Goal: Task Accomplishment & Management: Complete application form

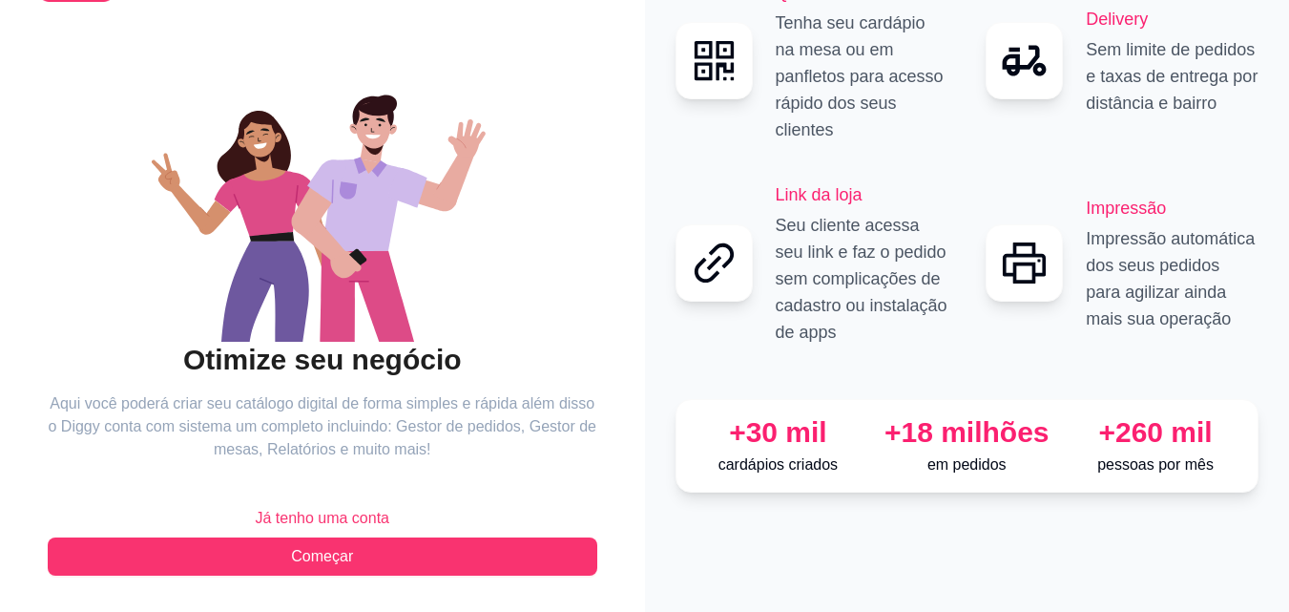
scroll to position [115, 0]
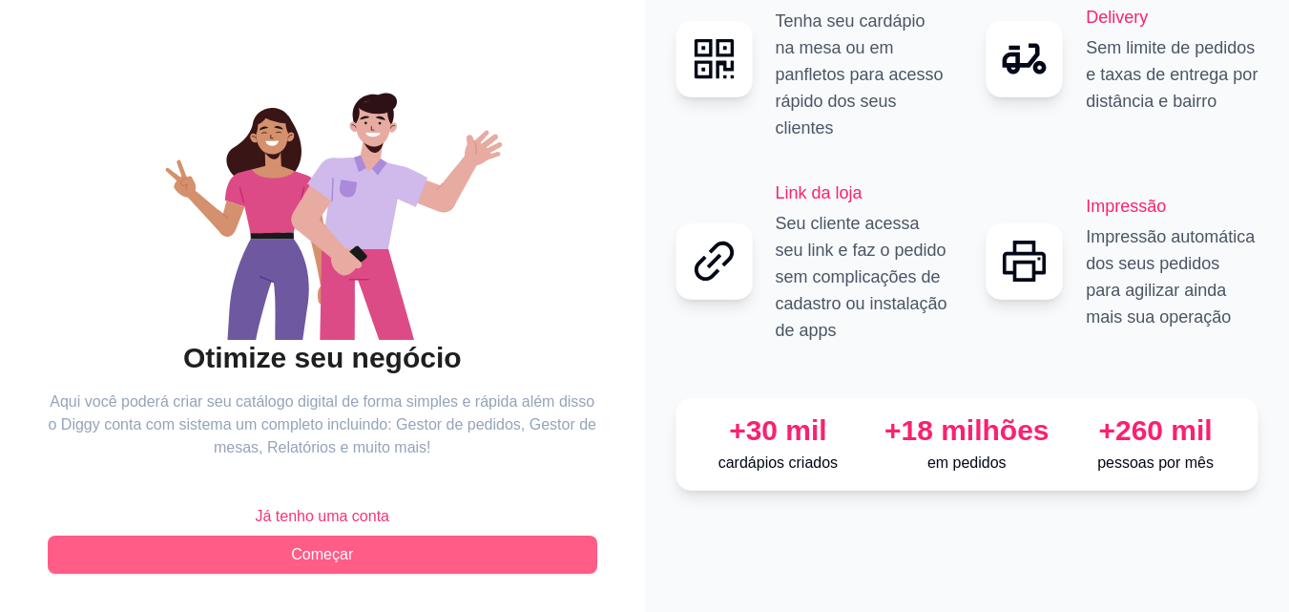
click at [463, 553] on button "Começar" at bounding box center [323, 554] width 550 height 38
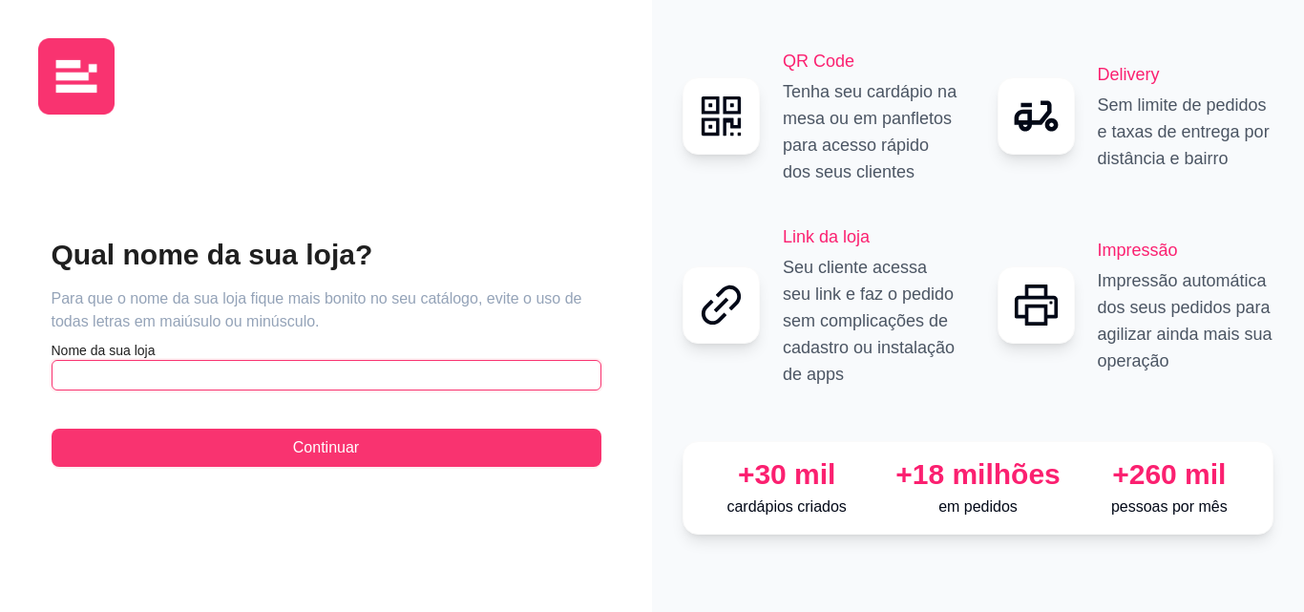
click at [250, 368] on input "text" at bounding box center [327, 375] width 550 height 31
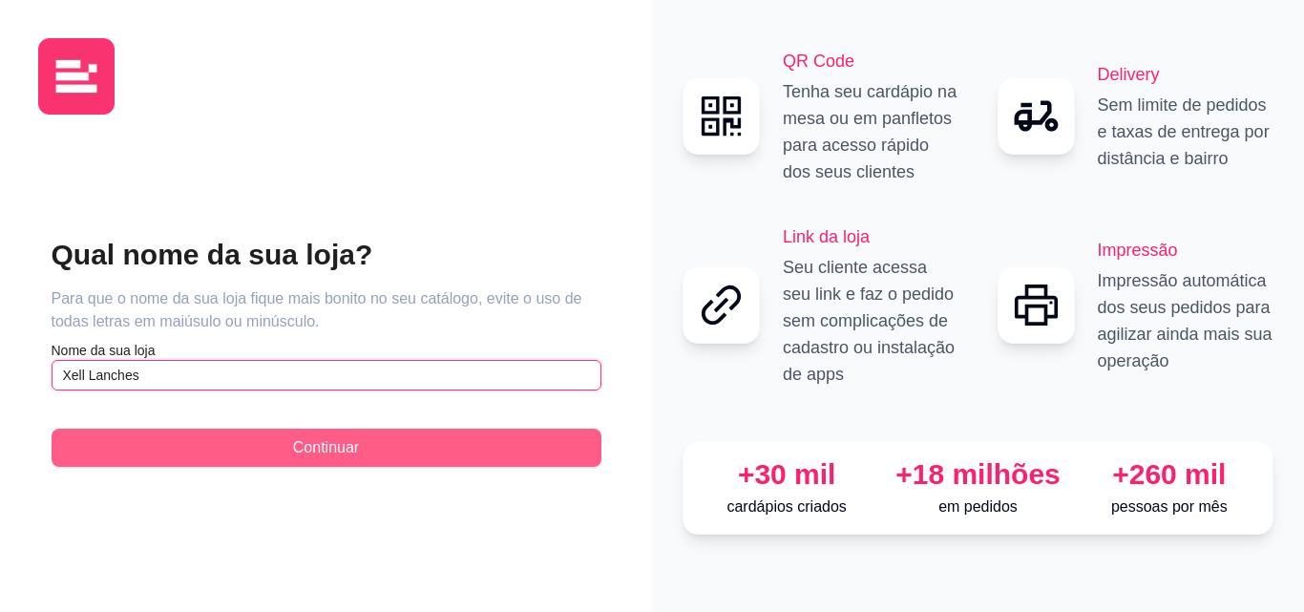
type input "Xell Lanches"
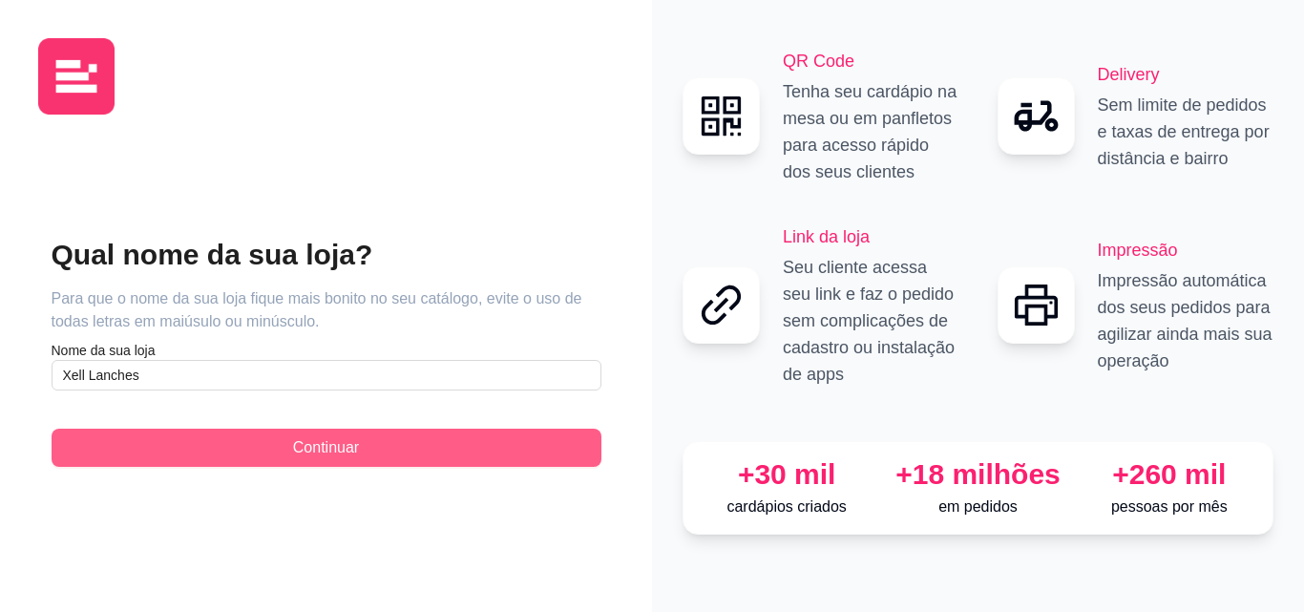
click at [301, 444] on span "Continuar" at bounding box center [326, 447] width 66 height 23
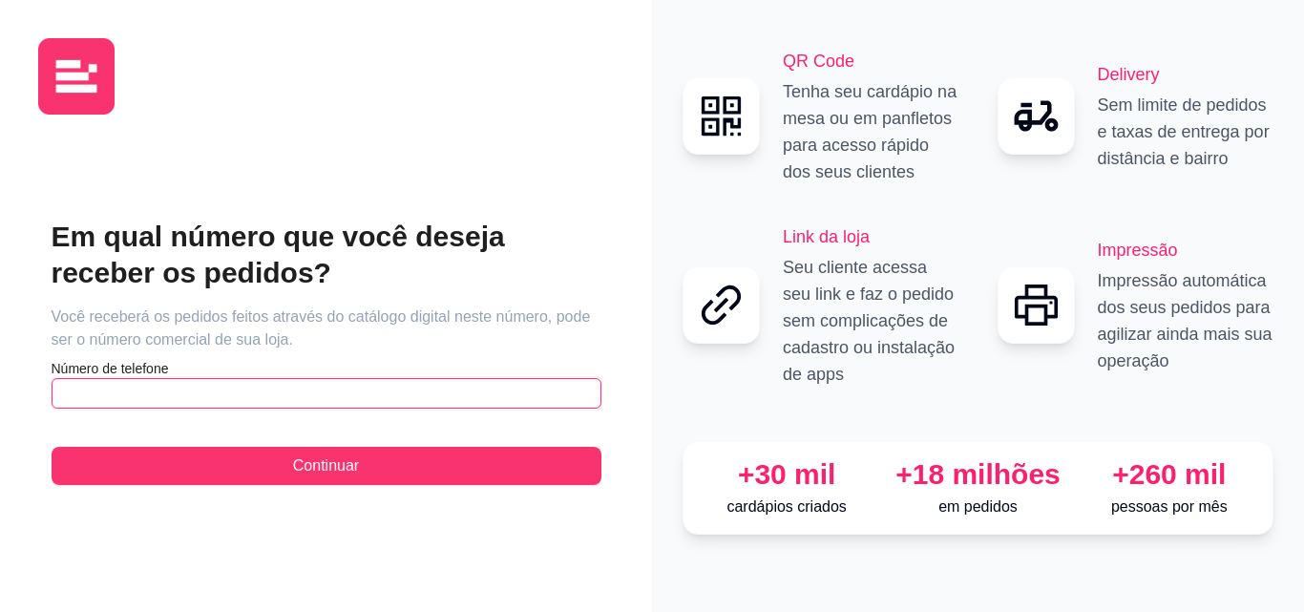
click at [237, 385] on input "text" at bounding box center [327, 393] width 550 height 31
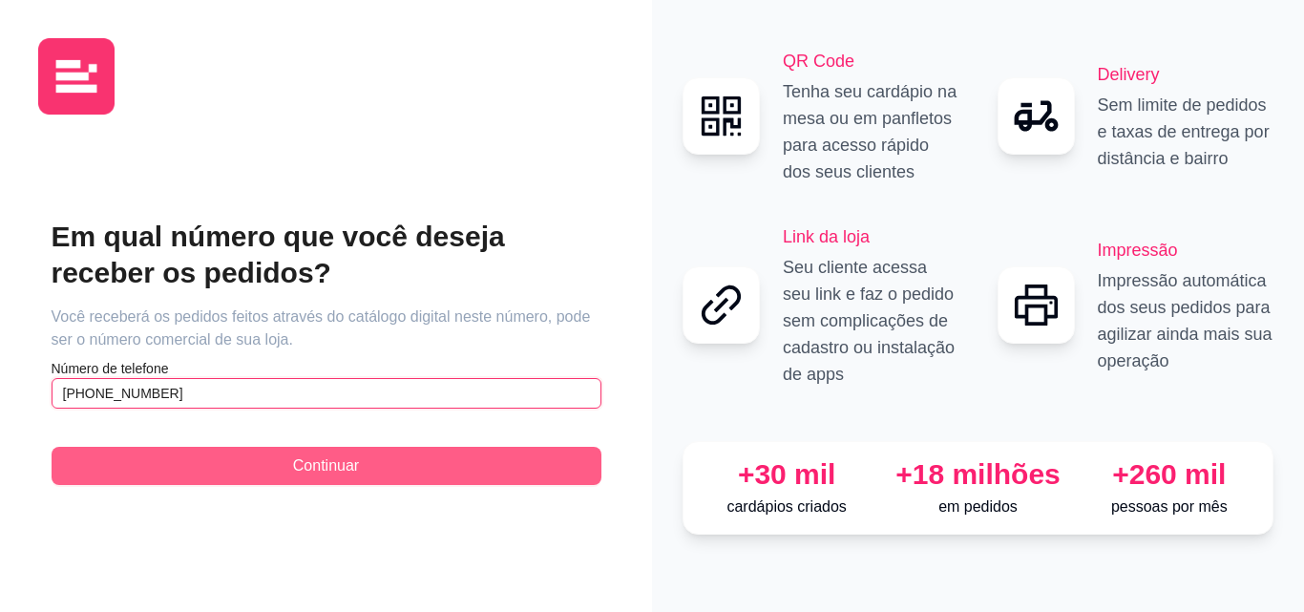
type input "[PHONE_NUMBER]"
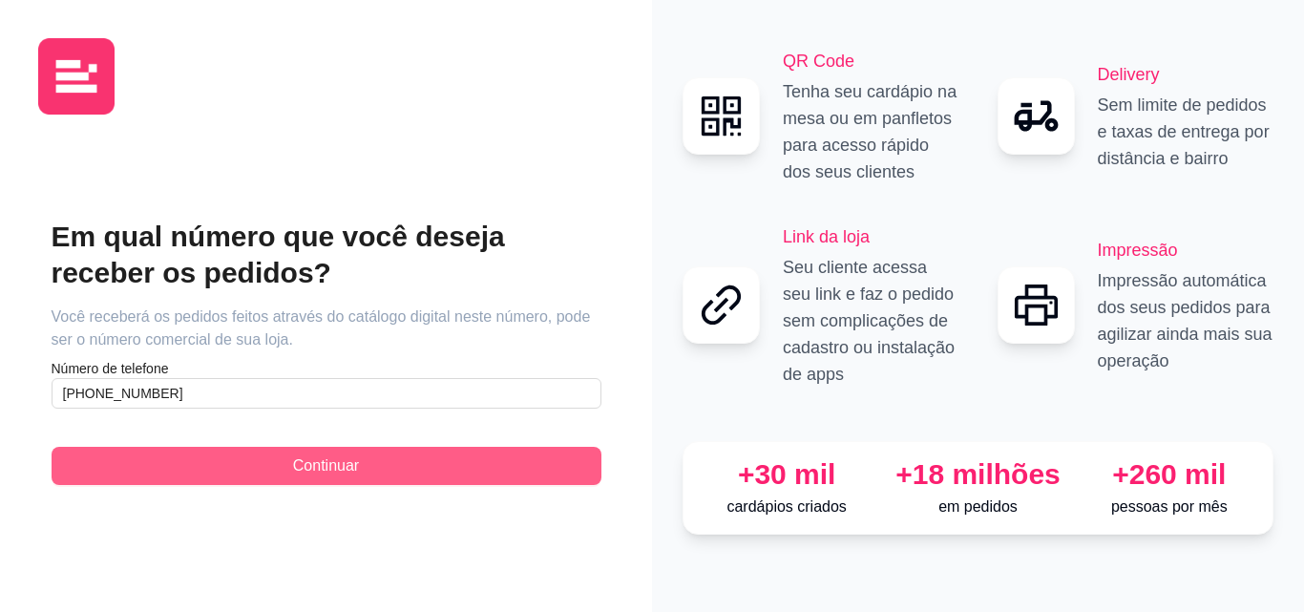
click at [278, 467] on button "Continuar" at bounding box center [327, 466] width 550 height 38
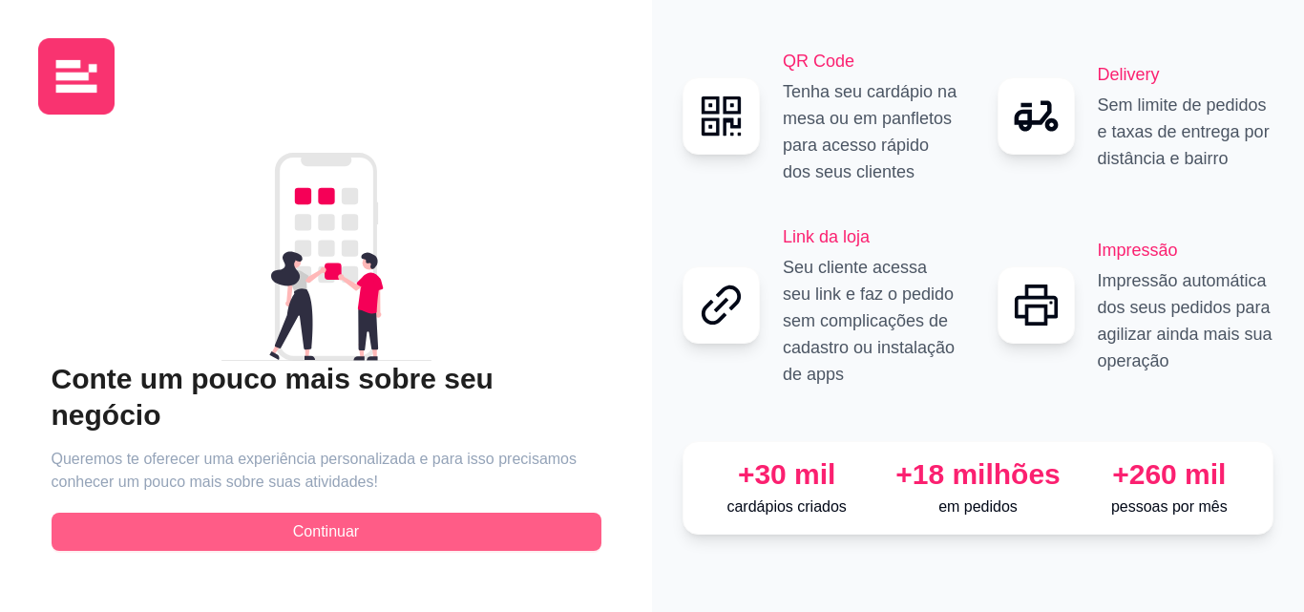
click at [444, 524] on button "Continuar" at bounding box center [327, 531] width 550 height 38
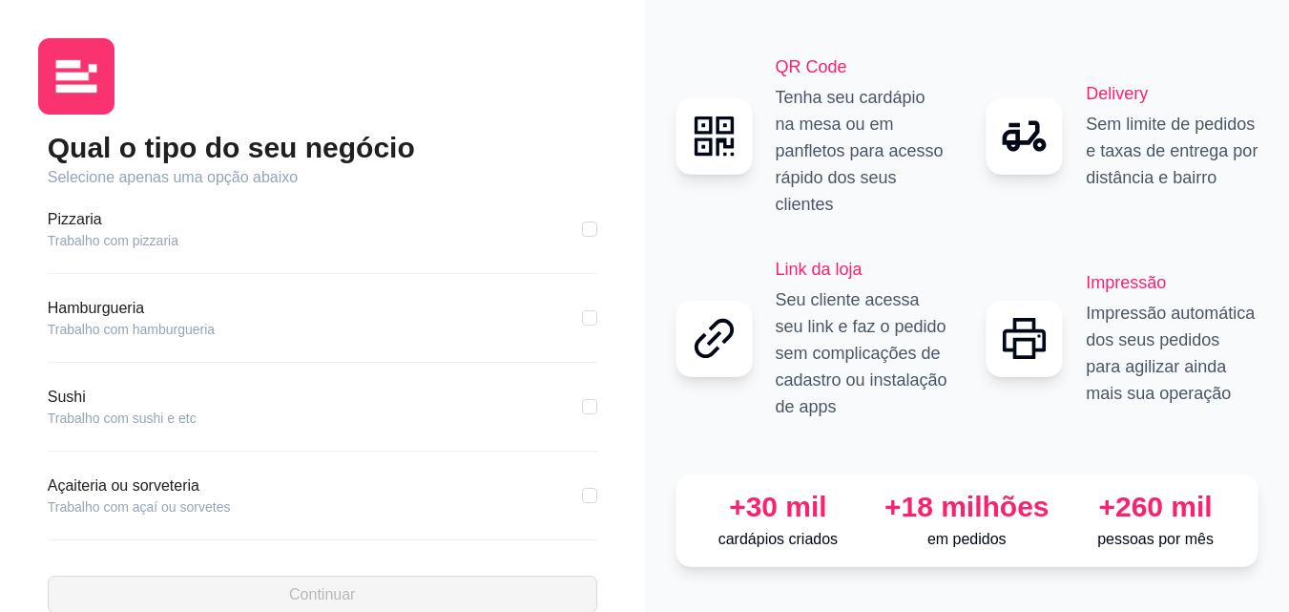
click at [198, 238] on div "Pizzaria Trabalho com pizzaria" at bounding box center [323, 229] width 550 height 42
drag, startPoint x: 168, startPoint y: 247, endPoint x: 137, endPoint y: 251, distance: 30.8
click at [153, 249] on article "Trabalho com pizzaria" at bounding box center [113, 240] width 131 height 19
click at [111, 322] on article "Trabalho com hamburgueria" at bounding box center [131, 329] width 167 height 19
drag, startPoint x: 108, startPoint y: 508, endPoint x: 92, endPoint y: 373, distance: 135.5
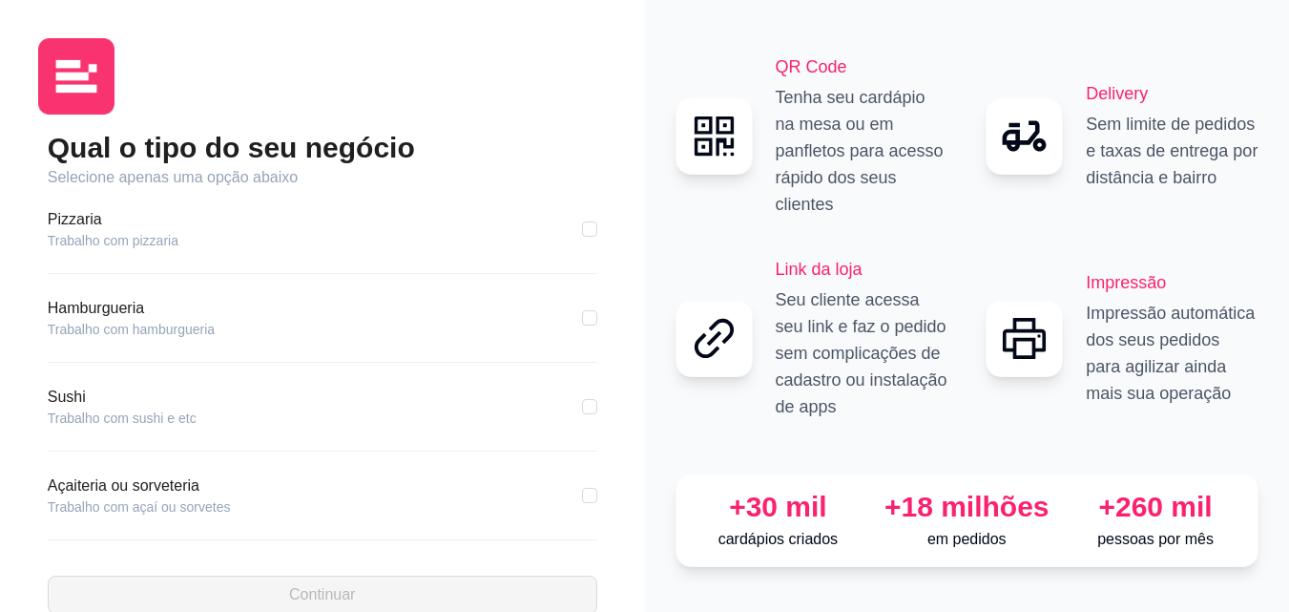
click at [108, 505] on article "Trabalho com açaí ou sorvetes" at bounding box center [139, 506] width 183 height 19
drag, startPoint x: 89, startPoint y: 344, endPoint x: 89, endPoint y: 326, distance: 17.2
click at [89, 340] on div "Hamburgueria Trabalho com hamburgueria" at bounding box center [323, 330] width 550 height 66
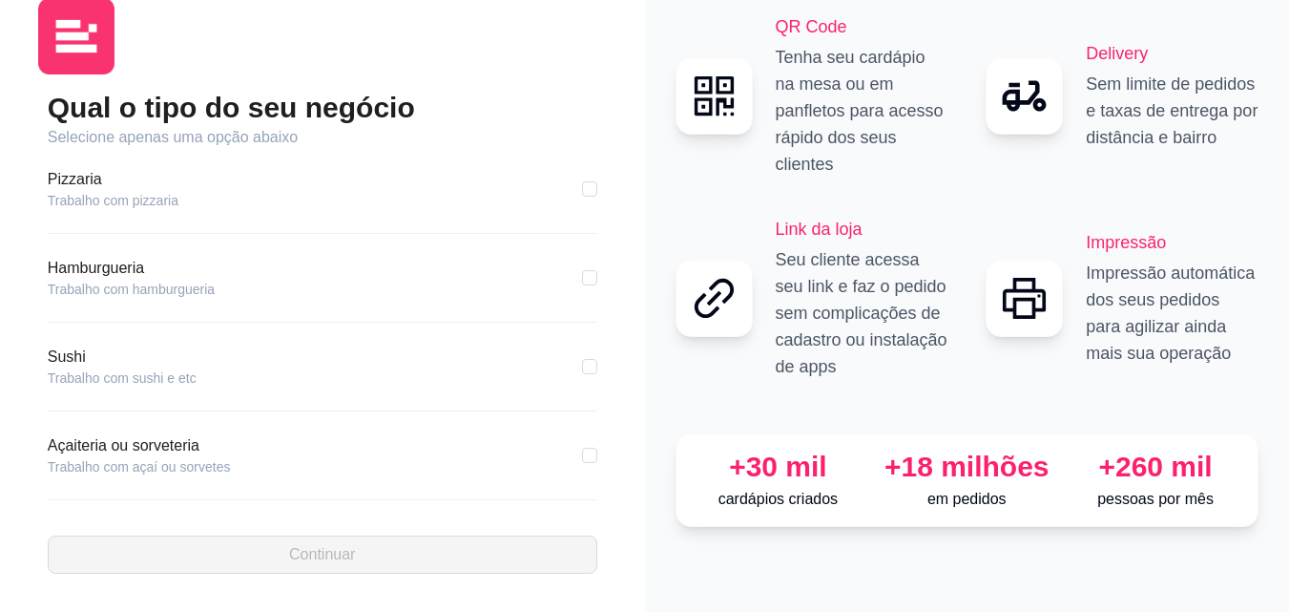
click at [73, 268] on article "Hamburgueria" at bounding box center [131, 268] width 167 height 23
click at [582, 279] on input "checkbox" at bounding box center [589, 277] width 15 height 15
checkbox input "true"
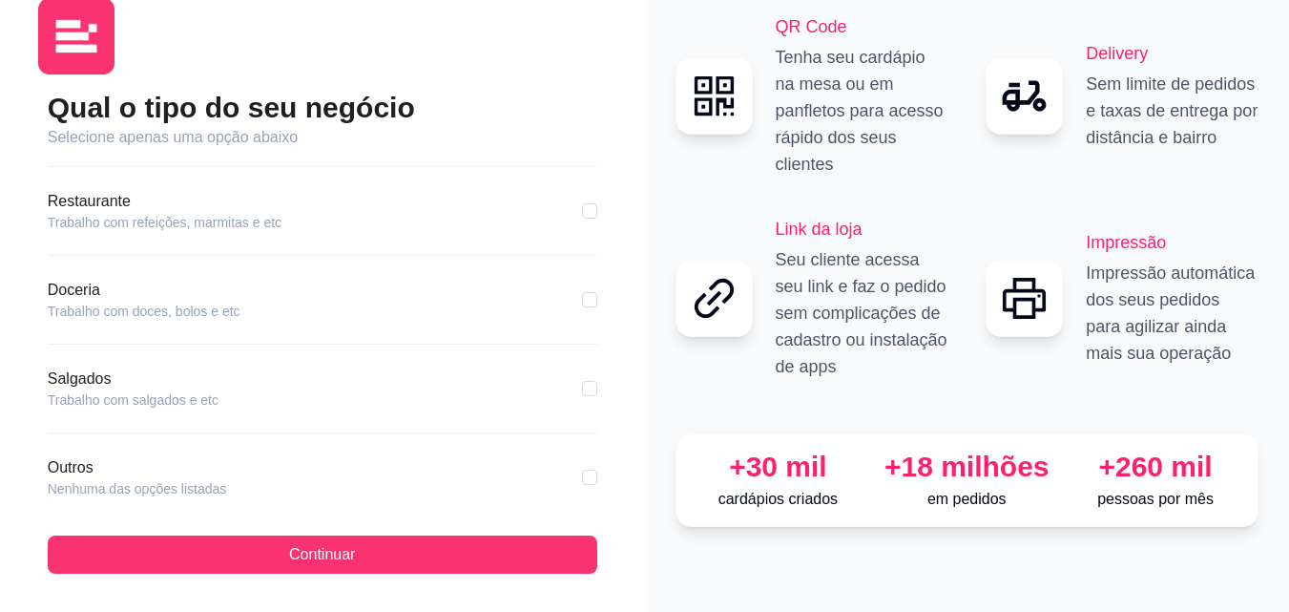
scroll to position [362, 0]
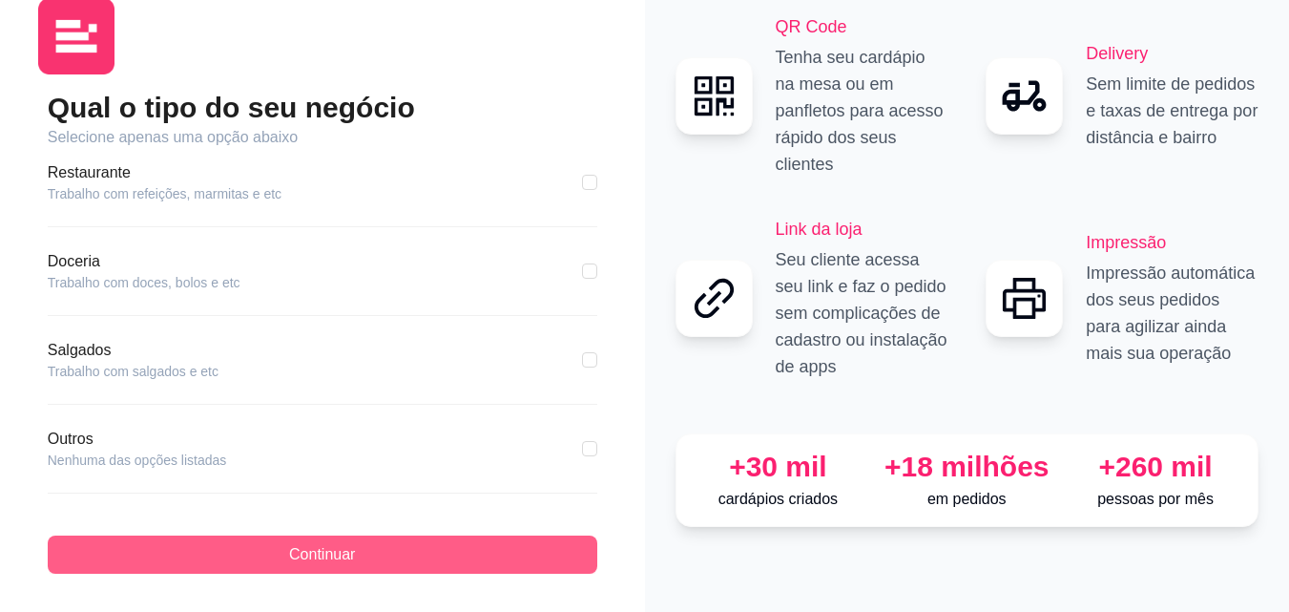
click at [392, 565] on button "Continuar" at bounding box center [323, 554] width 550 height 38
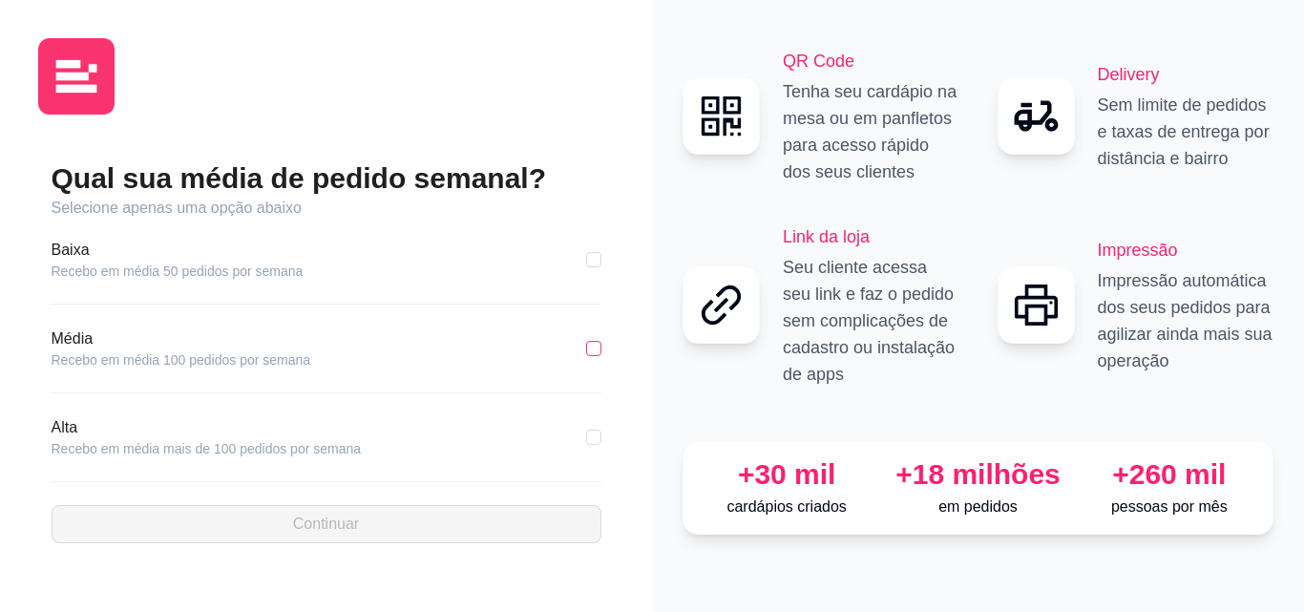
click at [586, 352] on input "checkbox" at bounding box center [593, 348] width 15 height 15
checkbox input "true"
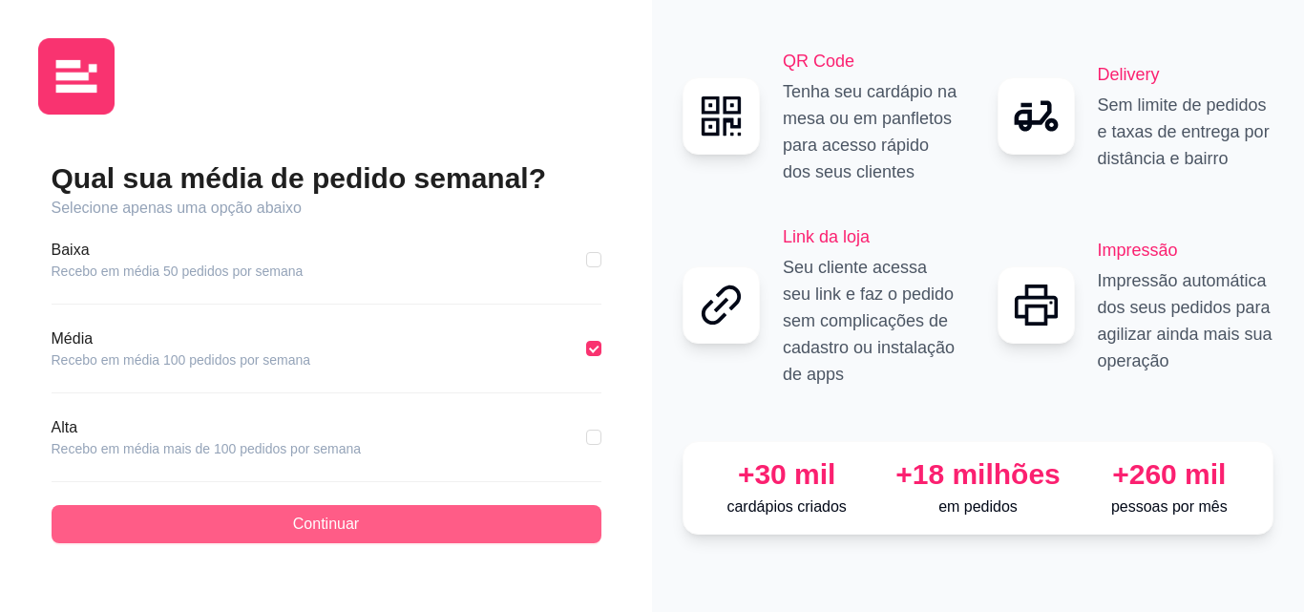
click at [286, 521] on button "Continuar" at bounding box center [327, 524] width 550 height 38
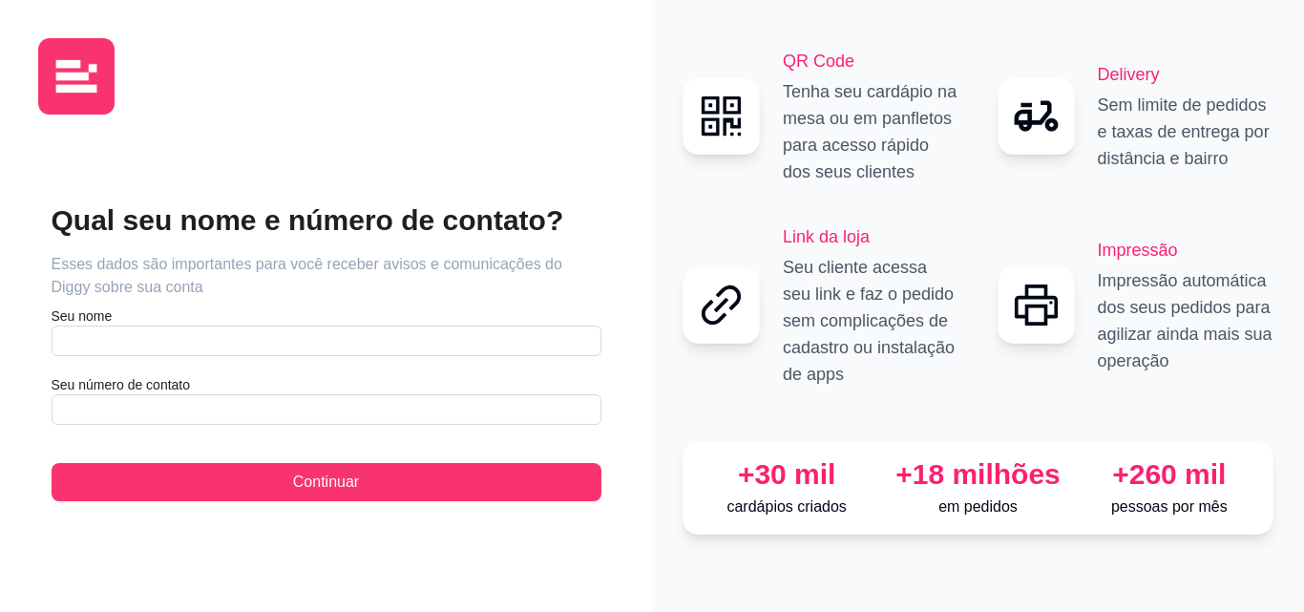
click at [190, 369] on div "Qual seu nome e número de contato? Esses dados são importantes para você recebe…" at bounding box center [327, 351] width 550 height 299
click at [191, 365] on div "Qual seu nome e número de contato? Esses dados são importantes para você recebe…" at bounding box center [327, 351] width 550 height 299
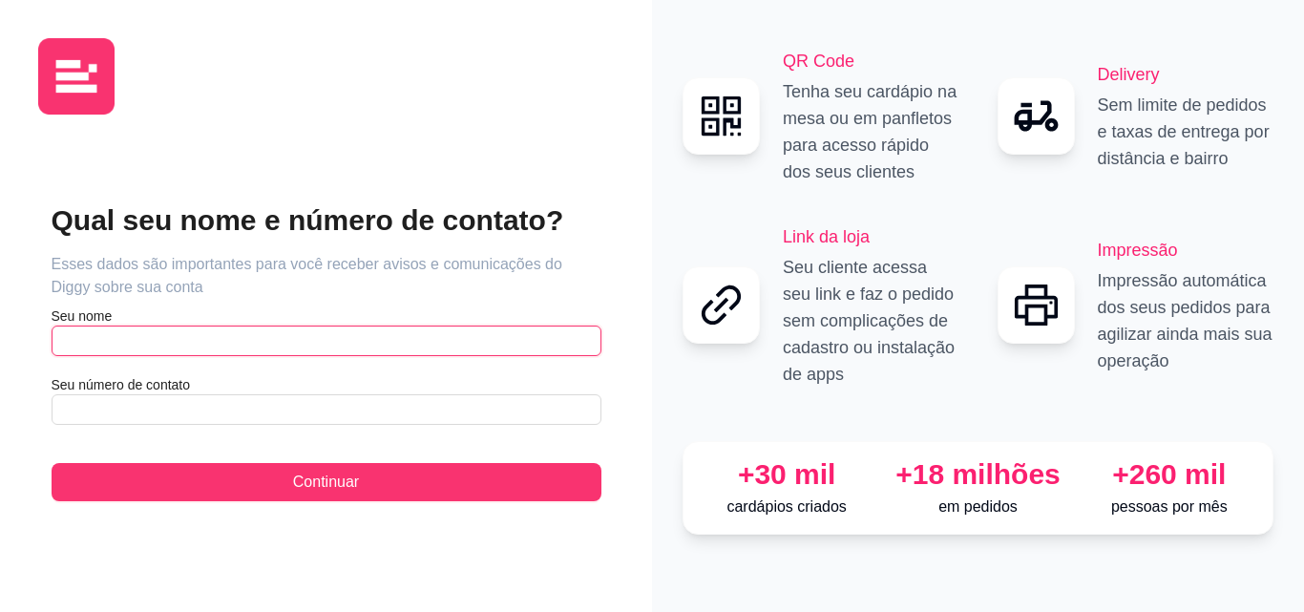
click at [193, 345] on input "text" at bounding box center [327, 340] width 550 height 31
type input "[PERSON_NAME]"
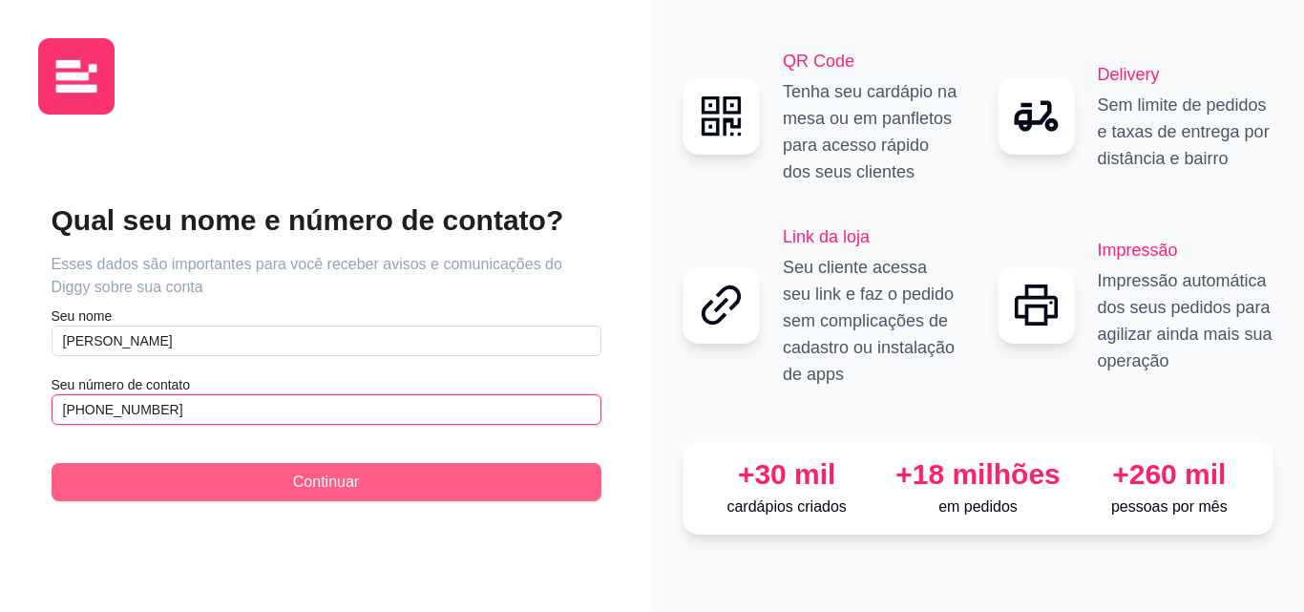
type input "[PHONE_NUMBER]"
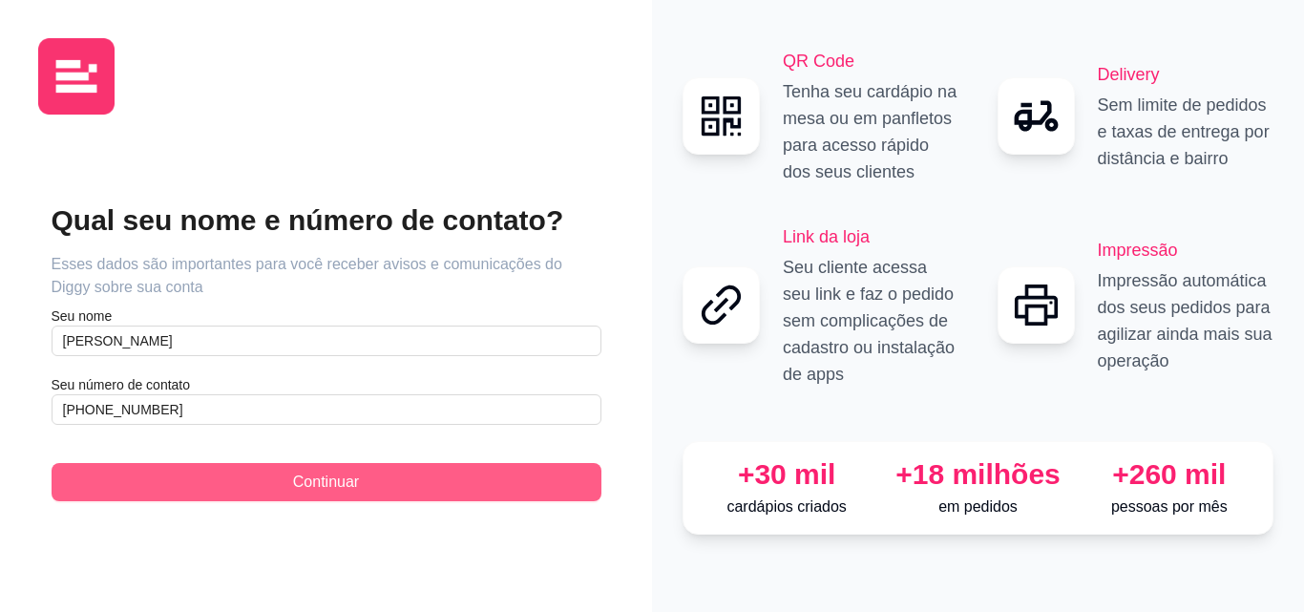
click at [223, 476] on button "Continuar" at bounding box center [327, 482] width 550 height 38
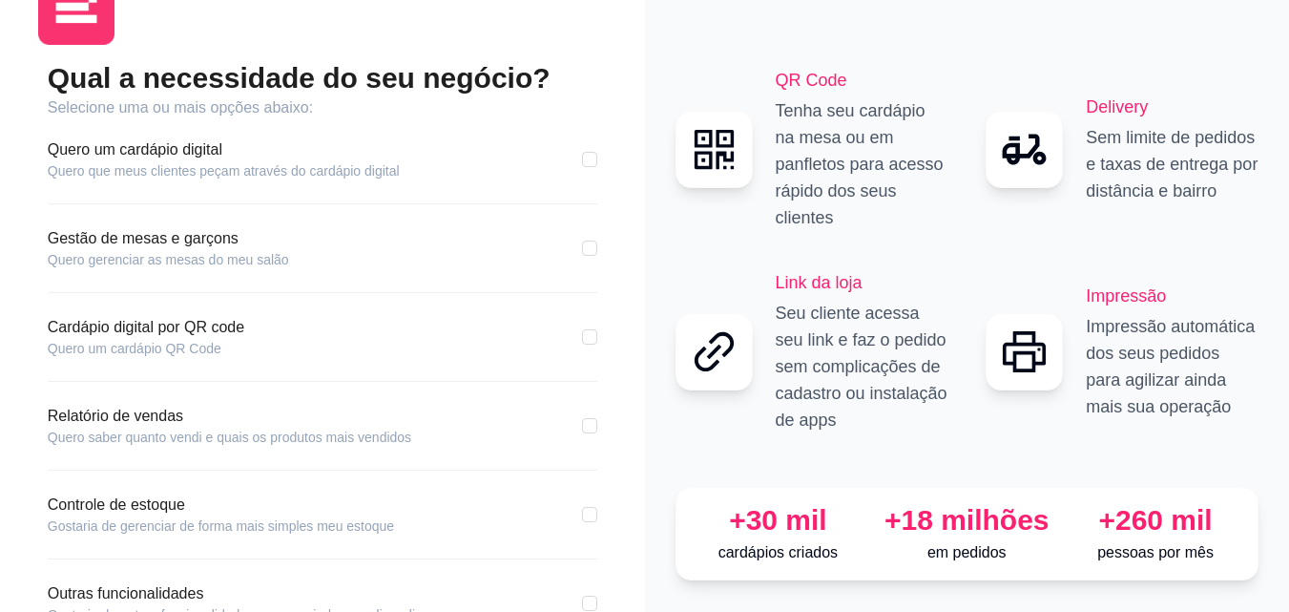
scroll to position [95, 0]
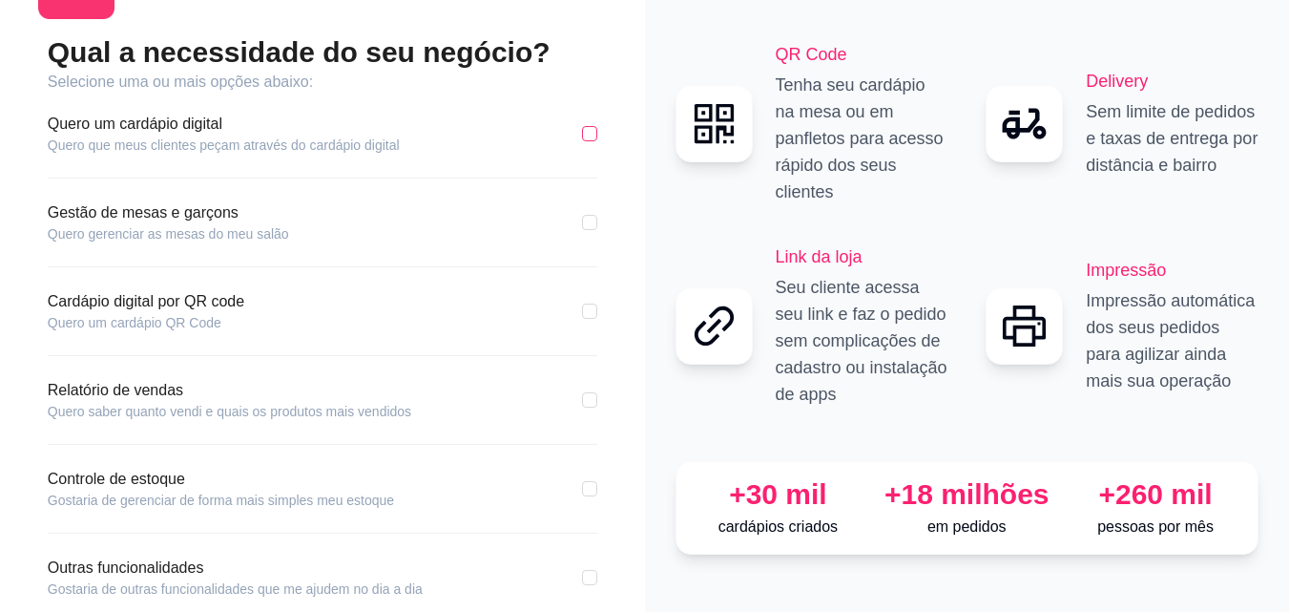
click at [591, 136] on input "checkbox" at bounding box center [589, 133] width 15 height 15
checkbox input "true"
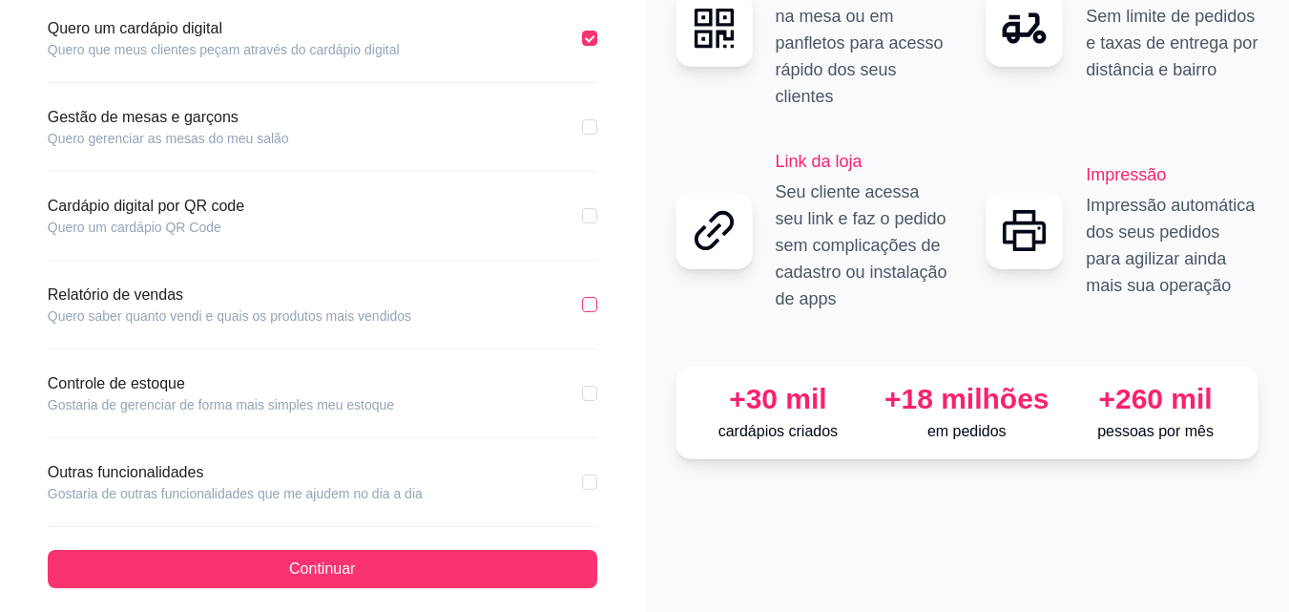
click at [589, 306] on input "checkbox" at bounding box center [589, 304] width 15 height 15
checkbox input "true"
click at [583, 385] on label at bounding box center [589, 393] width 15 height 21
click at [583, 386] on input "checkbox" at bounding box center [589, 393] width 15 height 15
checkbox input "true"
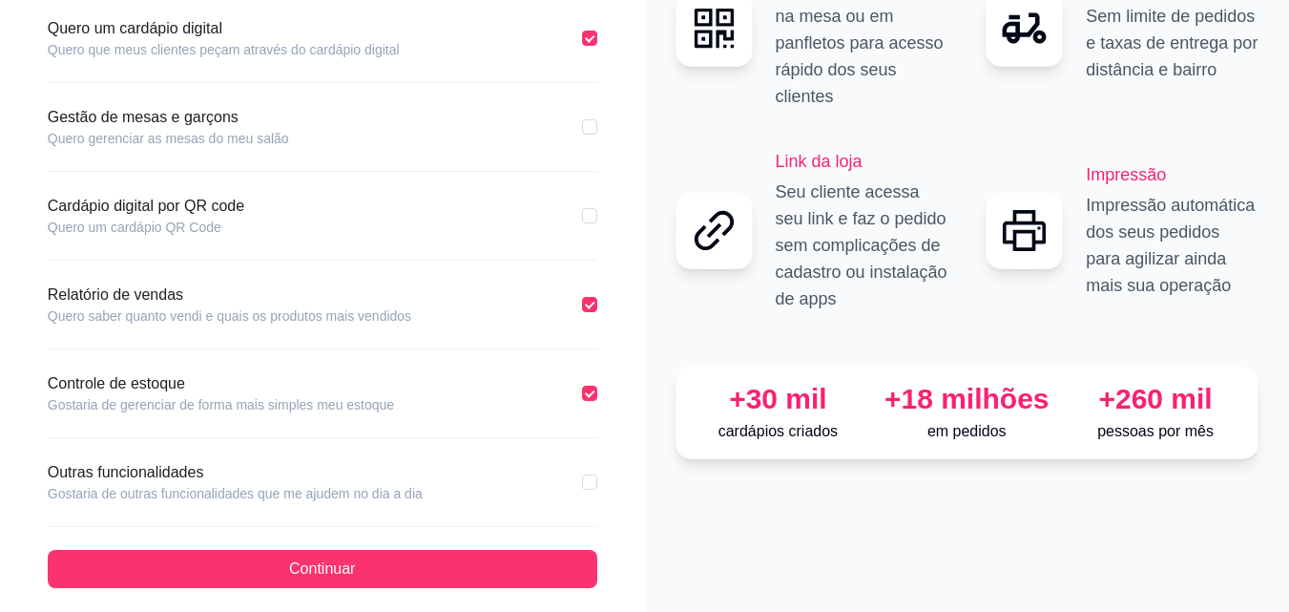
click at [599, 477] on div "Qual a necessidade do seu negócio? Selecione uma ou mais opções abaixo: Quero u…" at bounding box center [322, 263] width 569 height 649
click at [594, 481] on input "checkbox" at bounding box center [589, 481] width 15 height 15
checkbox input "true"
click at [596, 216] on input "checkbox" at bounding box center [589, 215] width 15 height 15
checkbox input "true"
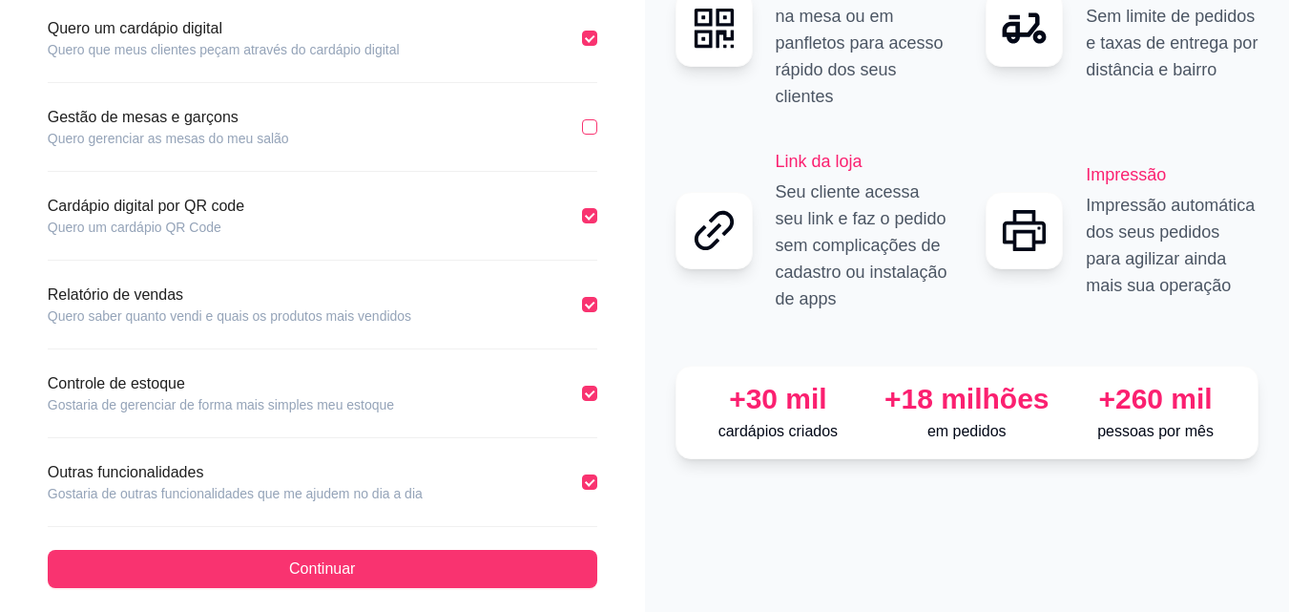
click at [592, 135] on label at bounding box center [589, 126] width 15 height 21
click at [592, 135] on input "checkbox" at bounding box center [589, 126] width 15 height 15
checkbox input "true"
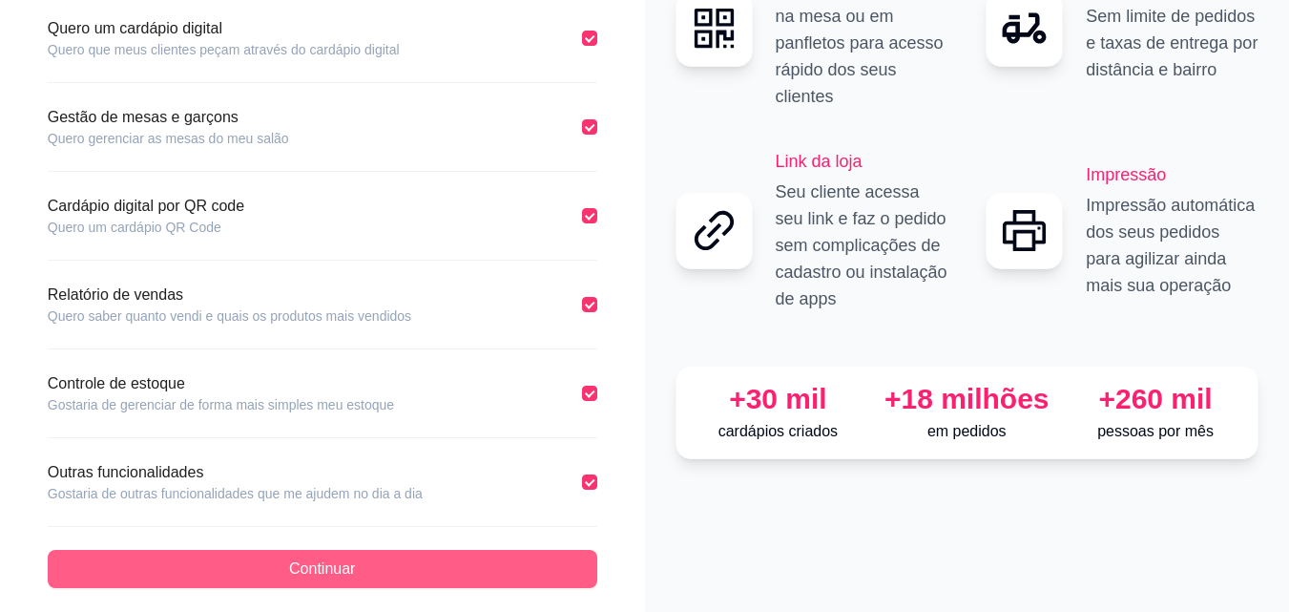
click at [373, 574] on button "Continuar" at bounding box center [323, 569] width 550 height 38
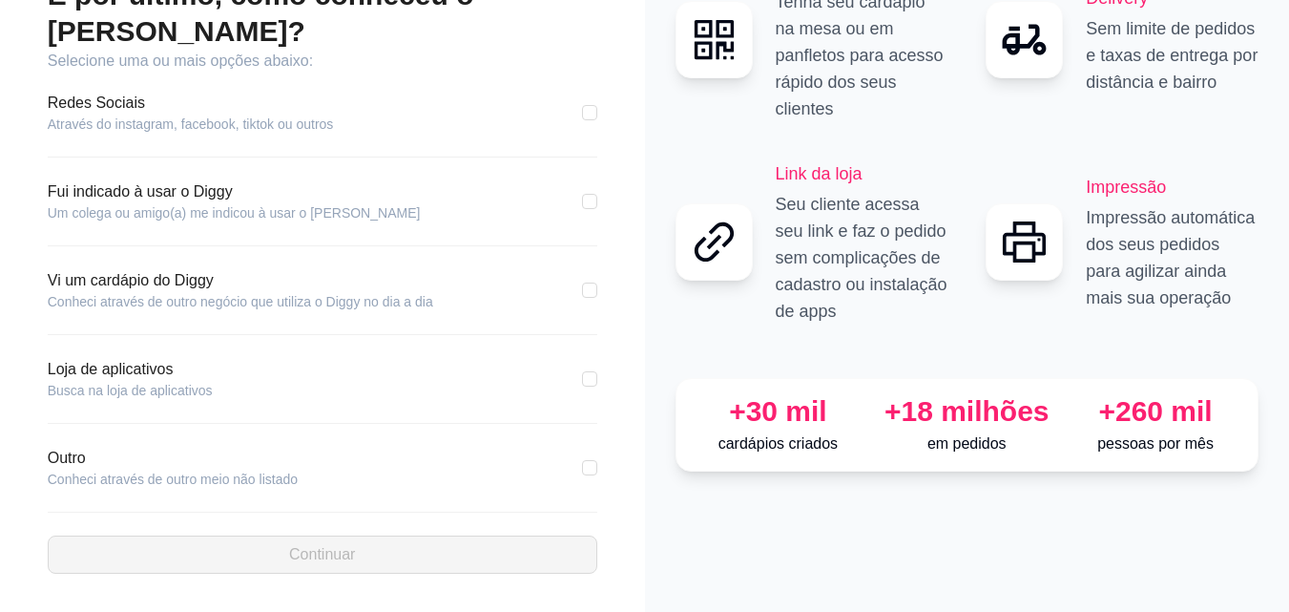
scroll to position [116, 0]
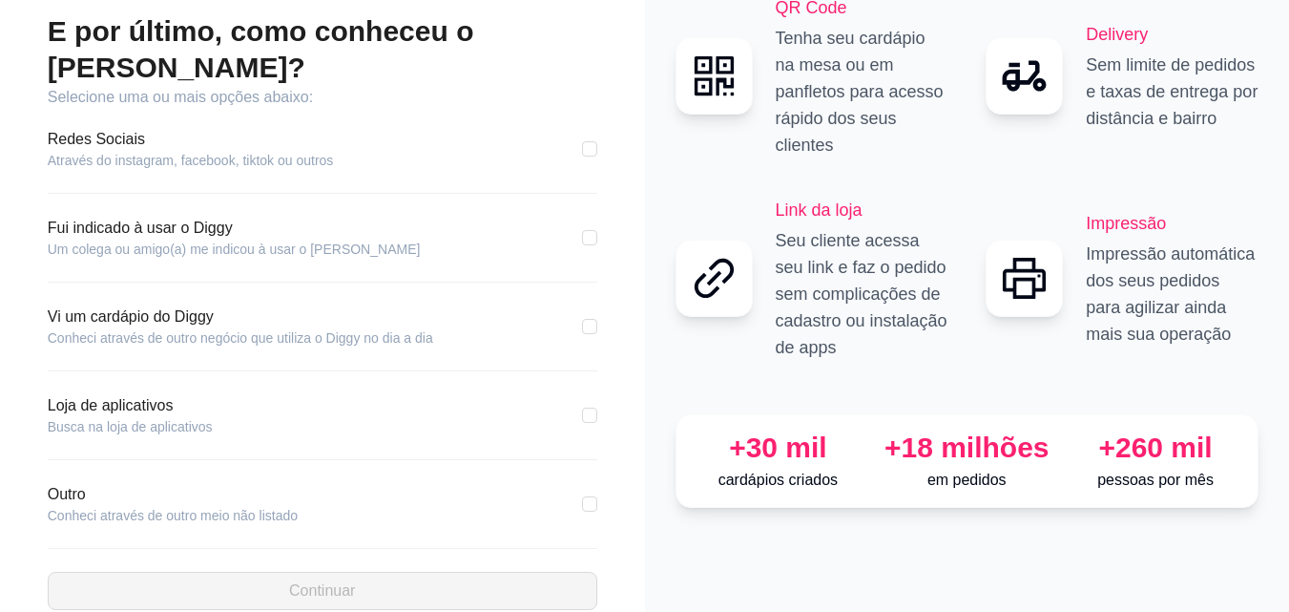
click at [580, 305] on div "Vi um cardápio do Diggy Conheci através de outro negócio que utiliza o Diggy no…" at bounding box center [323, 326] width 550 height 42
click at [583, 319] on input "checkbox" at bounding box center [589, 326] width 15 height 15
checkbox input "true"
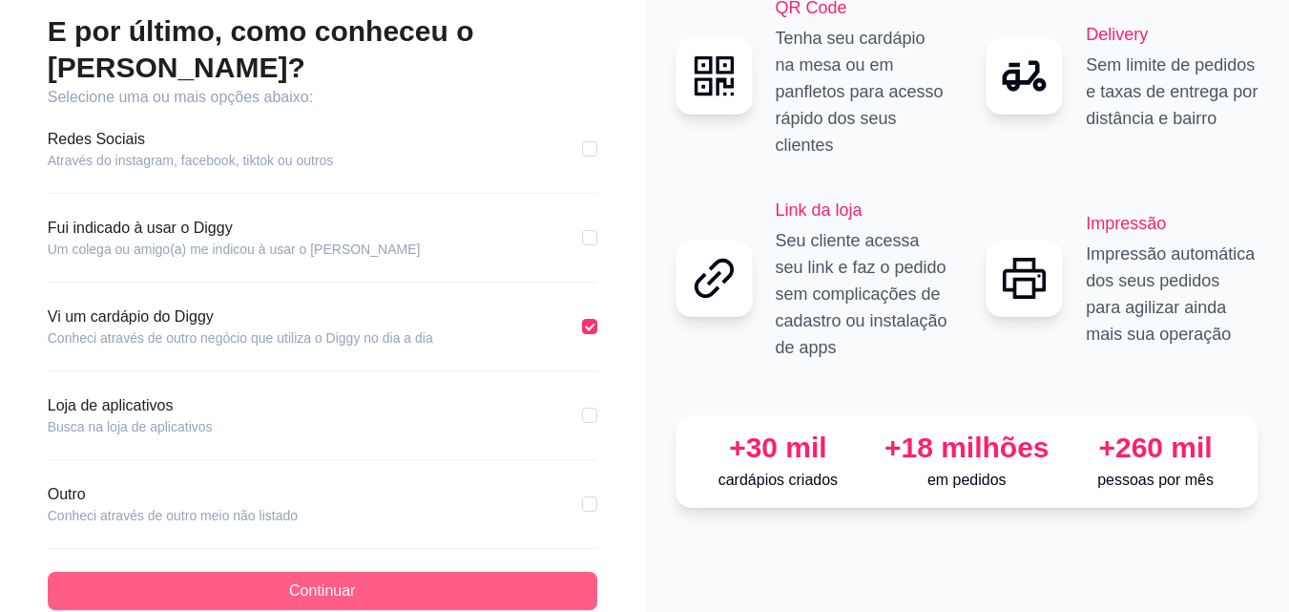
click at [187, 572] on button "Continuar" at bounding box center [323, 591] width 550 height 38
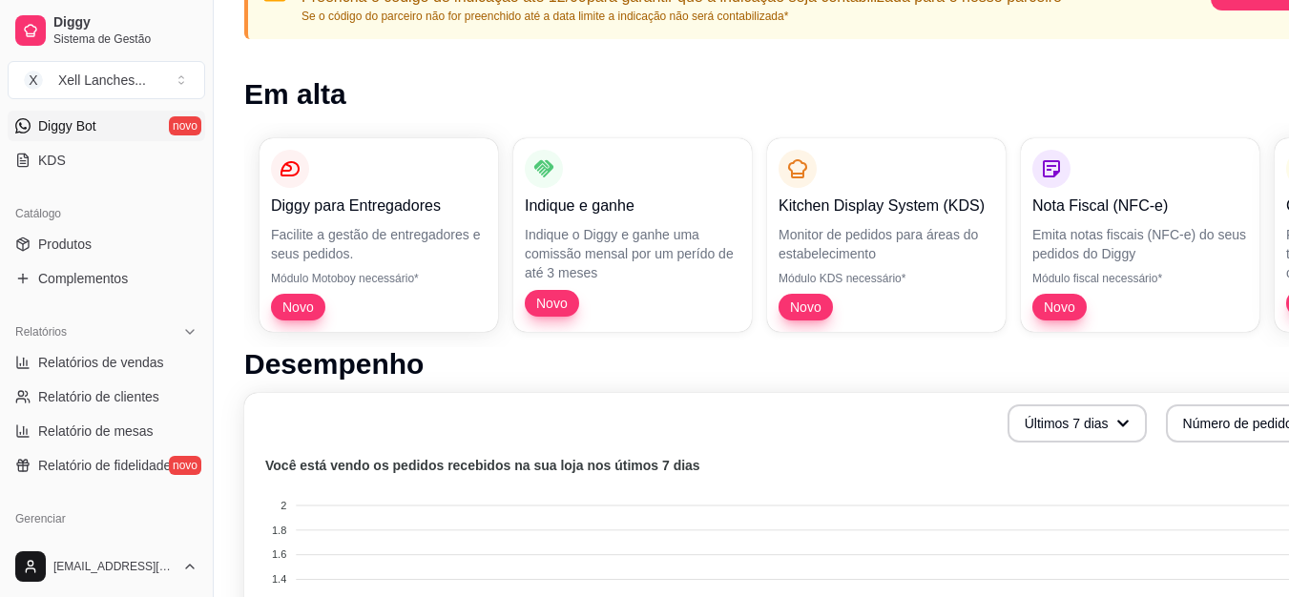
scroll to position [382, 0]
click at [84, 228] on link "Produtos" at bounding box center [107, 243] width 198 height 31
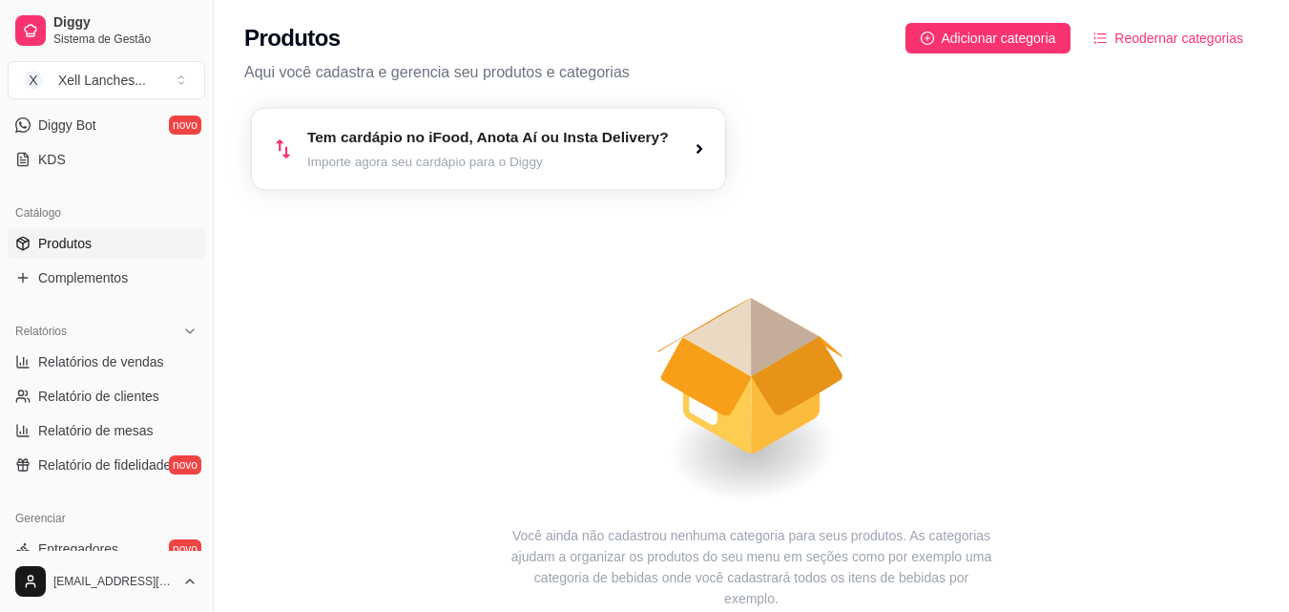
click at [578, 159] on article "Importe agora seu cardápio para o Diggy" at bounding box center [488, 162] width 362 height 18
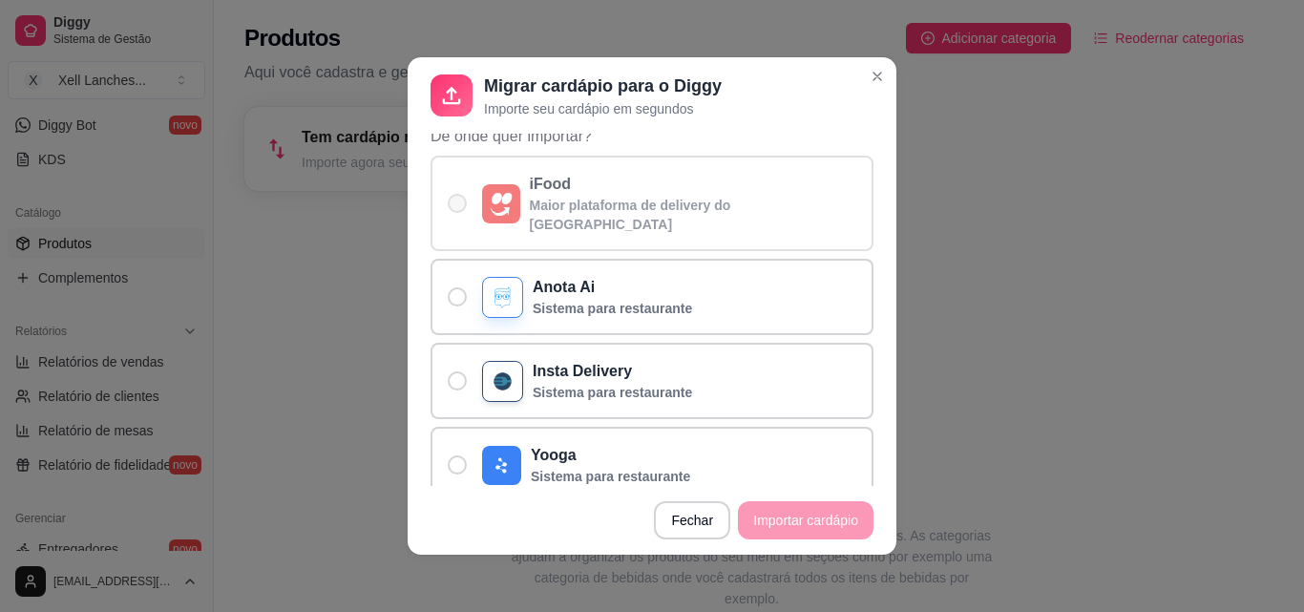
scroll to position [152, 0]
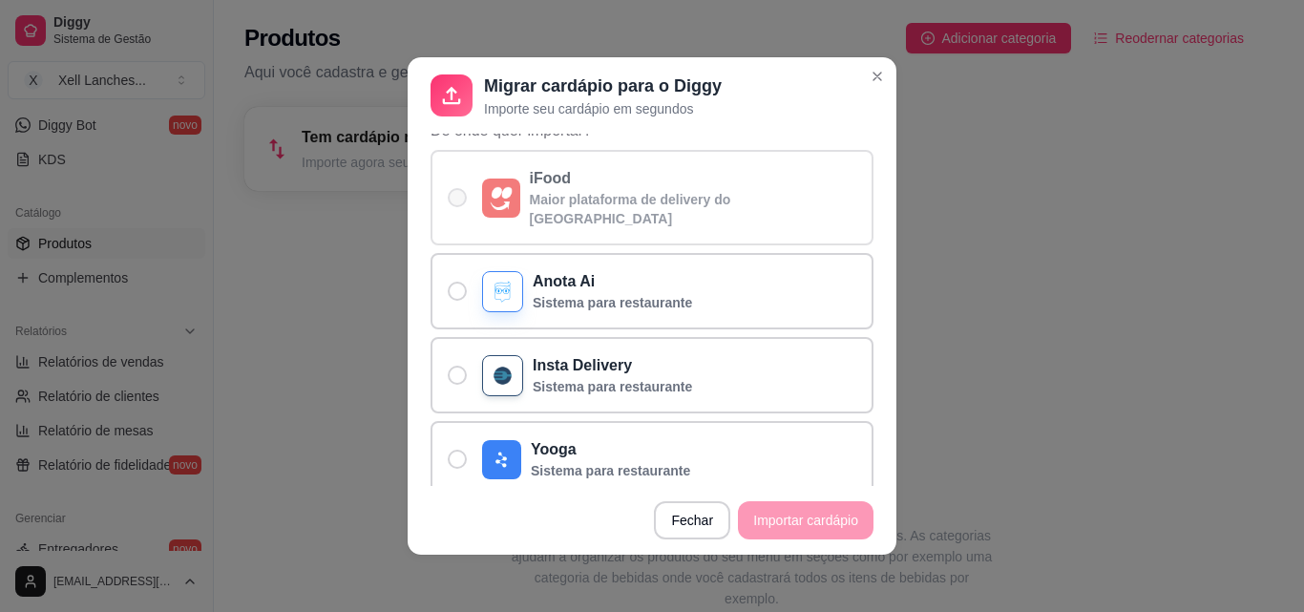
click at [457, 192] on span "De onde quer importar?" at bounding box center [457, 197] width 19 height 19
click at [457, 201] on input "iFood Maior plataforma de delivery do [GEOGRAPHIC_DATA]" at bounding box center [453, 207] width 12 height 12
radio input "true"
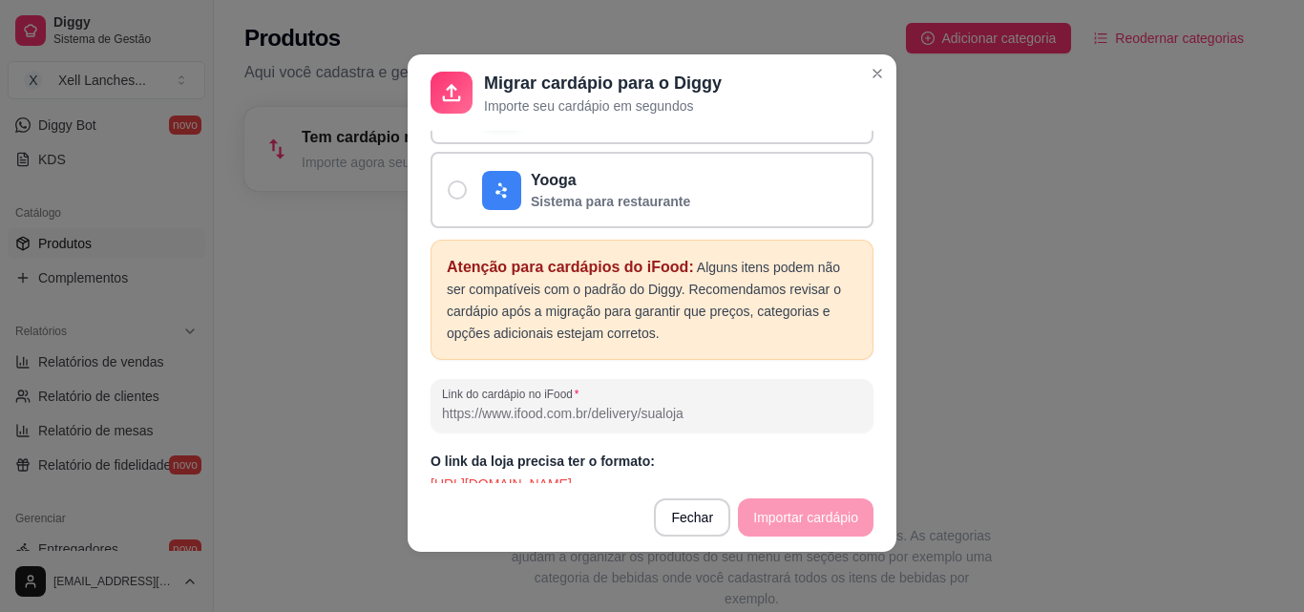
scroll to position [4, 0]
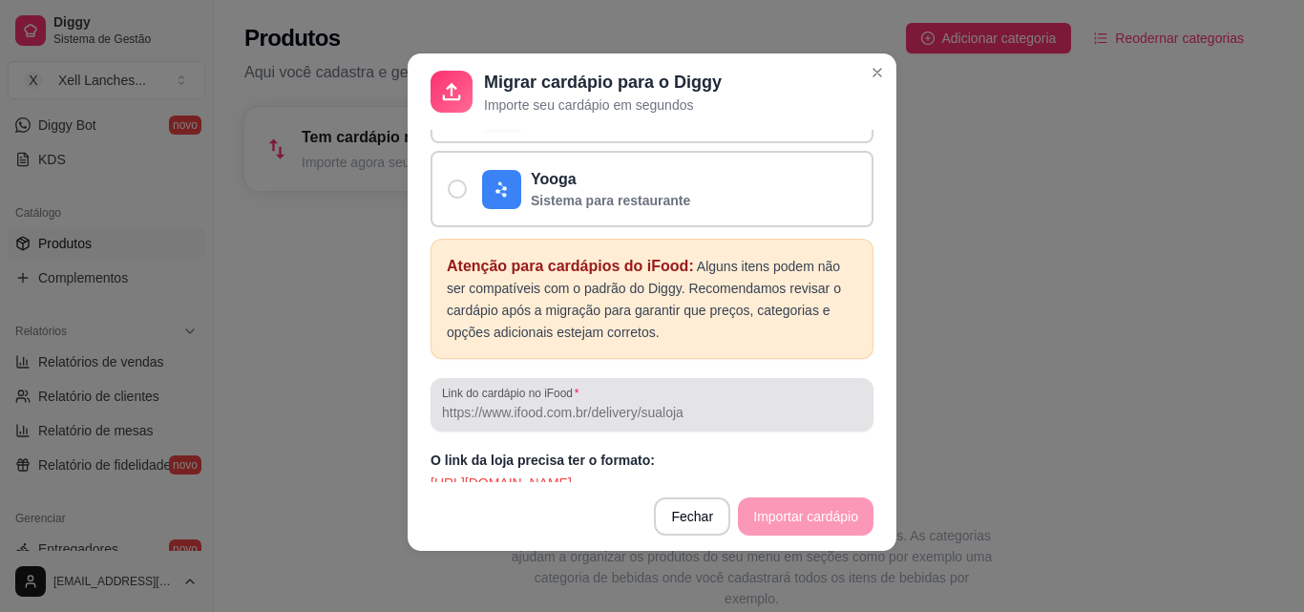
click at [592, 403] on input "Link do cardápio no iFood" at bounding box center [652, 412] width 420 height 19
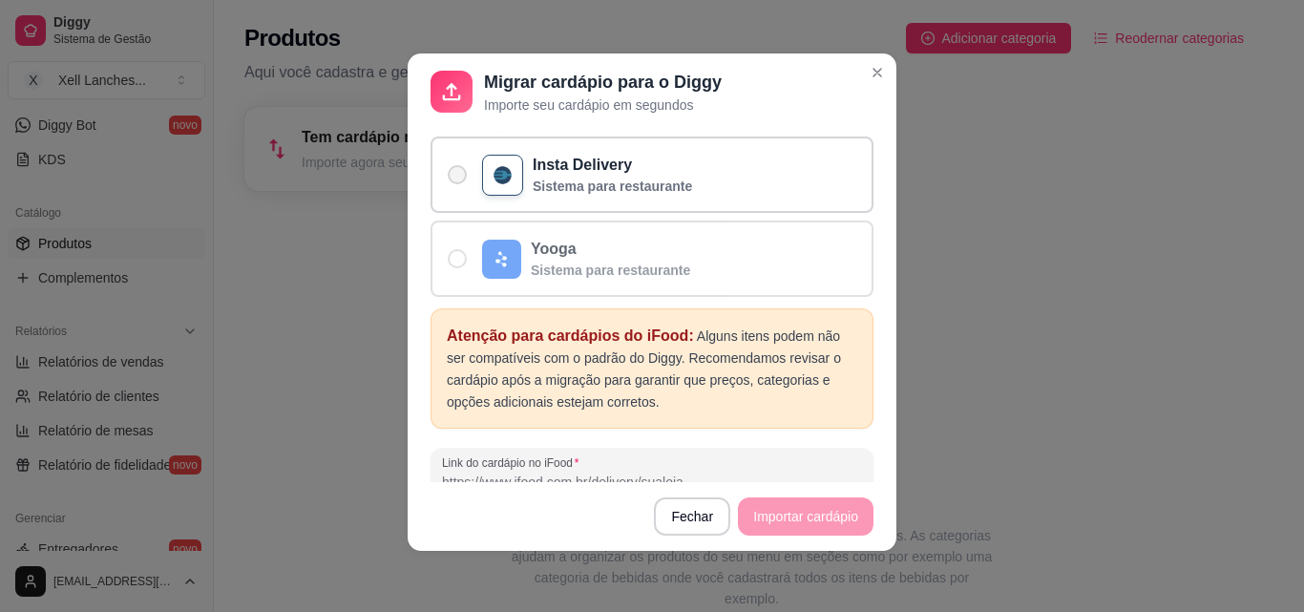
scroll to position [418, 0]
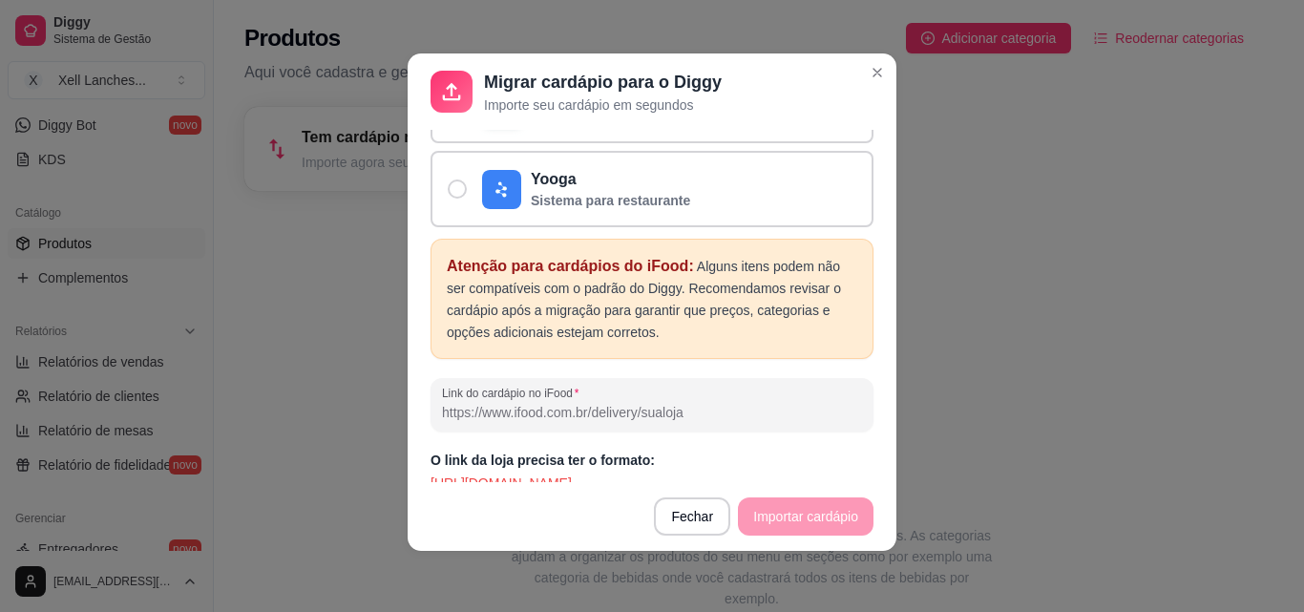
paste input "[URL][DOMAIN_NAME]"
type input "[URL][DOMAIN_NAME]"
click at [729, 453] on div "O link da loja precisa ter o formato: [URL][DOMAIN_NAME]" at bounding box center [651, 471] width 443 height 42
click at [784, 507] on footer "Fechar Importar cardápio" at bounding box center [651, 516] width 489 height 69
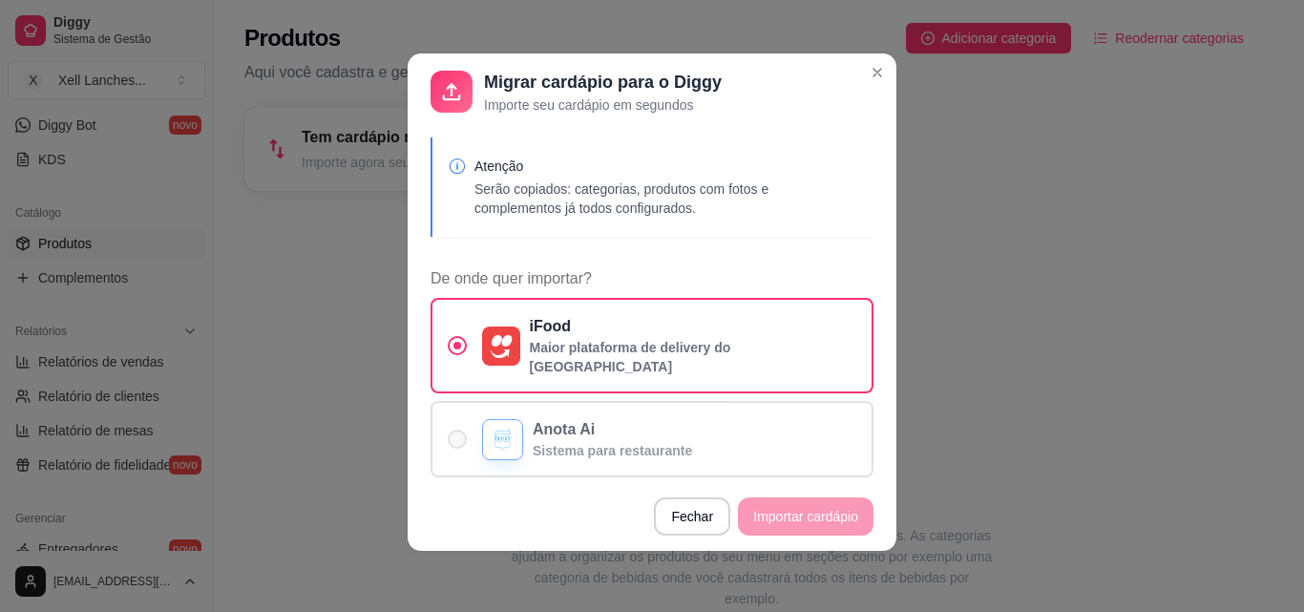
scroll to position [0, 0]
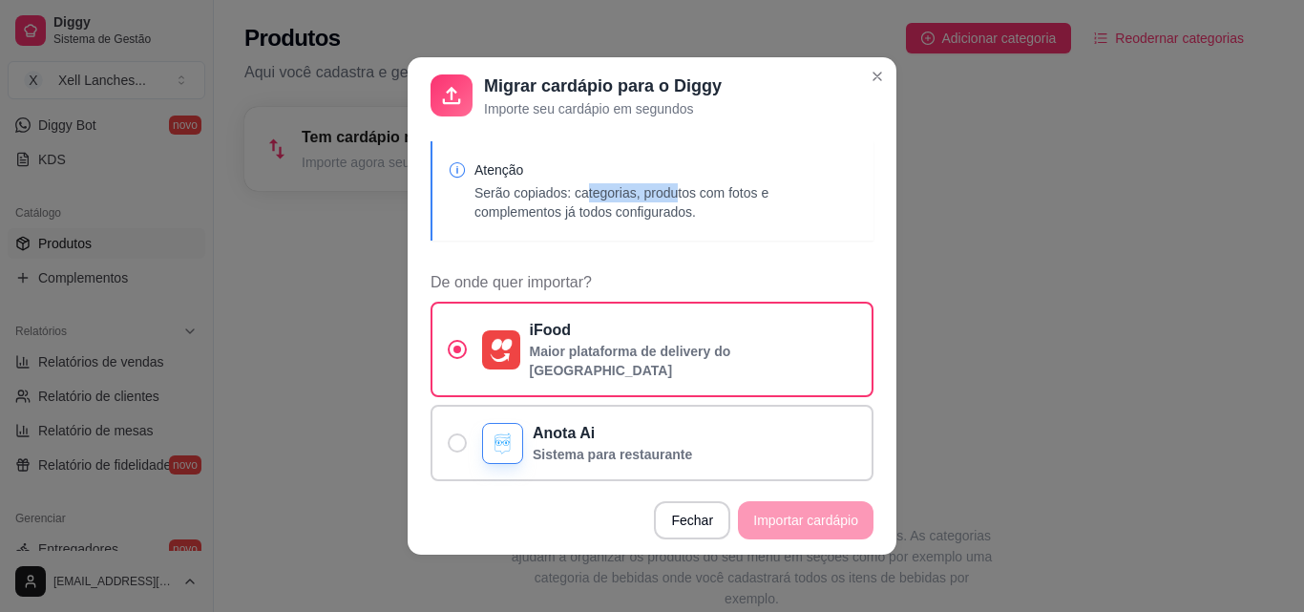
drag, startPoint x: 575, startPoint y: 198, endPoint x: 667, endPoint y: 185, distance: 92.4
click at [667, 185] on p "Serão copiados: categorias, produtos com fotos e complementos já todos configur…" at bounding box center [666, 202] width 384 height 38
click at [724, 210] on p "Serão copiados: categorias, produtos com fotos e complementos já todos configur…" at bounding box center [666, 202] width 384 height 38
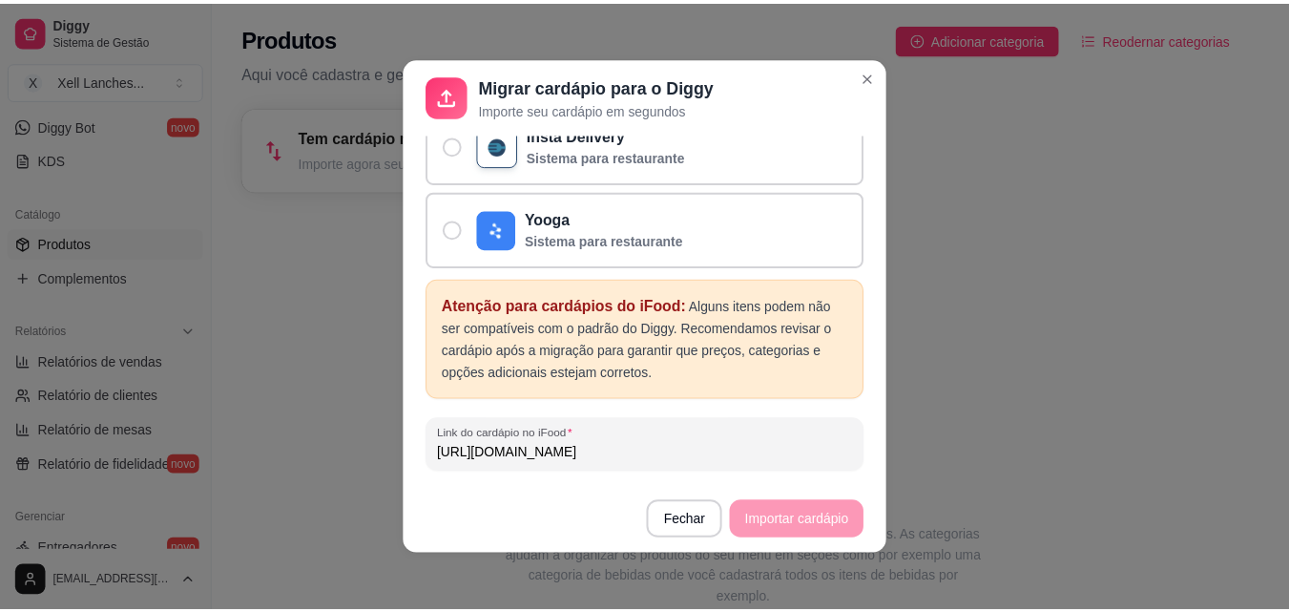
scroll to position [4, 0]
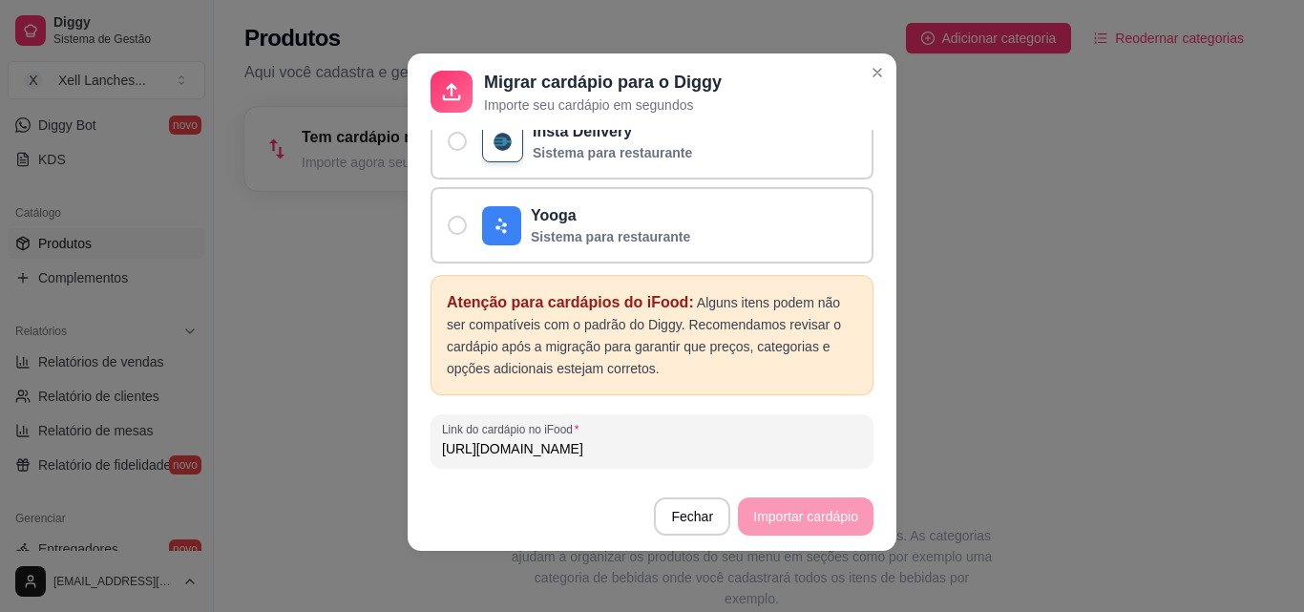
click at [788, 499] on footer "Fechar Importar cardápio" at bounding box center [651, 516] width 489 height 69
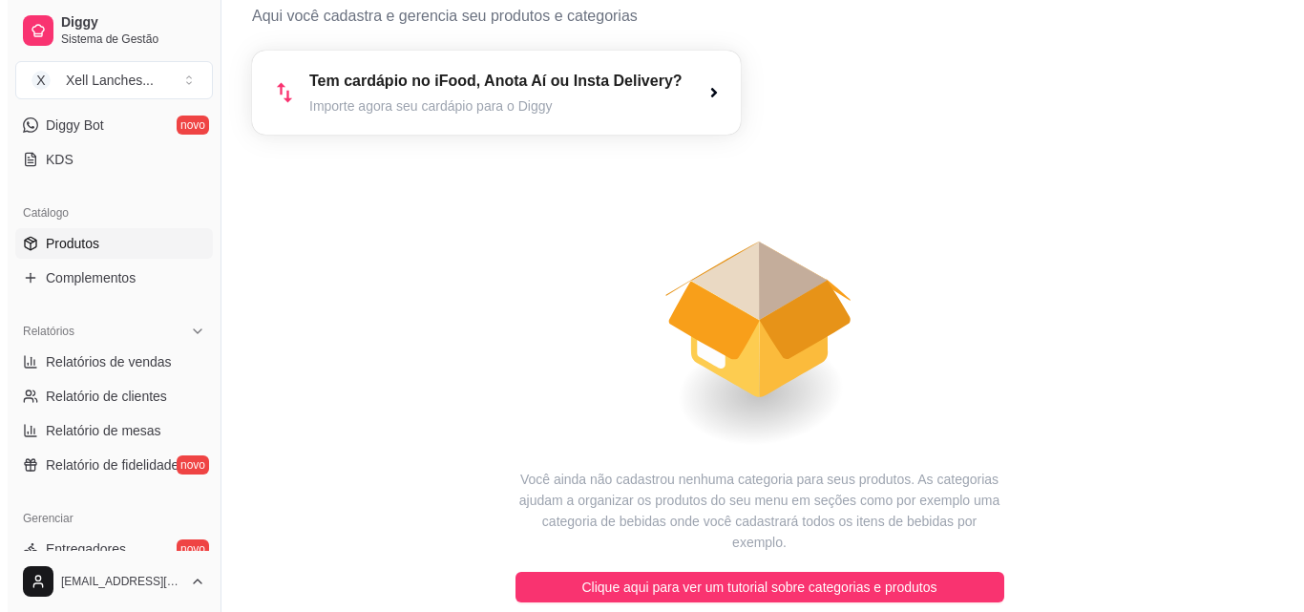
scroll to position [0, 0]
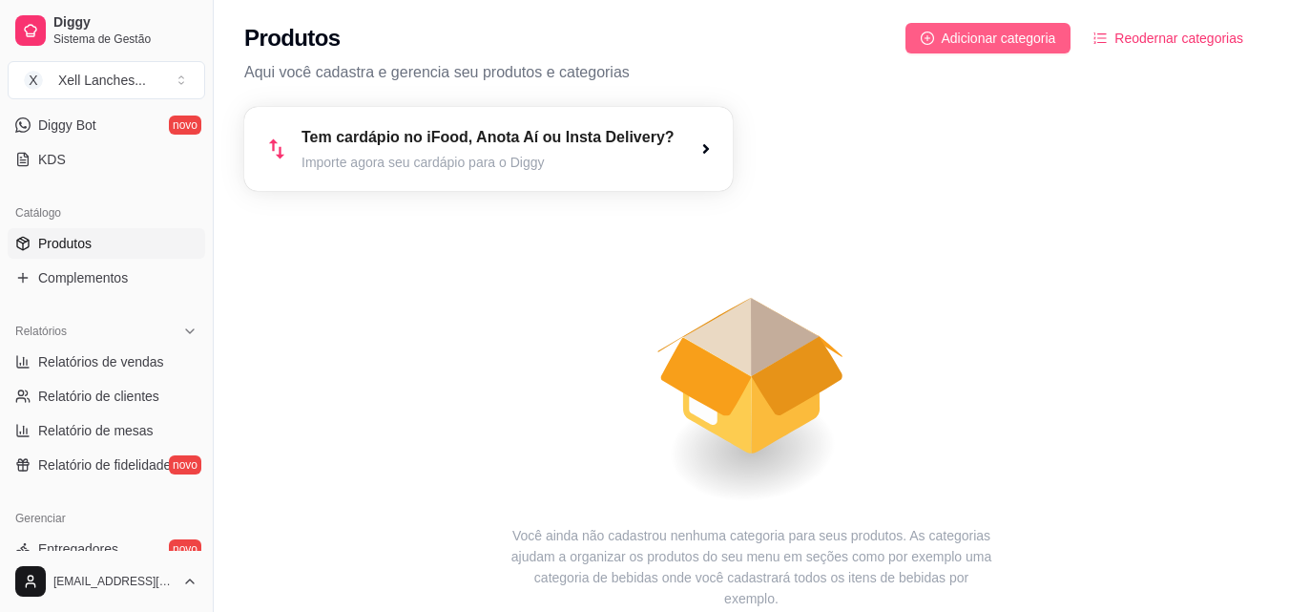
click at [1005, 31] on span "Adicionar categoria" at bounding box center [999, 38] width 115 height 21
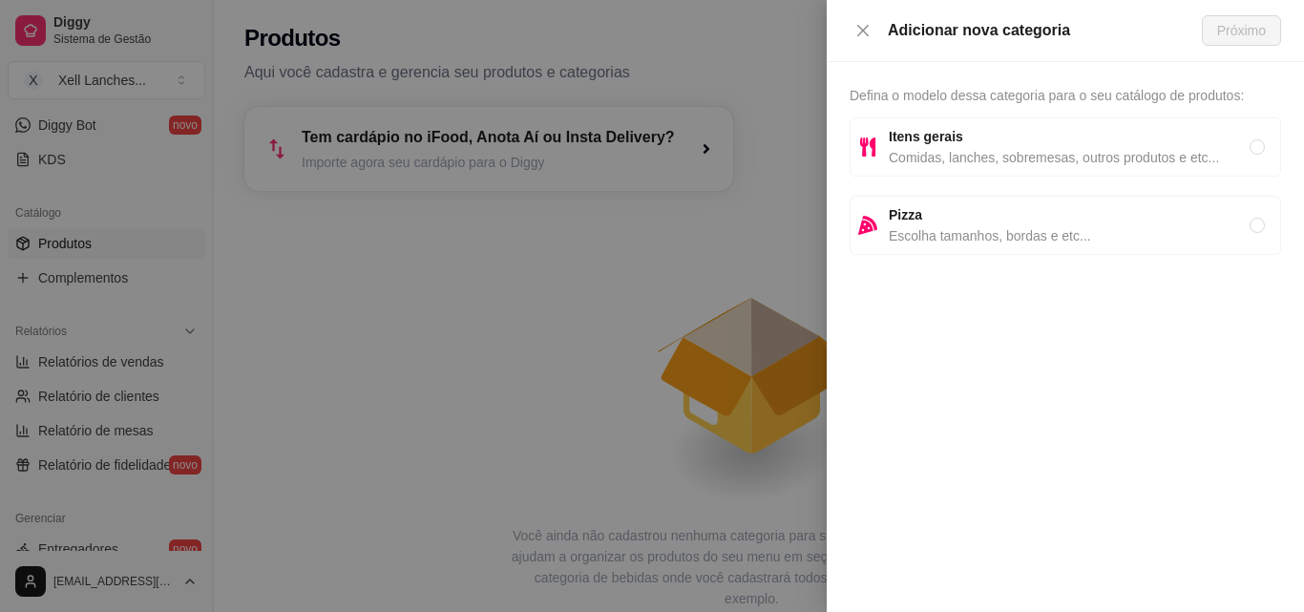
click at [1081, 94] on span "Defina o modelo dessa categoria para o seu catálogo de produtos:" at bounding box center [1046, 95] width 394 height 15
click at [972, 24] on div "Adicionar nova categoria" at bounding box center [1045, 30] width 314 height 23
click at [948, 164] on span "Comidas, lanches, sobremesas, outros produtos e etc..." at bounding box center [1068, 157] width 361 height 21
radio input "true"
click at [1231, 32] on span "Próximo" at bounding box center [1241, 30] width 49 height 21
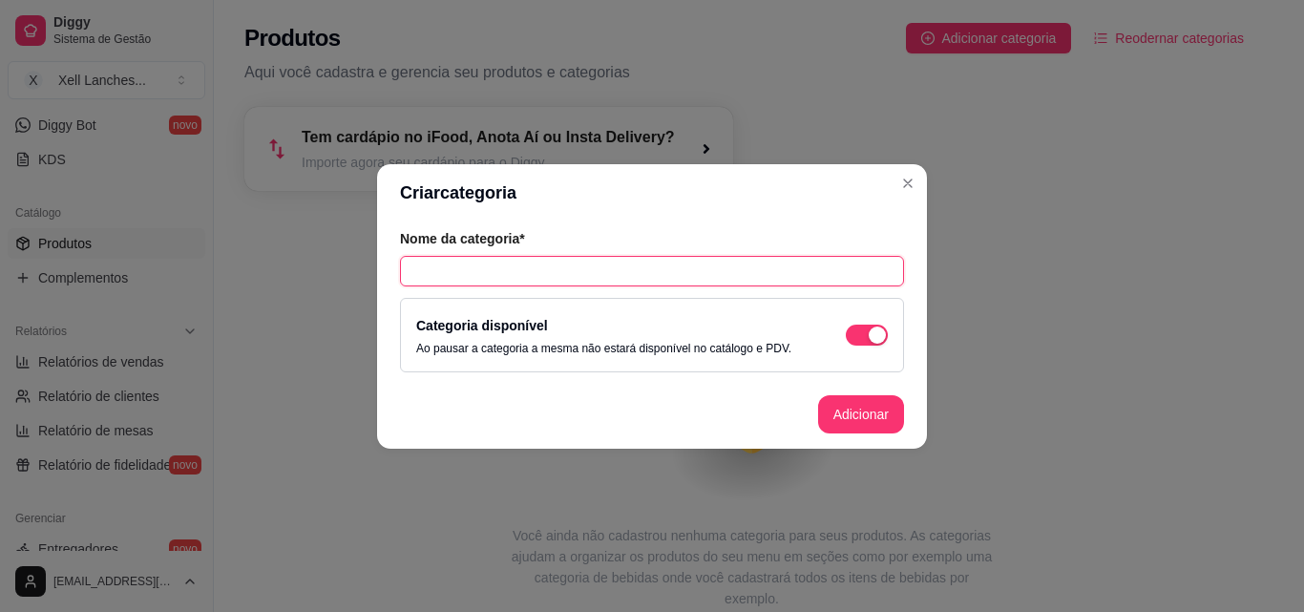
click at [508, 282] on input "text" at bounding box center [652, 271] width 504 height 31
type input "X Tradicional"
click at [848, 417] on button "Adicionar" at bounding box center [861, 413] width 84 height 37
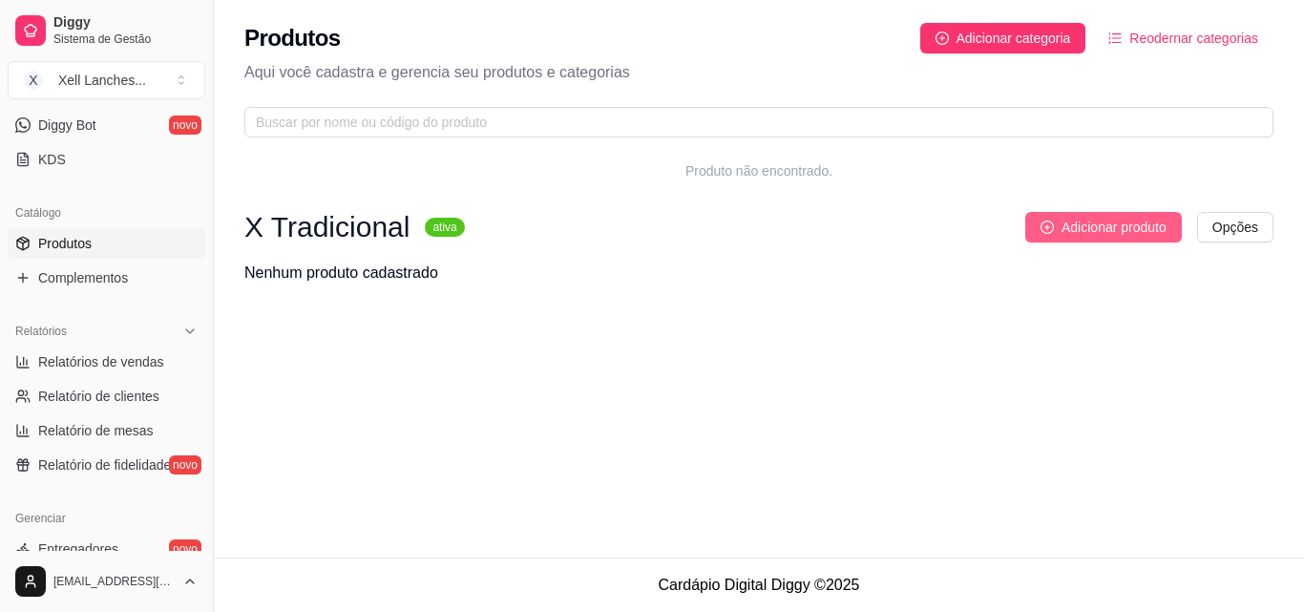
click at [1138, 228] on span "Adicionar produto" at bounding box center [1113, 227] width 105 height 21
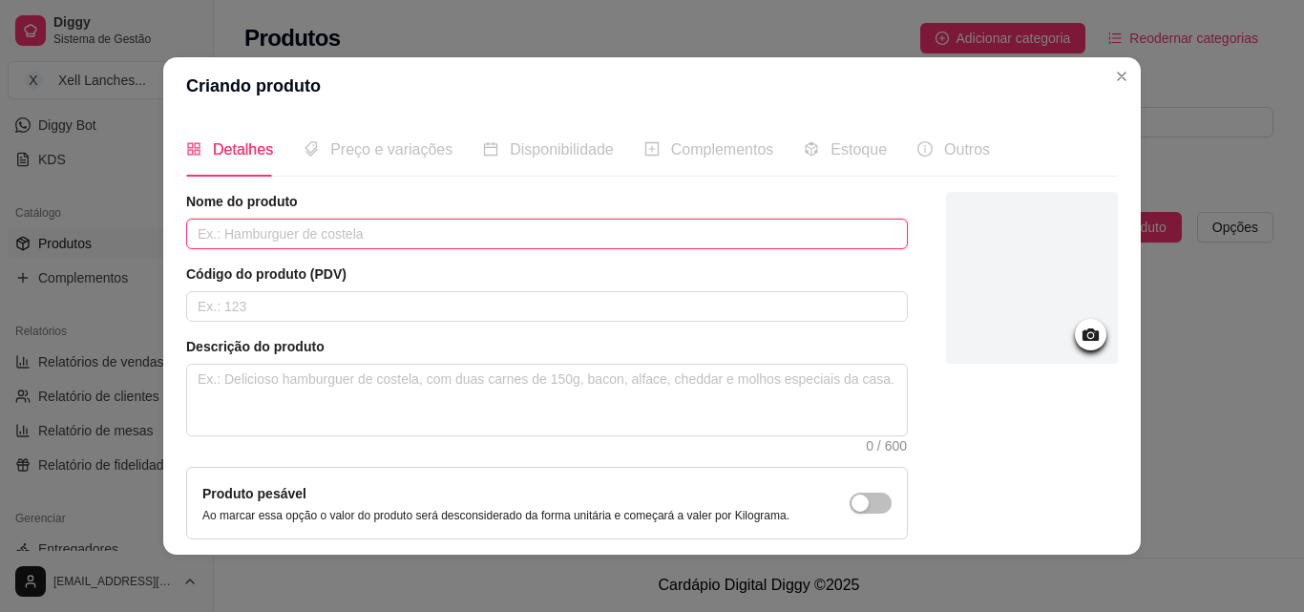
click at [375, 234] on input "text" at bounding box center [546, 234] width 721 height 31
type input "X Salada"
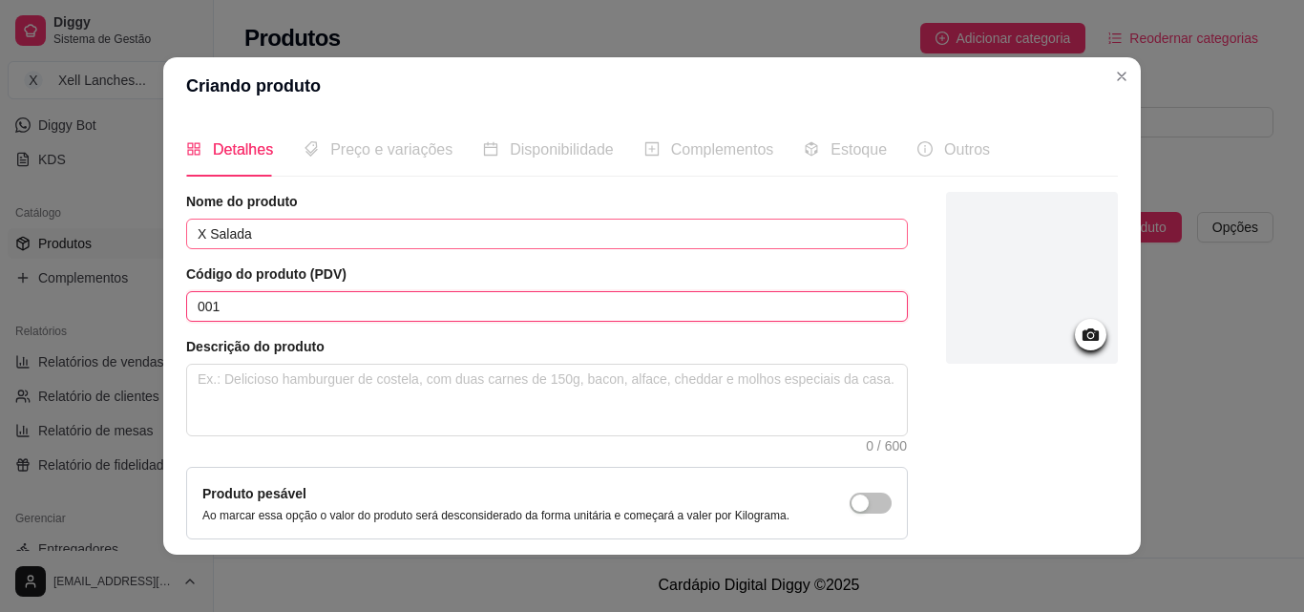
type input "001"
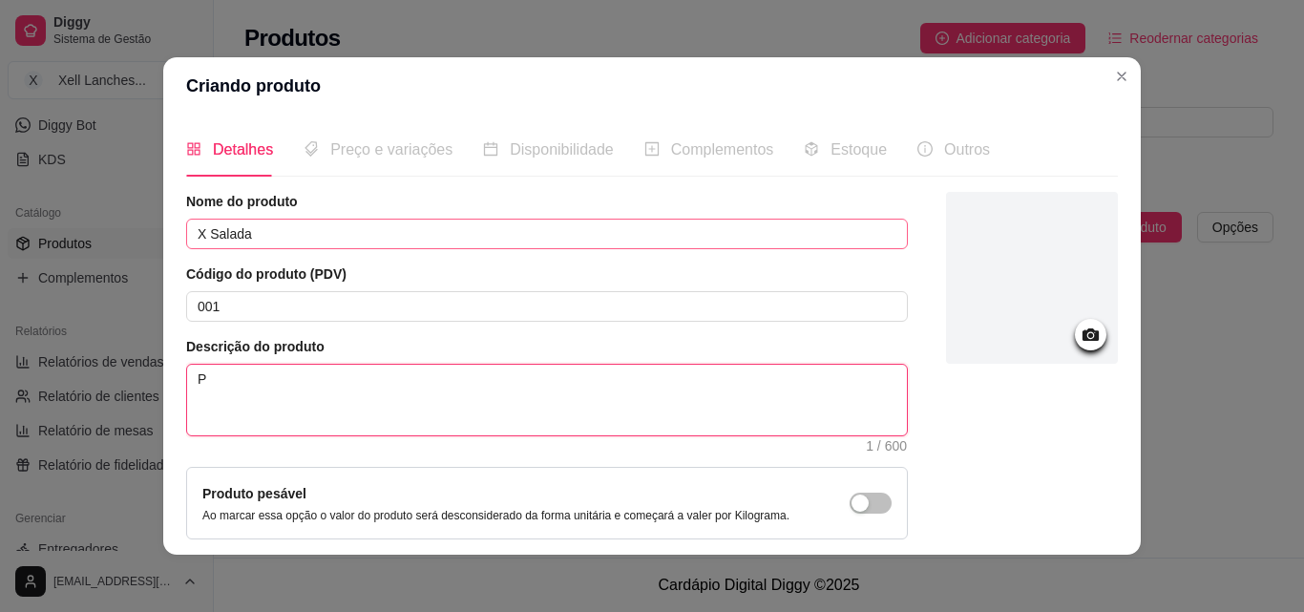
type textarea "P"
type textarea "Pã"
type textarea "Pão"
type textarea "Pão,"
type textarea "Pão,h"
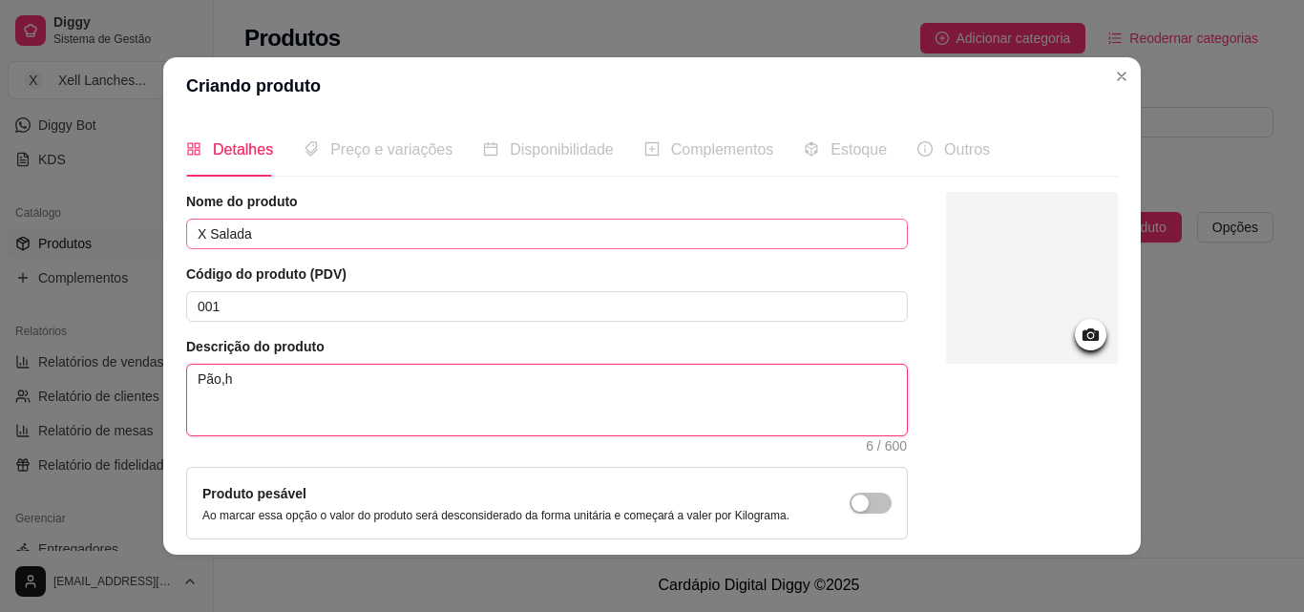
type textarea "Pão,ha"
type textarea "Pão,ham"
type textarea "Pão,hamb"
type textarea "Pão,hambu"
type textarea "Pão,hambur"
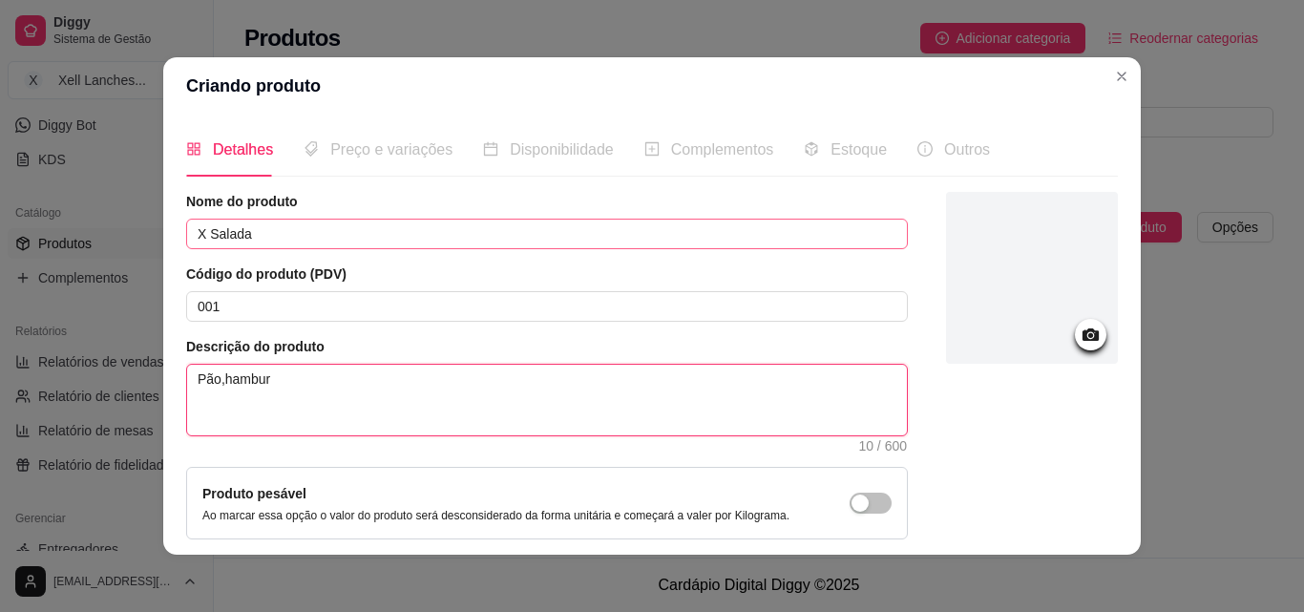
type textarea "Pão,[GEOGRAPHIC_DATA]"
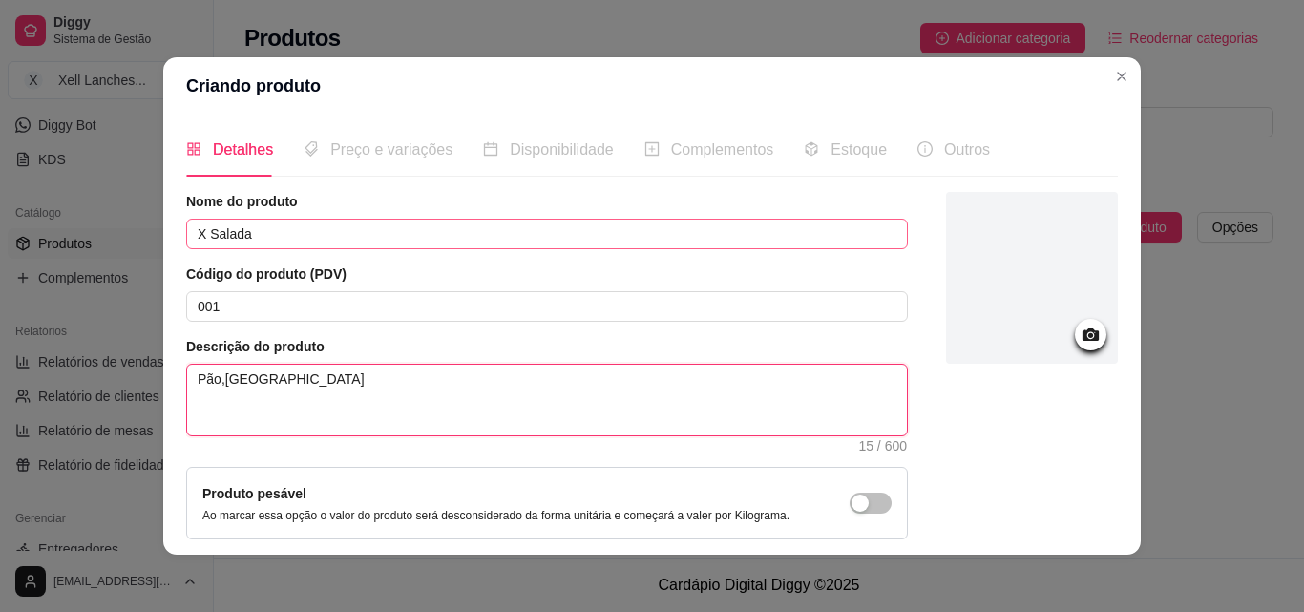
type textarea "Pão,[GEOGRAPHIC_DATA]"
type textarea "Pão,hambur"
type textarea "Pão,hambu"
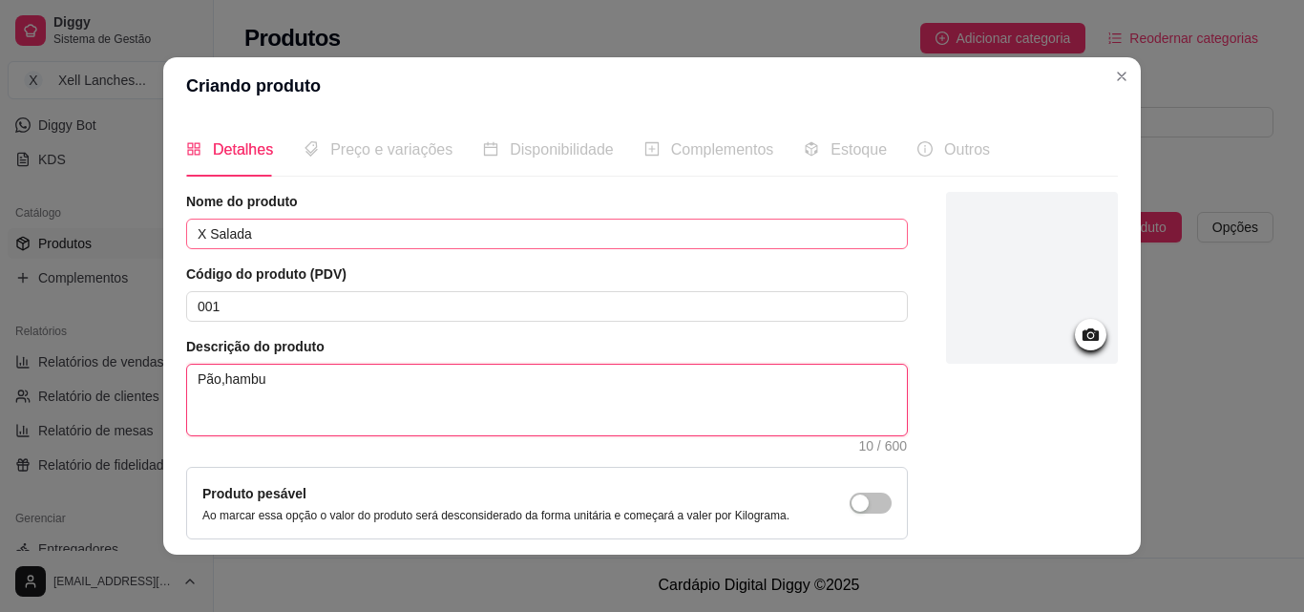
type textarea "Pão,hamb"
type textarea "Pão,ham"
type textarea "Pão,ha"
type textarea "Pão,h"
type textarea "Pão,"
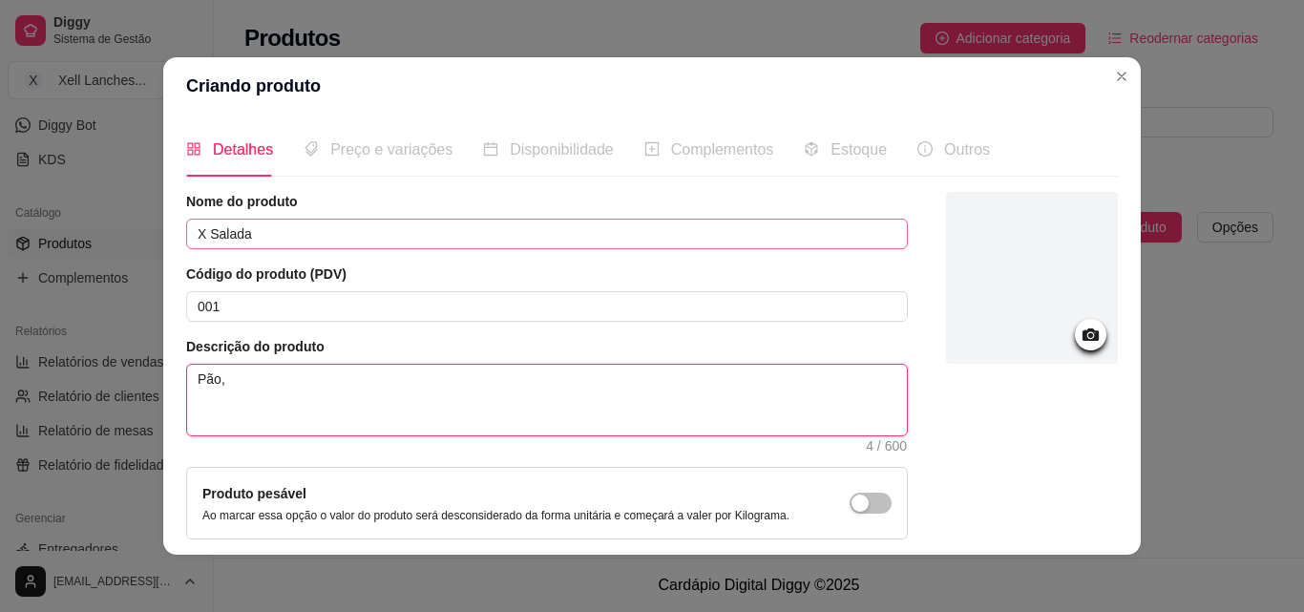
type textarea "Pão,"
type textarea "Pão, h"
type textarea "Pão, ha"
type textarea "Pão, hab"
type textarea "Pão, ha"
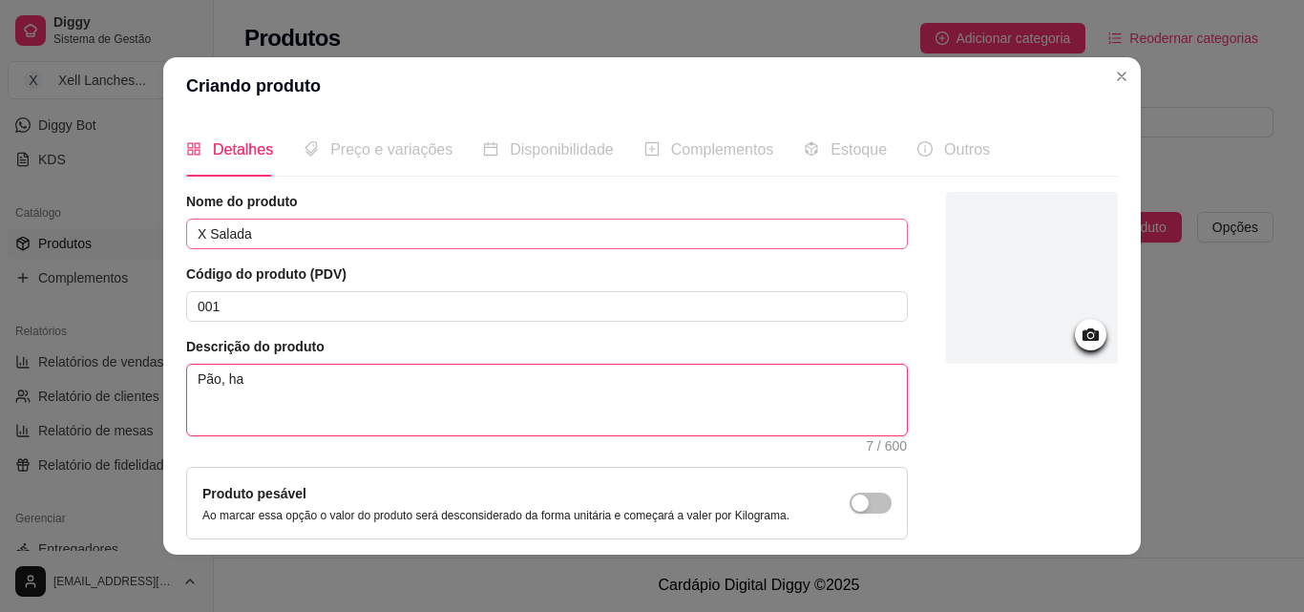
type textarea "Pão, ham"
type textarea "Pão, hamr"
type textarea "Pão, ham"
type textarea "Pão, hamb"
type textarea "Pão, hambu"
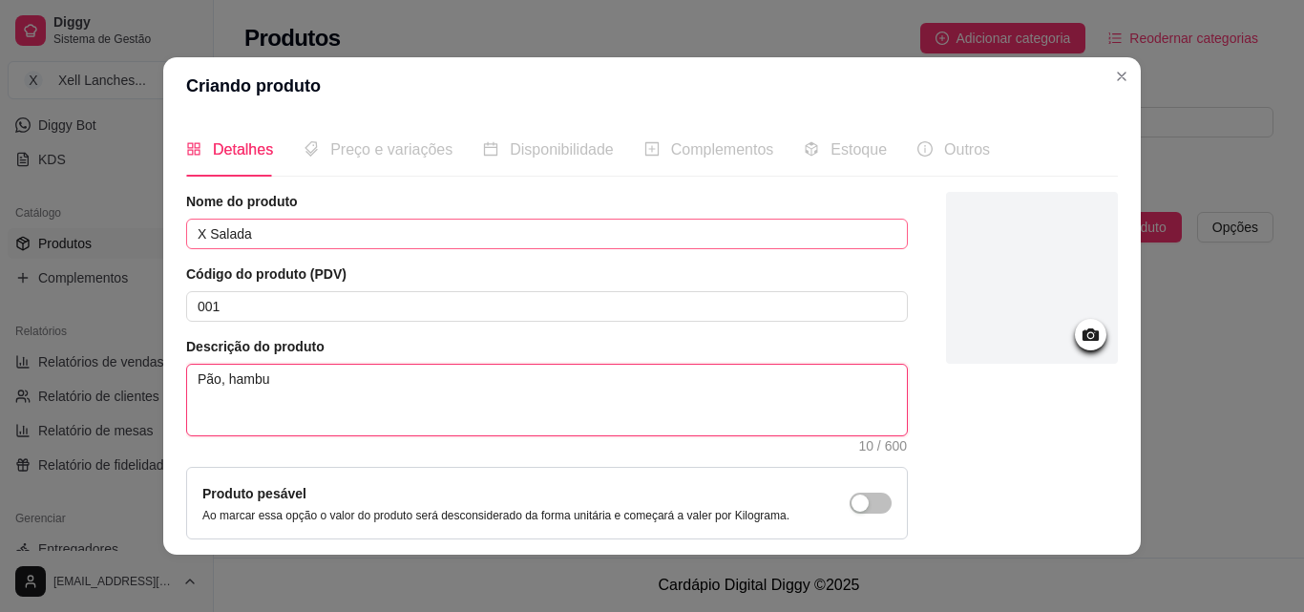
type textarea "Pão, hambur"
type textarea "Pão, [GEOGRAPHIC_DATA]"
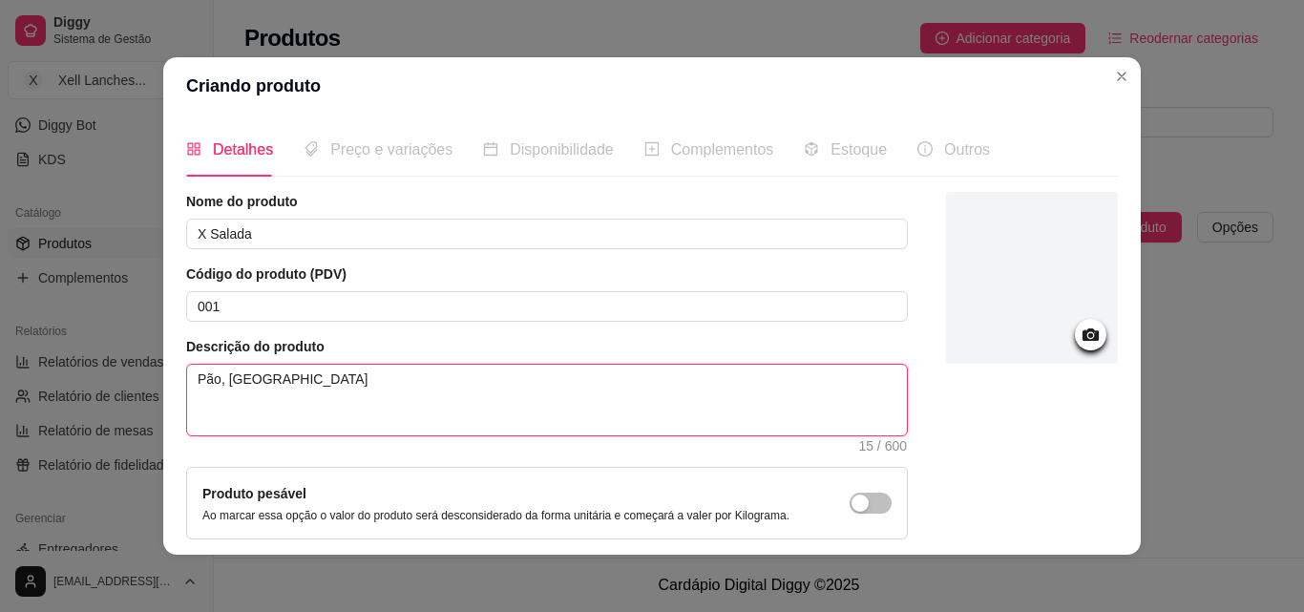
drag, startPoint x: 321, startPoint y: 381, endPoint x: 96, endPoint y: 365, distance: 224.8
click at [97, 367] on div "Criando produto Detalhes Preço e variações Disponibilidade Complementos Estoque…" at bounding box center [652, 306] width 1304 height 612
paste textarea "úrguer, [GEOGRAPHIC_DATA], queijo, milho, ervilha, alface, tomate, maionese cas…"
type textarea "Pão, hambúrguer, presunto, queijo, milho, ervilha, alface, tomate, maionese cas…"
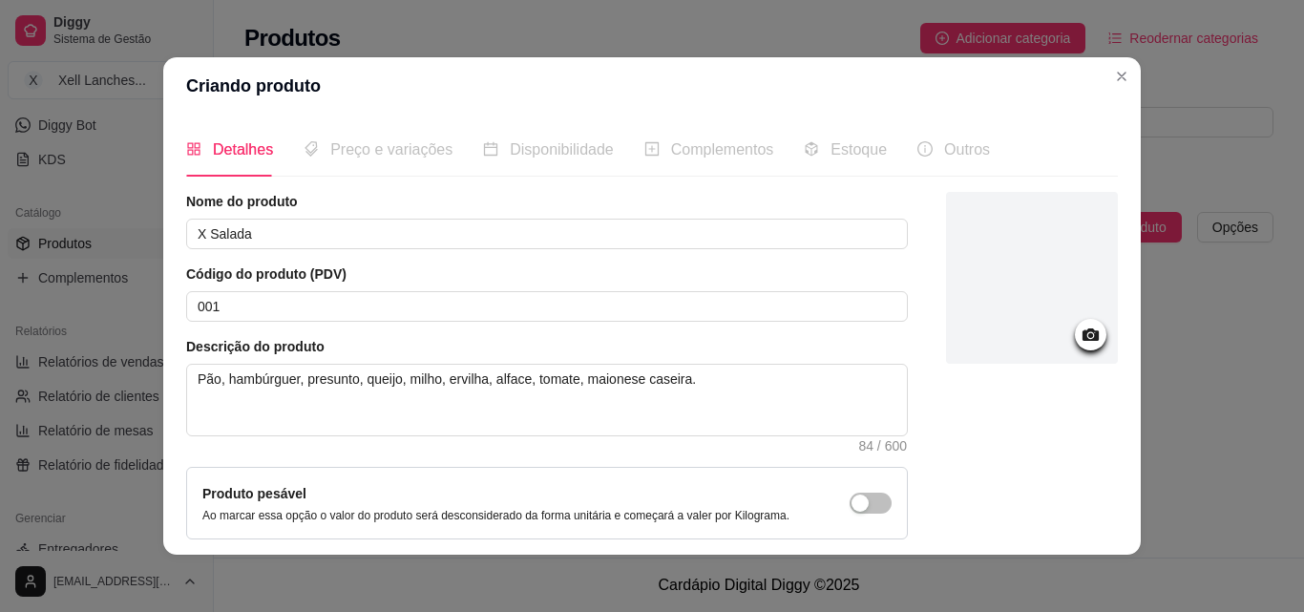
click at [1088, 338] on circle at bounding box center [1090, 335] width 5 height 5
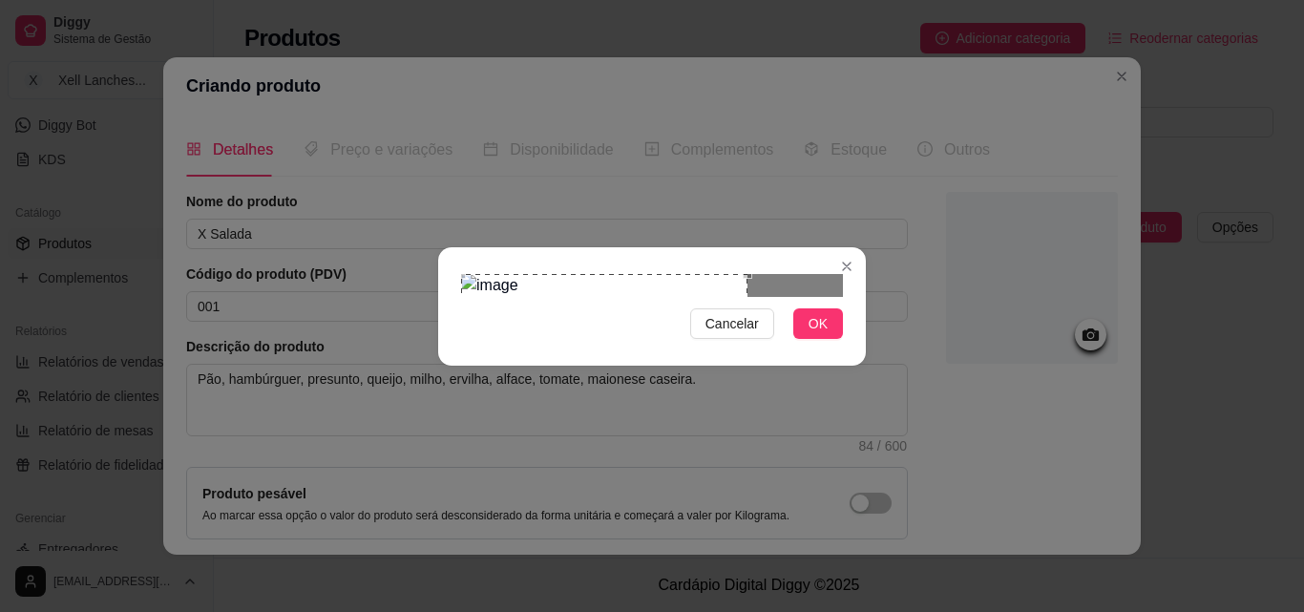
click at [540, 308] on div "Use the arrow keys to move the crop selection area" at bounding box center [604, 417] width 286 height 286
click at [703, 297] on div at bounding box center [652, 285] width 382 height 23
click at [827, 339] on button "OK" at bounding box center [818, 323] width 50 height 31
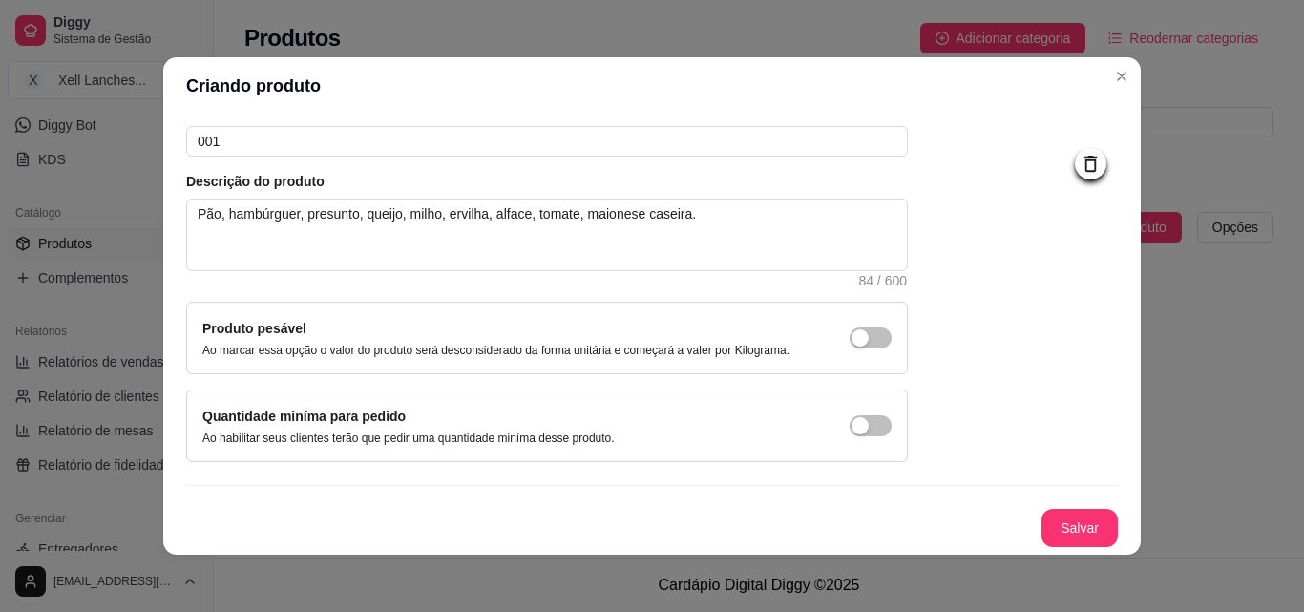
scroll to position [4, 0]
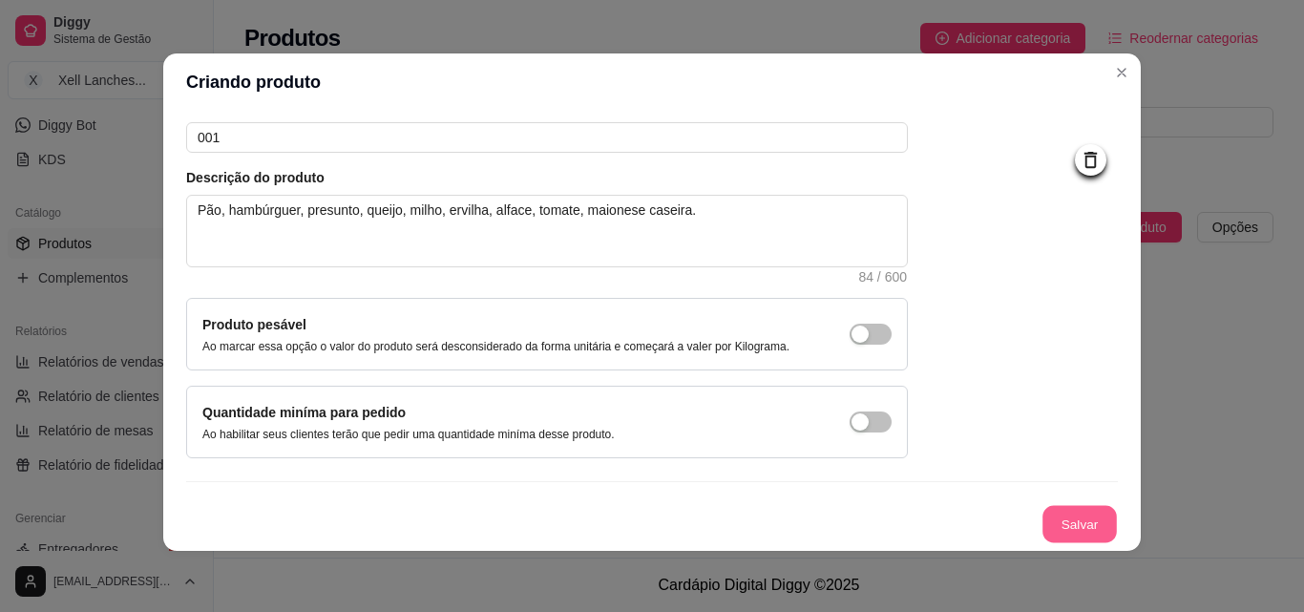
click at [1050, 518] on button "Salvar" at bounding box center [1079, 524] width 74 height 37
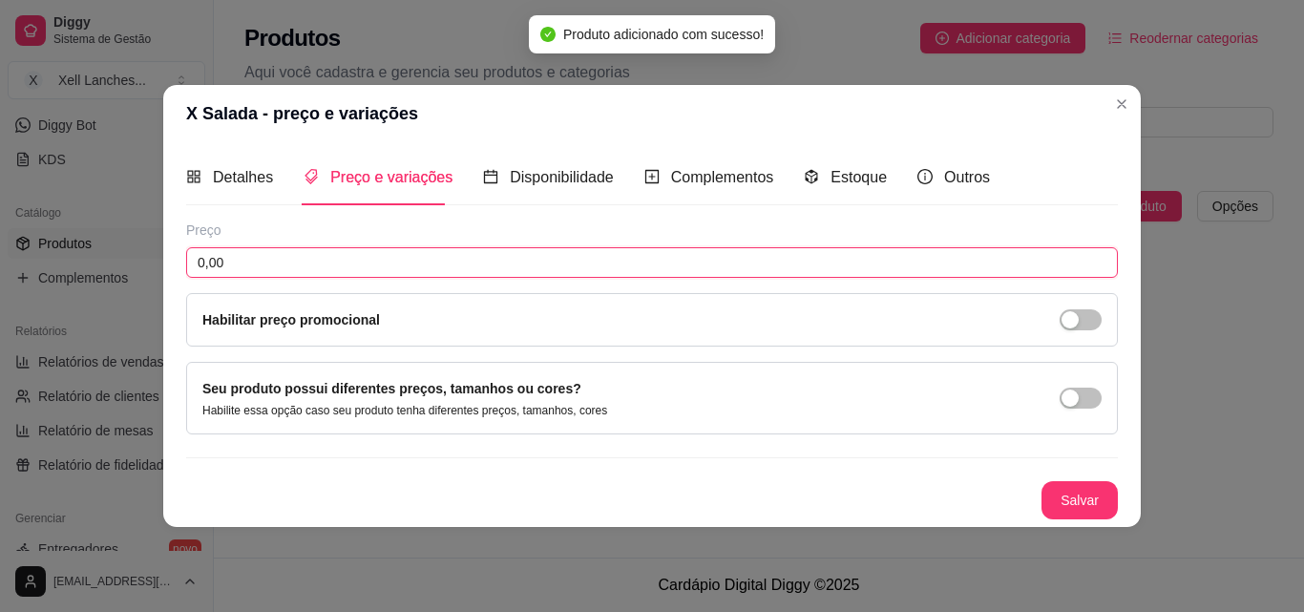
click at [253, 258] on input "0,00" at bounding box center [651, 262] width 931 height 31
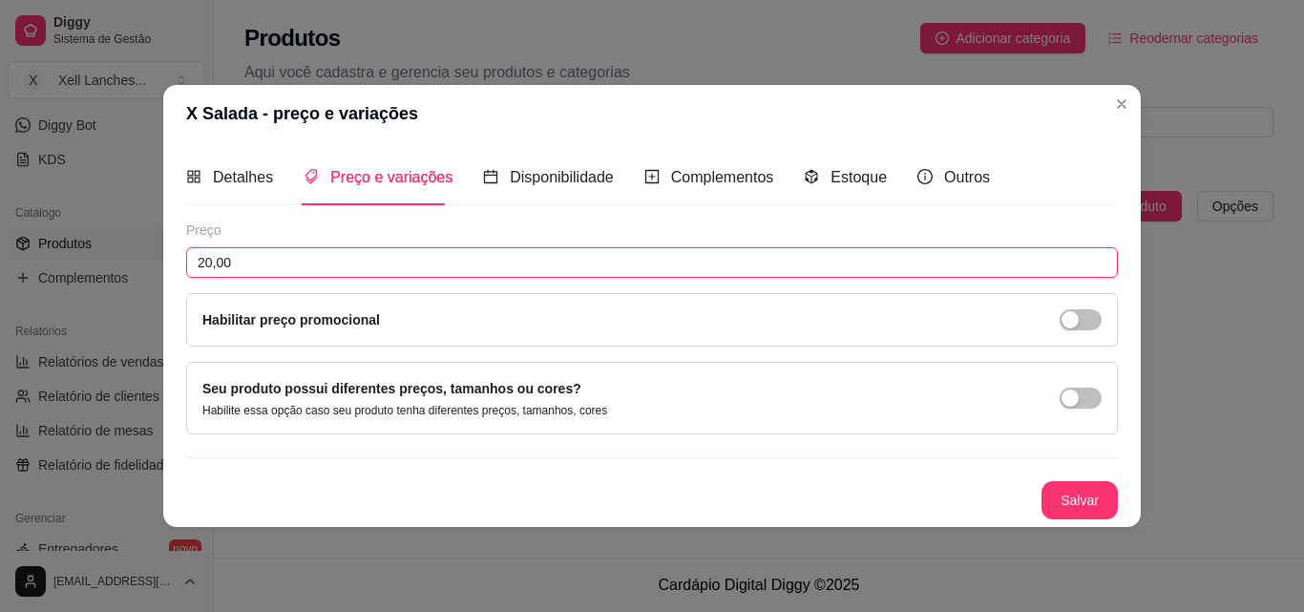
type input "20,00"
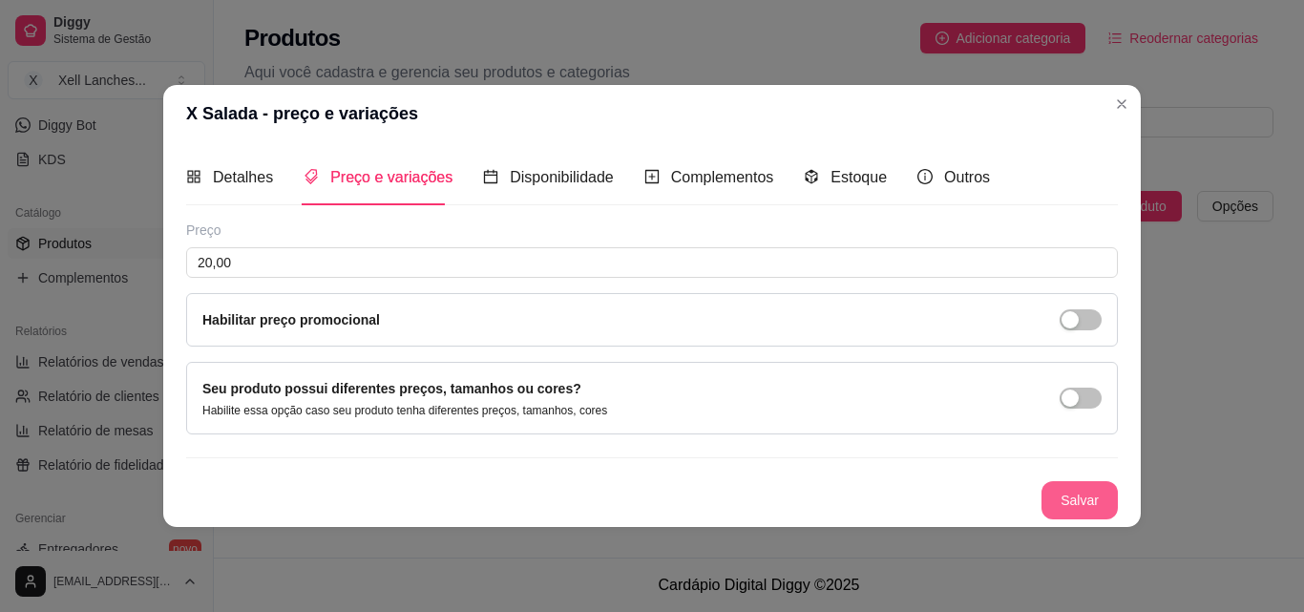
click at [1068, 495] on button "Salvar" at bounding box center [1079, 500] width 76 height 38
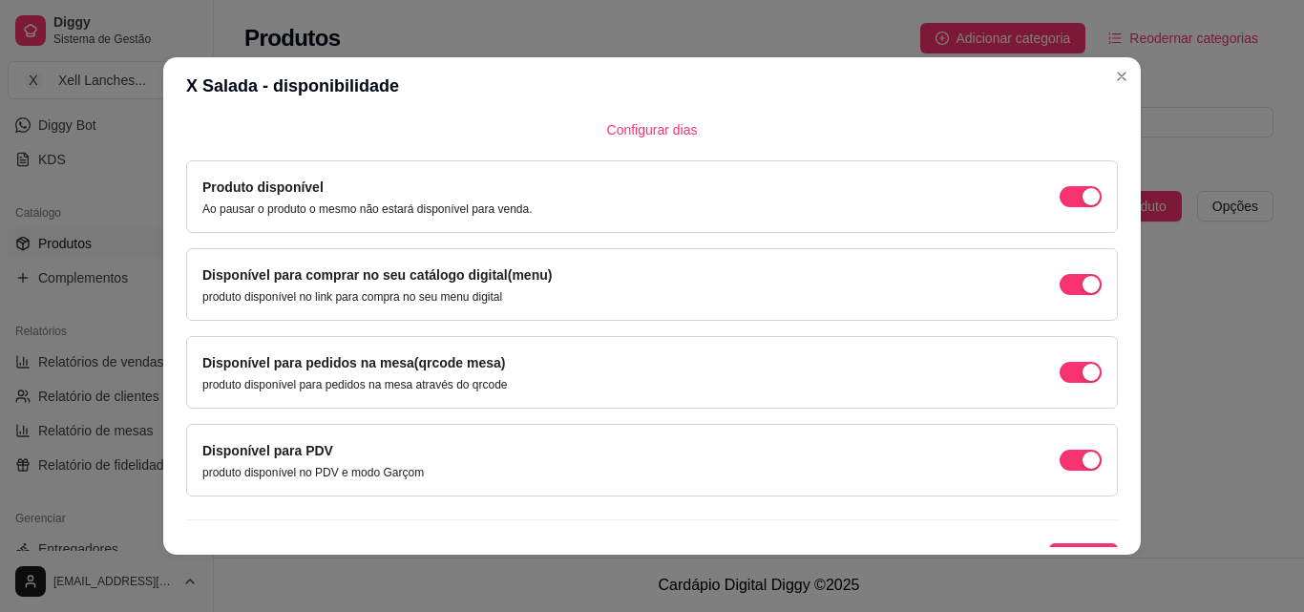
scroll to position [173, 0]
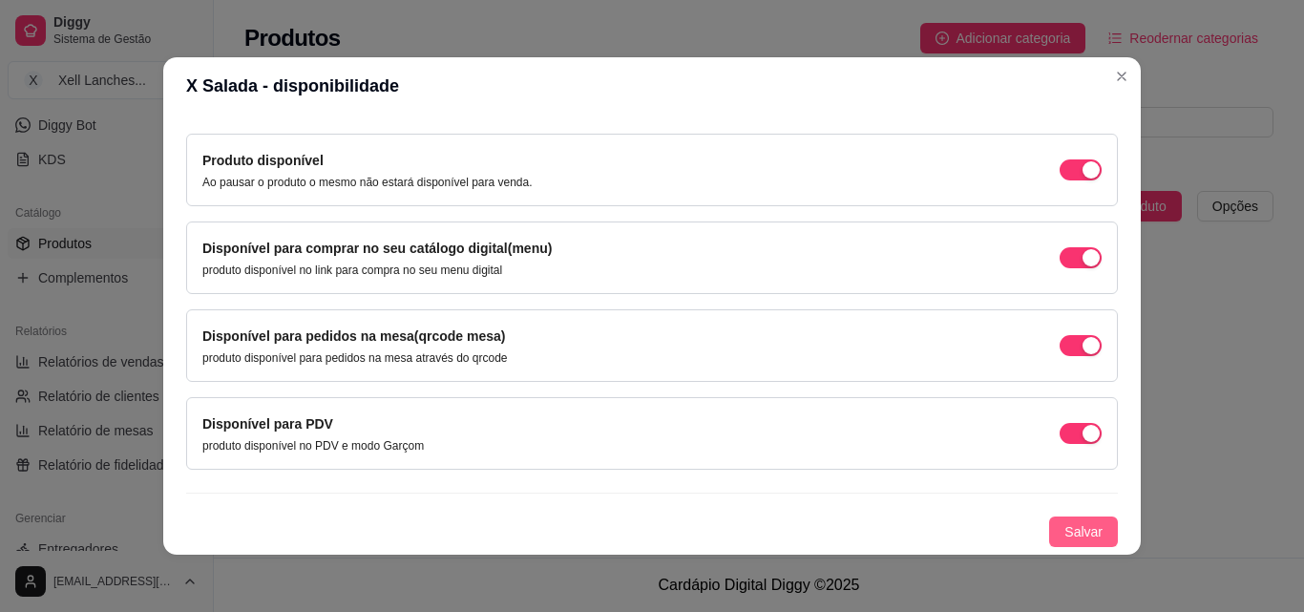
click at [1066, 533] on span "Salvar" at bounding box center [1083, 531] width 38 height 21
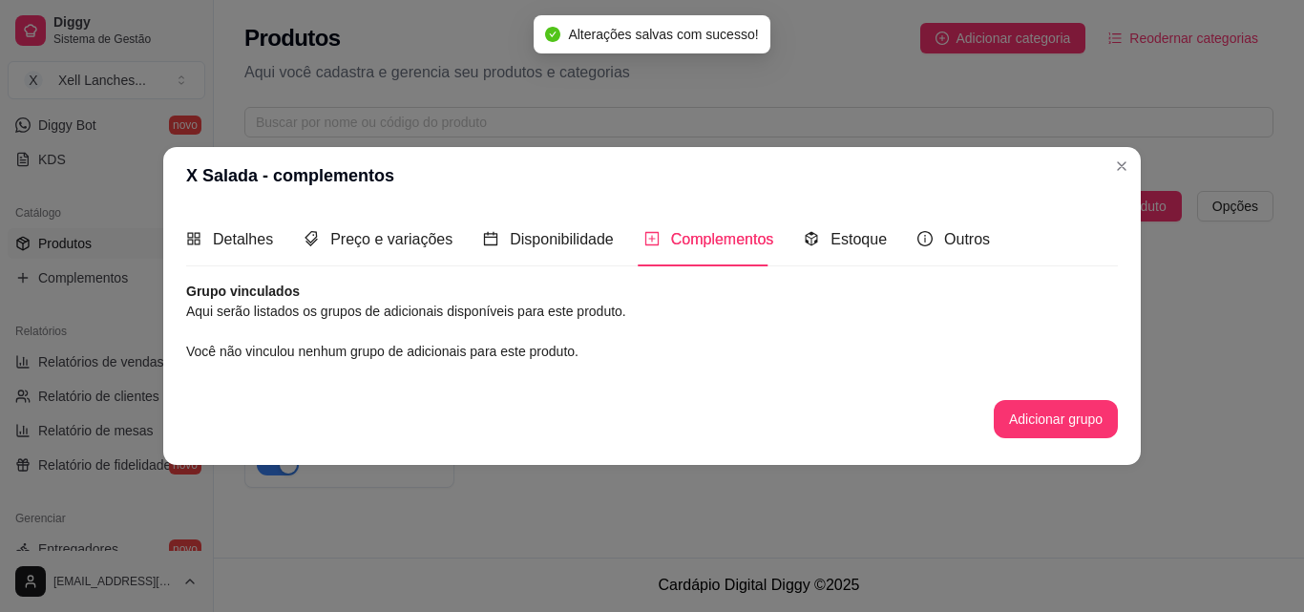
scroll to position [0, 0]
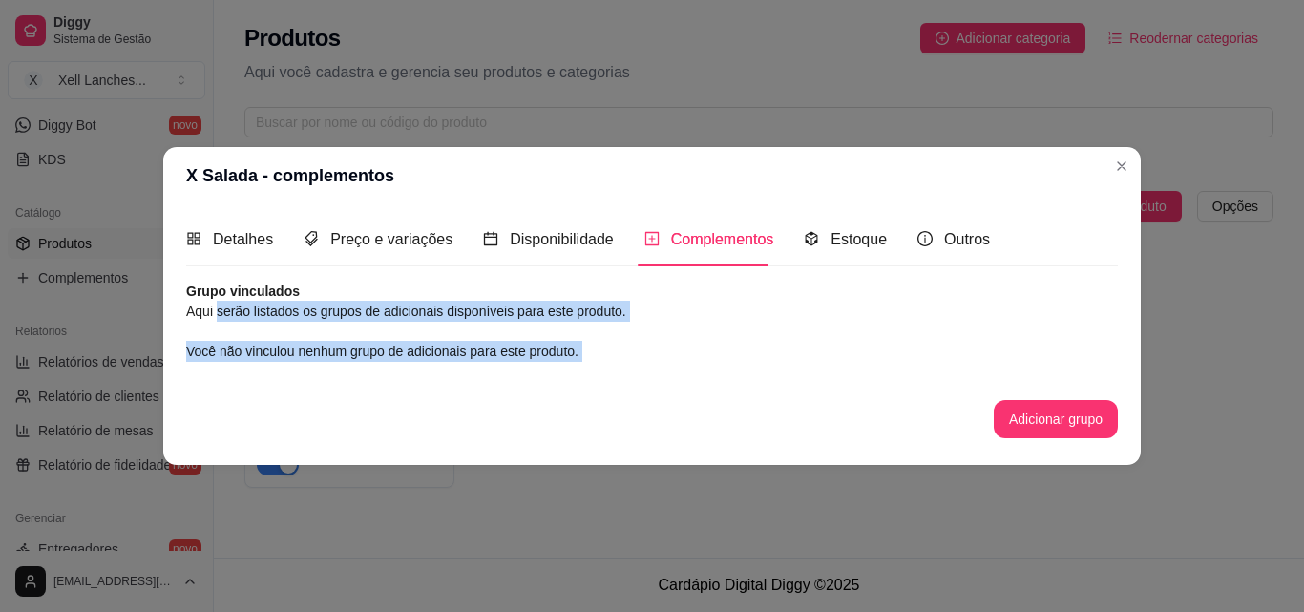
drag, startPoint x: 240, startPoint y: 317, endPoint x: 525, endPoint y: 377, distance: 291.6
click at [525, 377] on div "Grupo vinculados Aqui serão listados os grupos de adicionais disponíveis para e…" at bounding box center [651, 360] width 931 height 157
click at [517, 344] on span "Você não vinculou nenhum grupo de adicionais para este produto." at bounding box center [382, 351] width 392 height 15
drag, startPoint x: 417, startPoint y: 309, endPoint x: 599, endPoint y: 370, distance: 192.2
click at [599, 370] on div "Grupo vinculados Aqui serão listados os grupos de adicionais disponíveis para e…" at bounding box center [651, 360] width 931 height 157
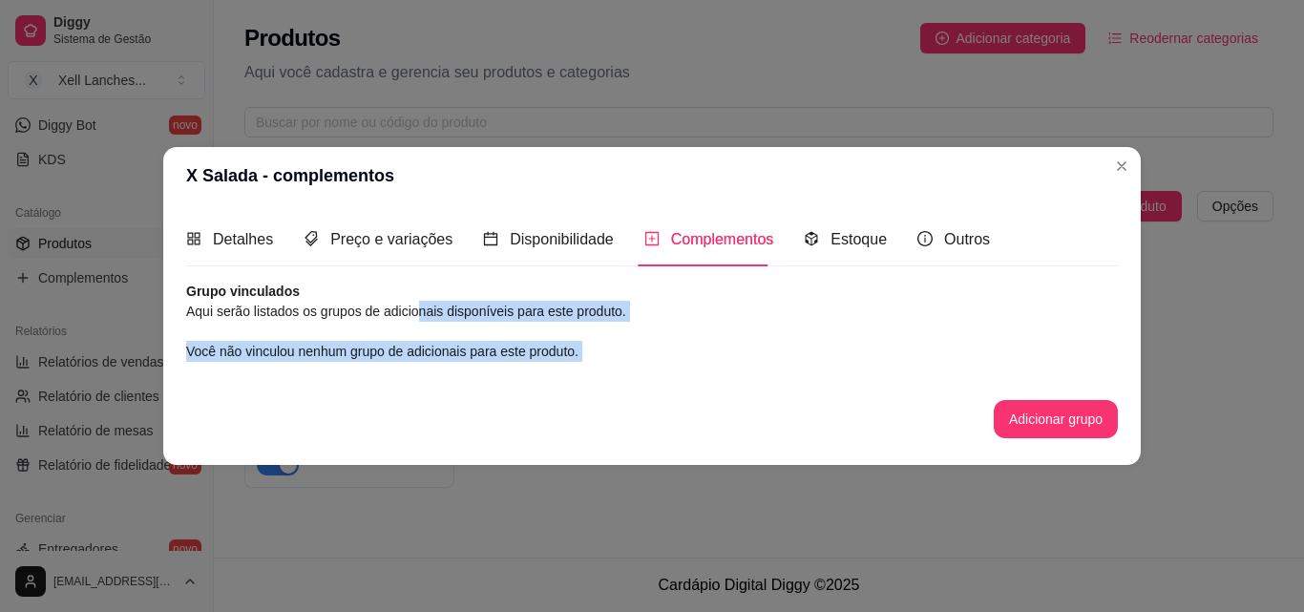
click at [595, 356] on div "Você não vinculou nenhum grupo de adicionais para este produto." at bounding box center [651, 351] width 931 height 21
drag, startPoint x: 303, startPoint y: 356, endPoint x: 599, endPoint y: 358, distance: 295.8
click at [599, 358] on div "Você não vinculou nenhum grupo de adicionais para este produto." at bounding box center [651, 351] width 931 height 21
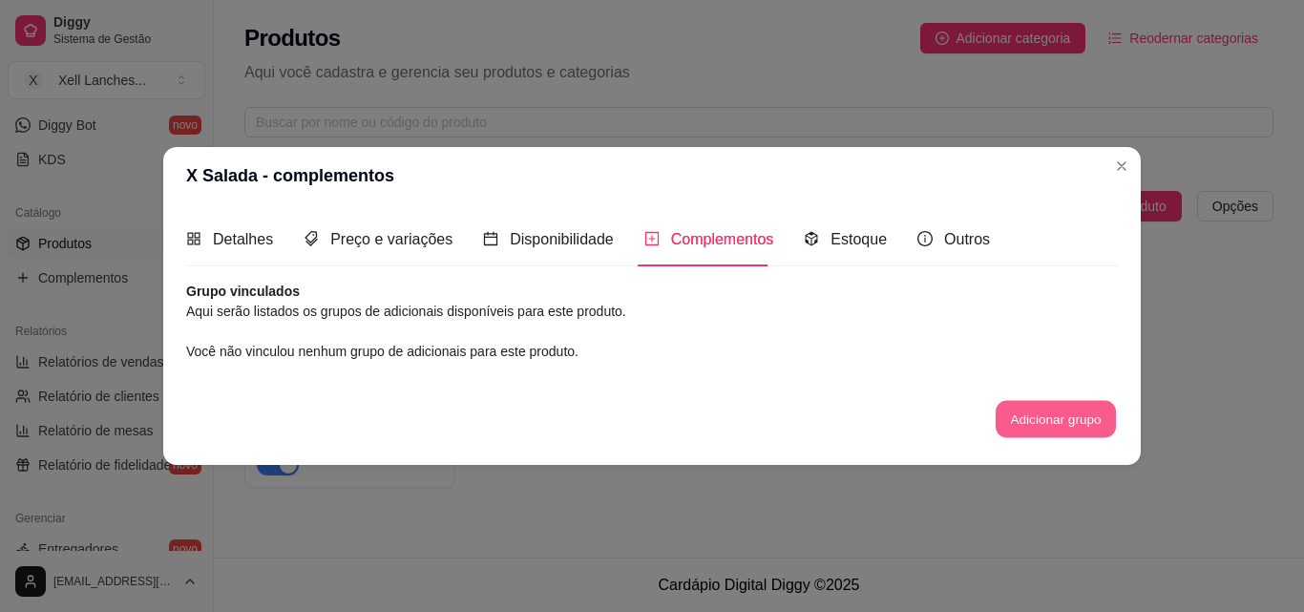
click at [1036, 420] on button "Adicionar grupo" at bounding box center [1055, 419] width 120 height 37
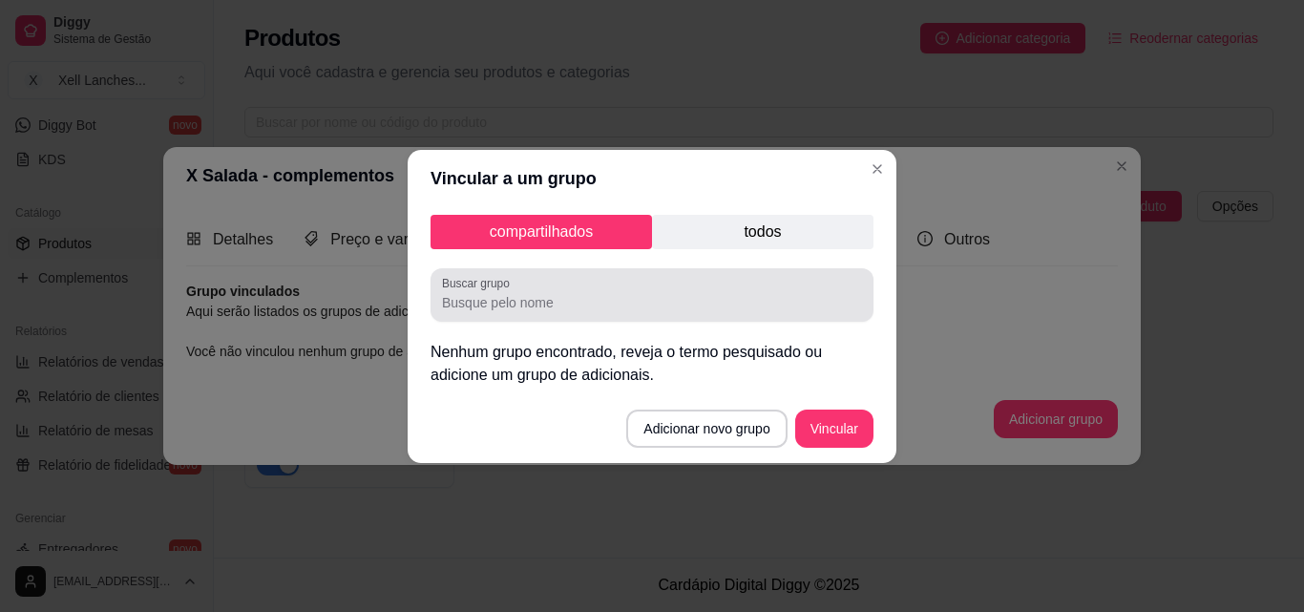
click at [584, 291] on div at bounding box center [652, 295] width 420 height 38
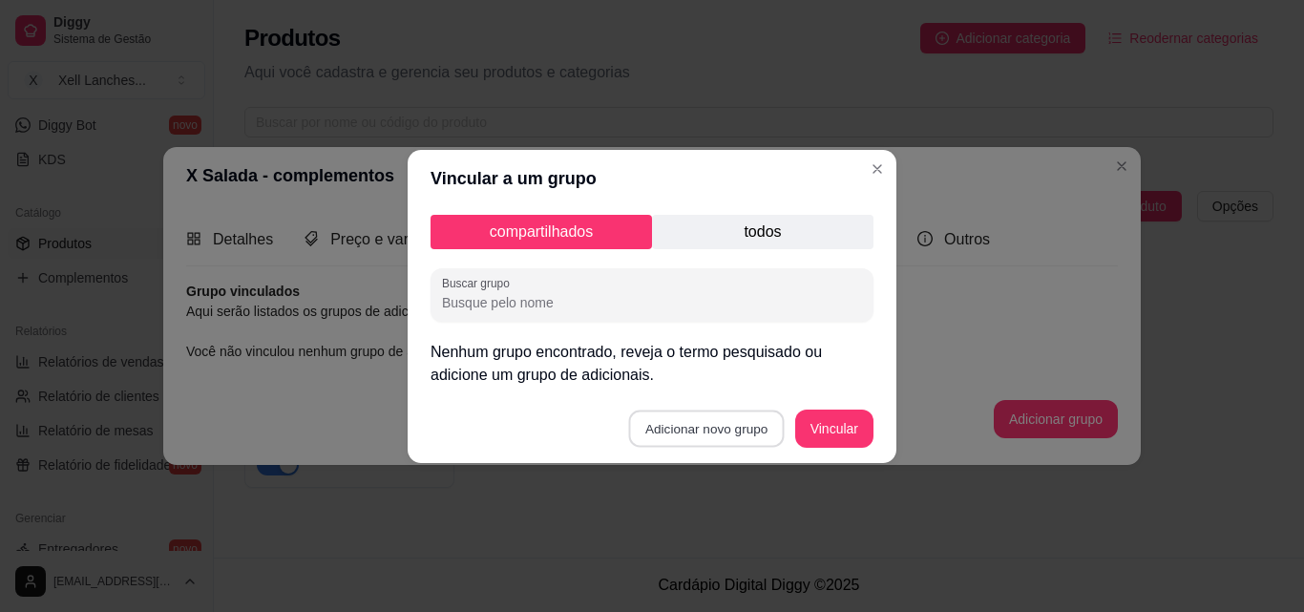
click at [718, 437] on button "Adicionar novo grupo" at bounding box center [707, 427] width 156 height 37
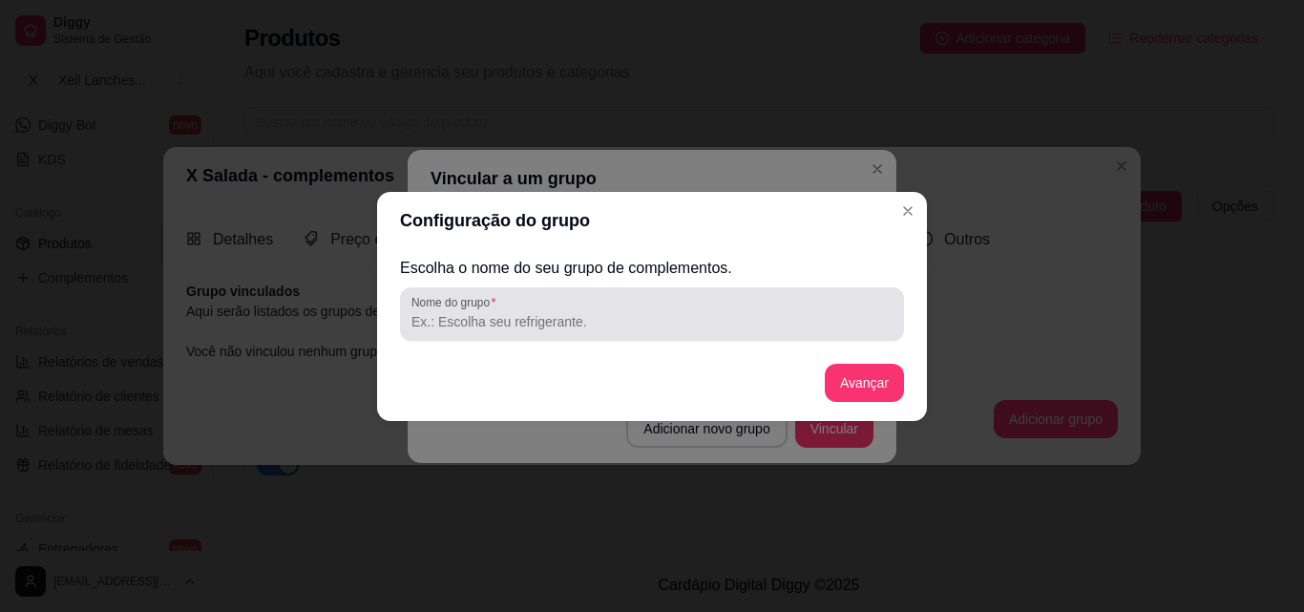
click at [553, 322] on input "Nome do grupo" at bounding box center [651, 321] width 481 height 19
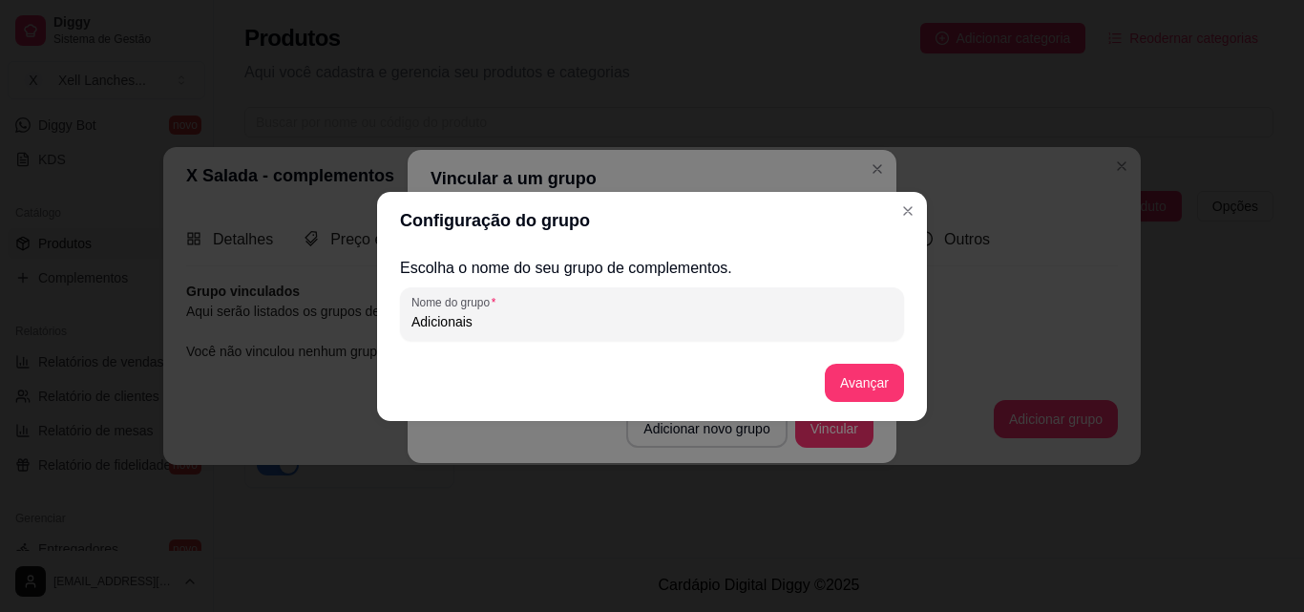
type input "Adicionais"
click at [867, 377] on button "Avançar" at bounding box center [863, 382] width 77 height 37
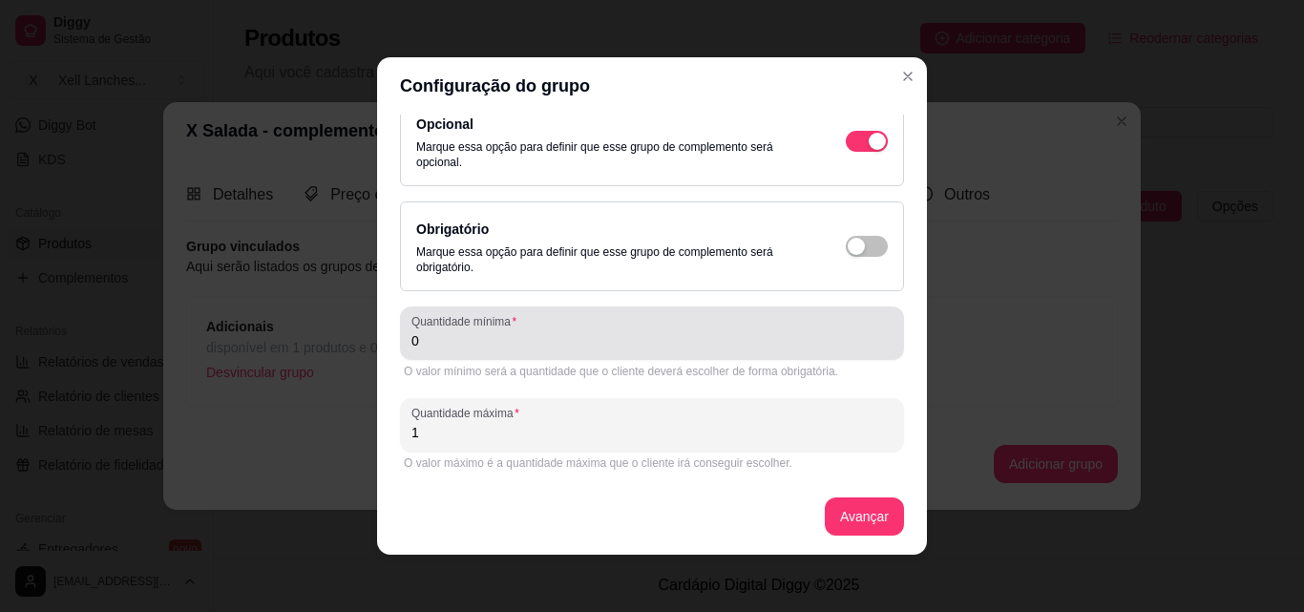
scroll to position [4, 0]
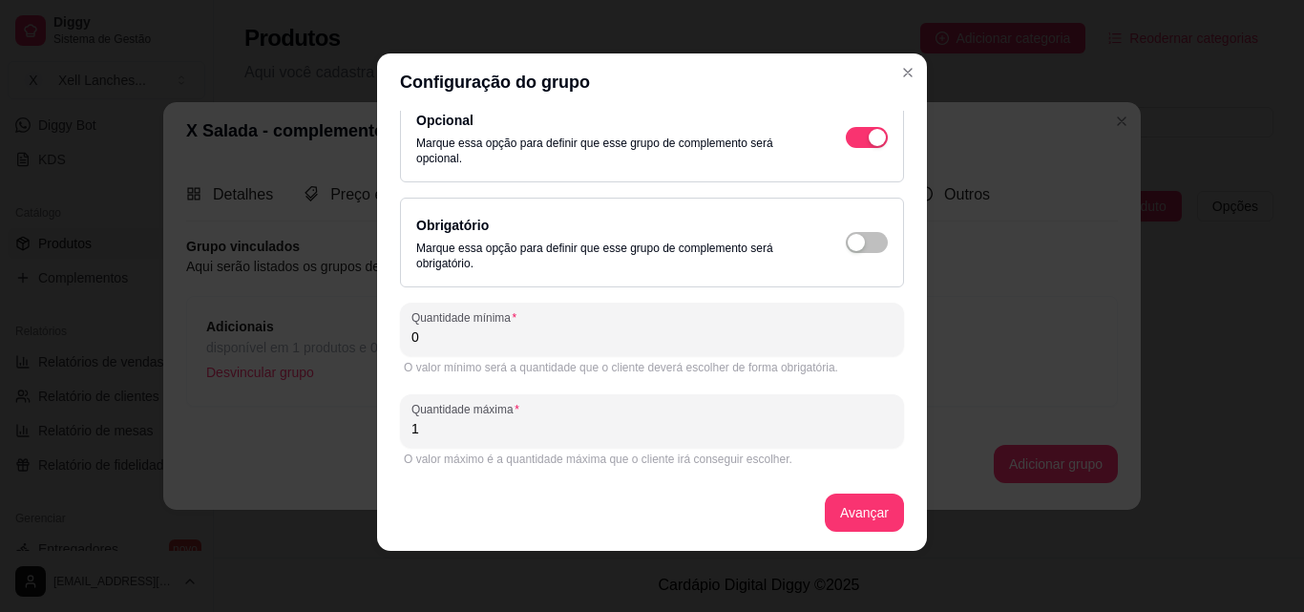
click at [493, 329] on input "0" at bounding box center [651, 336] width 481 height 19
click at [496, 333] on input "0" at bounding box center [651, 336] width 481 height 19
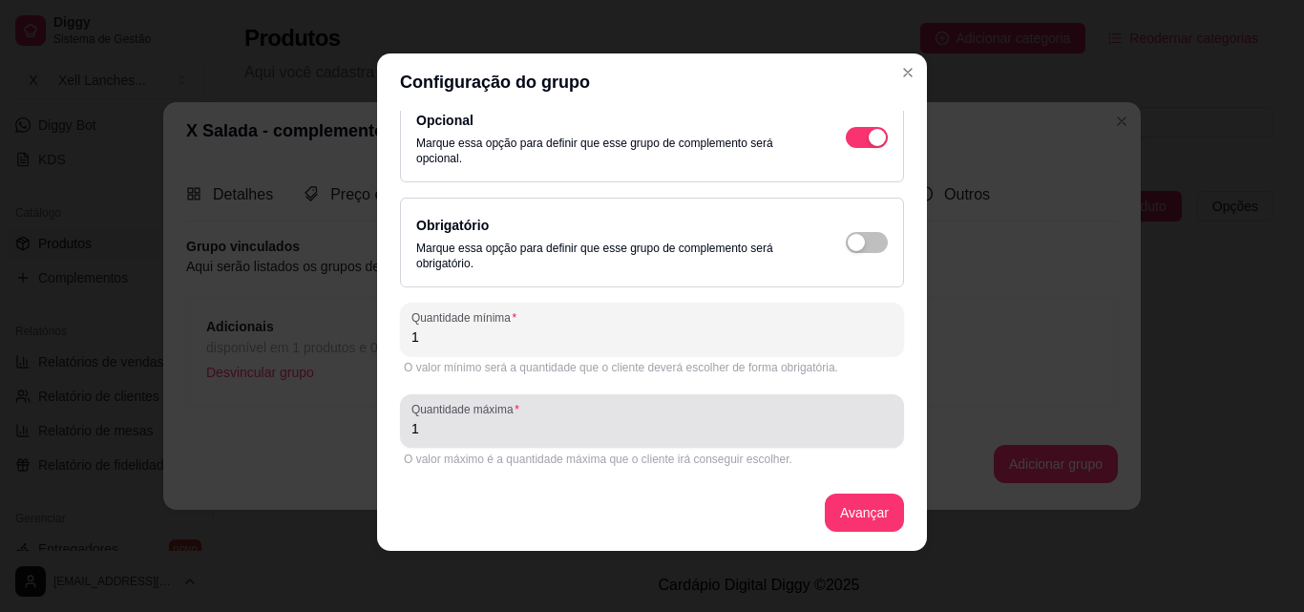
type input "1"
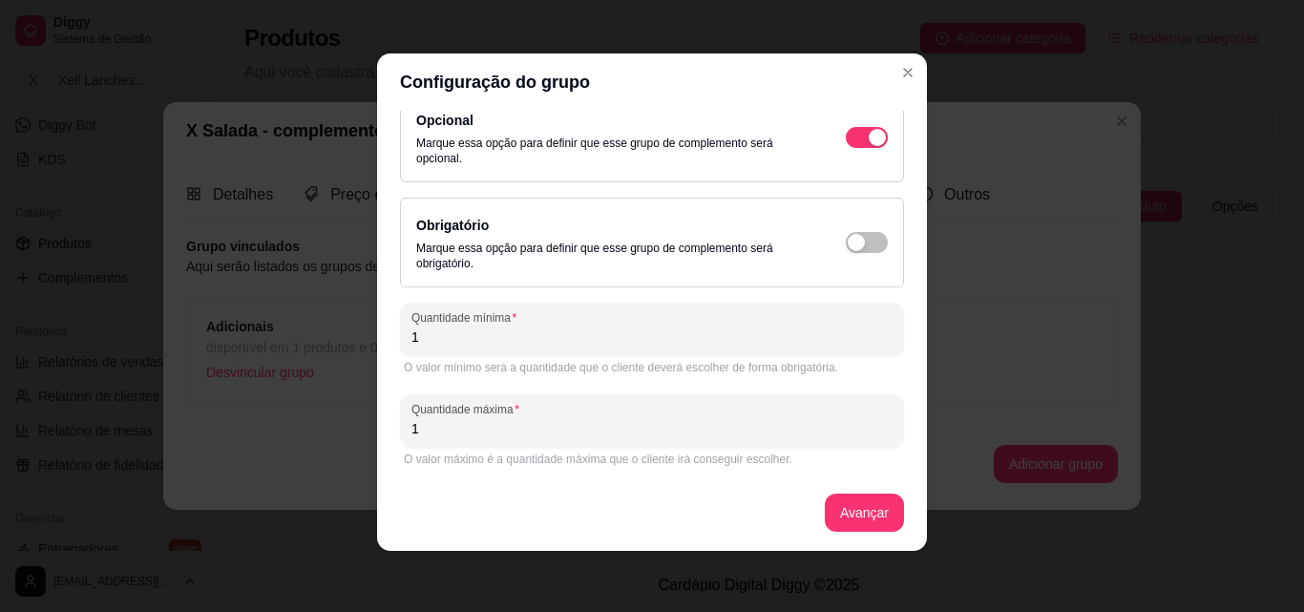
drag, startPoint x: 451, startPoint y: 433, endPoint x: 345, endPoint y: 423, distance: 107.4
click at [345, 424] on div "Configuração do grupo Opcional Marque essa opção para definir que esse grupo de…" at bounding box center [652, 306] width 1304 height 612
type input "3"
click at [845, 522] on button "Avançar" at bounding box center [864, 512] width 79 height 38
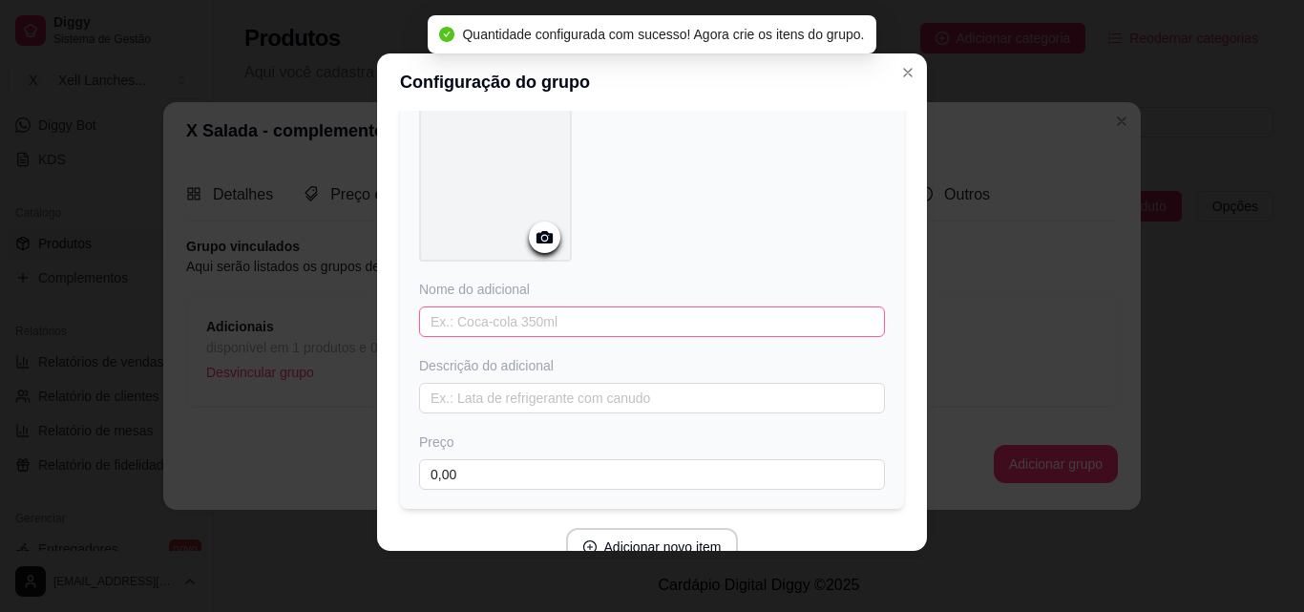
scroll to position [188, 0]
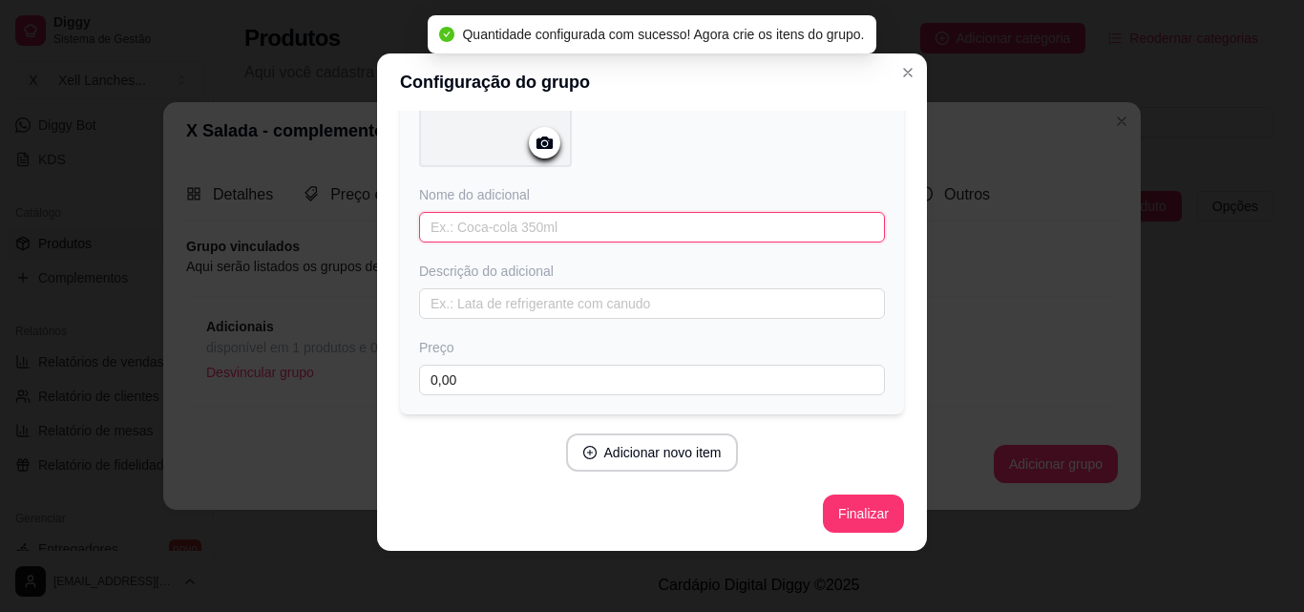
click at [483, 235] on input "text" at bounding box center [652, 227] width 466 height 31
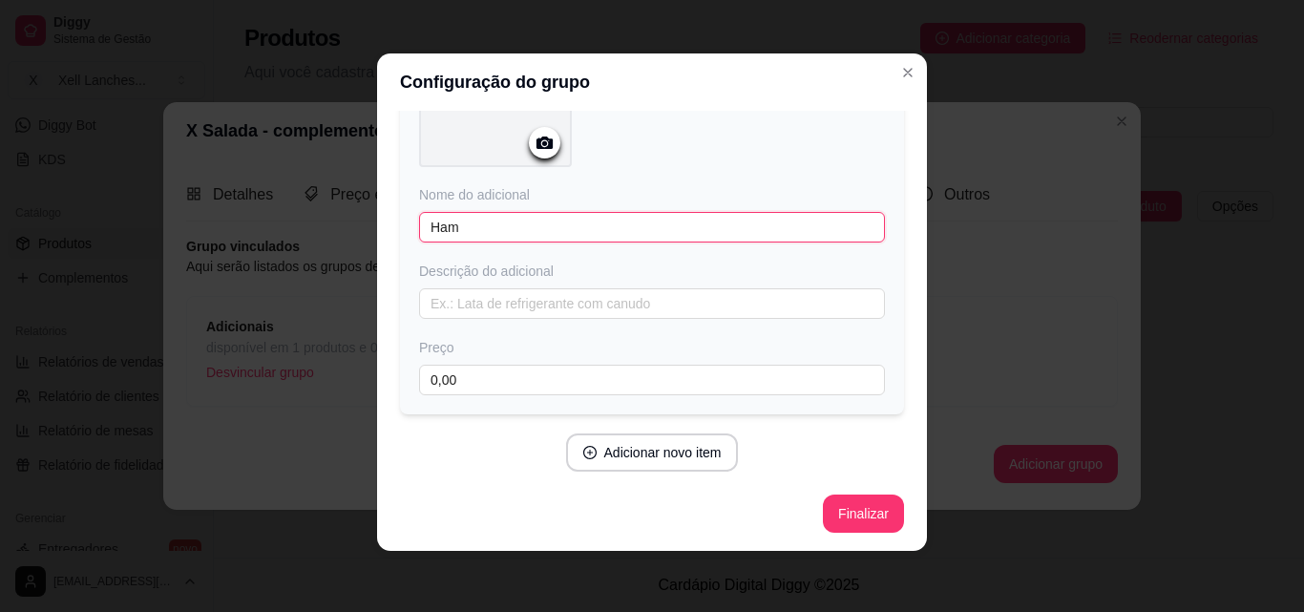
drag, startPoint x: 491, startPoint y: 217, endPoint x: 353, endPoint y: 220, distance: 137.5
click at [353, 220] on div "Configuração do grupo Adicione os itens que irão compor este grupo, depois você…" at bounding box center [652, 306] width 1304 height 612
paste input "hambúrguer"
click at [430, 227] on input "hambúrguer" at bounding box center [652, 227] width 466 height 31
type input "Hambúrguer"
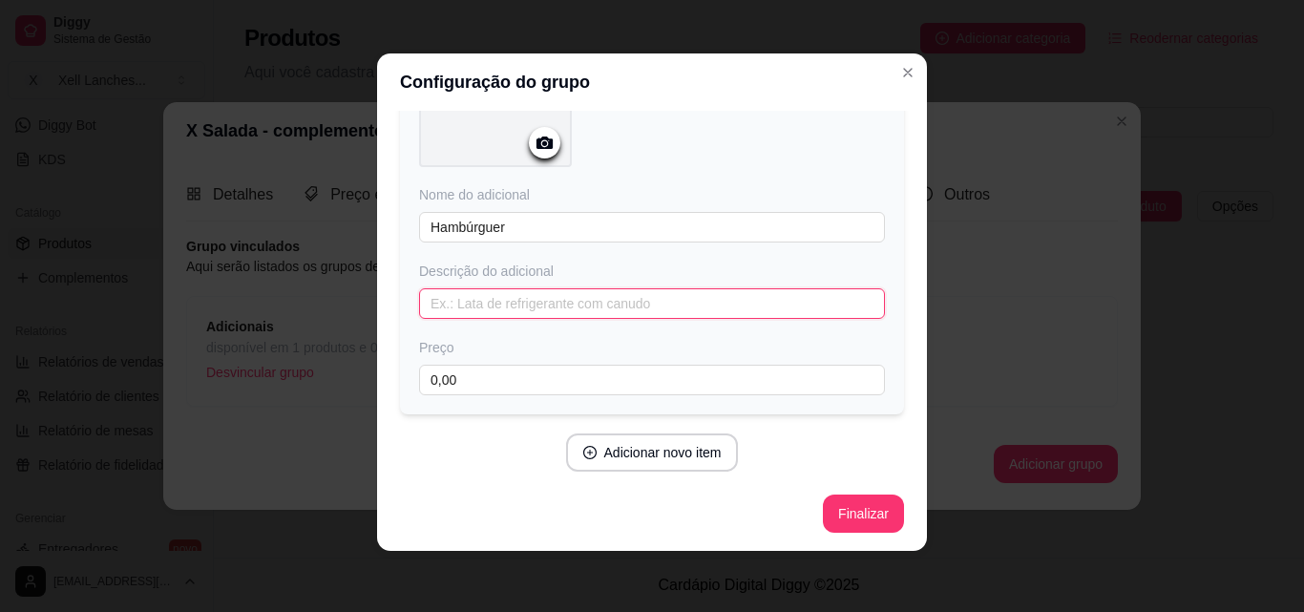
click at [448, 296] on input "text" at bounding box center [652, 303] width 466 height 31
click at [496, 313] on input "text" at bounding box center [652, 303] width 466 height 31
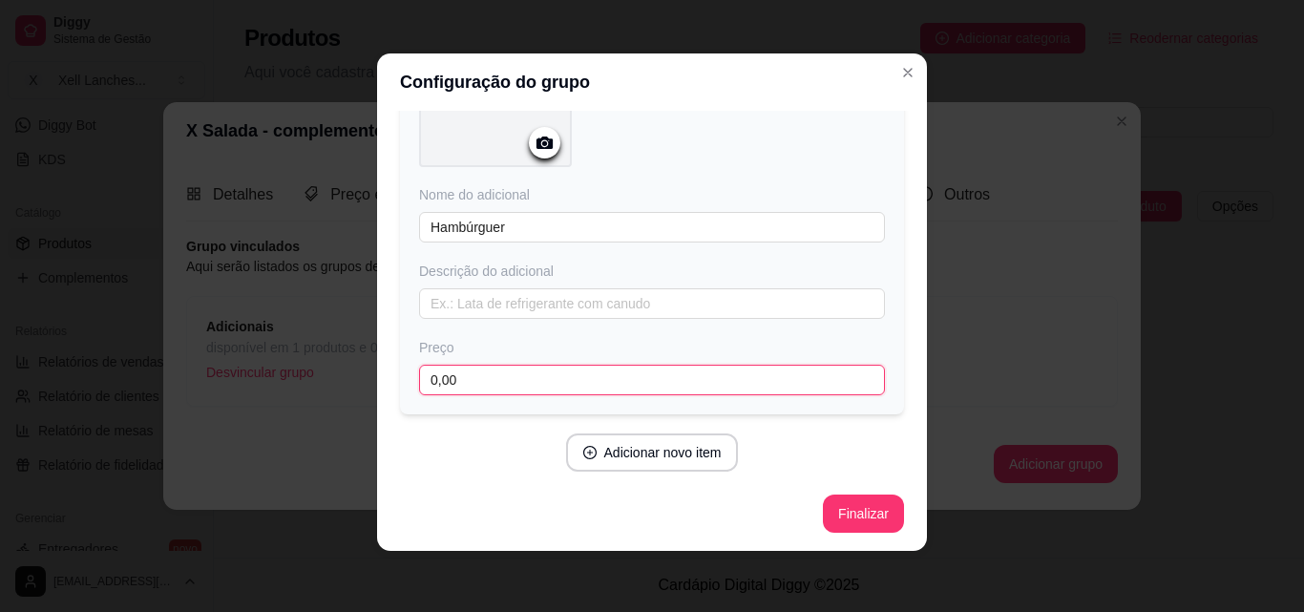
click at [459, 376] on input "0,00" at bounding box center [652, 380] width 466 height 31
type input "4,00"
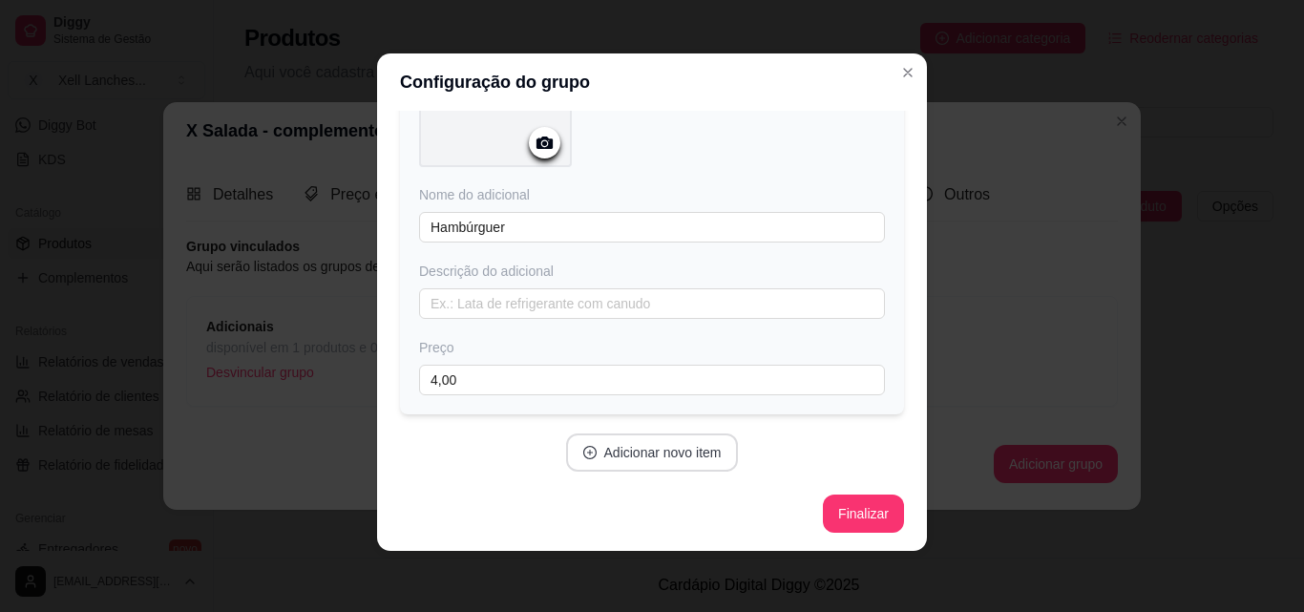
click at [659, 443] on button "Adicionar novo item" at bounding box center [652, 452] width 173 height 38
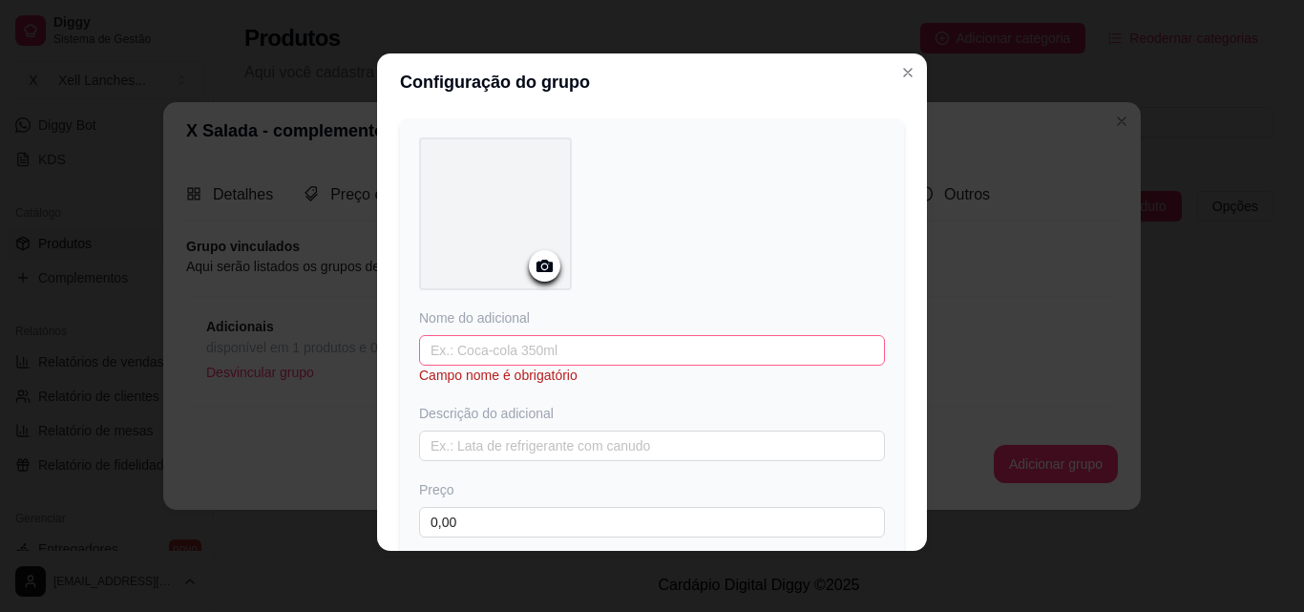
scroll to position [665, 0]
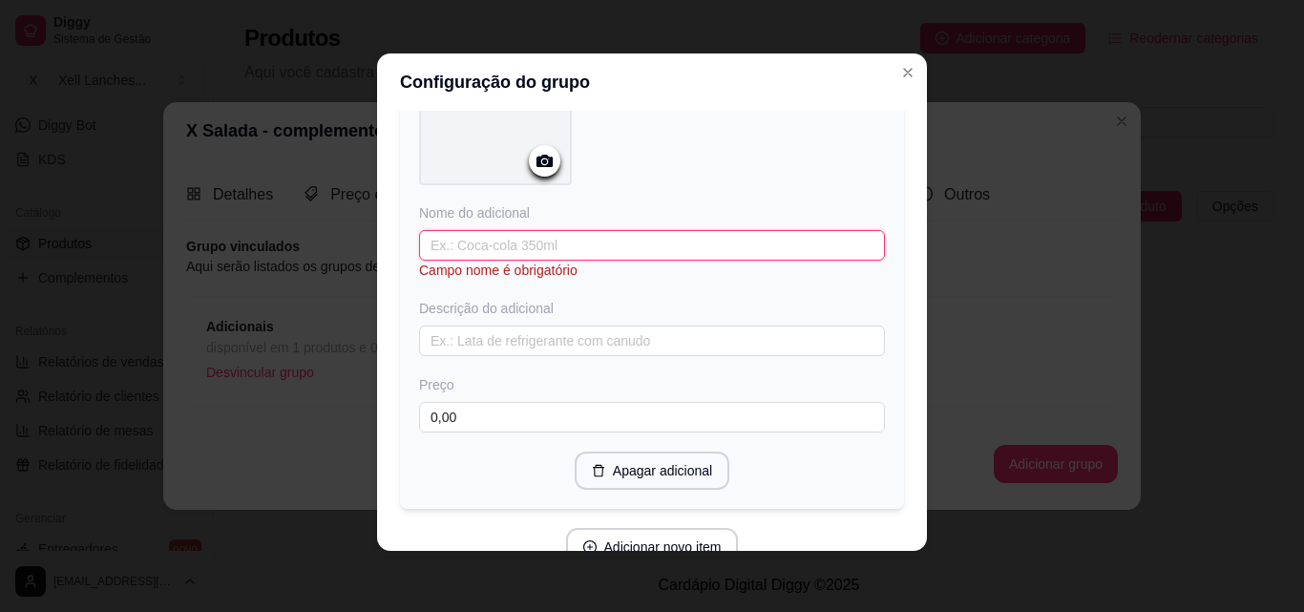
click at [441, 242] on input "text" at bounding box center [652, 245] width 466 height 31
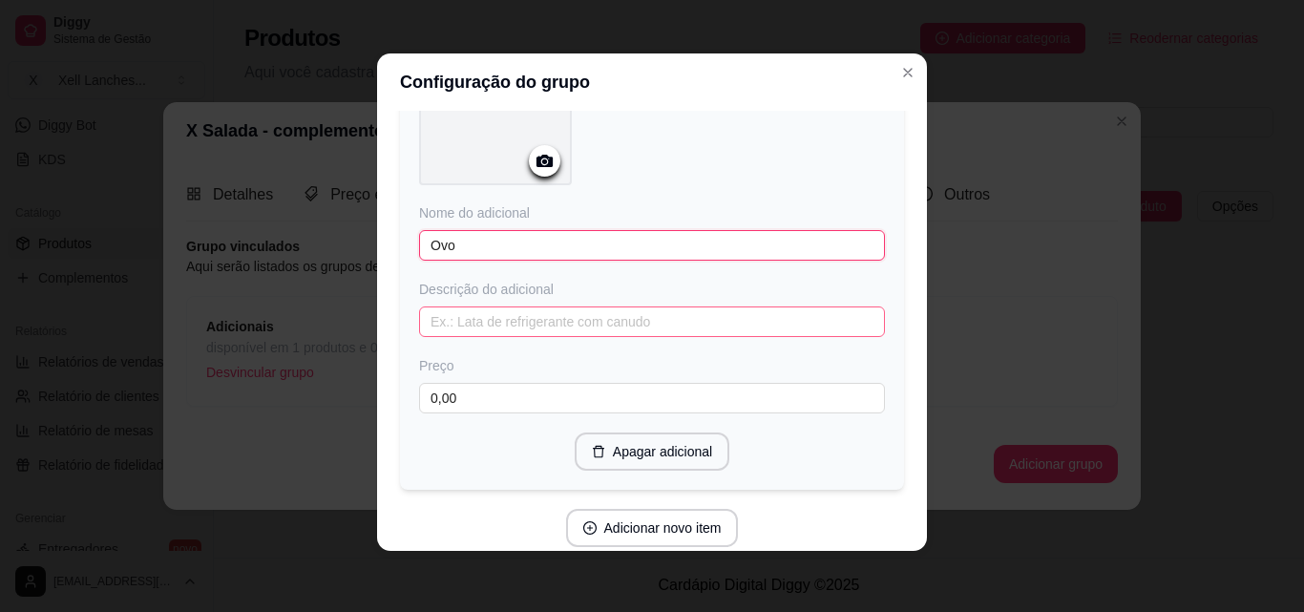
type input "Ovo"
click at [455, 311] on input "text" at bounding box center [652, 321] width 466 height 31
click at [465, 377] on div "Preço 0,00" at bounding box center [652, 384] width 466 height 57
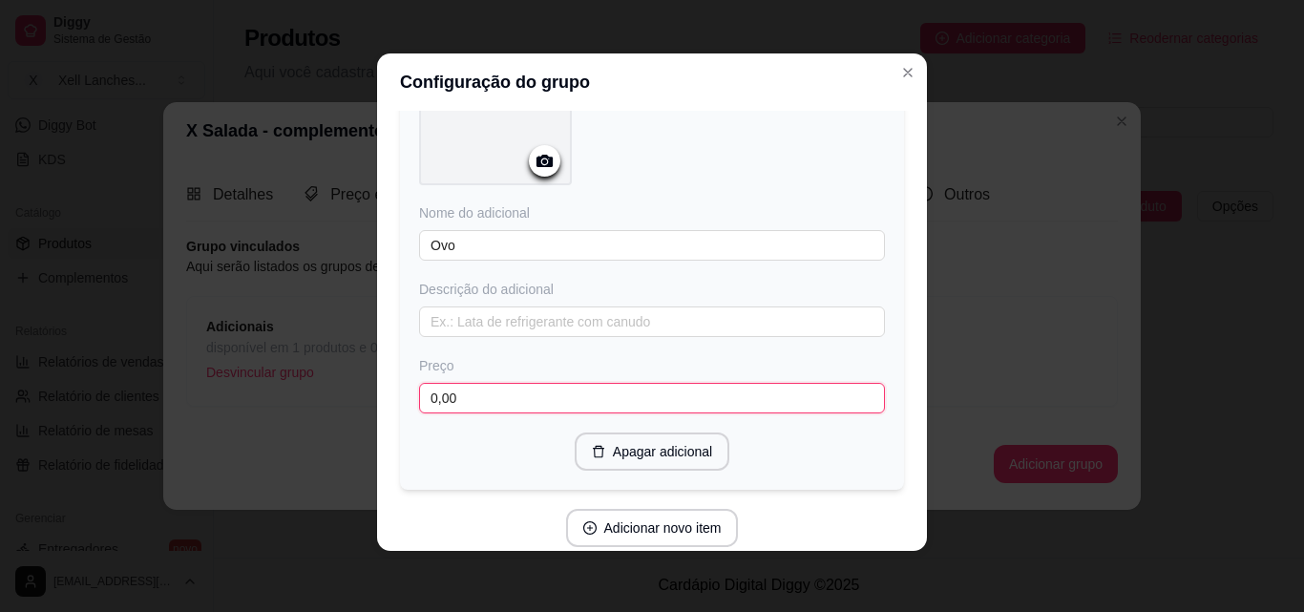
click at [464, 385] on input "0,00" at bounding box center [652, 398] width 466 height 31
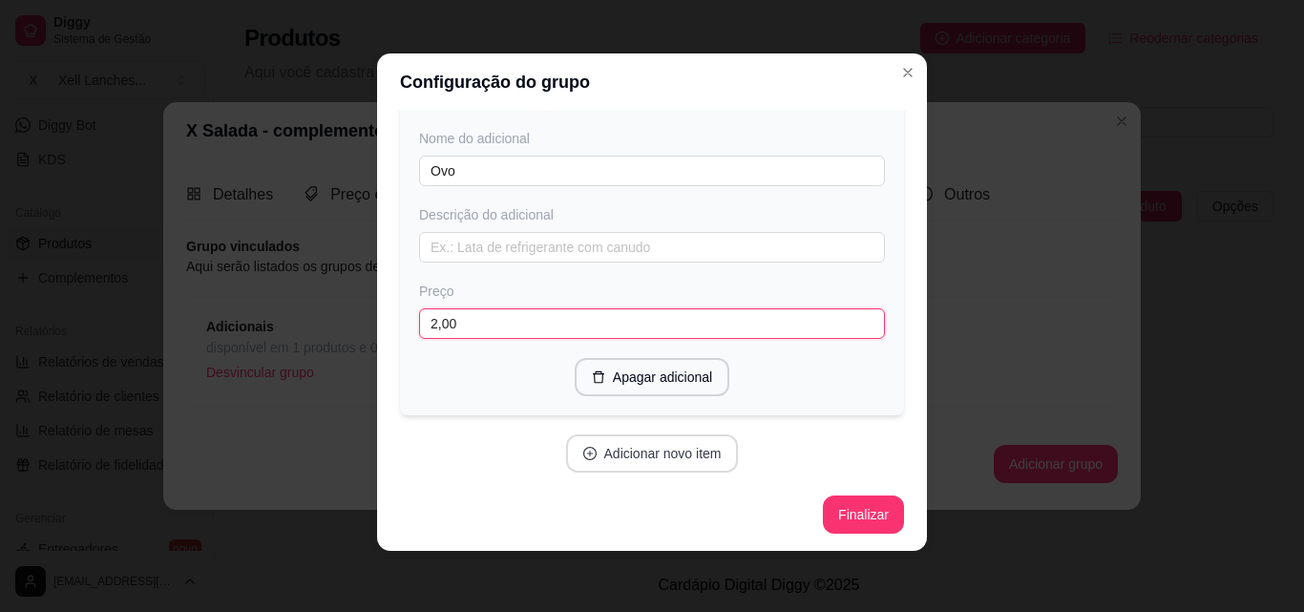
type input "2,00"
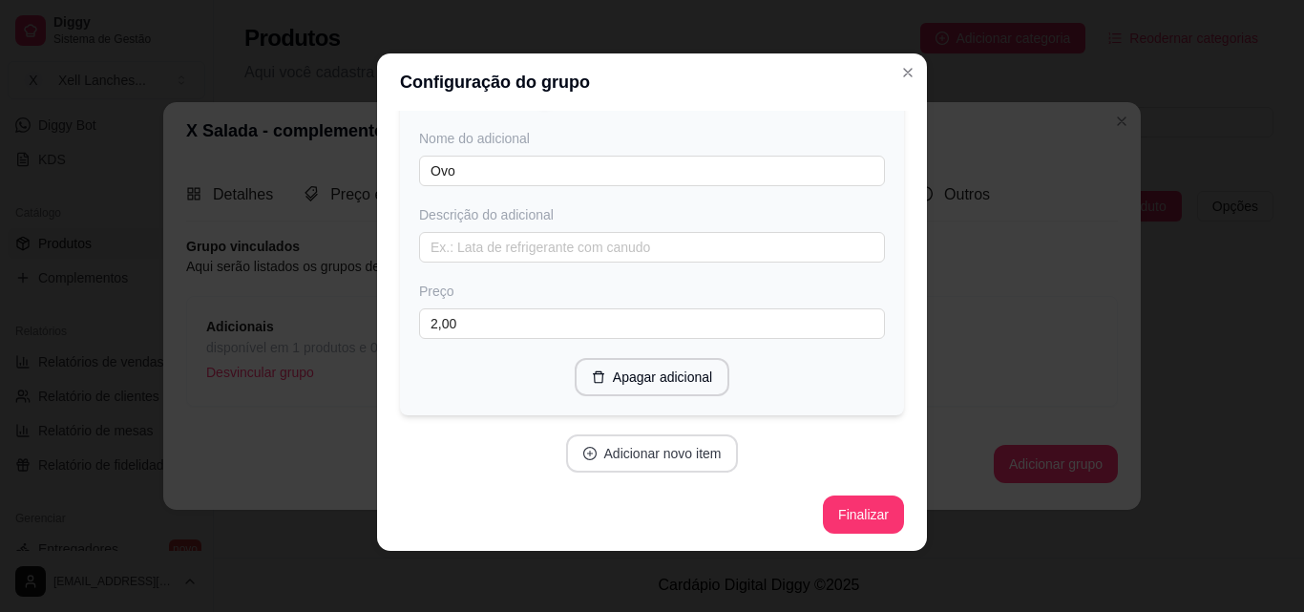
click at [649, 447] on button "Adicionar novo item" at bounding box center [652, 453] width 173 height 38
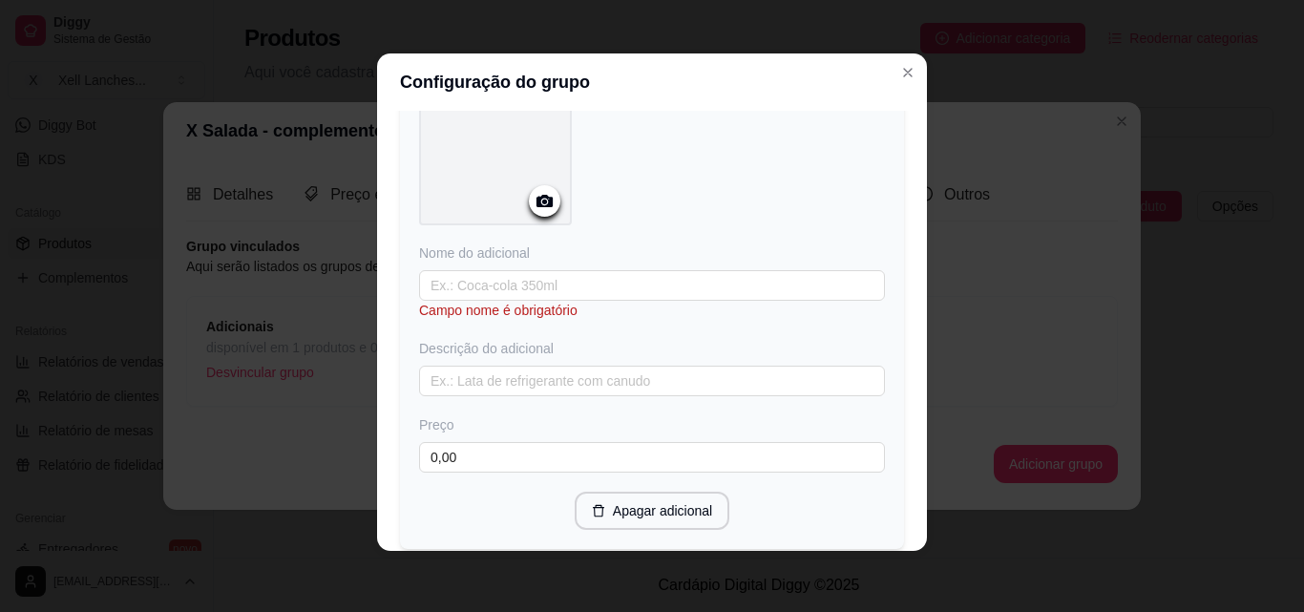
scroll to position [1121, 0]
click at [480, 282] on input "text" at bounding box center [652, 284] width 466 height 31
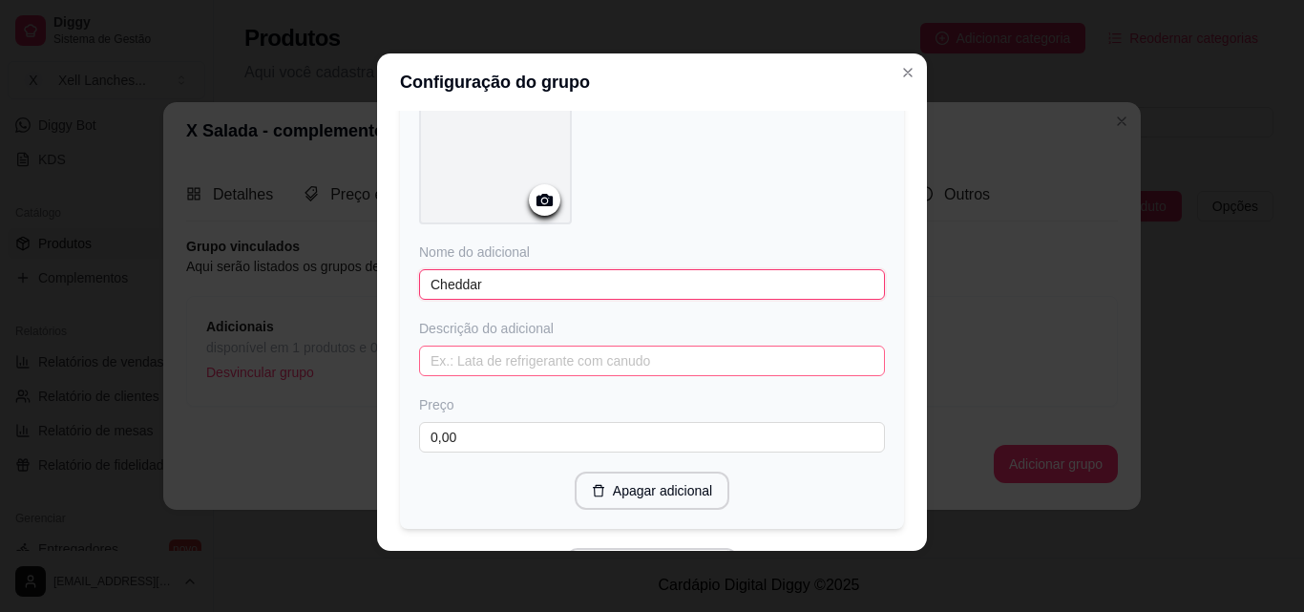
type input "Cheddar"
click at [463, 348] on input "text" at bounding box center [652, 360] width 466 height 31
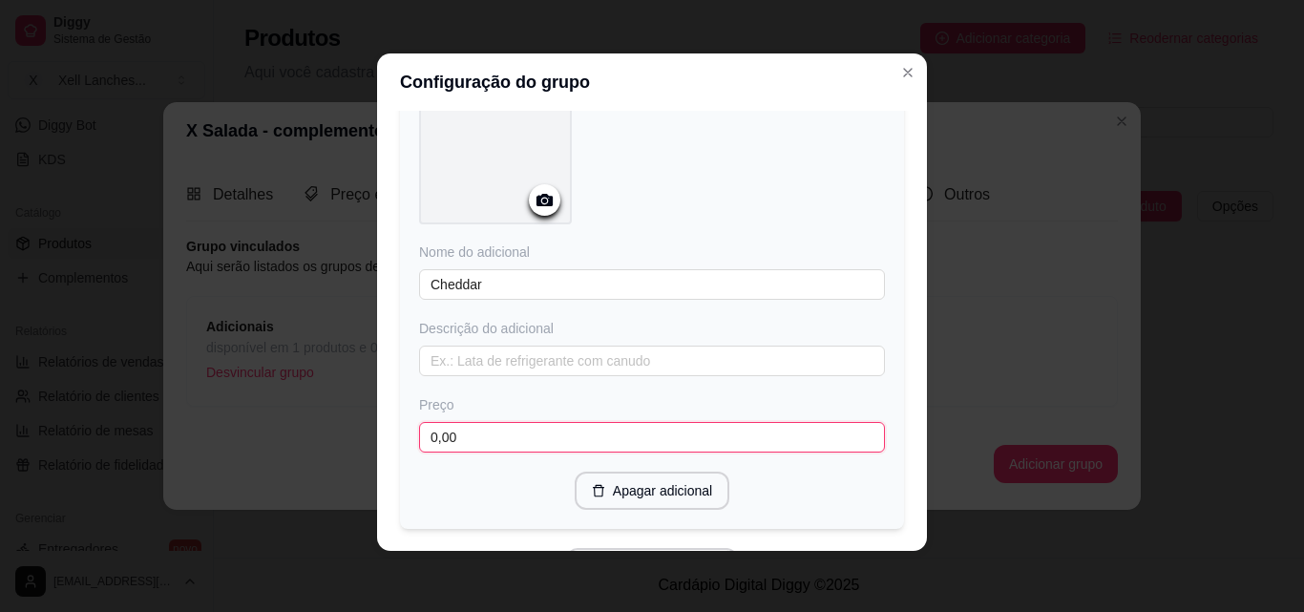
click at [460, 432] on input "0,00" at bounding box center [652, 437] width 466 height 31
drag, startPoint x: 460, startPoint y: 432, endPoint x: 342, endPoint y: 424, distance: 118.6
click at [342, 424] on div "Configuração do grupo Adicione os itens que irão compor este grupo, depois você…" at bounding box center [652, 306] width 1304 height 612
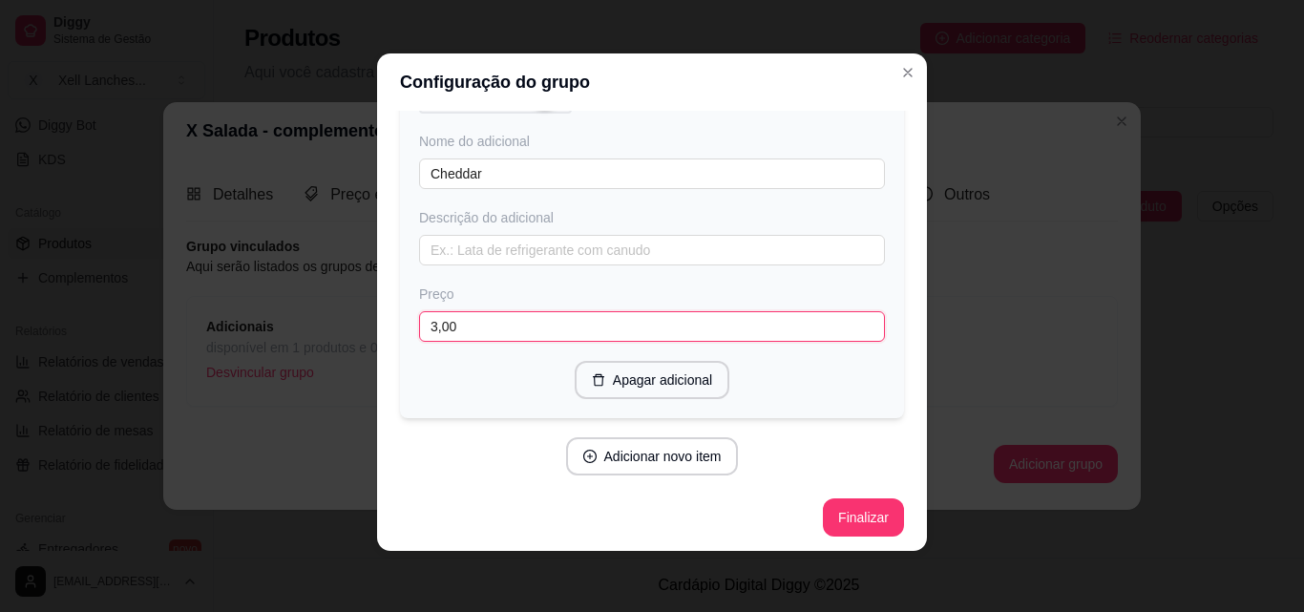
scroll to position [1234, 0]
type input "3,00"
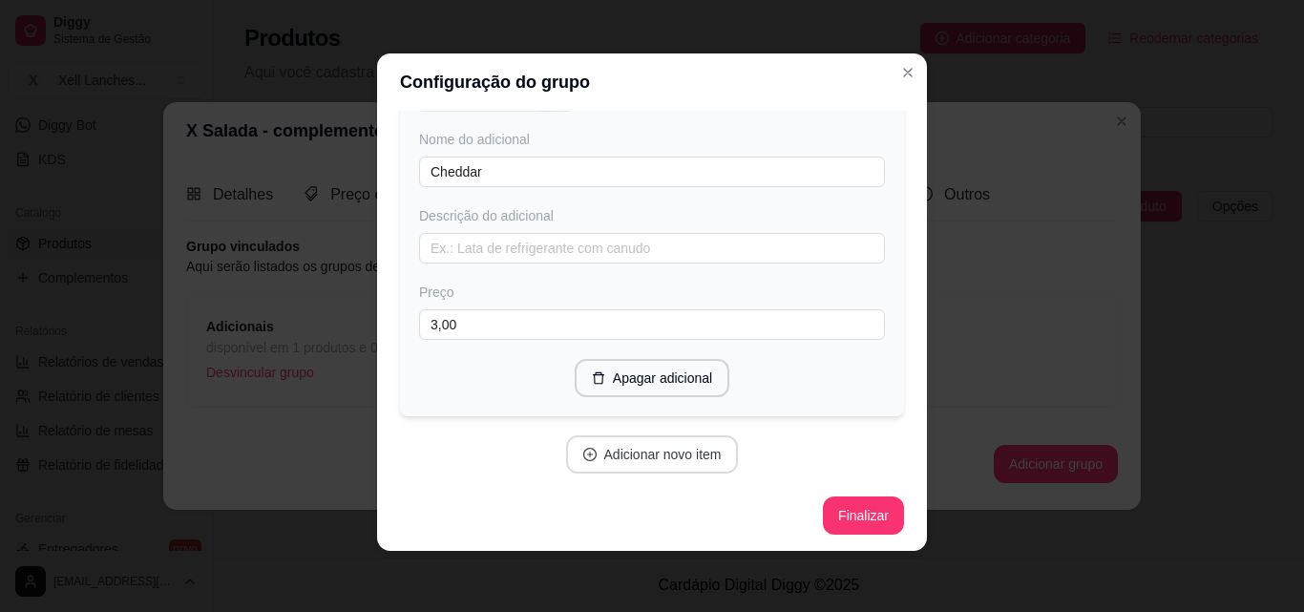
click at [635, 444] on button "Adicionar novo item" at bounding box center [652, 454] width 173 height 38
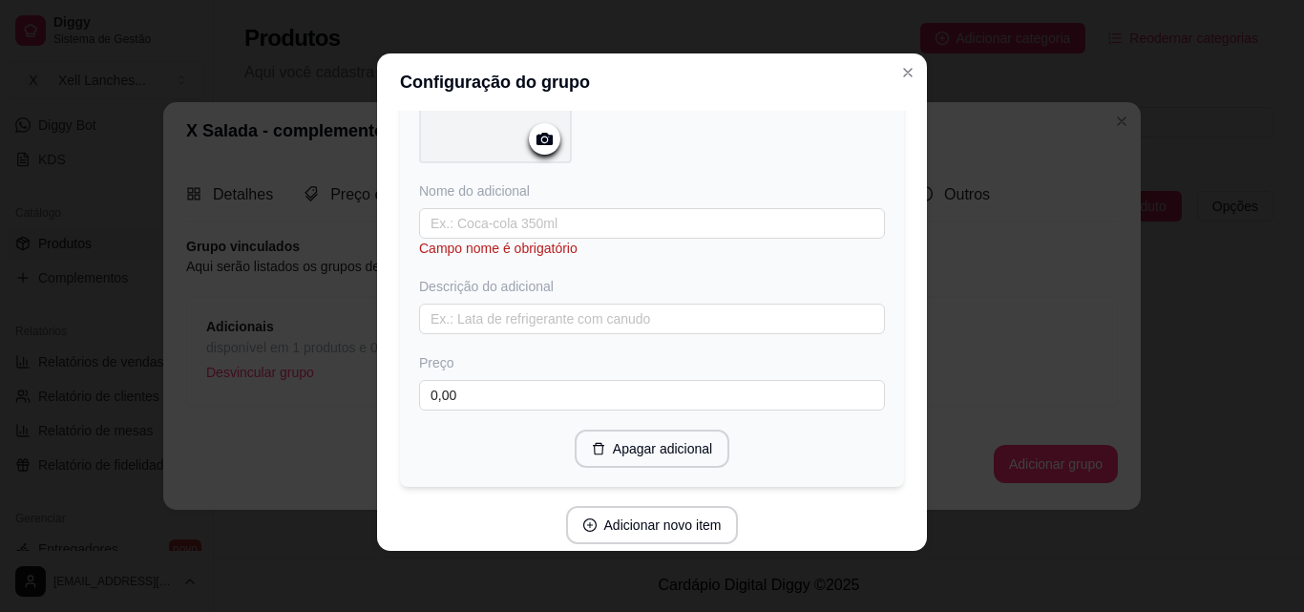
scroll to position [1711, 0]
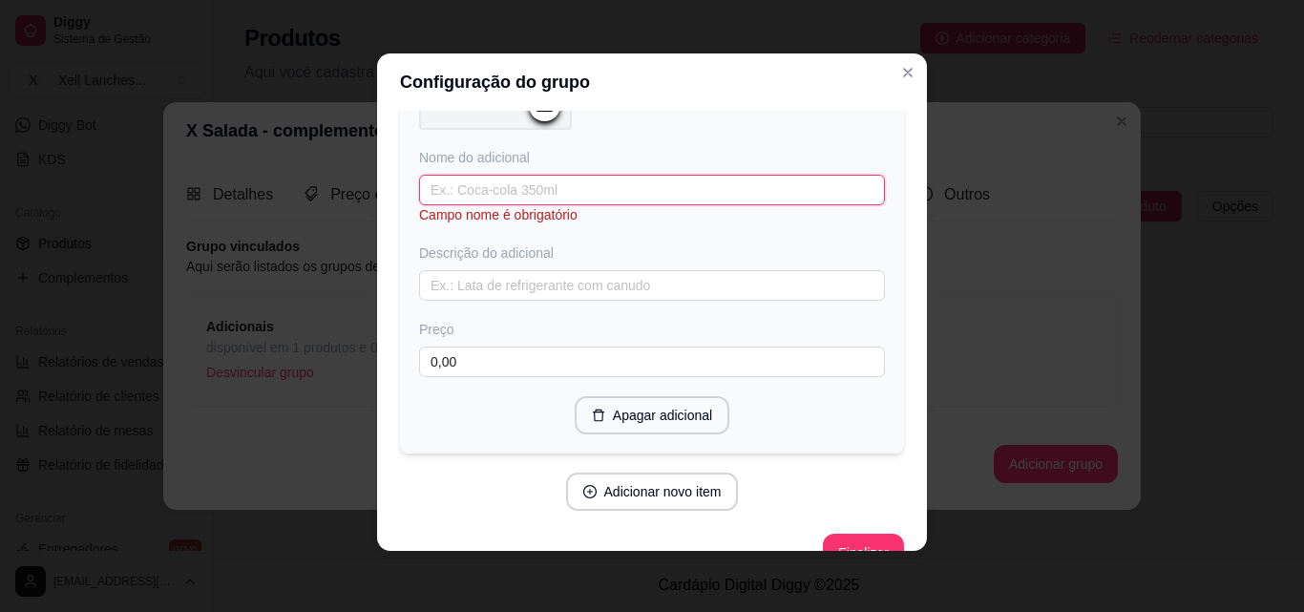
click at [463, 189] on input "text" at bounding box center [652, 190] width 466 height 31
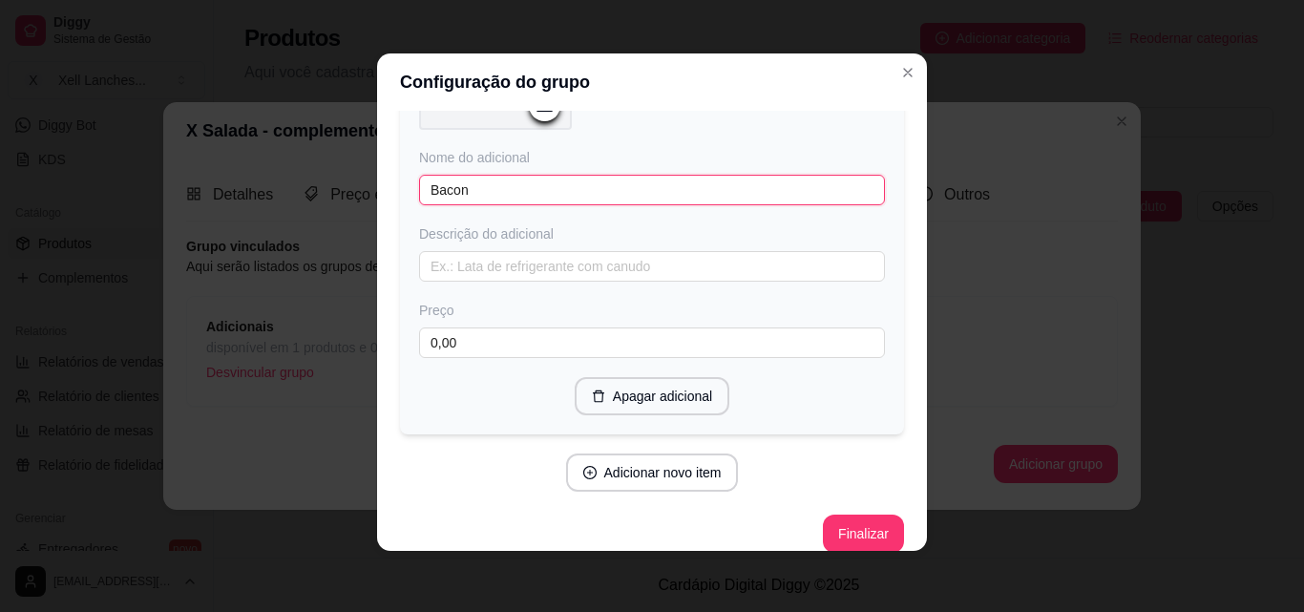
type input "Bacon"
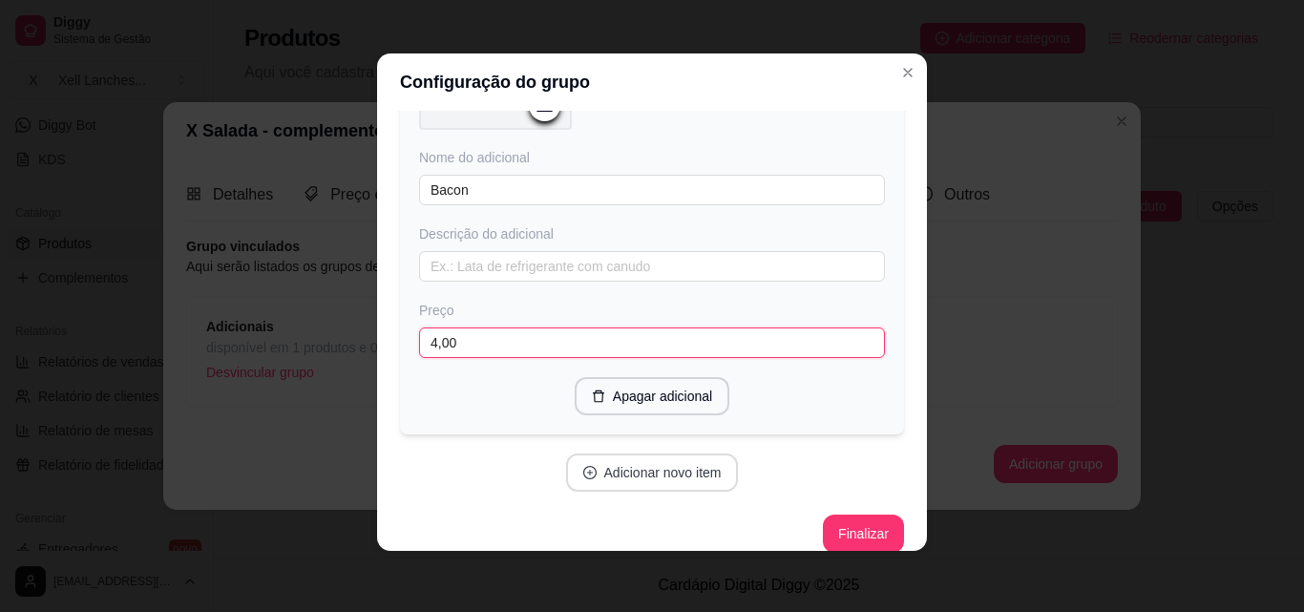
type input "4,00"
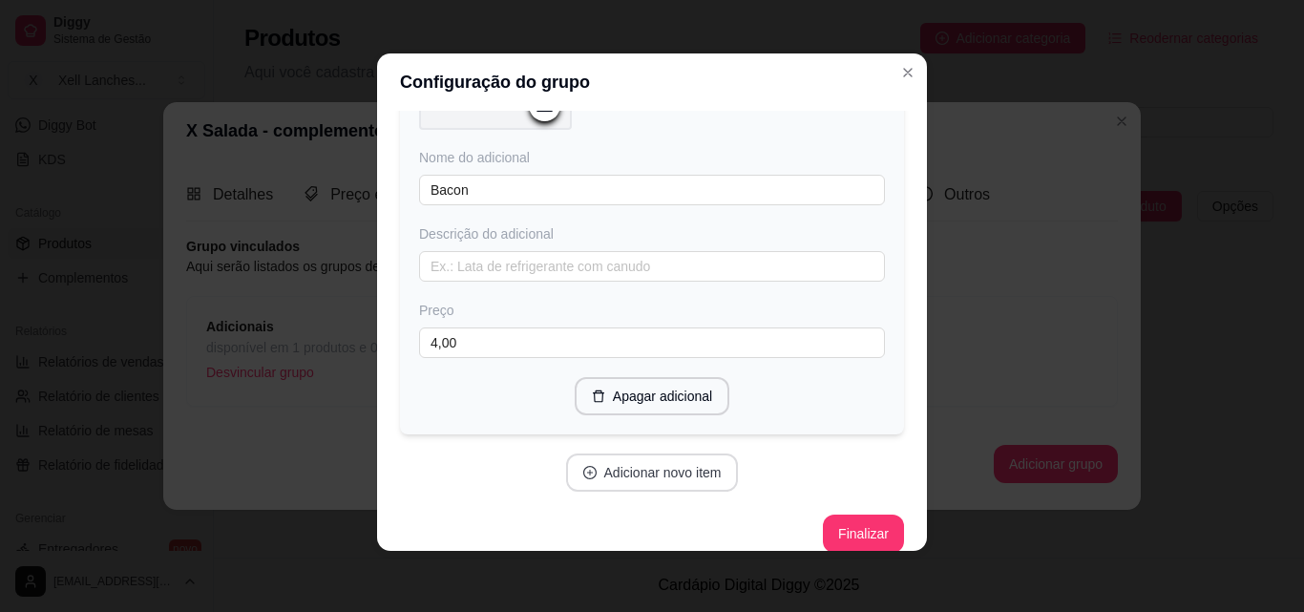
click at [657, 471] on button "Adicionar novo item" at bounding box center [652, 472] width 173 height 38
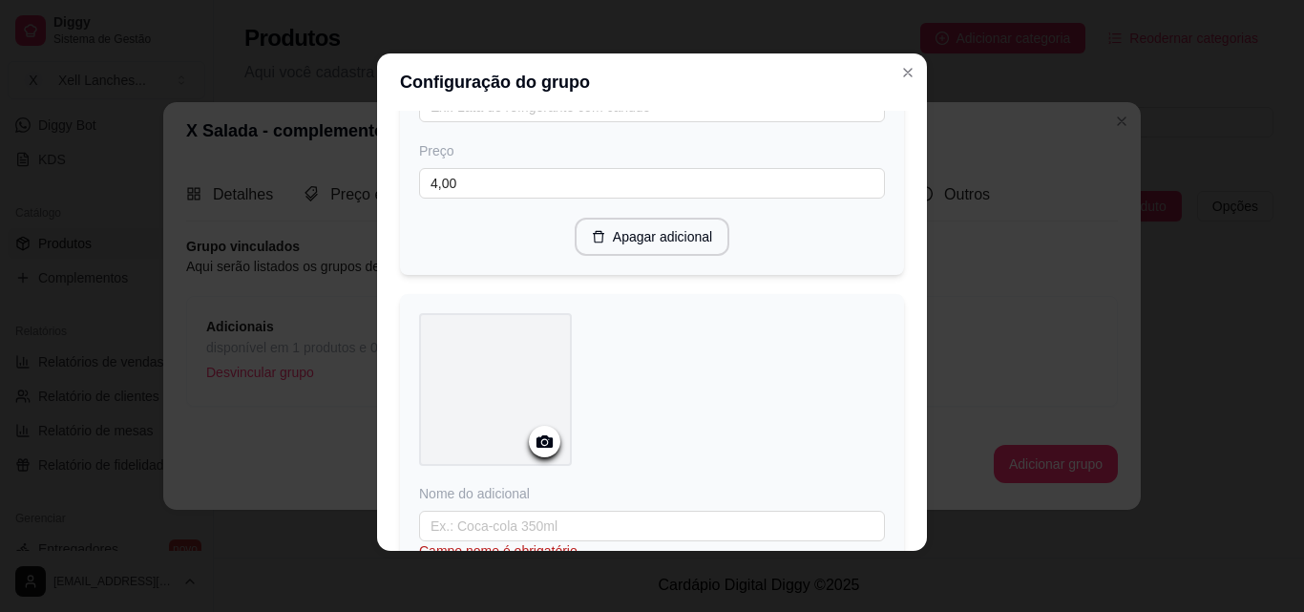
scroll to position [2093, 0]
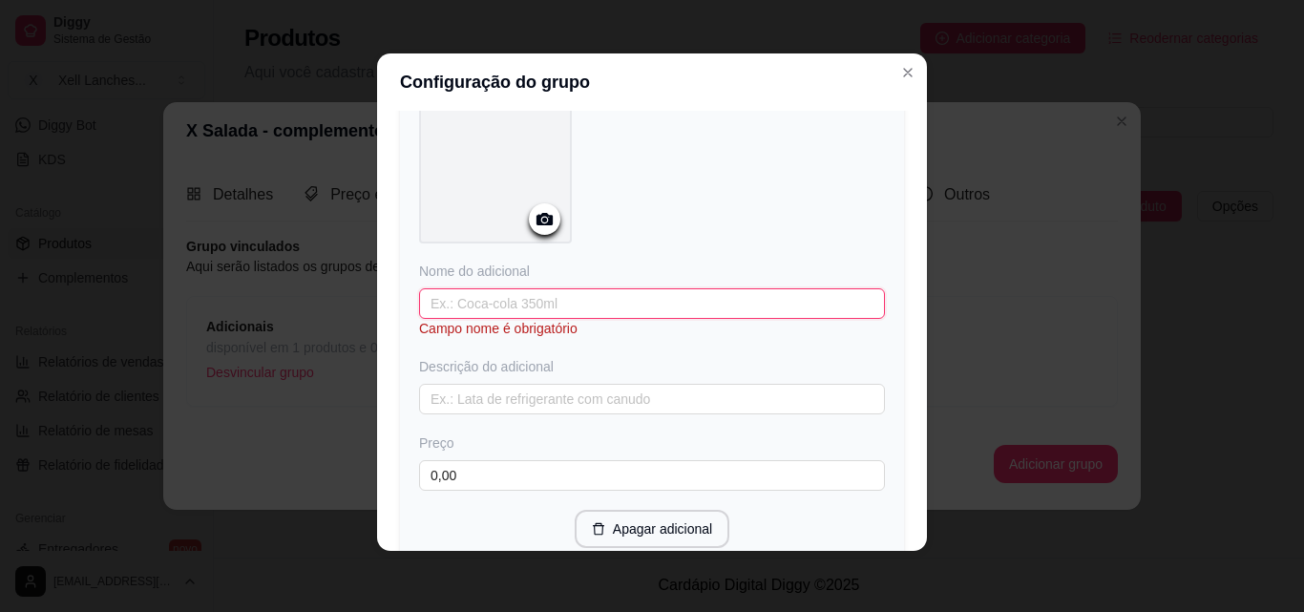
click at [478, 293] on input "text" at bounding box center [652, 303] width 466 height 31
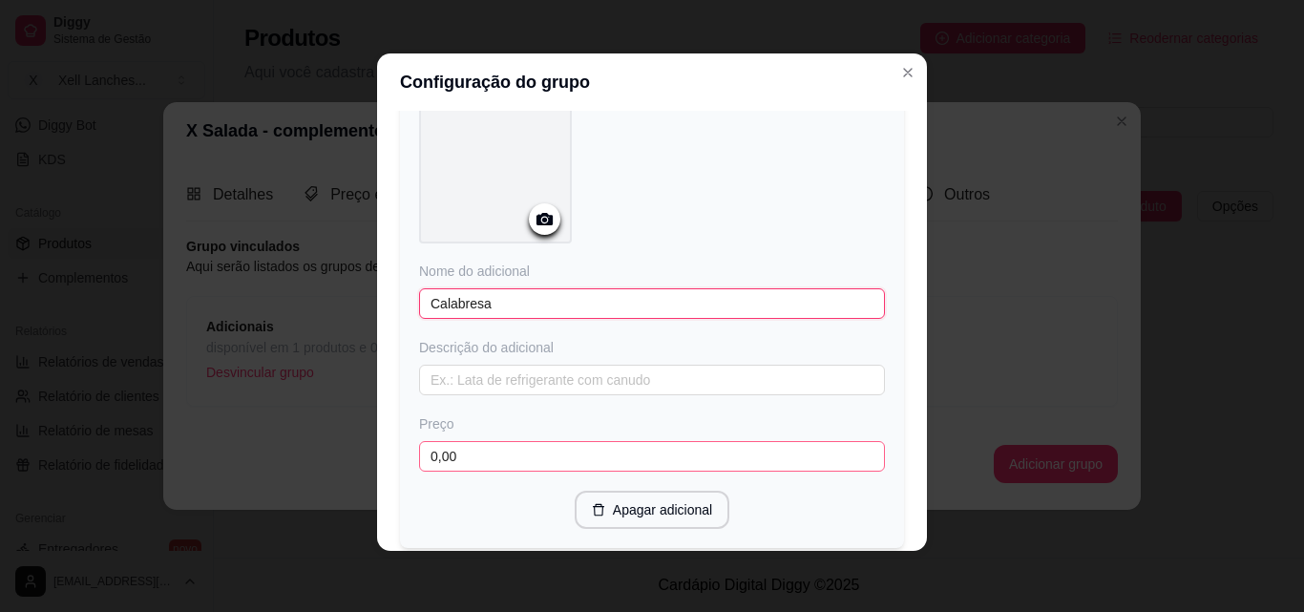
type input "Calabresa"
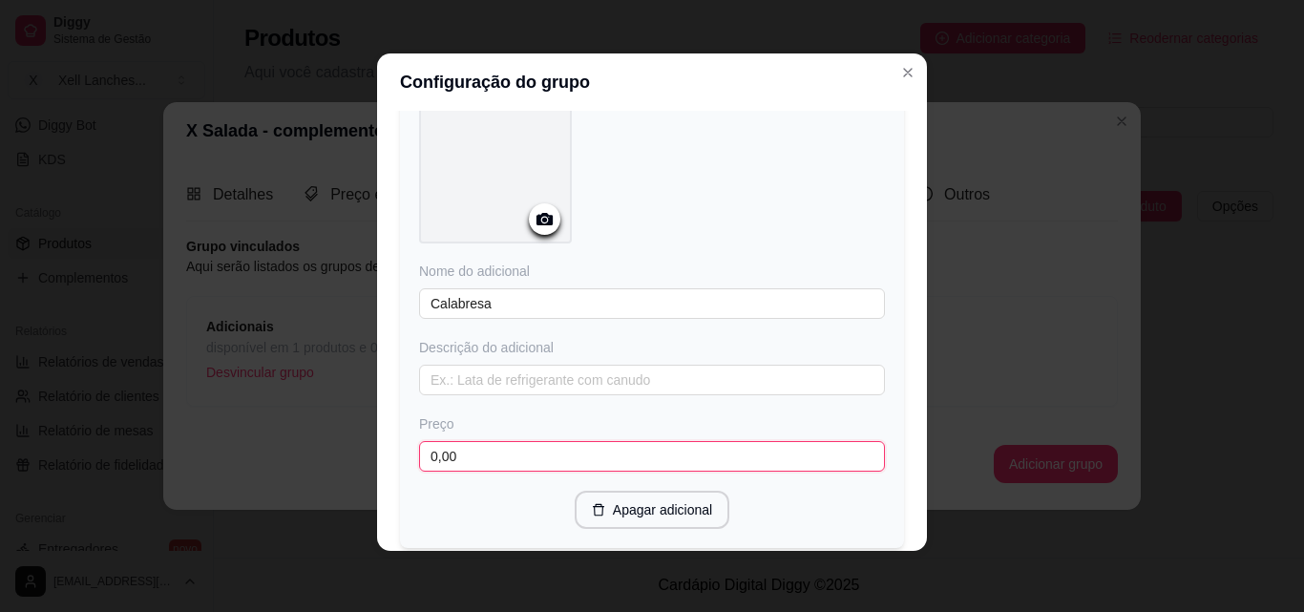
click at [473, 449] on input "0,00" at bounding box center [652, 456] width 466 height 31
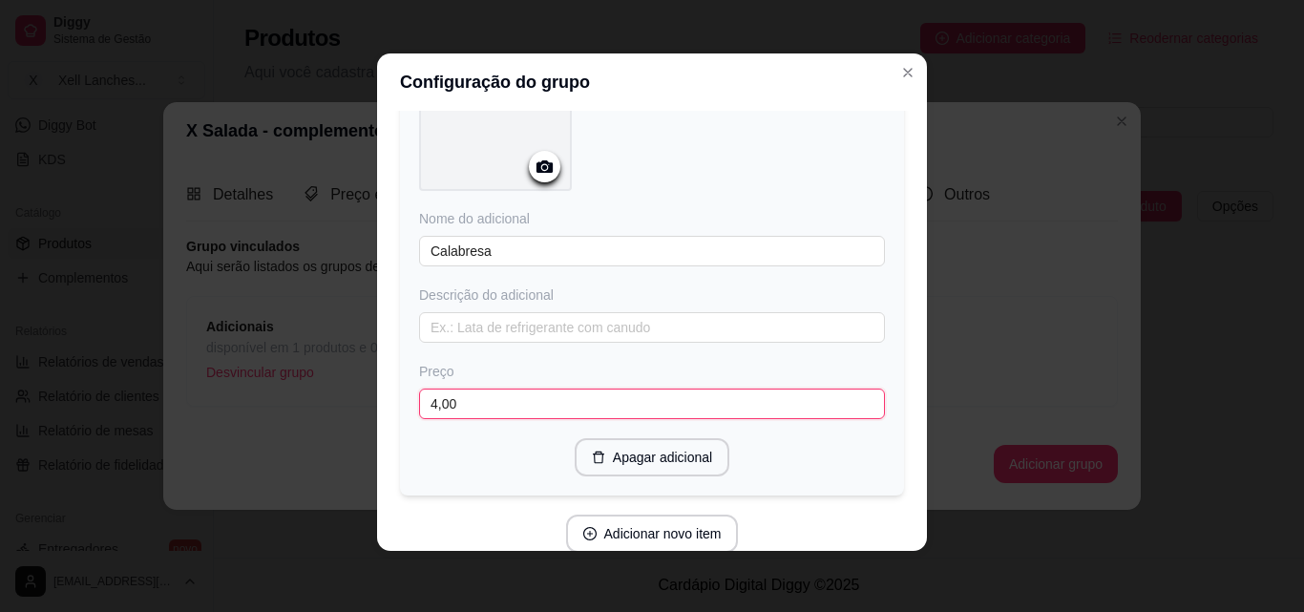
scroll to position [2223, 0]
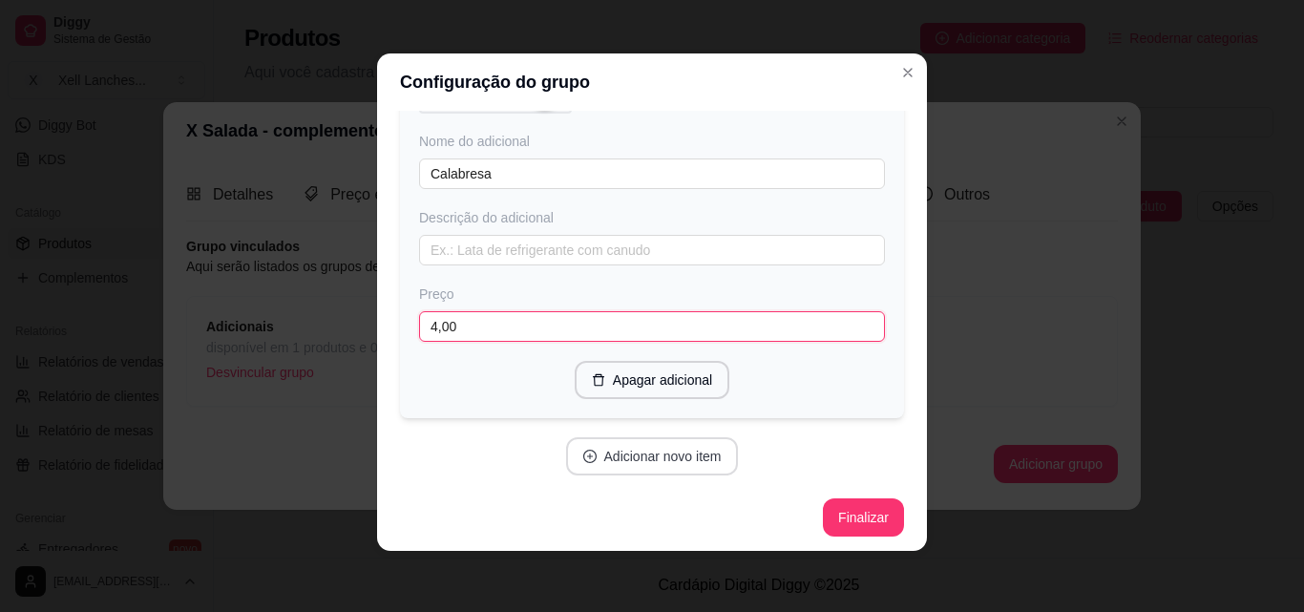
type input "4,00"
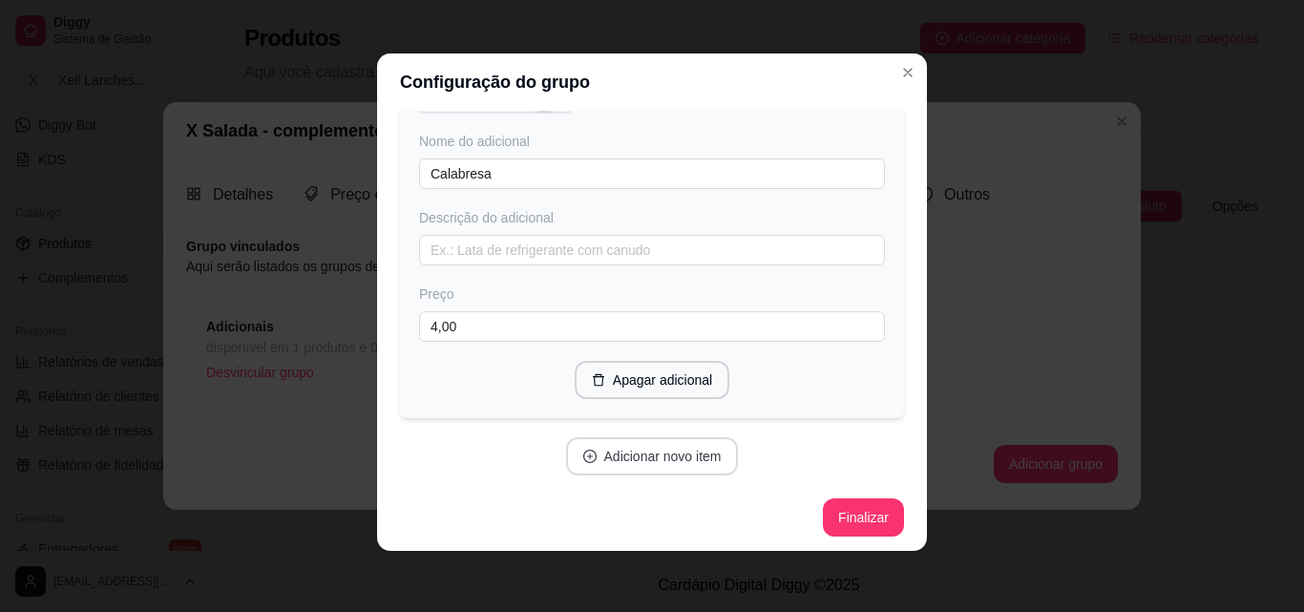
click at [619, 454] on button "Adicionar novo item" at bounding box center [652, 456] width 173 height 38
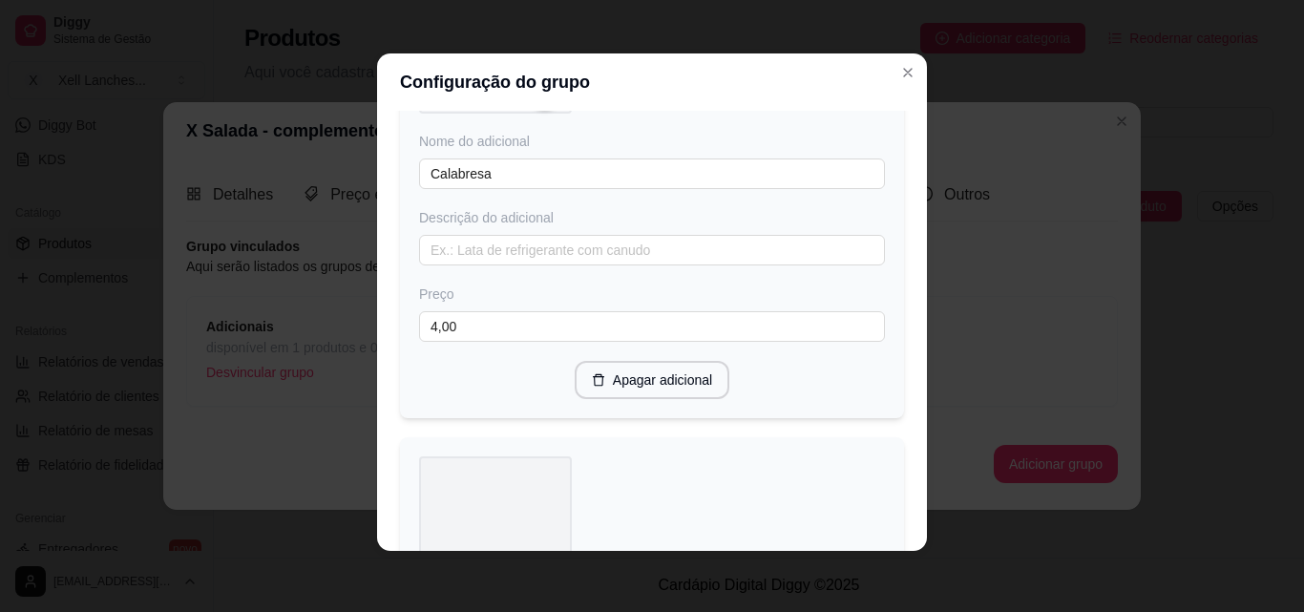
scroll to position [2604, 0]
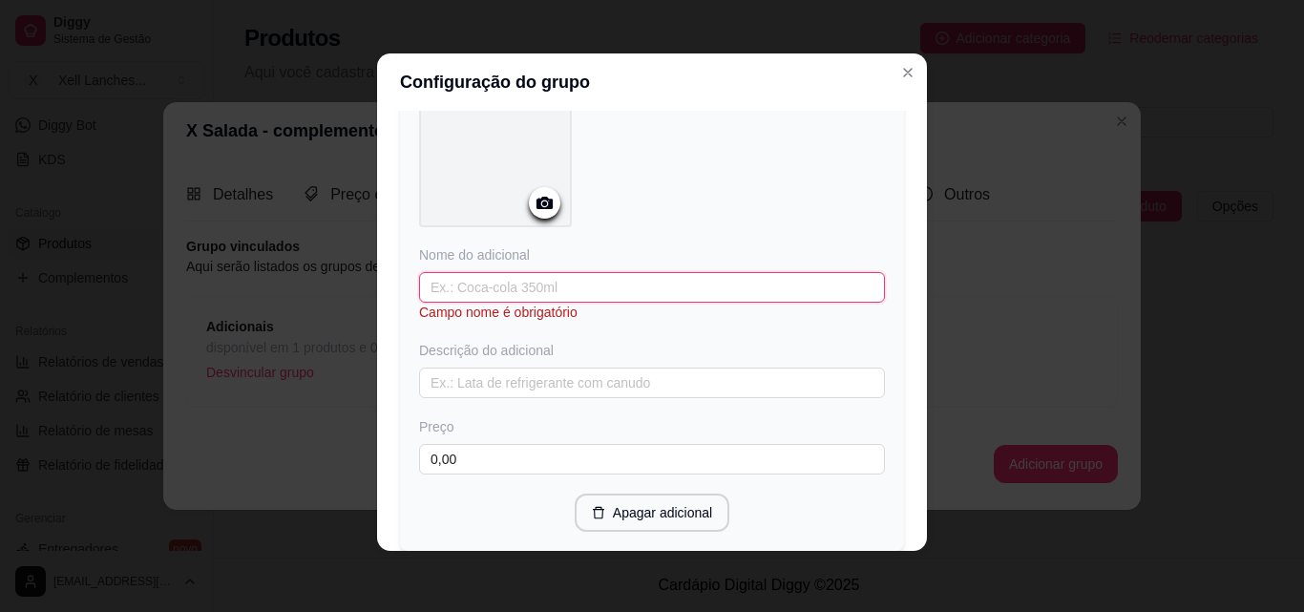
click at [501, 291] on input "text" at bounding box center [652, 287] width 466 height 31
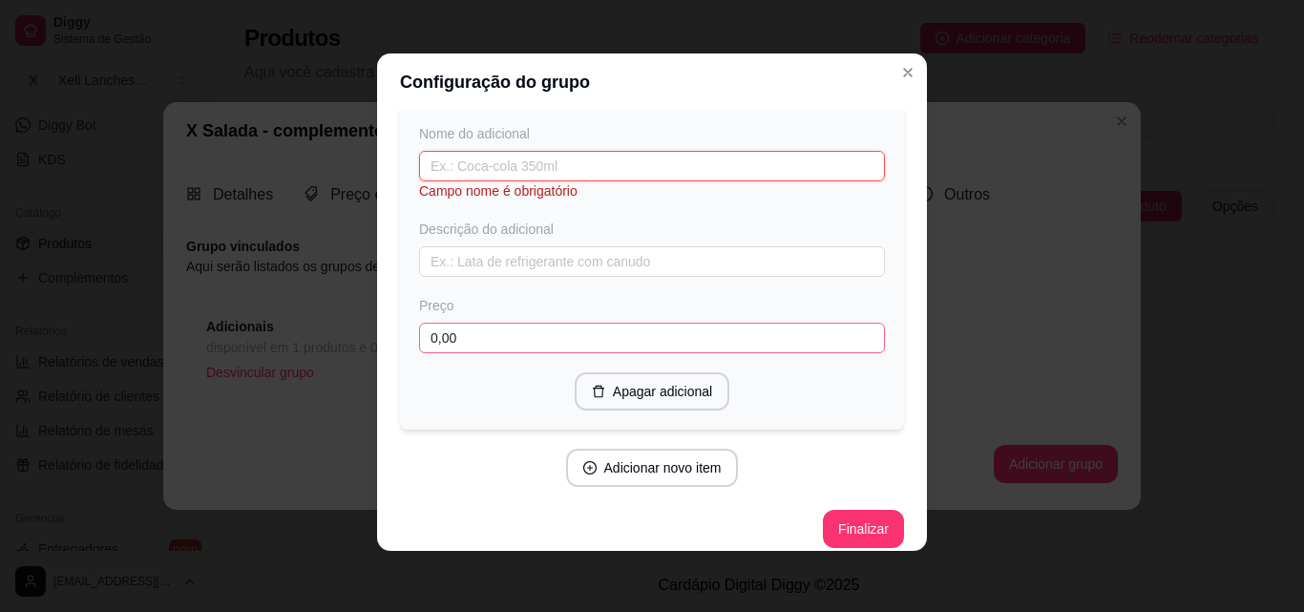
scroll to position [2736, 0]
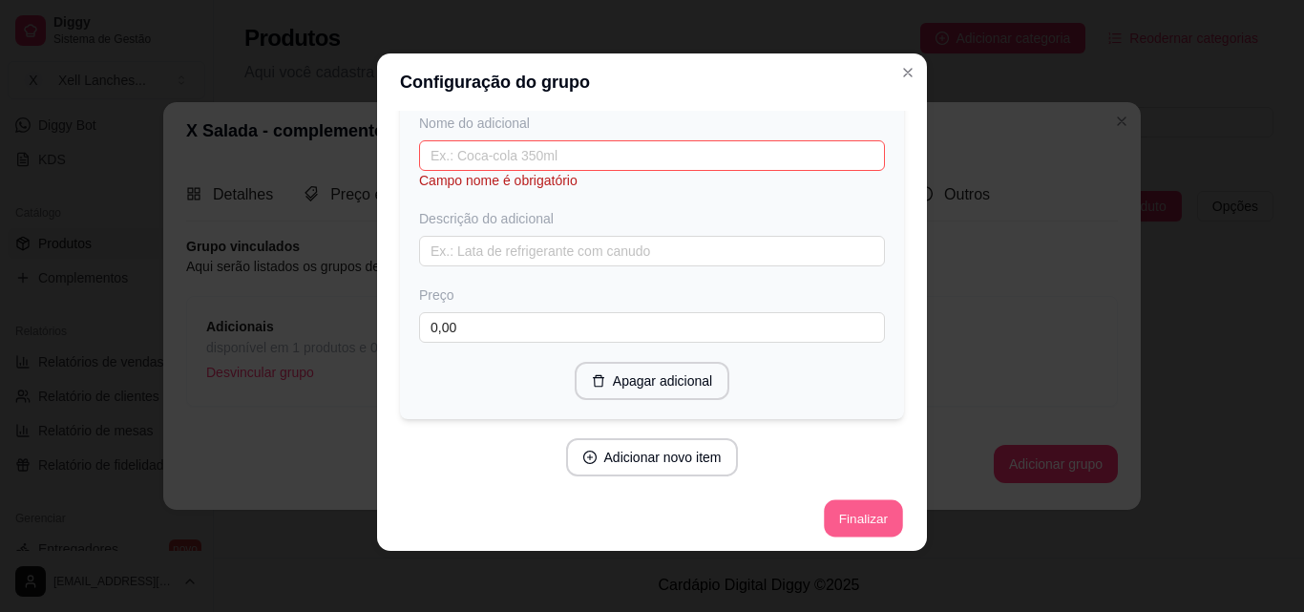
click at [847, 504] on button "Finalizar" at bounding box center [863, 518] width 78 height 37
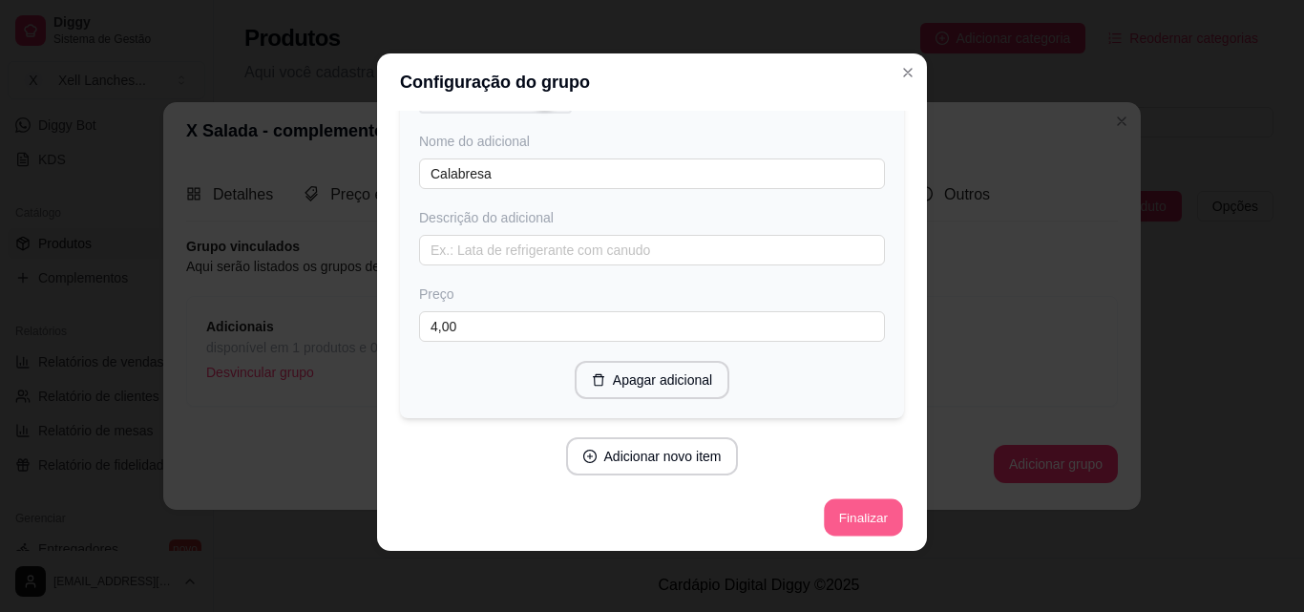
click at [866, 512] on button "Finalizar" at bounding box center [863, 517] width 78 height 37
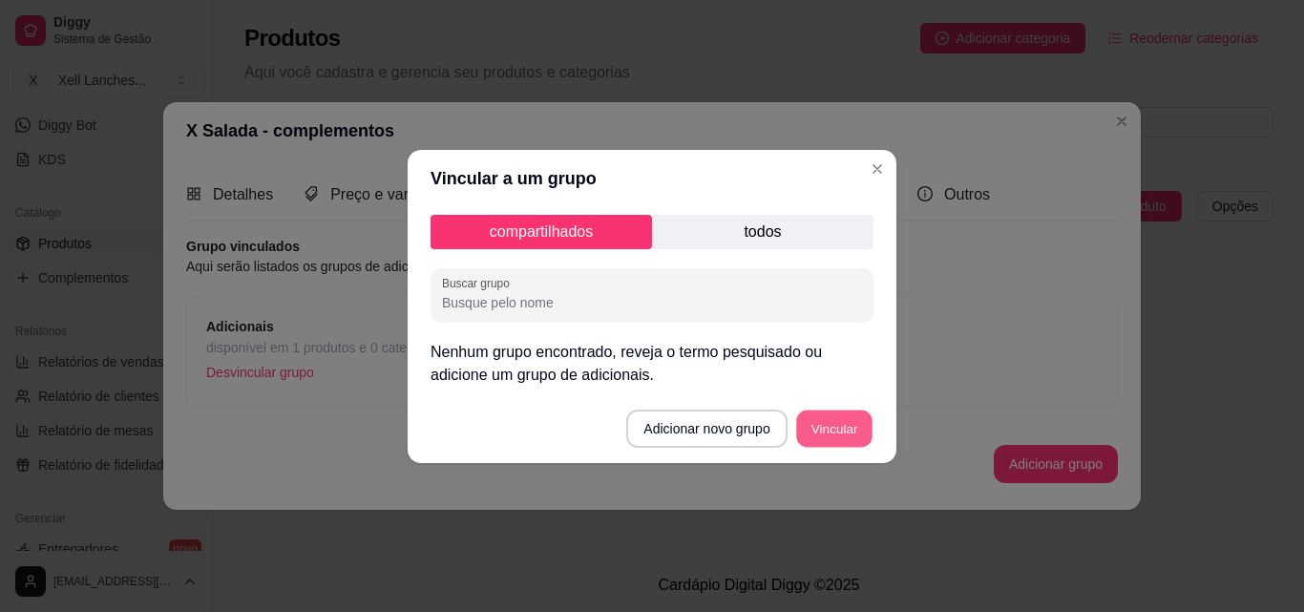
click at [816, 428] on button "Vincular" at bounding box center [834, 427] width 76 height 37
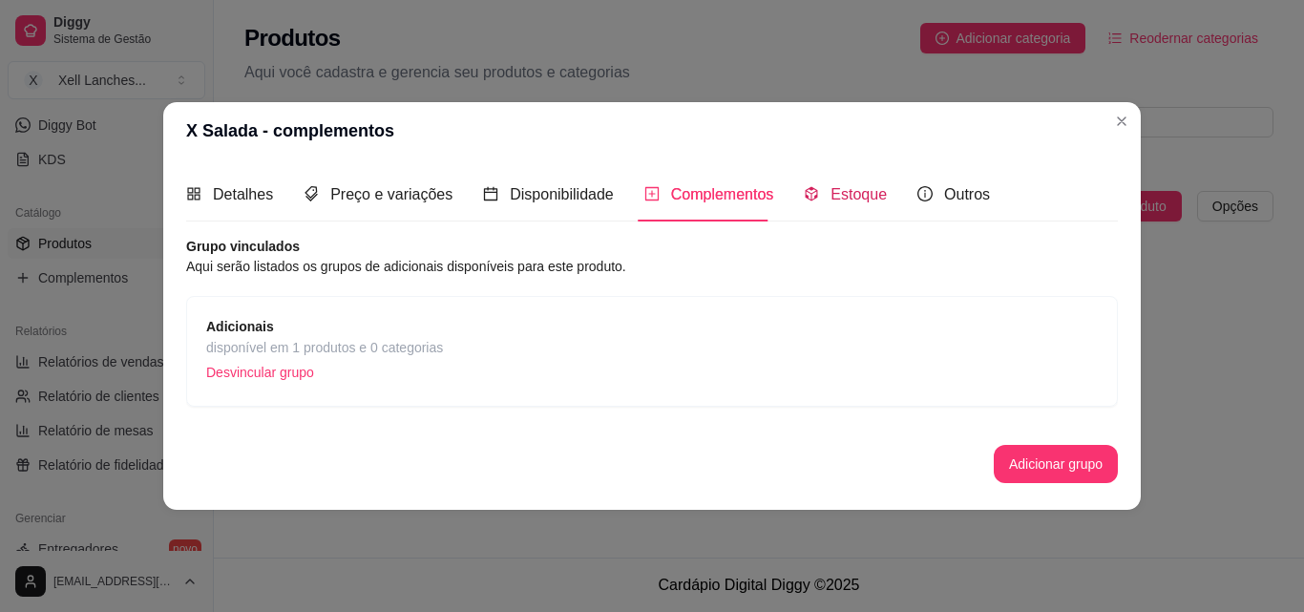
click at [823, 196] on div "Estoque" at bounding box center [845, 194] width 83 height 24
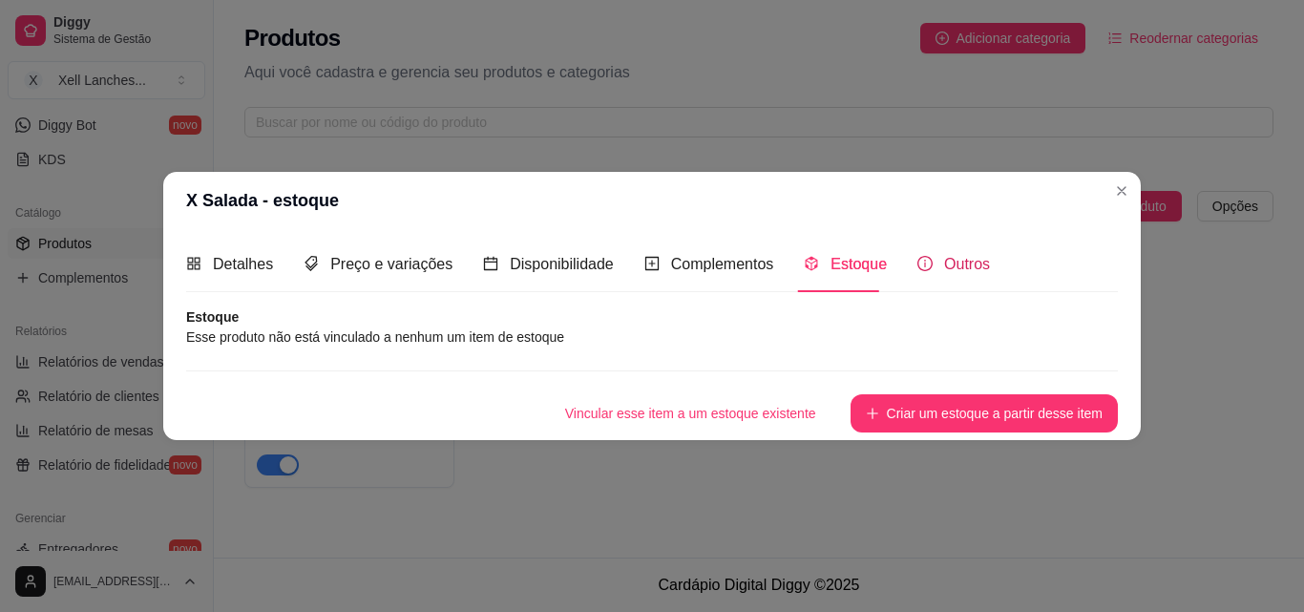
click at [944, 272] on span "Outros" at bounding box center [967, 264] width 46 height 16
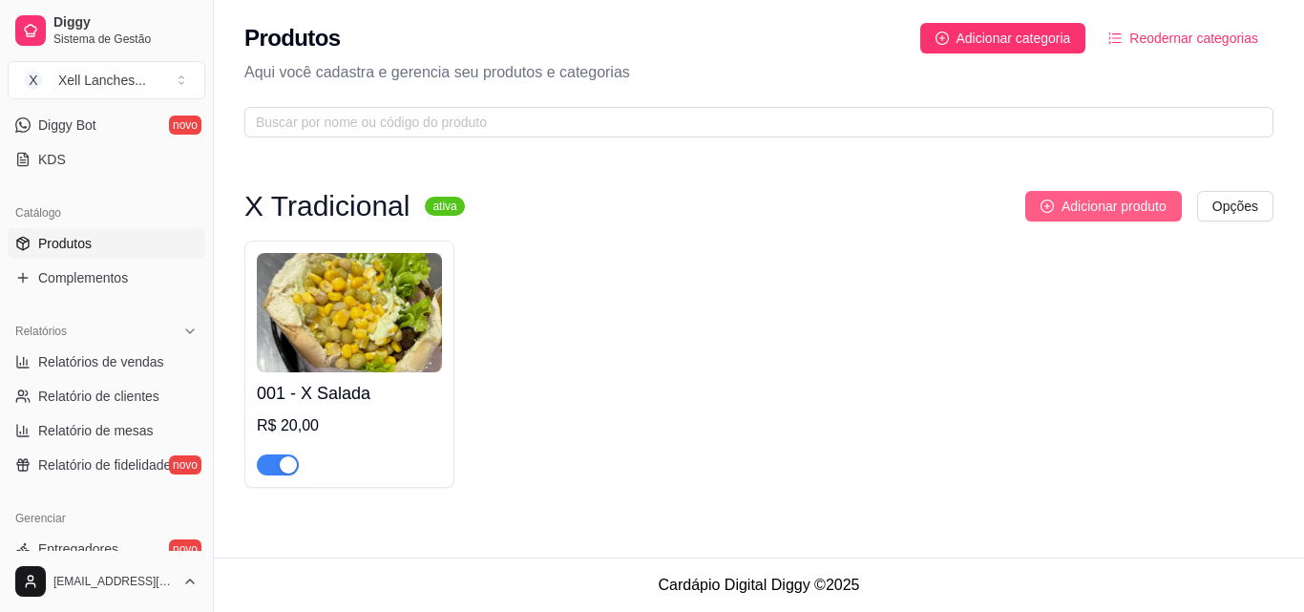
click at [1120, 207] on span "Adicionar produto" at bounding box center [1113, 206] width 105 height 21
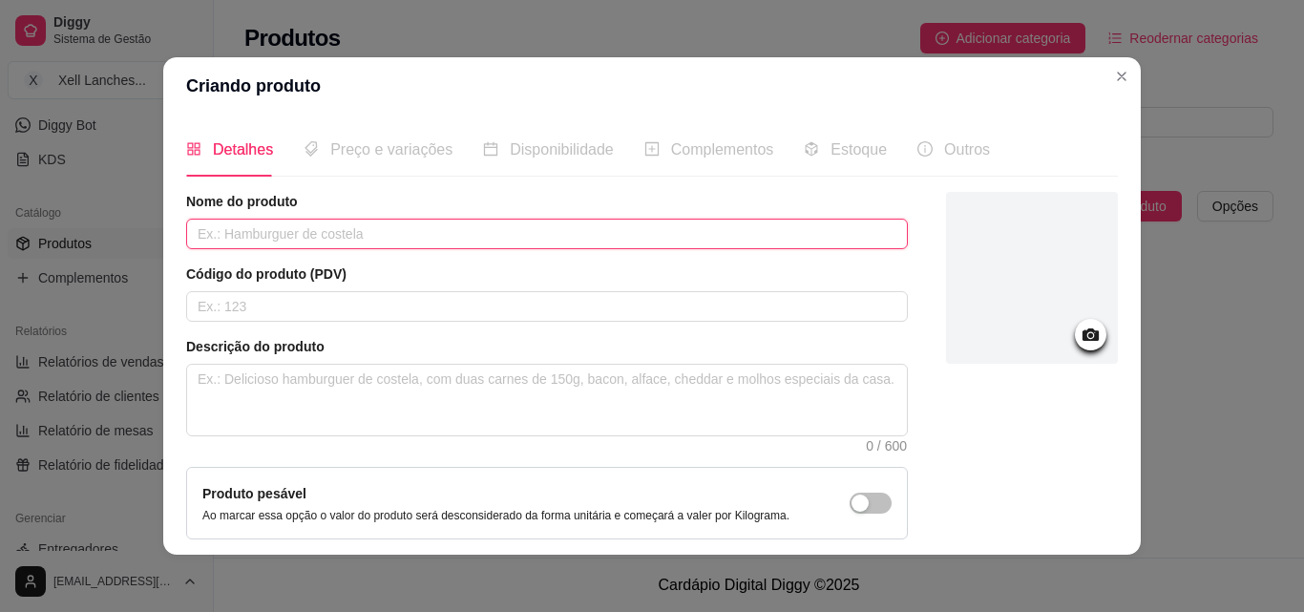
click at [341, 231] on input "text" at bounding box center [546, 234] width 721 height 31
type input "X Egg"
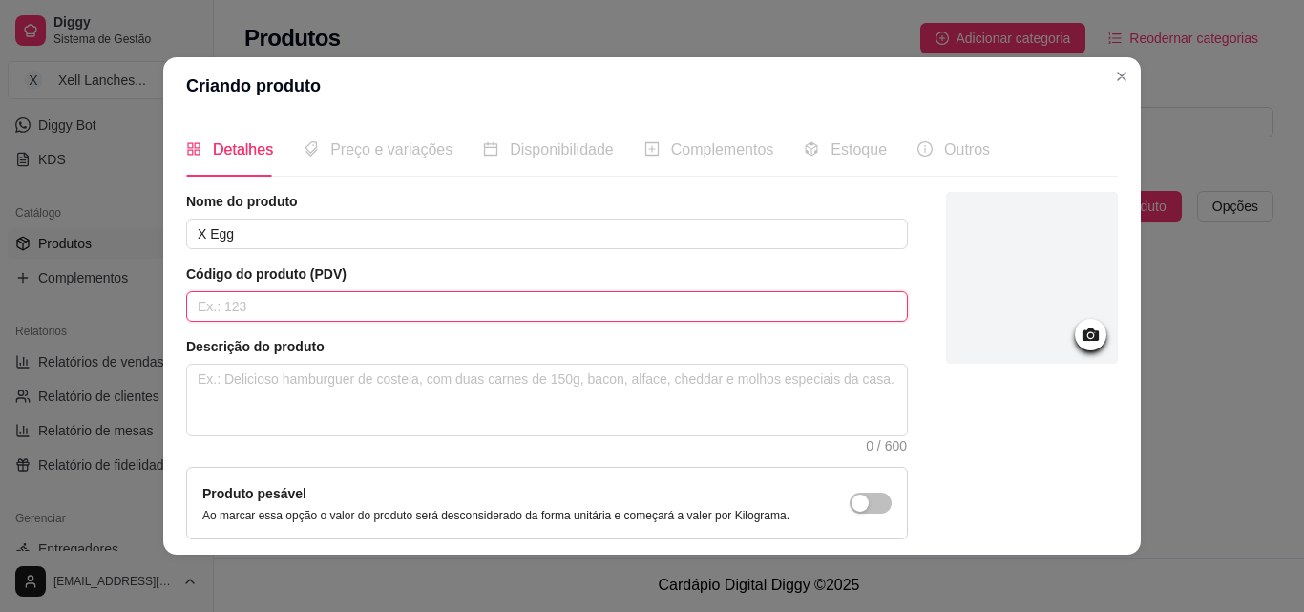
click at [295, 303] on input "text" at bounding box center [546, 306] width 721 height 31
type input "002"
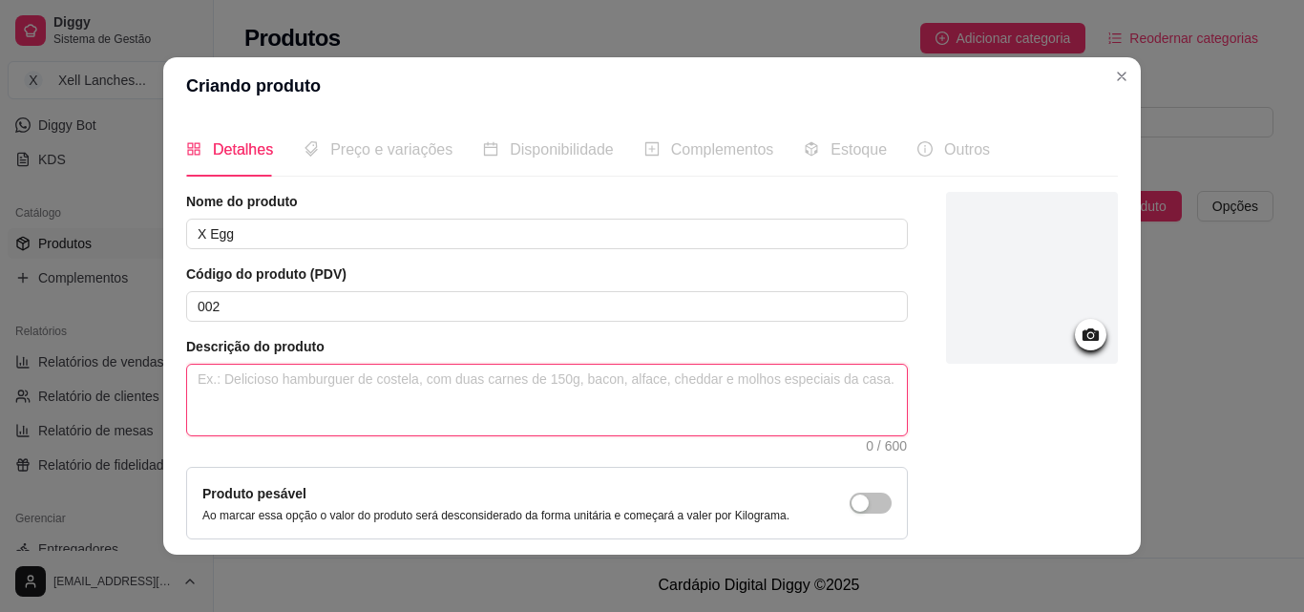
click at [259, 384] on textarea at bounding box center [547, 400] width 720 height 71
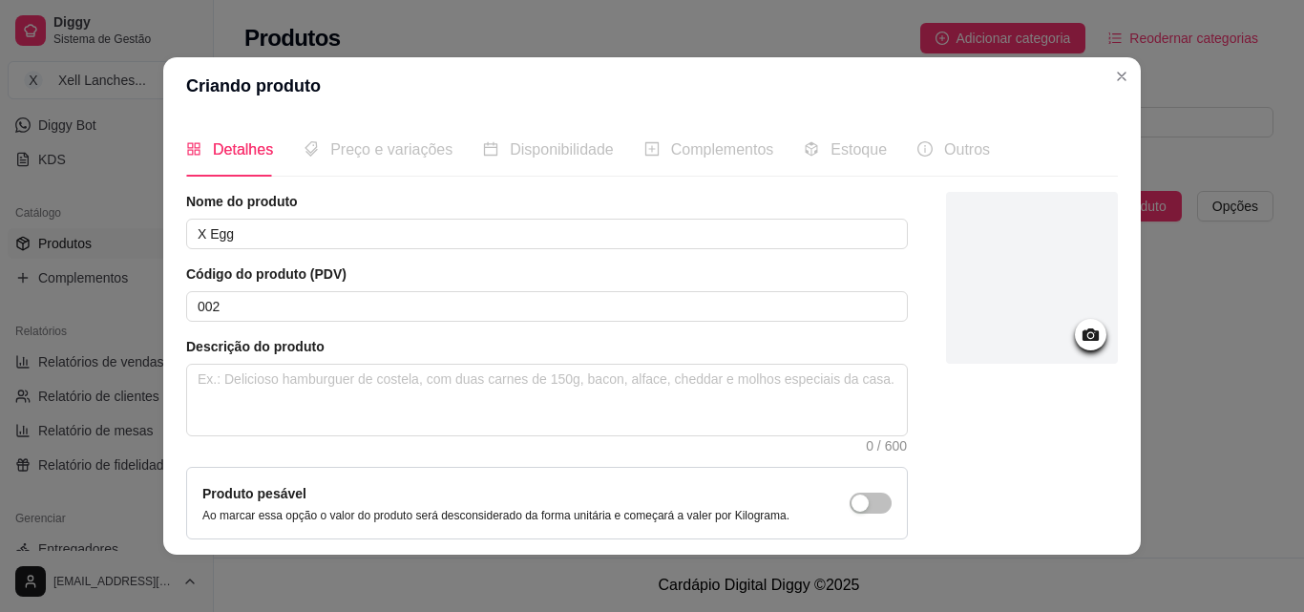
drag, startPoint x: 378, startPoint y: 97, endPoint x: 971, endPoint y: 73, distance: 593.1
click at [547, 87] on header "Criando produto" at bounding box center [651, 85] width 977 height 57
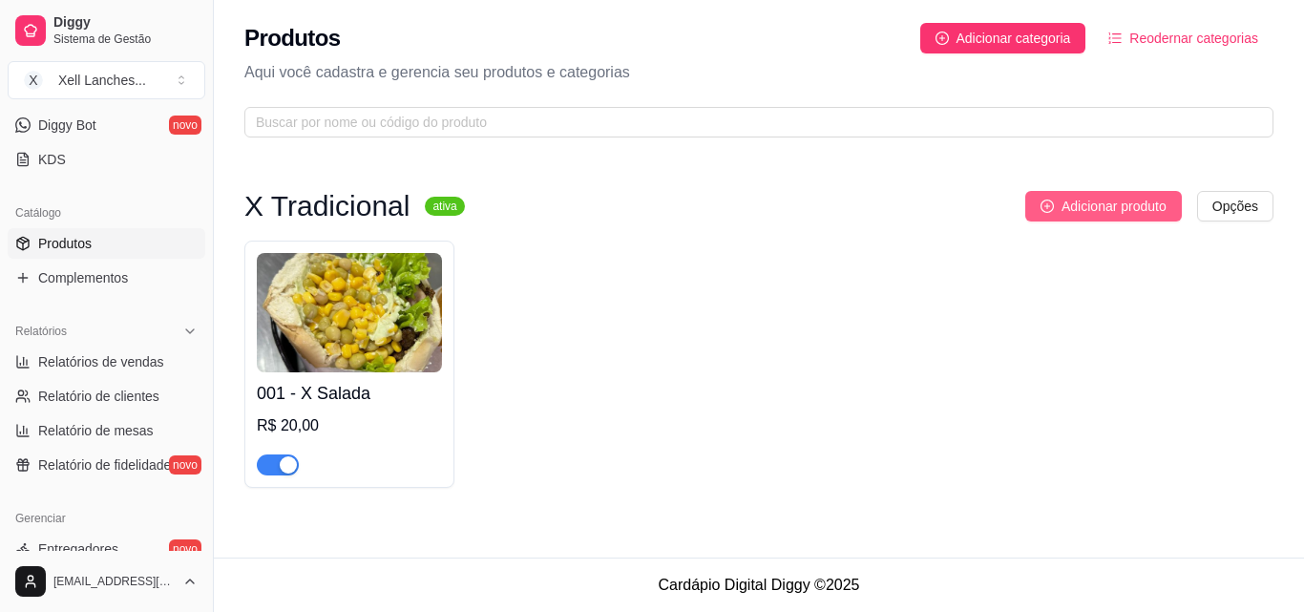
click at [1078, 199] on span "Adicionar produto" at bounding box center [1113, 206] width 105 height 21
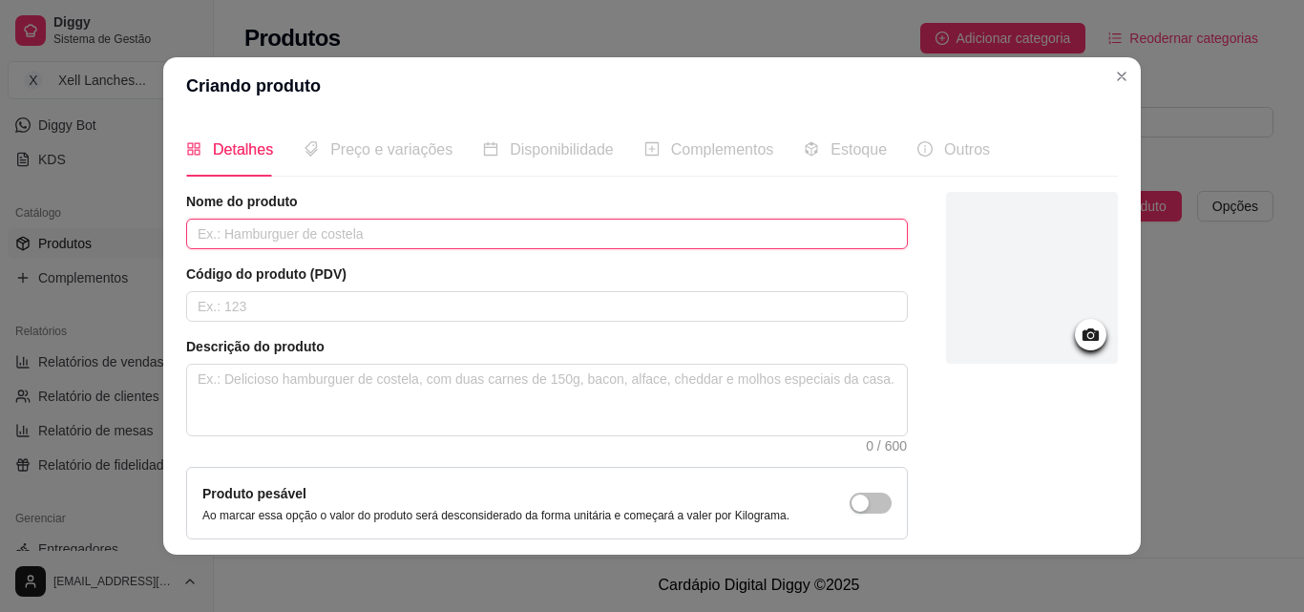
click at [310, 235] on input "text" at bounding box center [546, 234] width 721 height 31
type input "002"
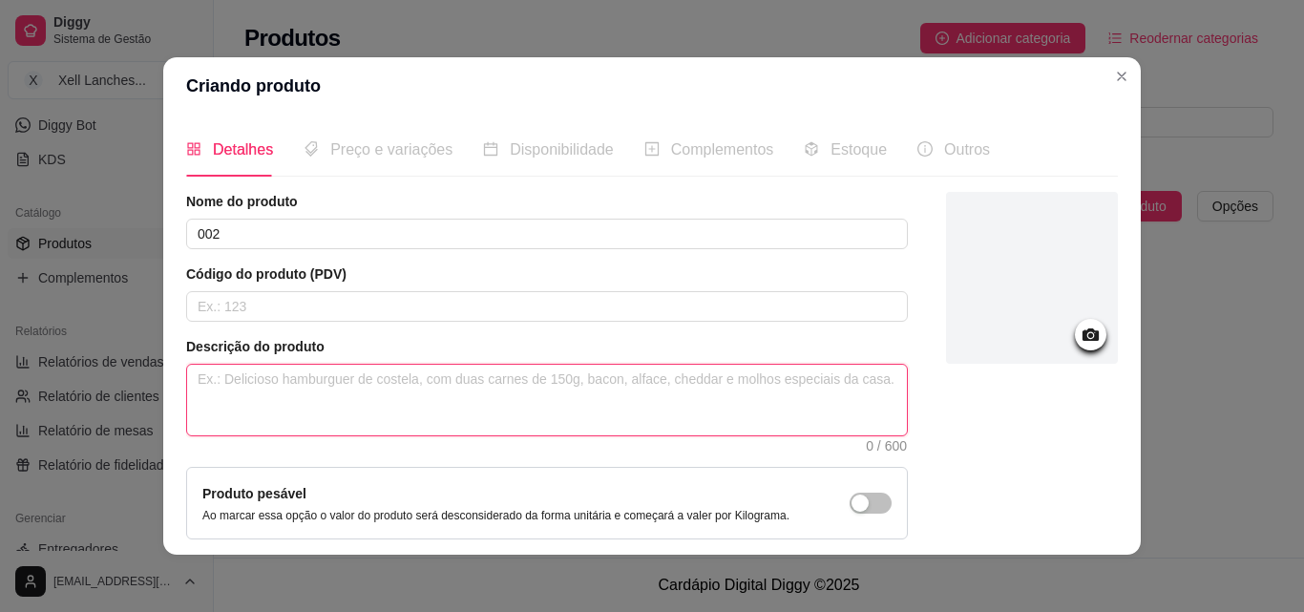
click at [410, 374] on textarea at bounding box center [547, 400] width 720 height 71
paste textarea "Pão, hambúrguer, presunto,ovo, queijo, milho, ervilha, alface, tomate, maionese…"
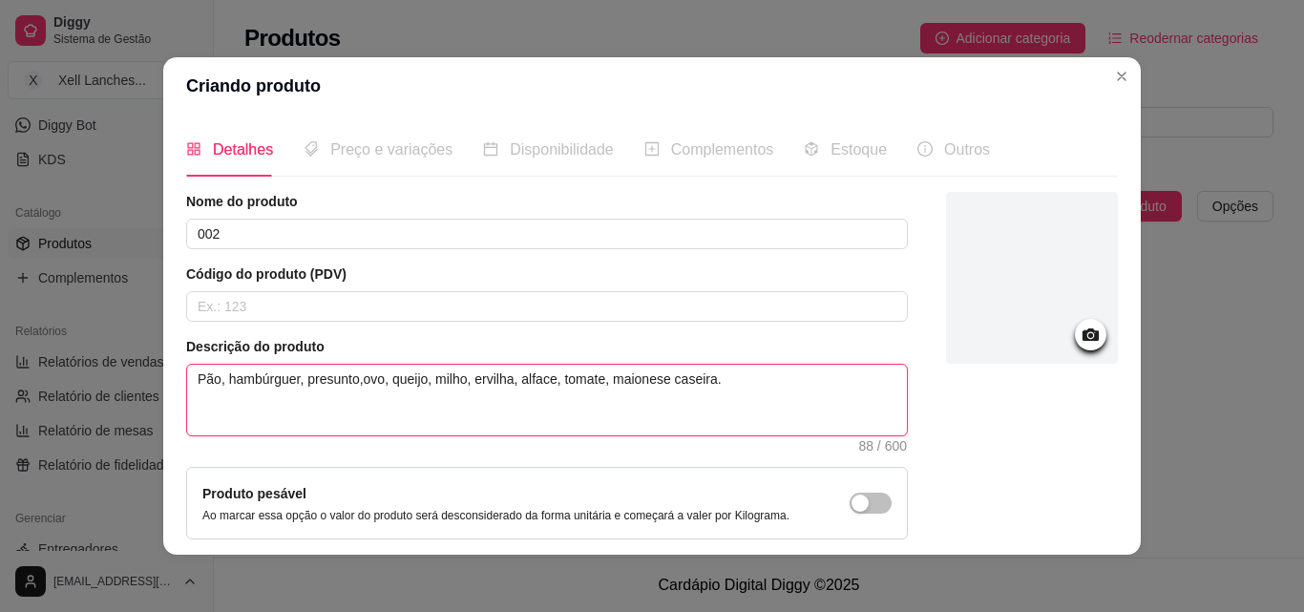
scroll to position [165, 0]
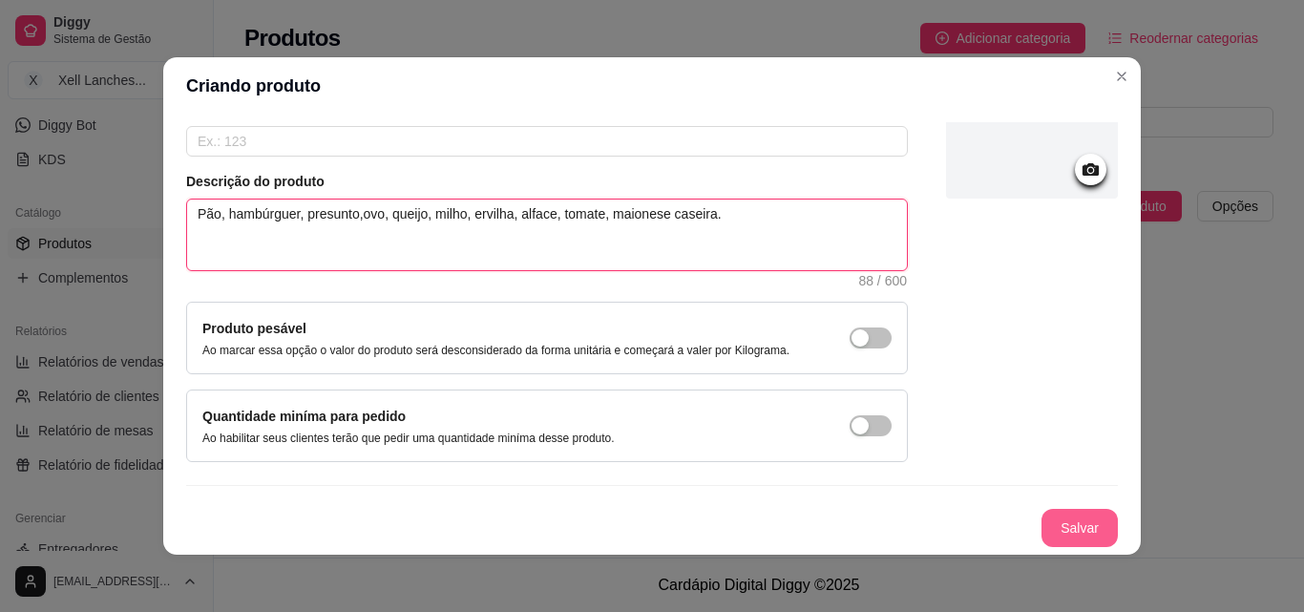
type textarea "Pão, hambúrguer, presunto,ovo, queijo, milho, ervilha, alface, tomate, maionese…"
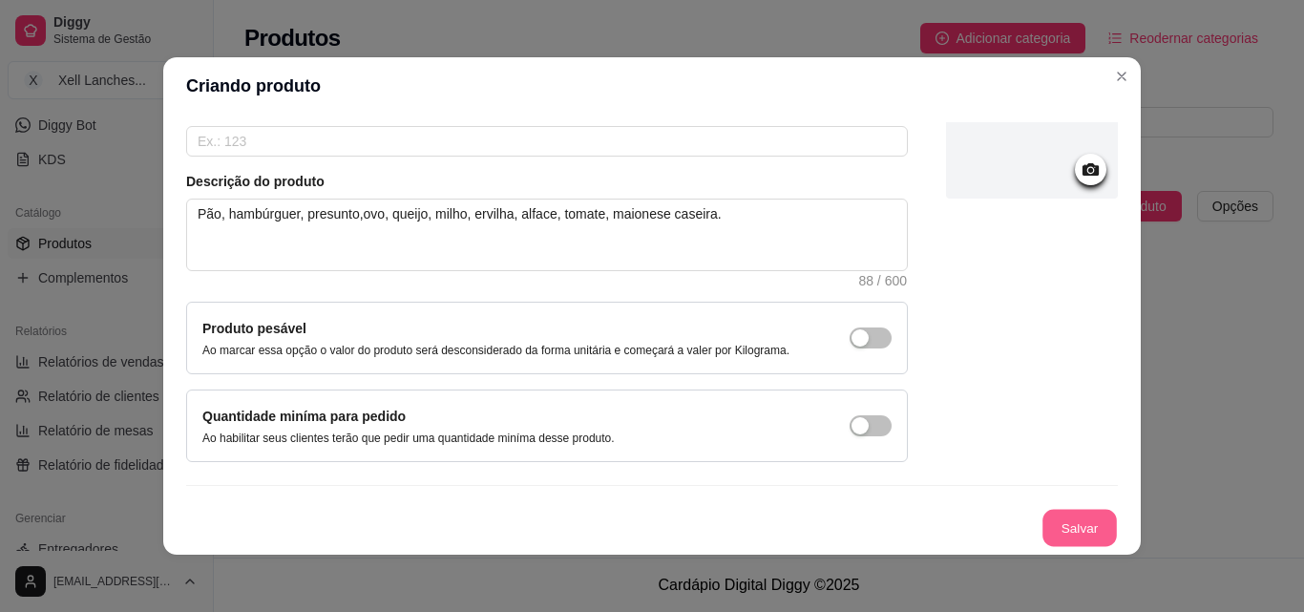
click at [1061, 516] on button "Salvar" at bounding box center [1079, 528] width 74 height 37
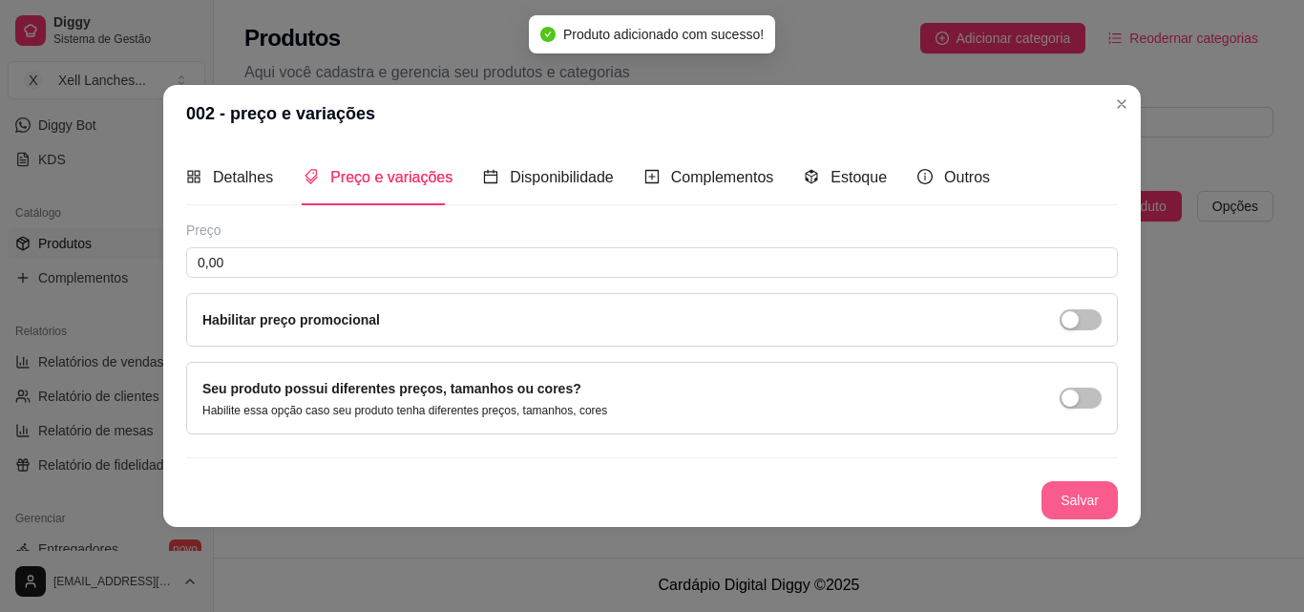
scroll to position [0, 0]
click at [237, 185] on span "Detalhes" at bounding box center [243, 177] width 60 height 16
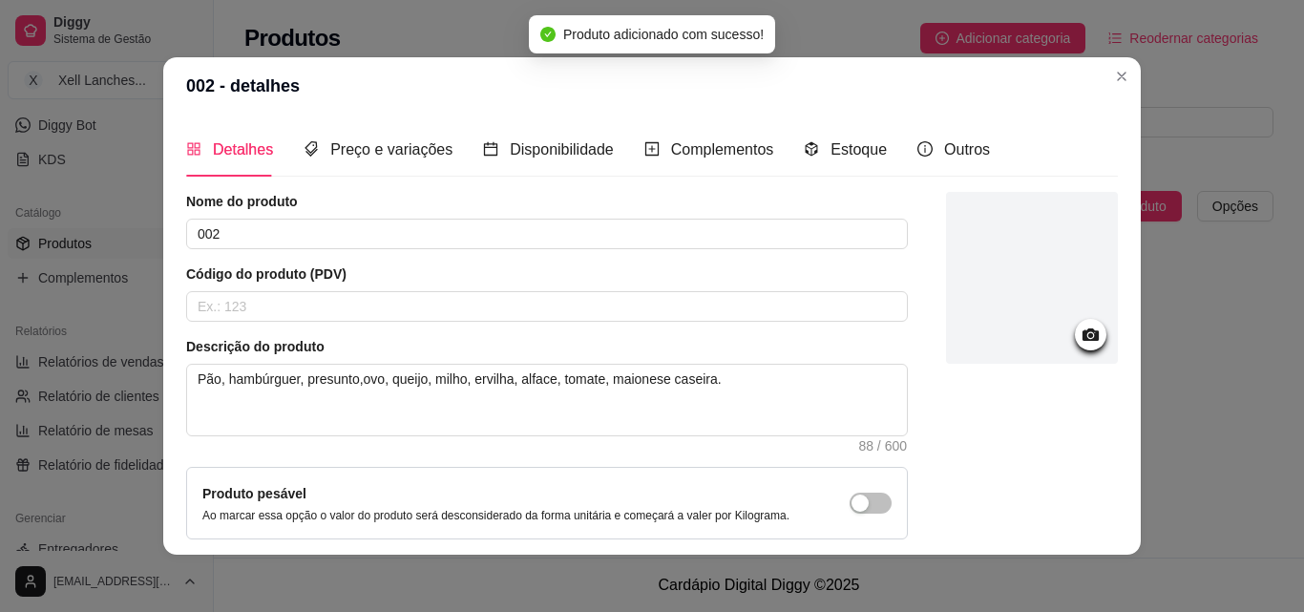
click at [1088, 336] on circle at bounding box center [1090, 335] width 5 height 5
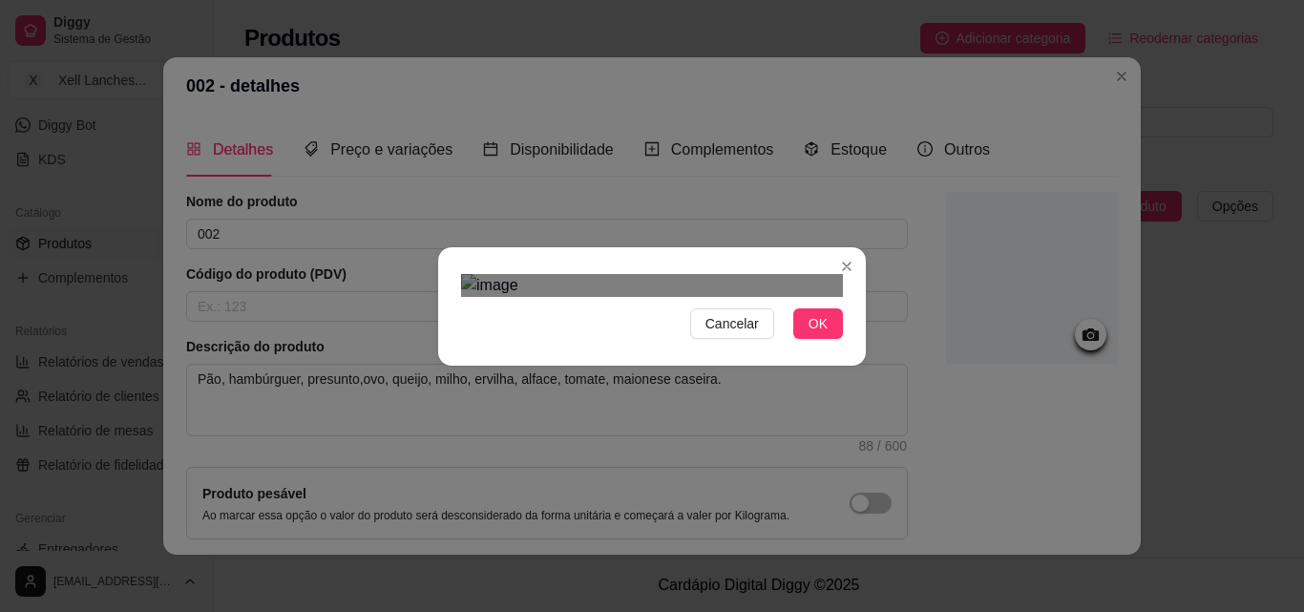
click at [694, 439] on div "Use the arrow keys to move the crop selection area" at bounding box center [646, 611] width 344 height 344
click at [807, 274] on img at bounding box center [652, 285] width 382 height 23
click at [694, 297] on img at bounding box center [652, 285] width 382 height 23
click at [407, 544] on div "Cancelar OK" at bounding box center [652, 306] width 1304 height 612
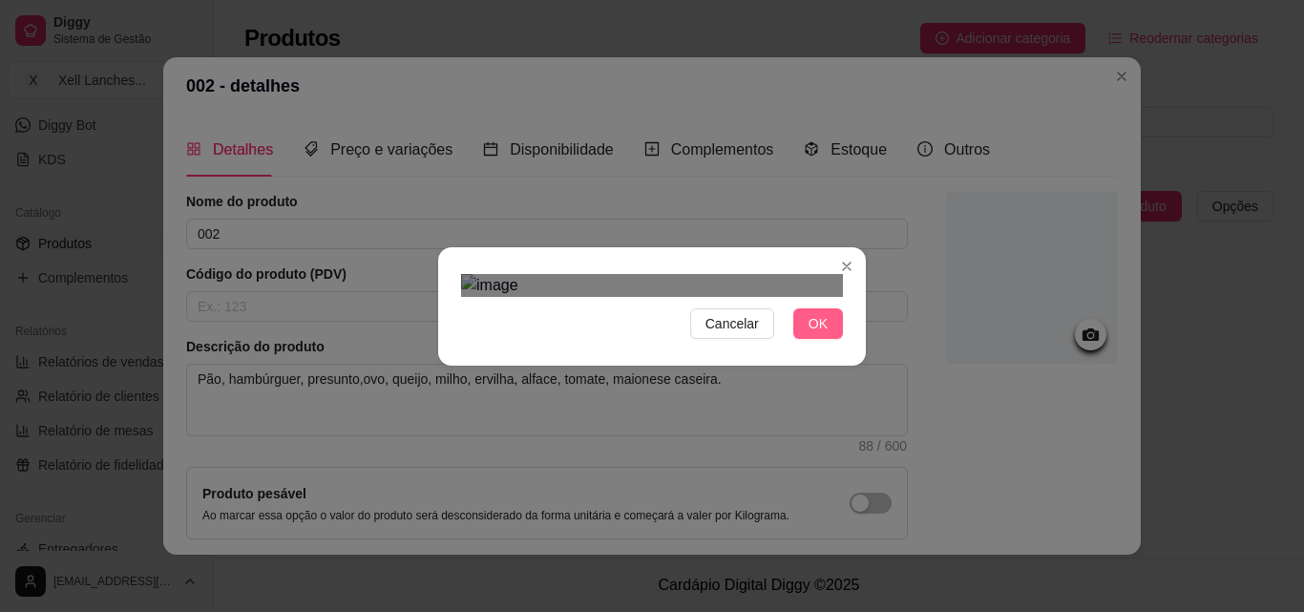
click at [808, 334] on span "OK" at bounding box center [817, 323] width 19 height 21
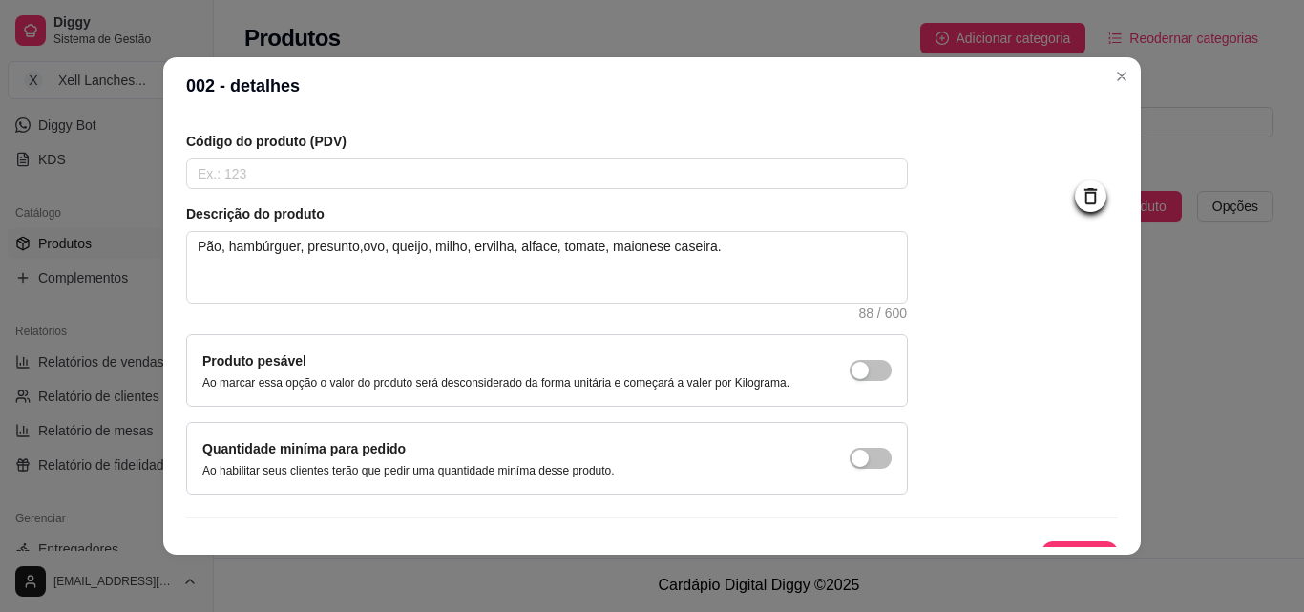
scroll to position [165, 0]
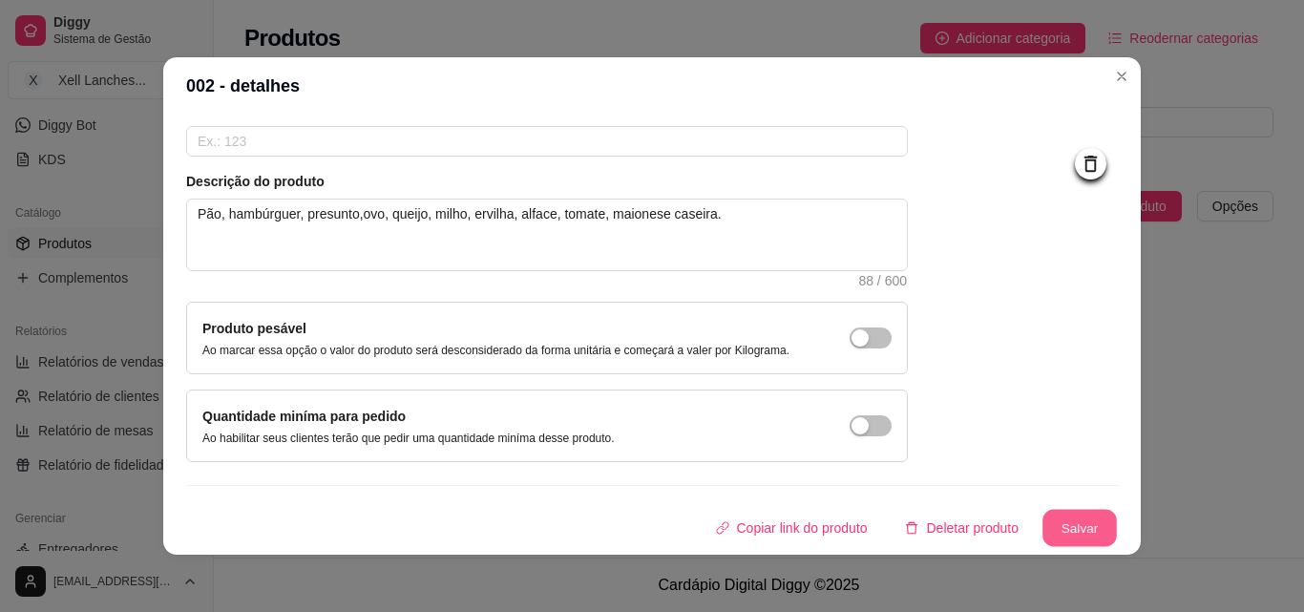
click at [1065, 532] on button "Salvar" at bounding box center [1079, 528] width 74 height 37
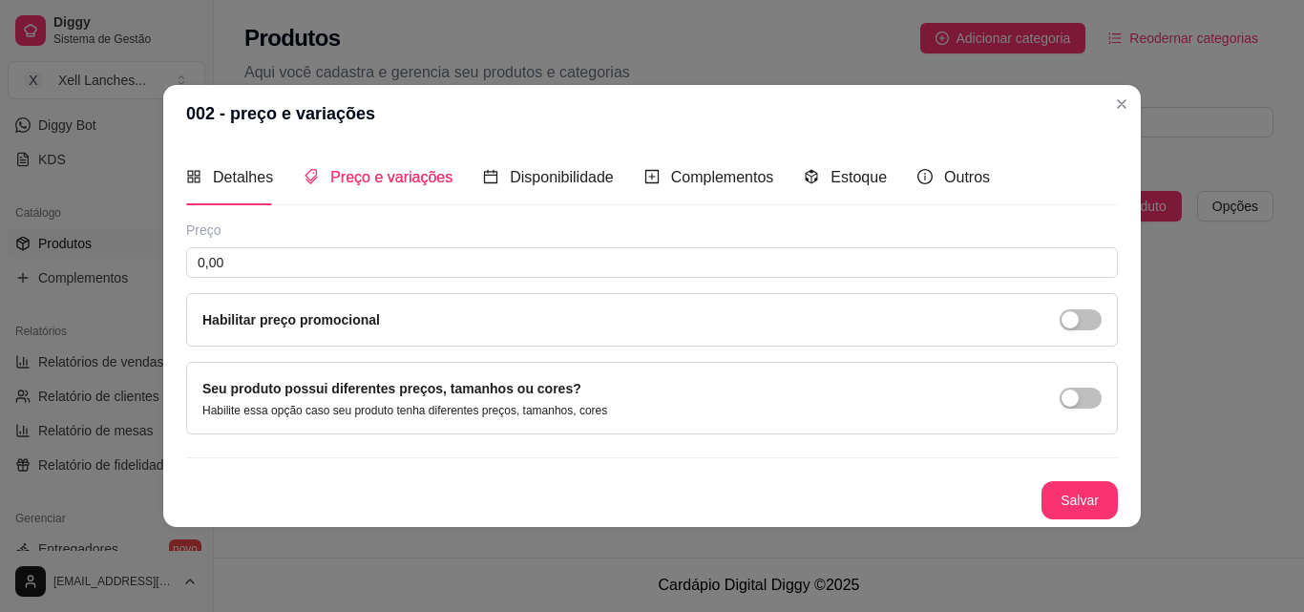
scroll to position [0, 0]
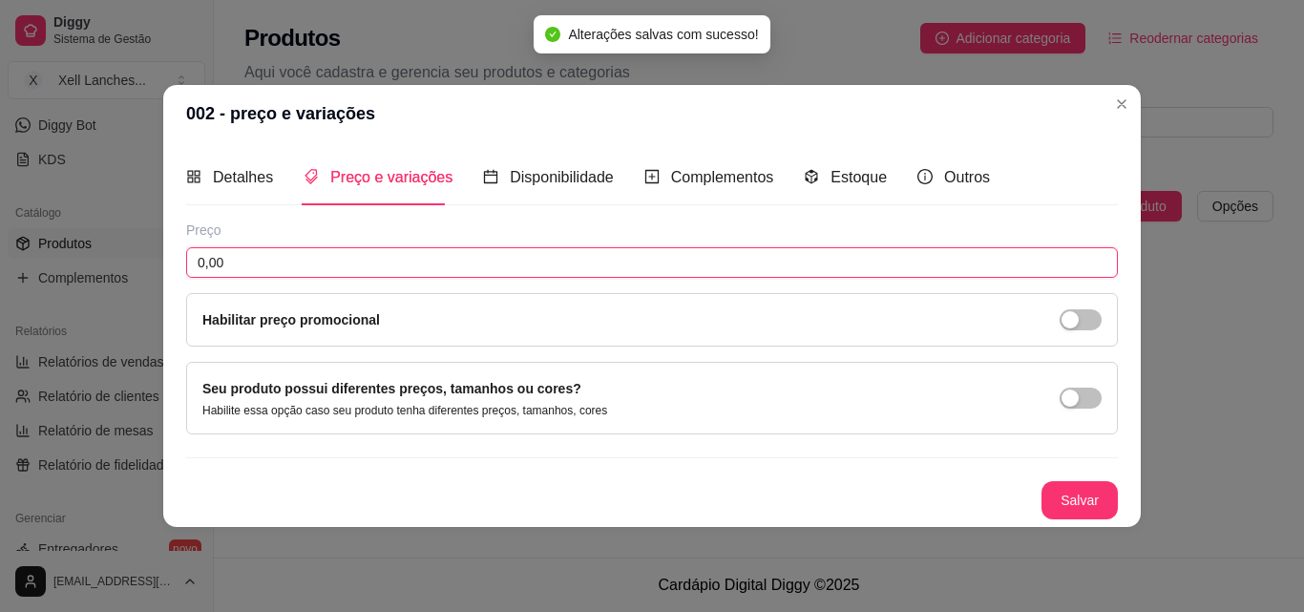
click at [371, 271] on input "0,00" at bounding box center [651, 262] width 931 height 31
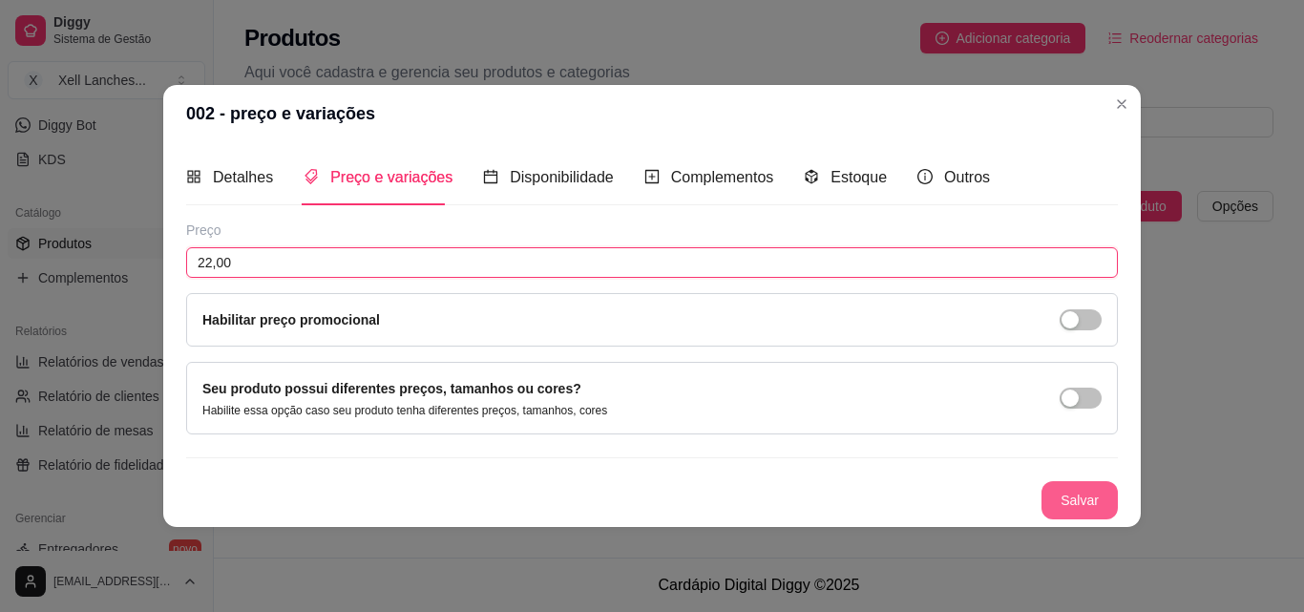
type input "22,00"
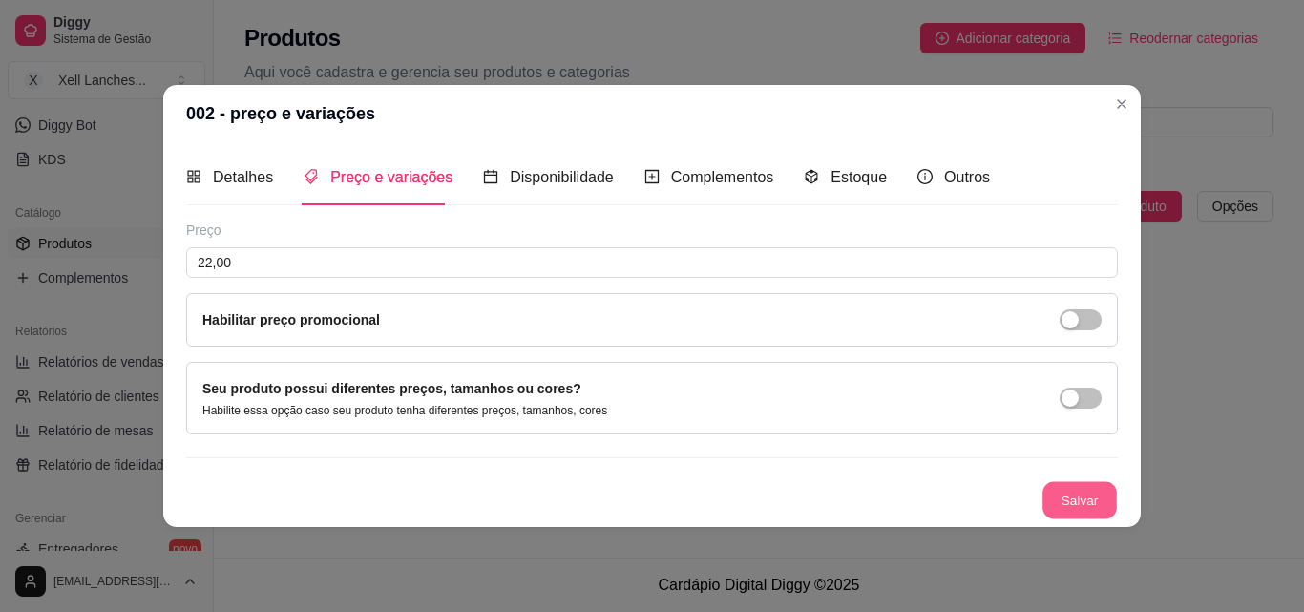
click at [1078, 491] on button "Salvar" at bounding box center [1079, 499] width 74 height 37
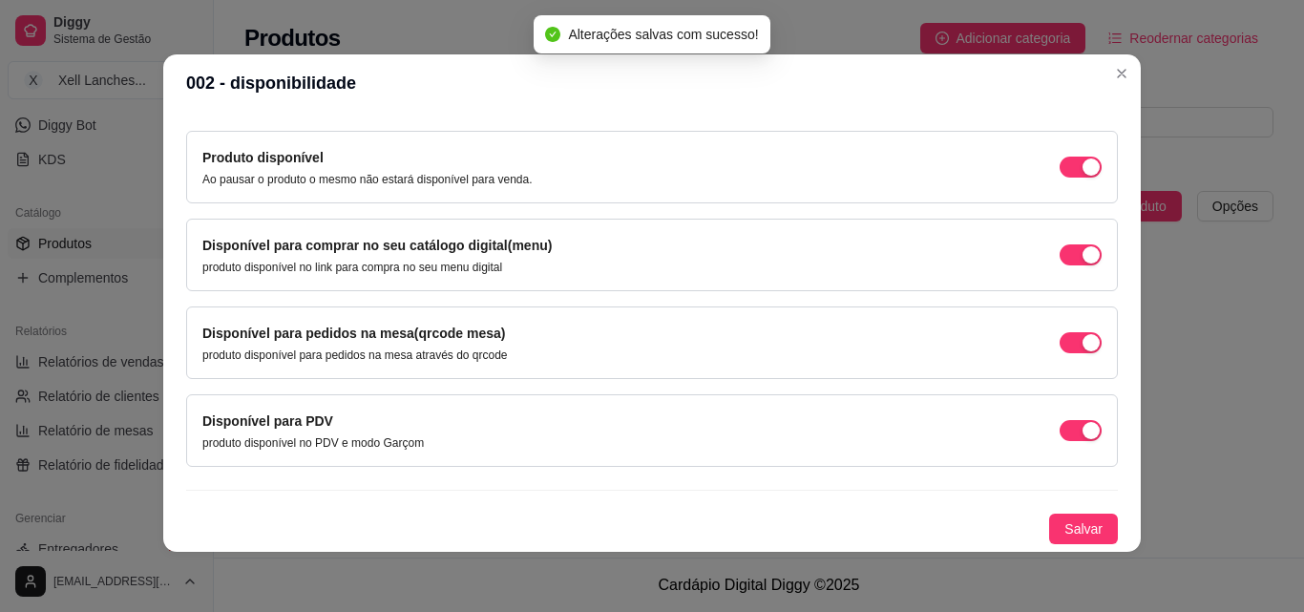
scroll to position [4, 0]
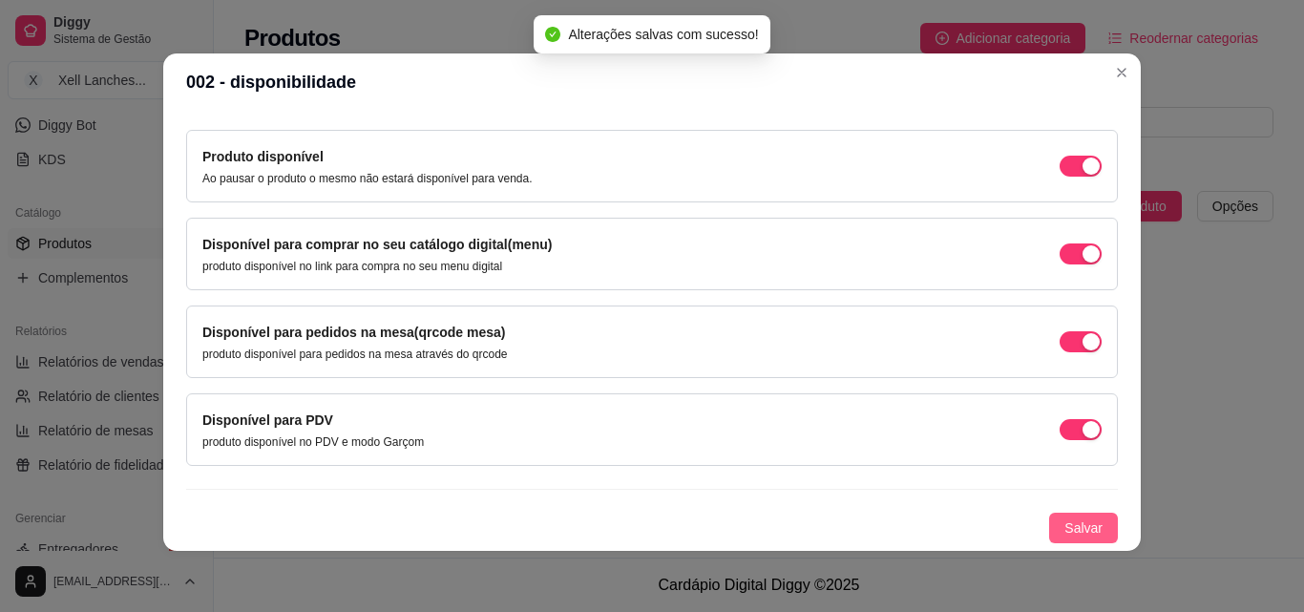
click at [1049, 522] on button "Salvar" at bounding box center [1083, 527] width 69 height 31
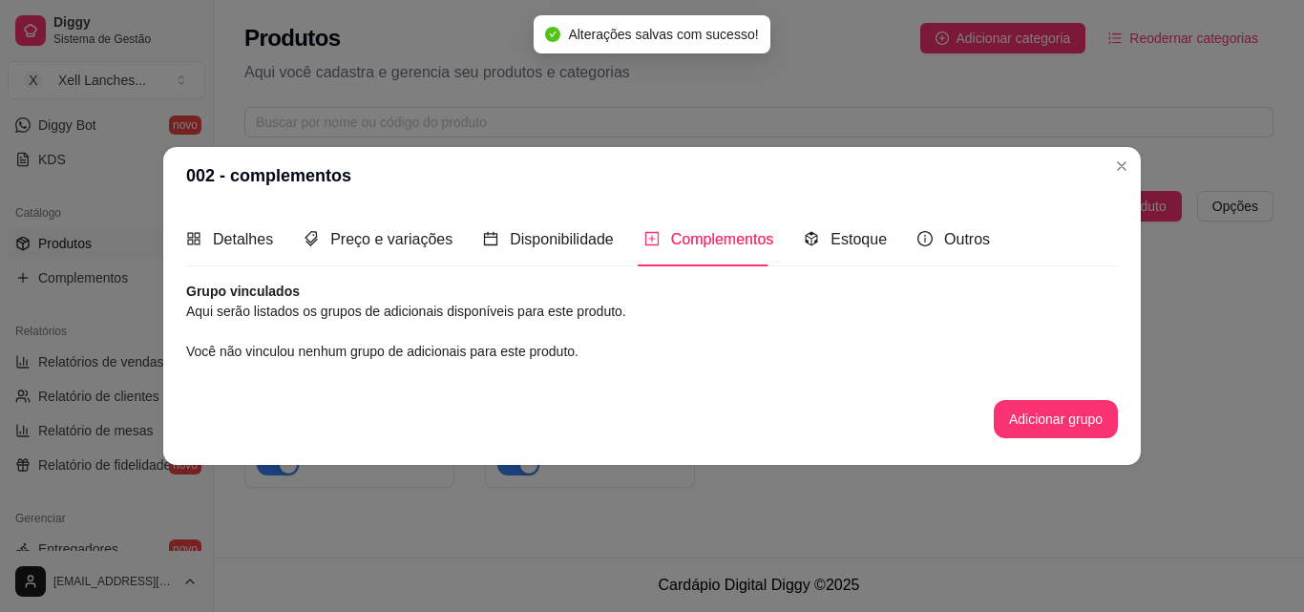
scroll to position [0, 0]
click at [1050, 423] on button "Adicionar grupo" at bounding box center [1055, 419] width 120 height 37
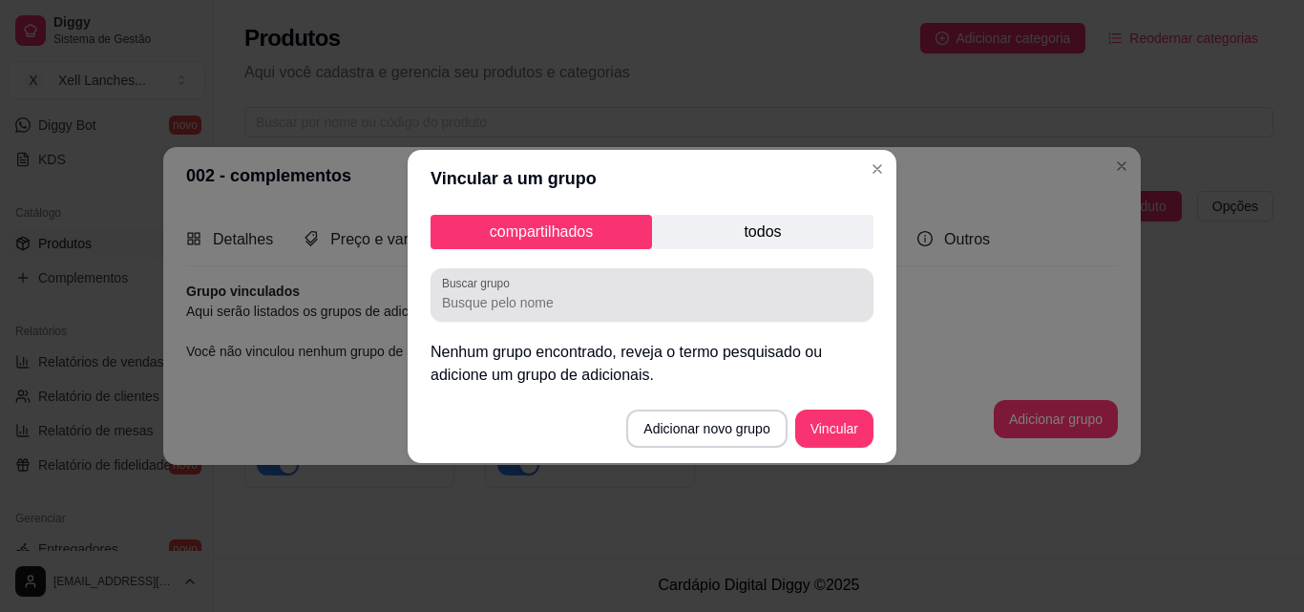
click at [514, 312] on div at bounding box center [652, 295] width 420 height 38
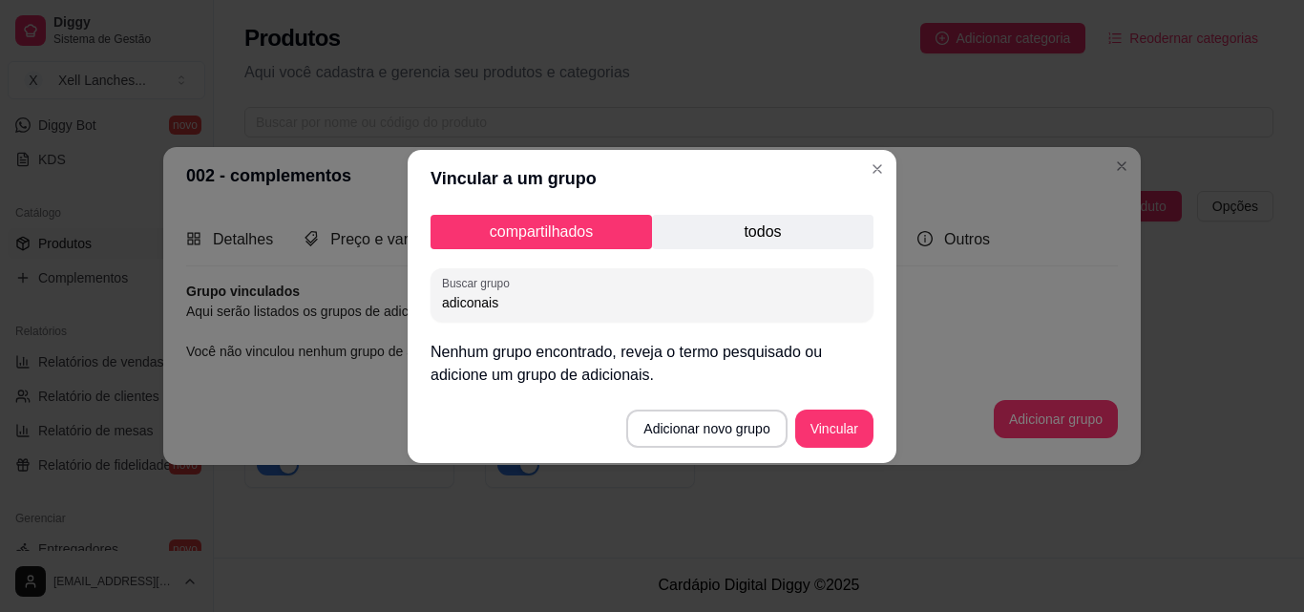
type input "adiconais"
click at [634, 350] on p "Nenhum grupo encontrado, reveja o termo pesquisado ou adicione um grupo de adic…" at bounding box center [651, 364] width 443 height 46
drag, startPoint x: 633, startPoint y: 355, endPoint x: 673, endPoint y: 357, distance: 40.1
click at [633, 356] on p "Nenhum grupo encontrado, reveja o termo pesquisado ou adicione um grupo de adic…" at bounding box center [651, 364] width 443 height 46
click at [679, 357] on p "Nenhum grupo encontrado, reveja o termo pesquisado ou adicione um grupo de adic…" at bounding box center [651, 364] width 443 height 46
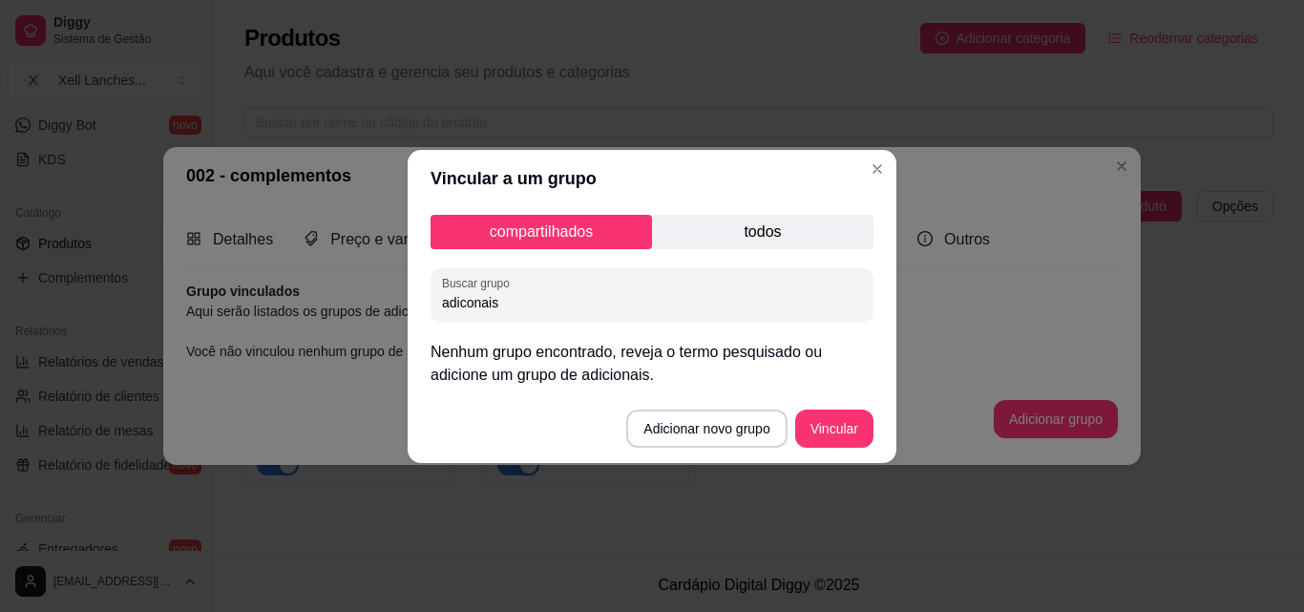
click at [739, 240] on p "todos" at bounding box center [762, 232] width 221 height 34
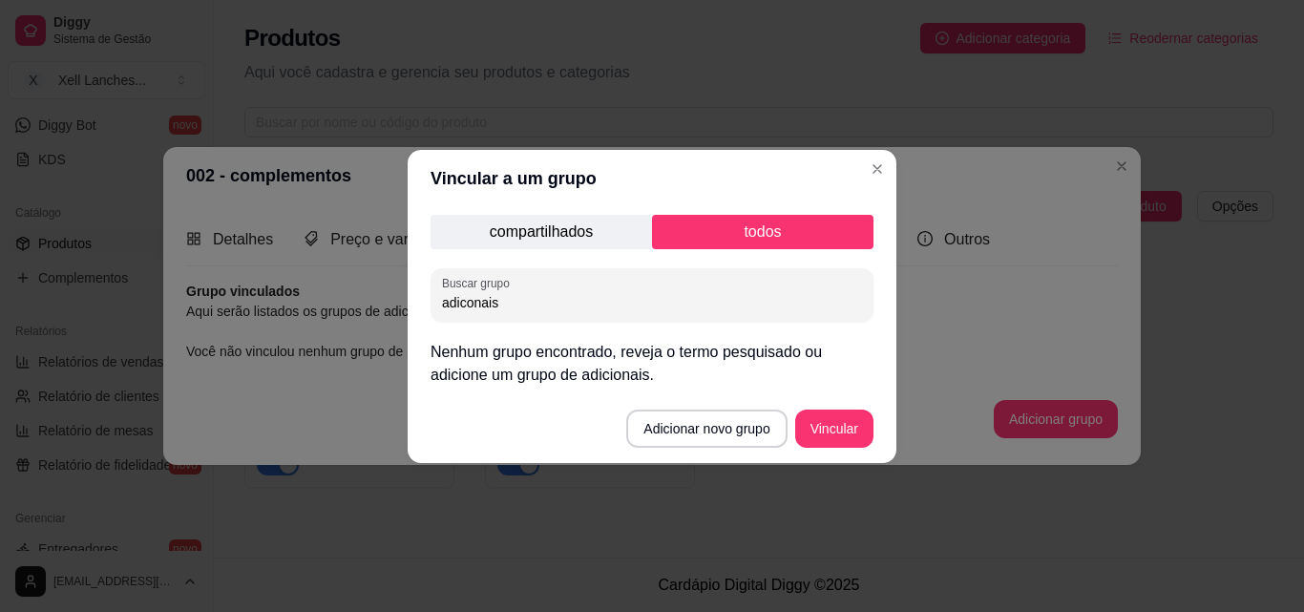
click at [501, 233] on p "compartilhados" at bounding box center [540, 232] width 221 height 34
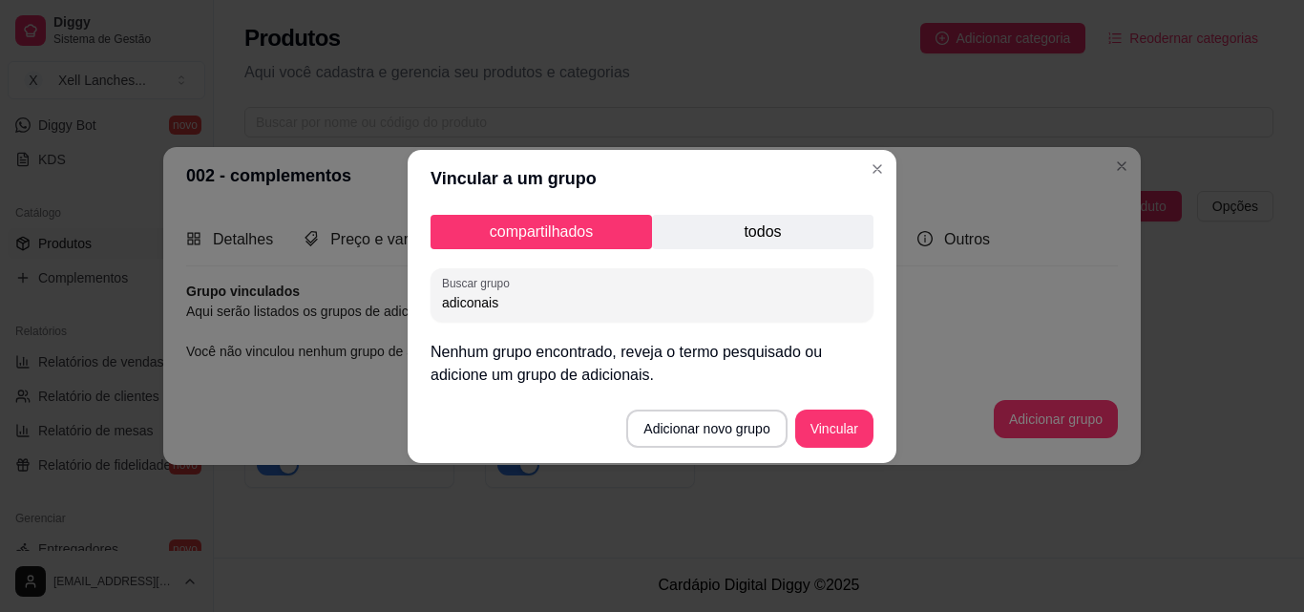
click at [699, 230] on p "todos" at bounding box center [762, 232] width 221 height 34
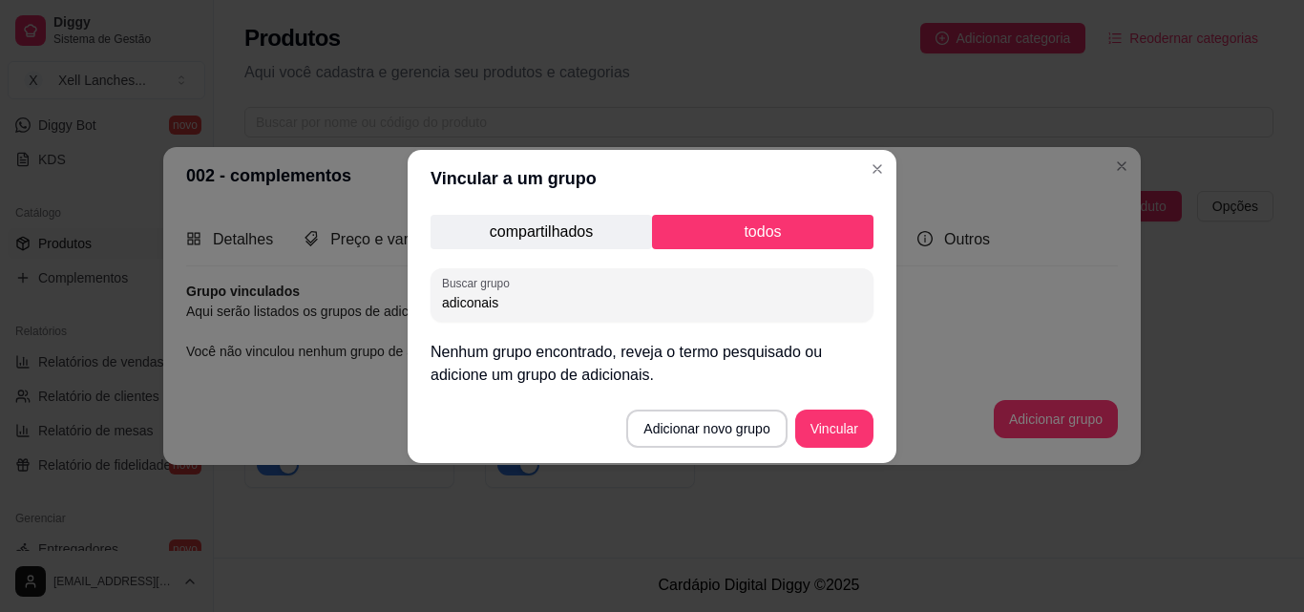
click at [554, 241] on p "compartilhados" at bounding box center [540, 232] width 221 height 34
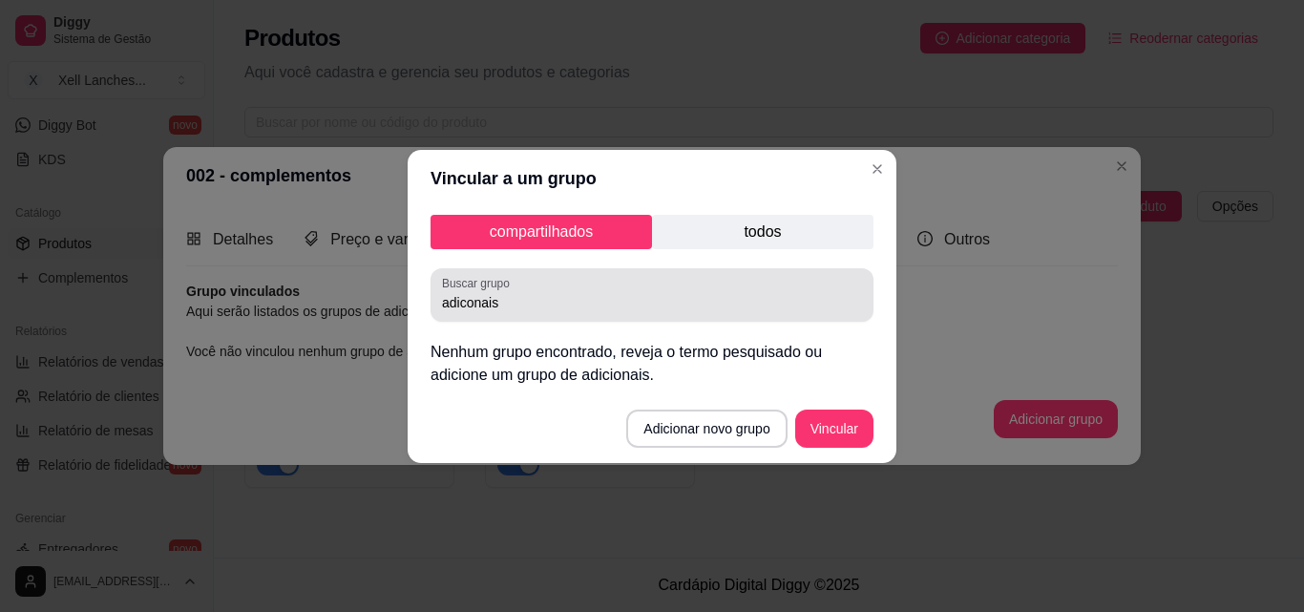
click at [651, 325] on div "compartilhados todos Buscar grupo adiconais Nenhum grupo encontrado, reveja o t…" at bounding box center [651, 300] width 489 height 187
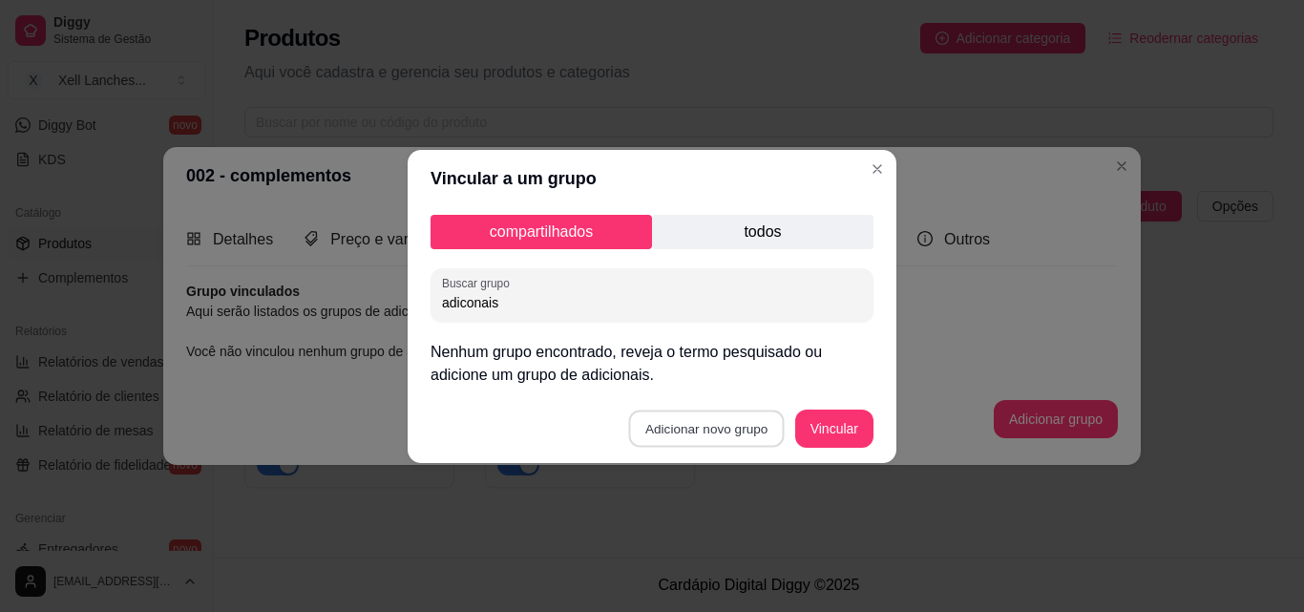
click at [707, 426] on button "Adicionar novo grupo" at bounding box center [707, 427] width 156 height 37
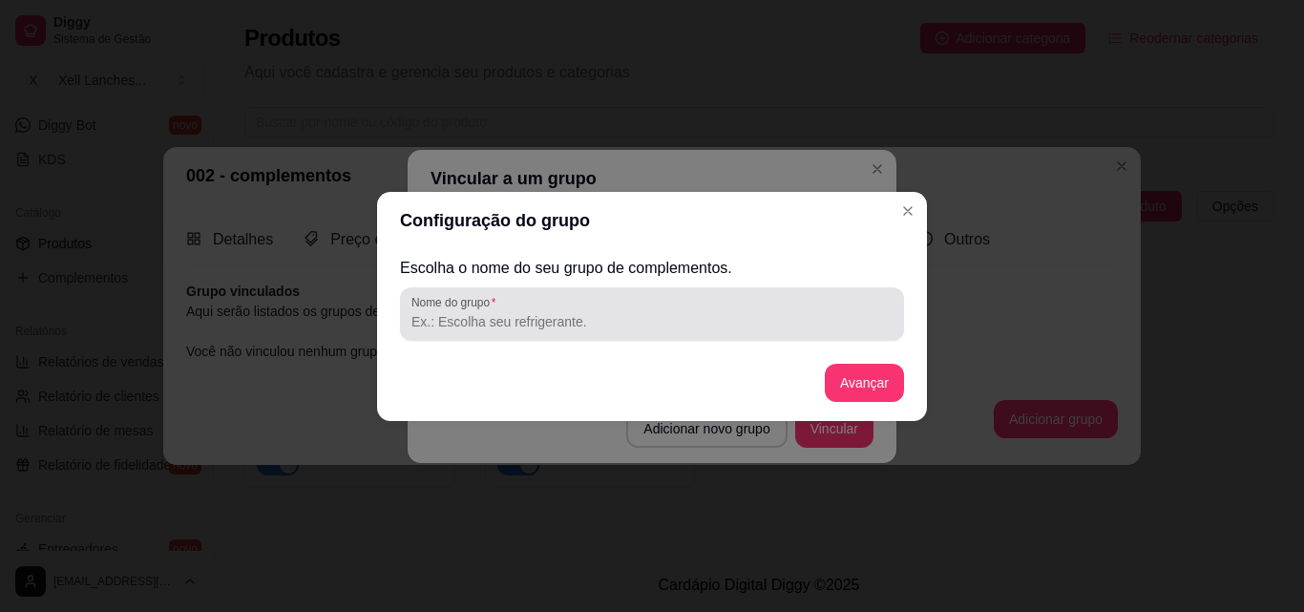
click at [614, 325] on input "Nome do grupo" at bounding box center [651, 321] width 481 height 19
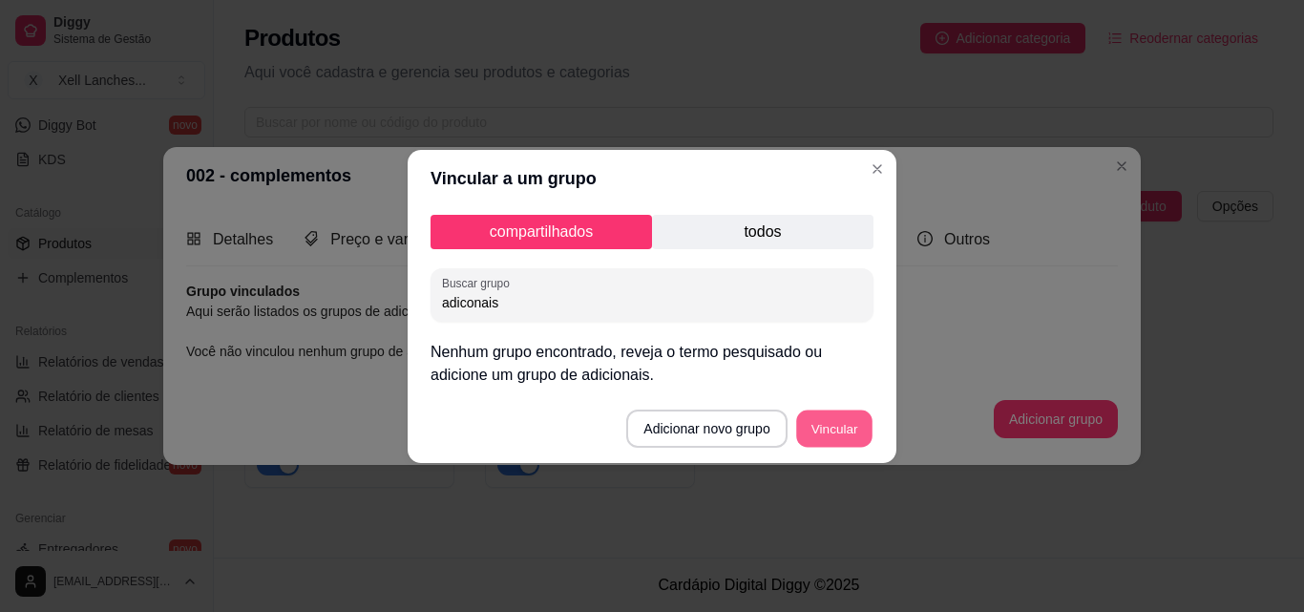
click at [806, 427] on button "Vincular" at bounding box center [834, 427] width 76 height 37
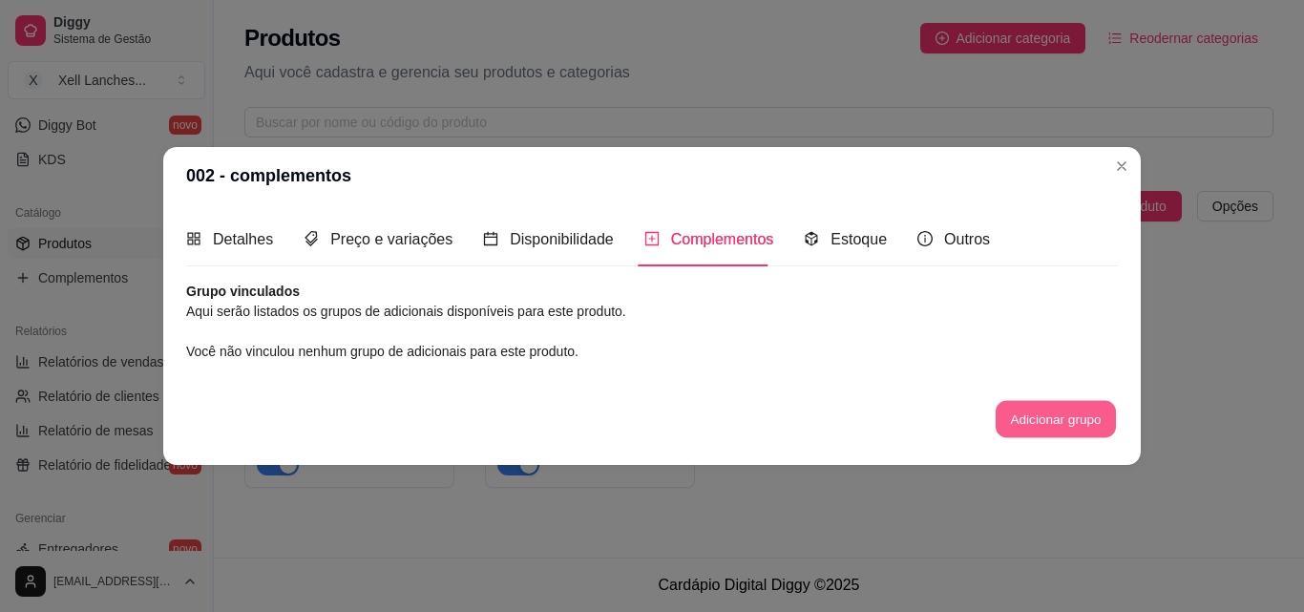
click at [1043, 408] on button "Adicionar grupo" at bounding box center [1055, 419] width 120 height 37
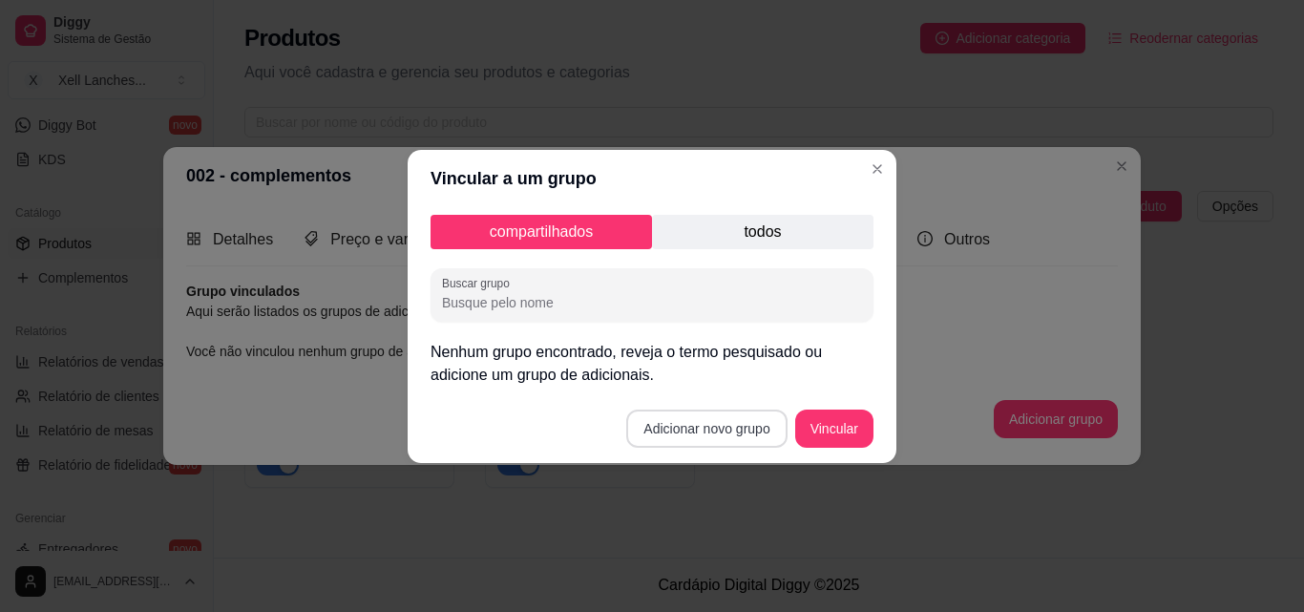
click at [710, 406] on footer "Adicionar novo grupo Vincular" at bounding box center [651, 428] width 489 height 69
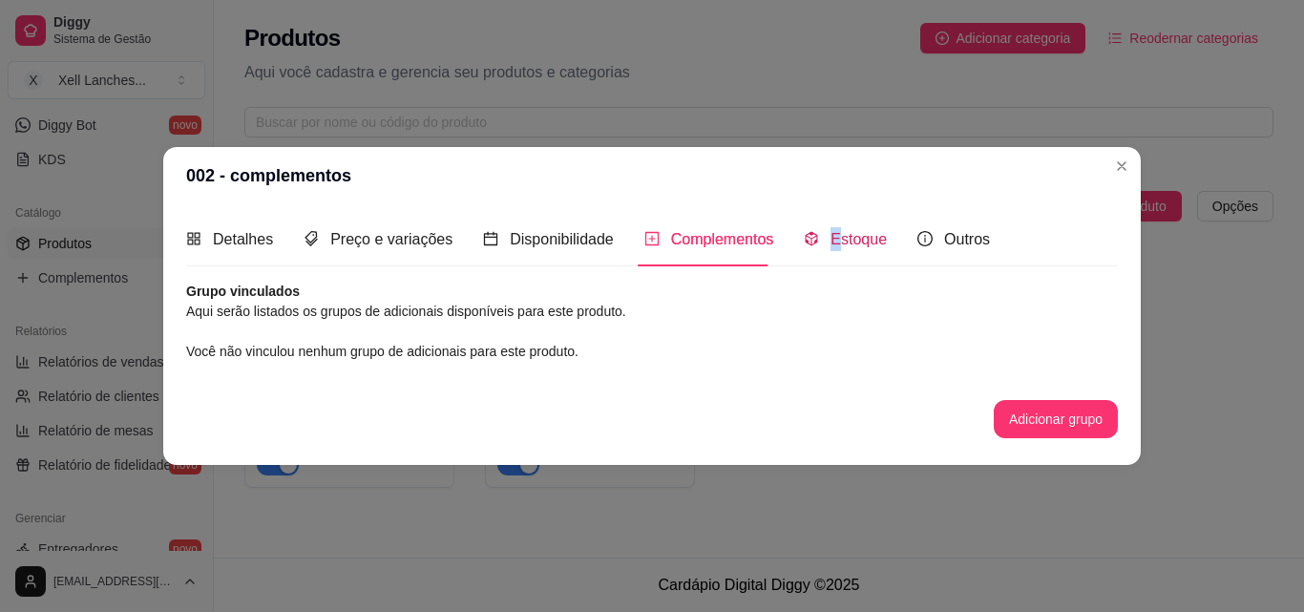
click at [830, 241] on span "Estoque" at bounding box center [858, 239] width 56 height 16
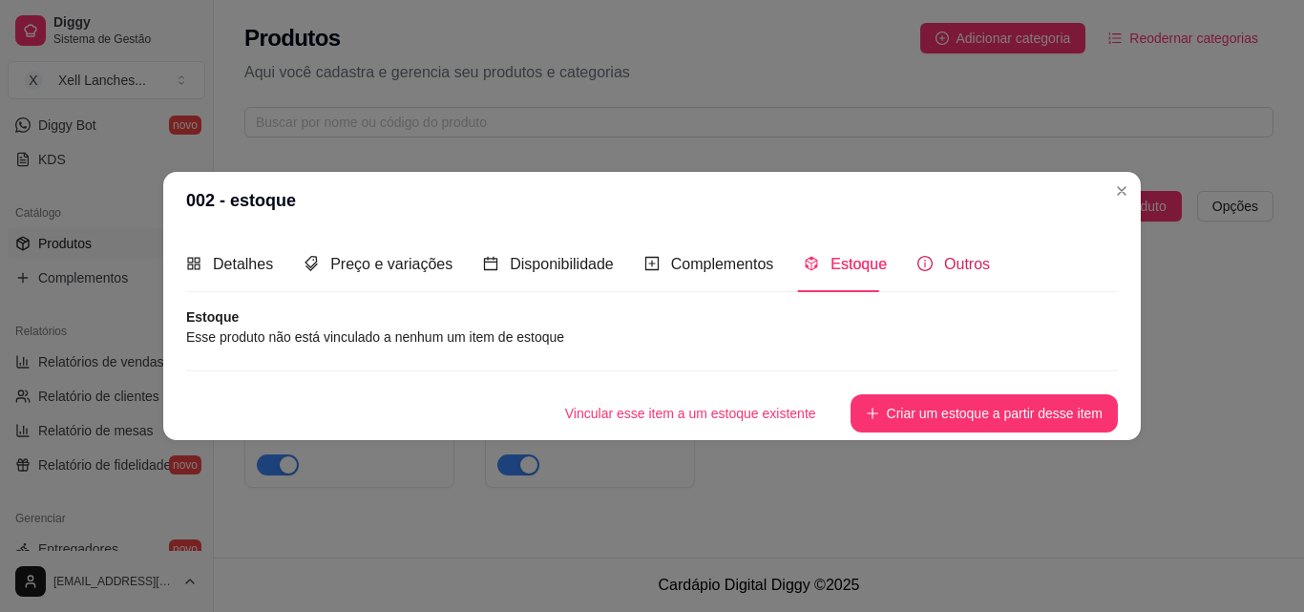
click at [929, 263] on div "Outros" at bounding box center [953, 264] width 73 height 24
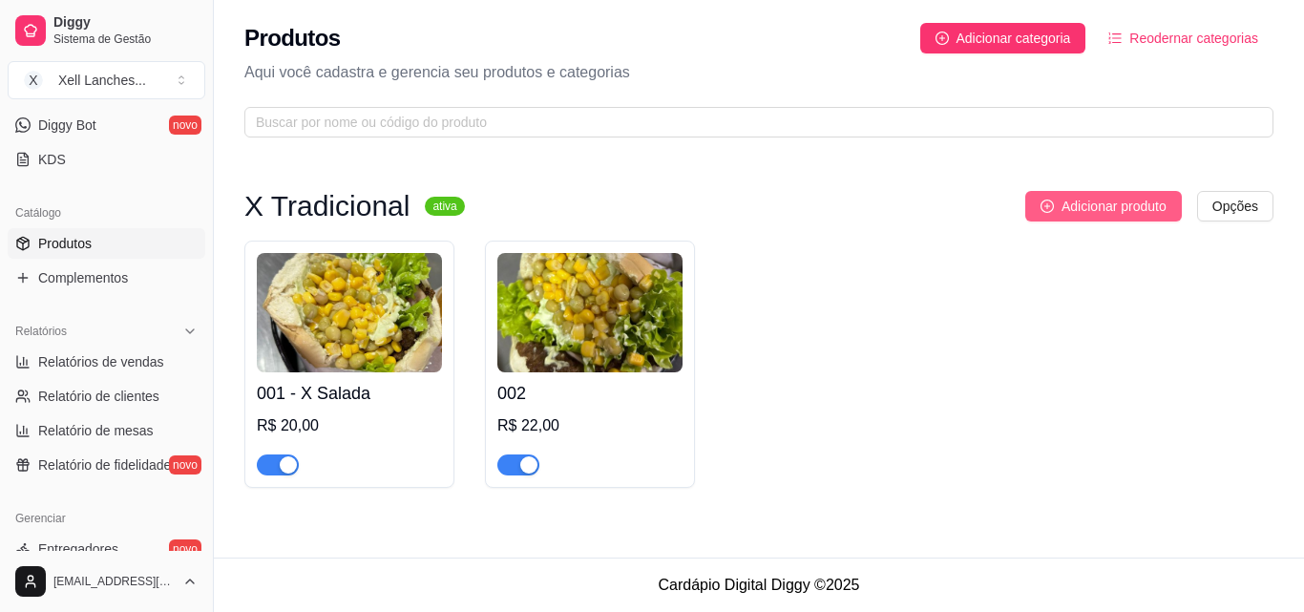
click at [1105, 207] on span "Adicionar produto" at bounding box center [1113, 206] width 105 height 21
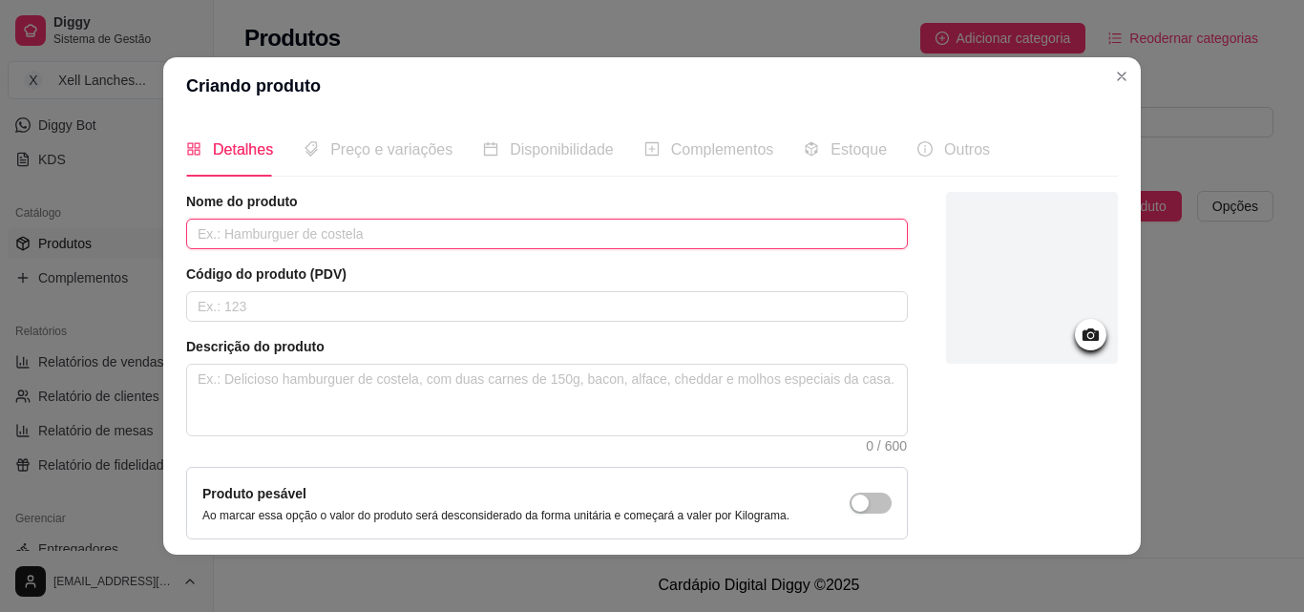
click at [408, 249] on input "text" at bounding box center [546, 234] width 721 height 31
type input "X Burguer 1"
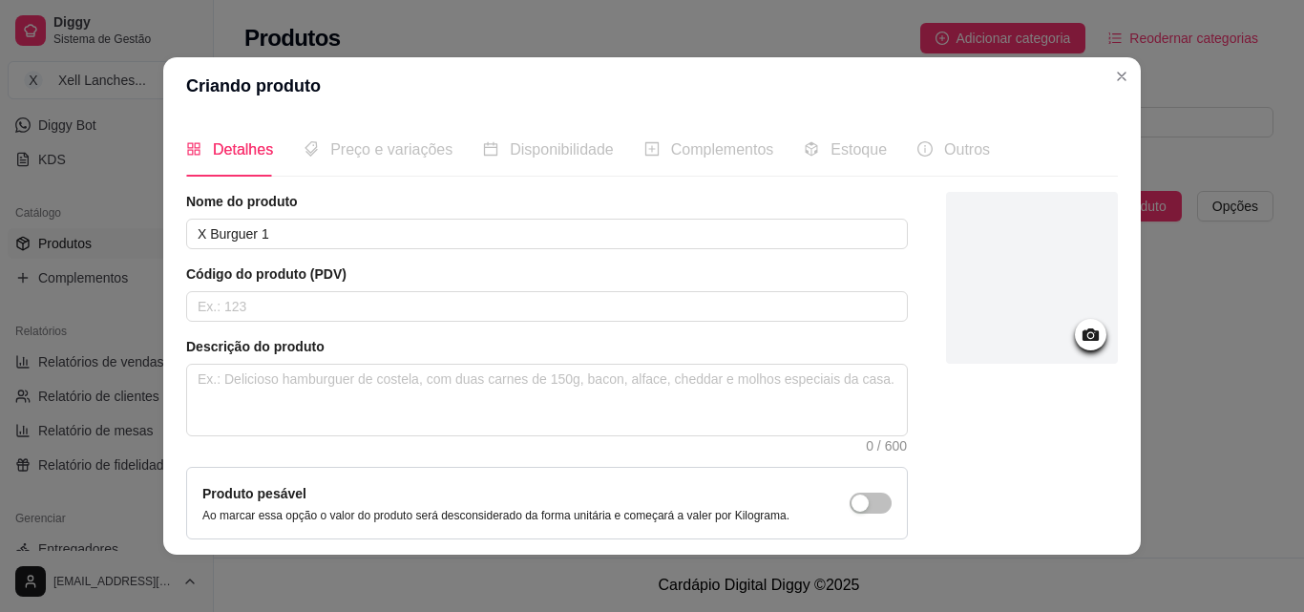
click at [326, 323] on div "Nome do produto X Burguer 1 Código do produto (PDV) Descrição do produto 0 / 60…" at bounding box center [546, 409] width 721 height 435
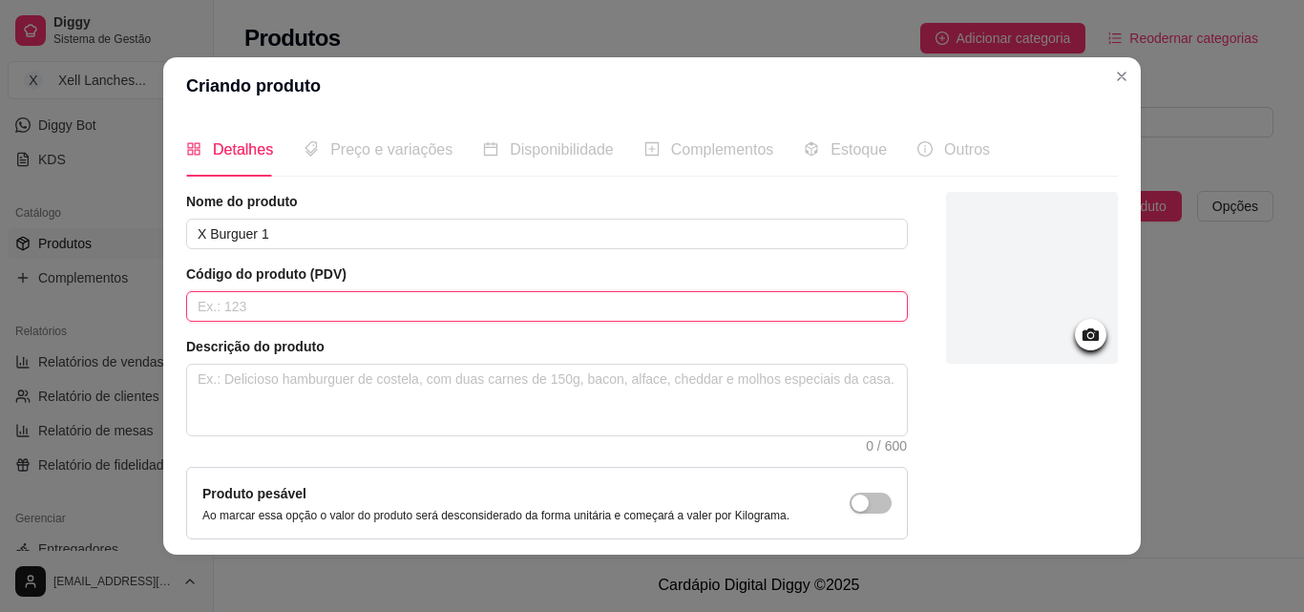
click at [327, 310] on input "text" at bounding box center [546, 306] width 721 height 31
type input "003"
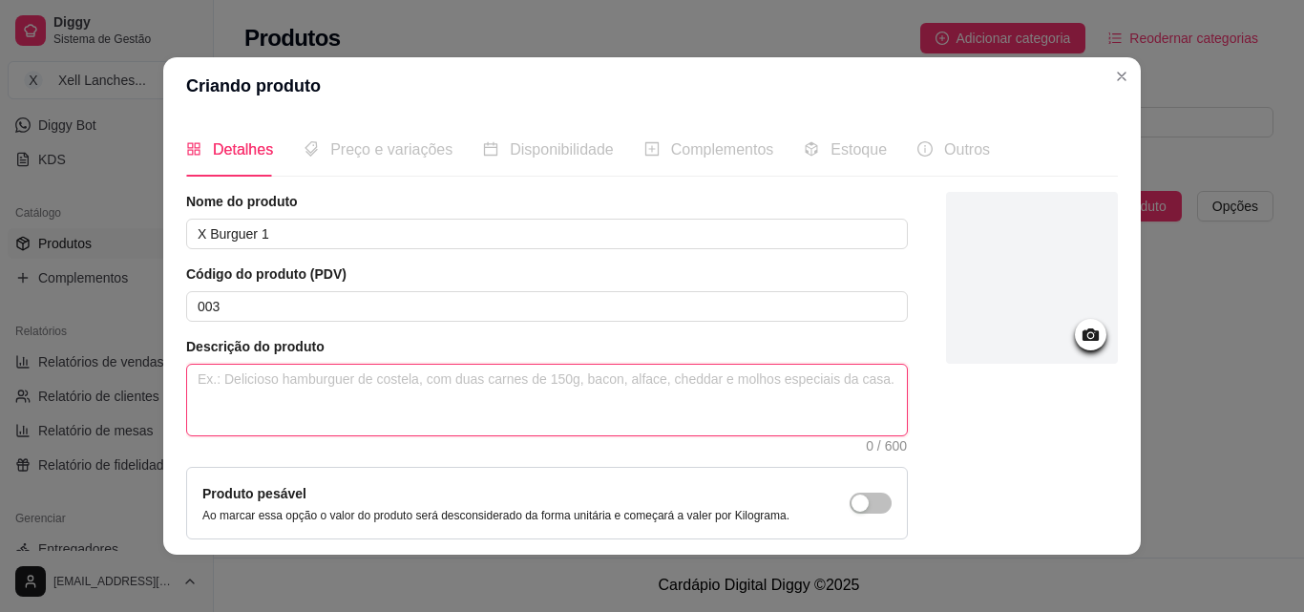
click at [294, 390] on textarea at bounding box center [547, 400] width 720 height 71
paste textarea "Pão, 1 hambúrguer presunto, queijo, maionesa caseira."
type textarea "Pão, 1 hambúrguer presunto, queijo, maionesa caseira."
click at [464, 384] on textarea "Pão, 1 hambúrguer presunto, queijo, maionesa caseira." at bounding box center [547, 400] width 720 height 71
type textarea "Pão, 1 hambúrguer presunto, queijo, maiones caseira."
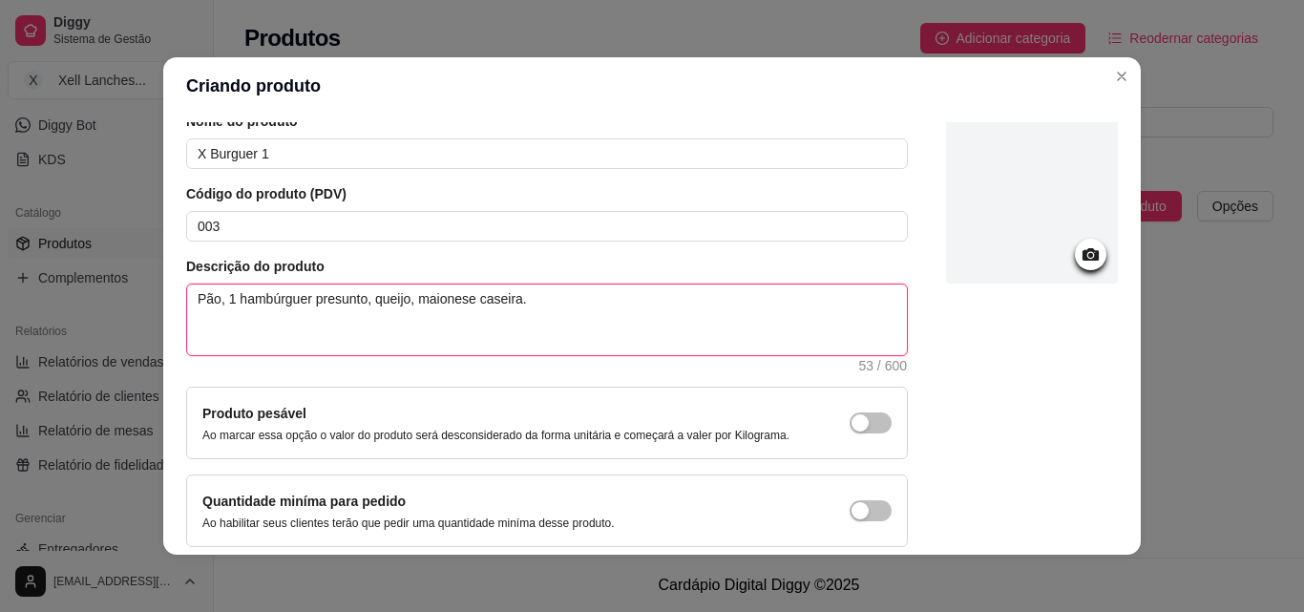
scroll to position [165, 0]
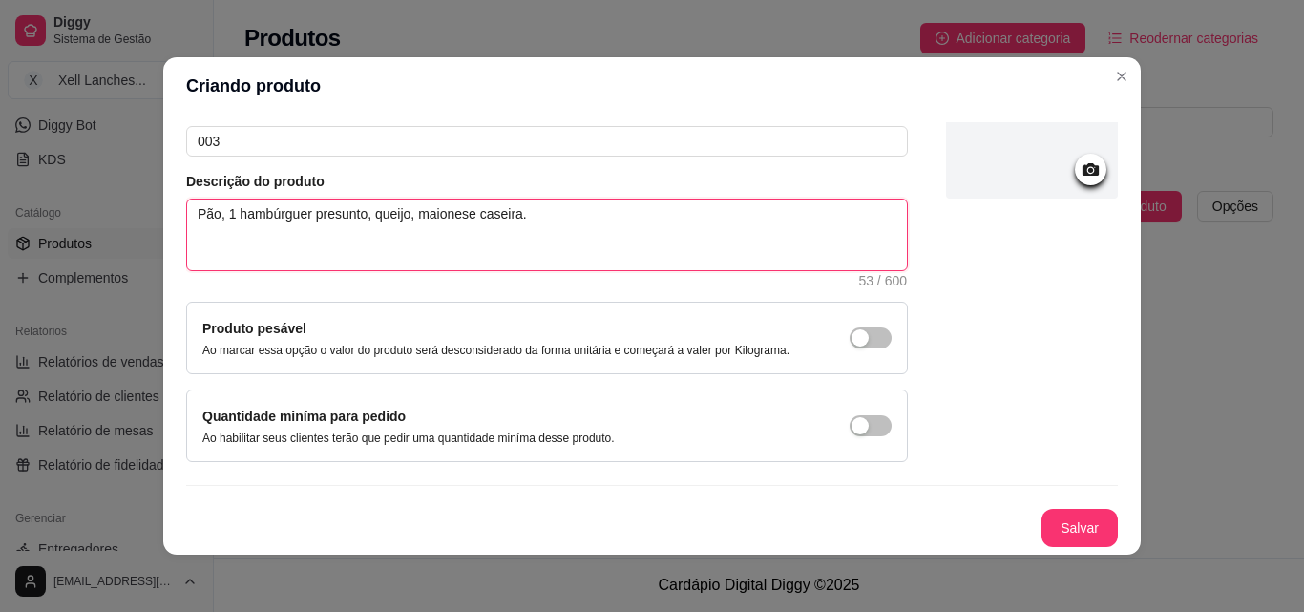
type textarea "Pão, 1 hambúrguer presunto, queijo, maionese caseira."
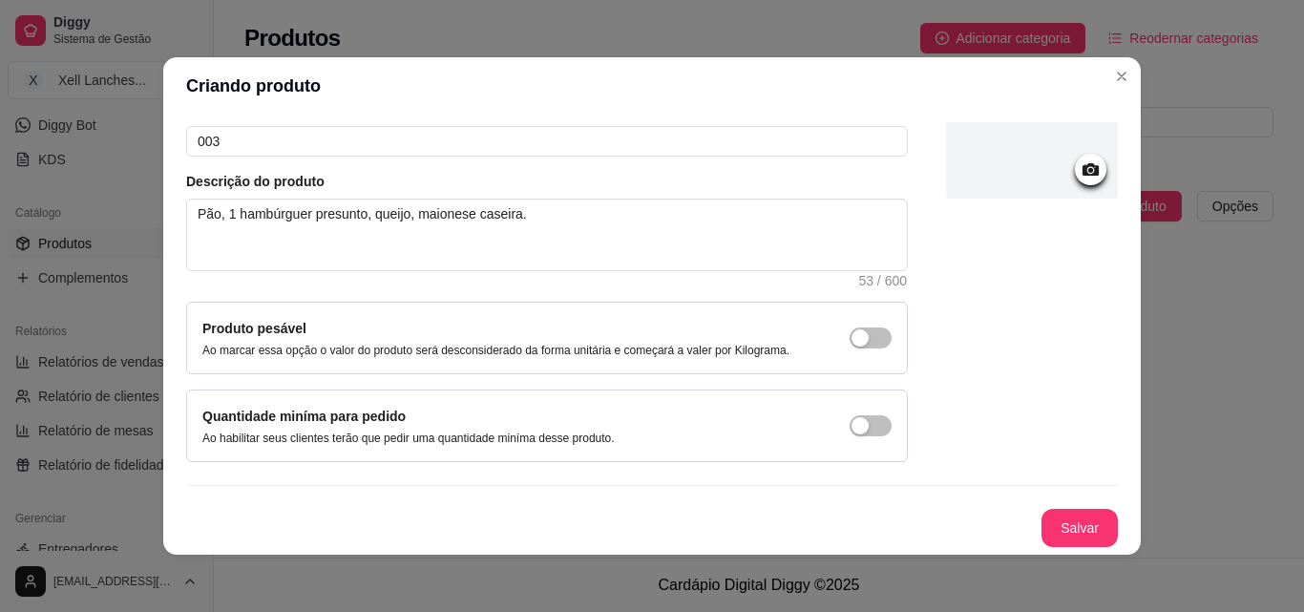
click at [1076, 157] on div at bounding box center [1090, 169] width 31 height 31
click at [1073, 523] on button "Salvar" at bounding box center [1079, 528] width 76 height 38
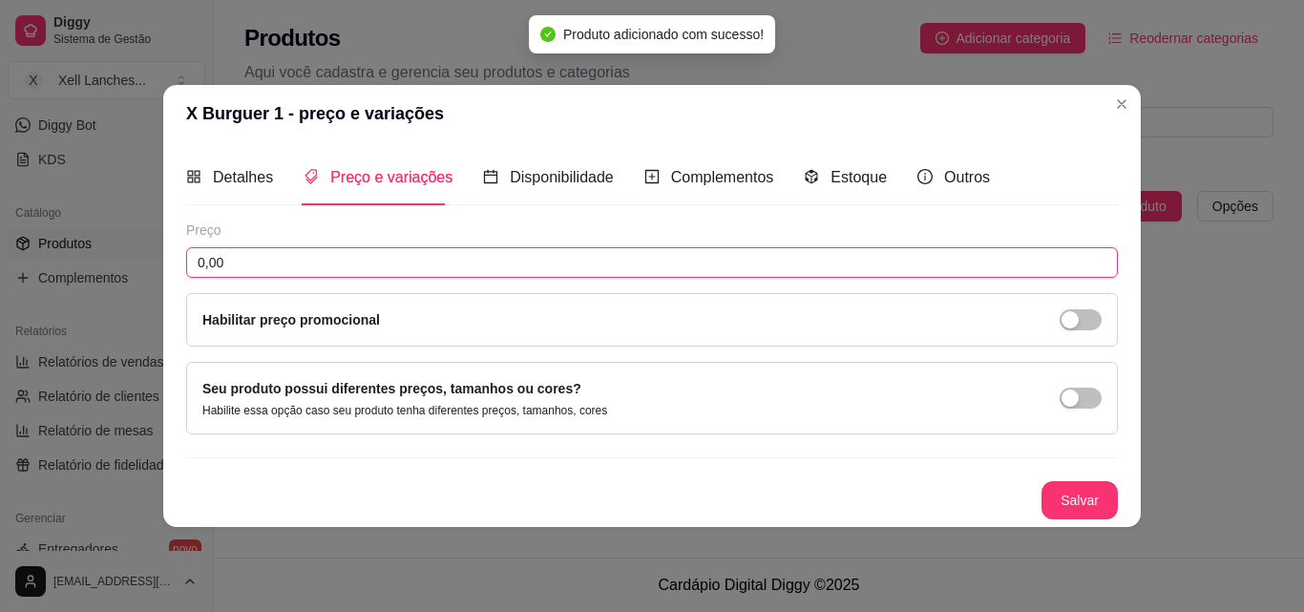
click at [252, 267] on input "0,00" at bounding box center [651, 262] width 931 height 31
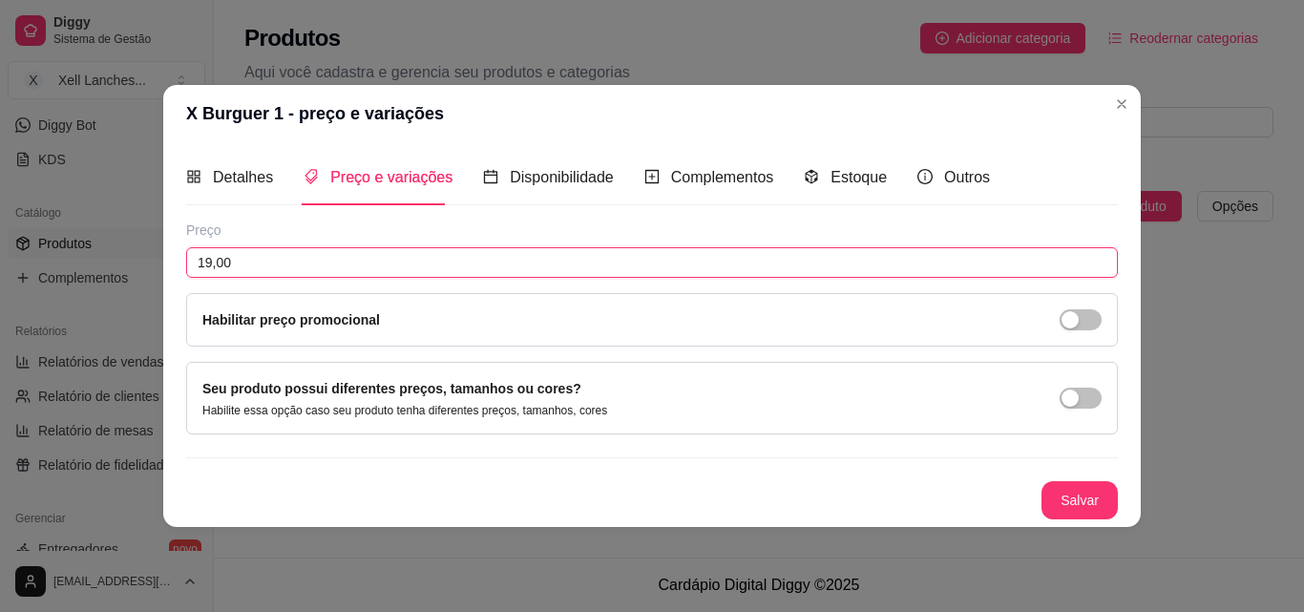
type input "19,00"
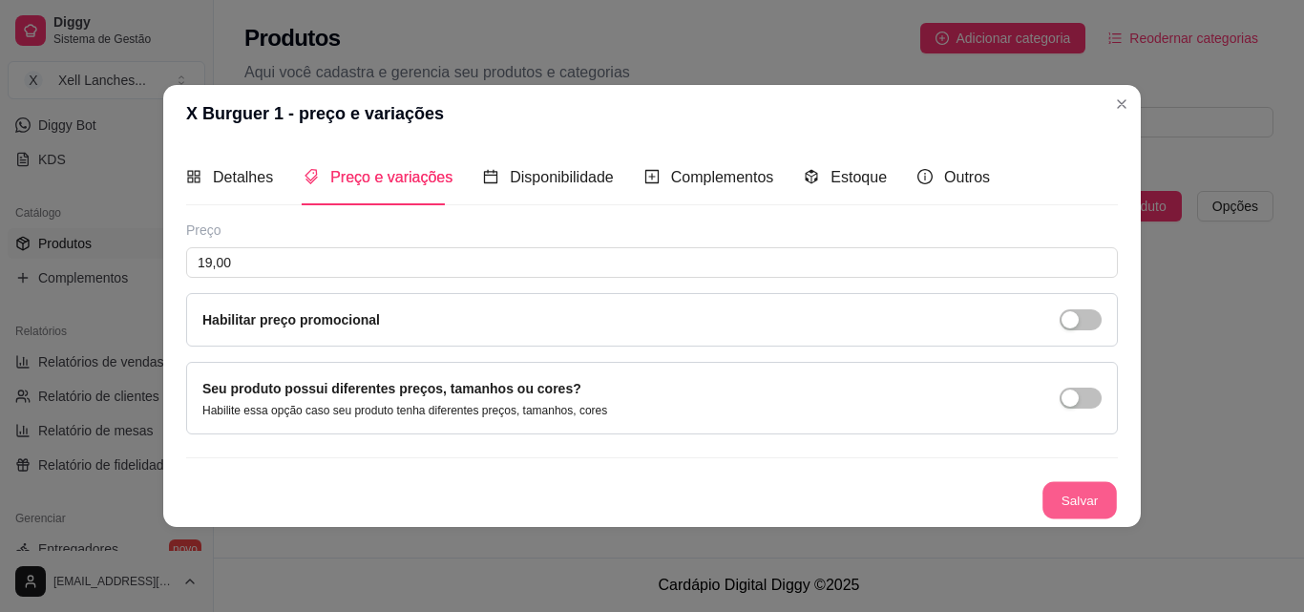
click at [1088, 489] on button "Salvar" at bounding box center [1079, 499] width 74 height 37
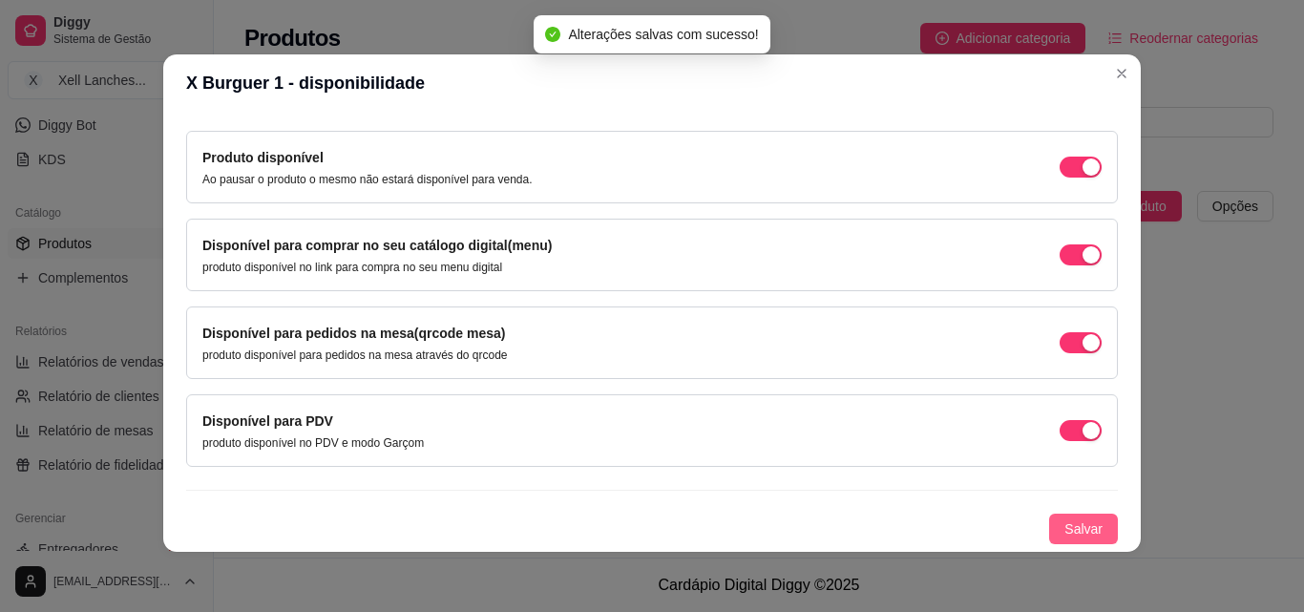
scroll to position [4, 0]
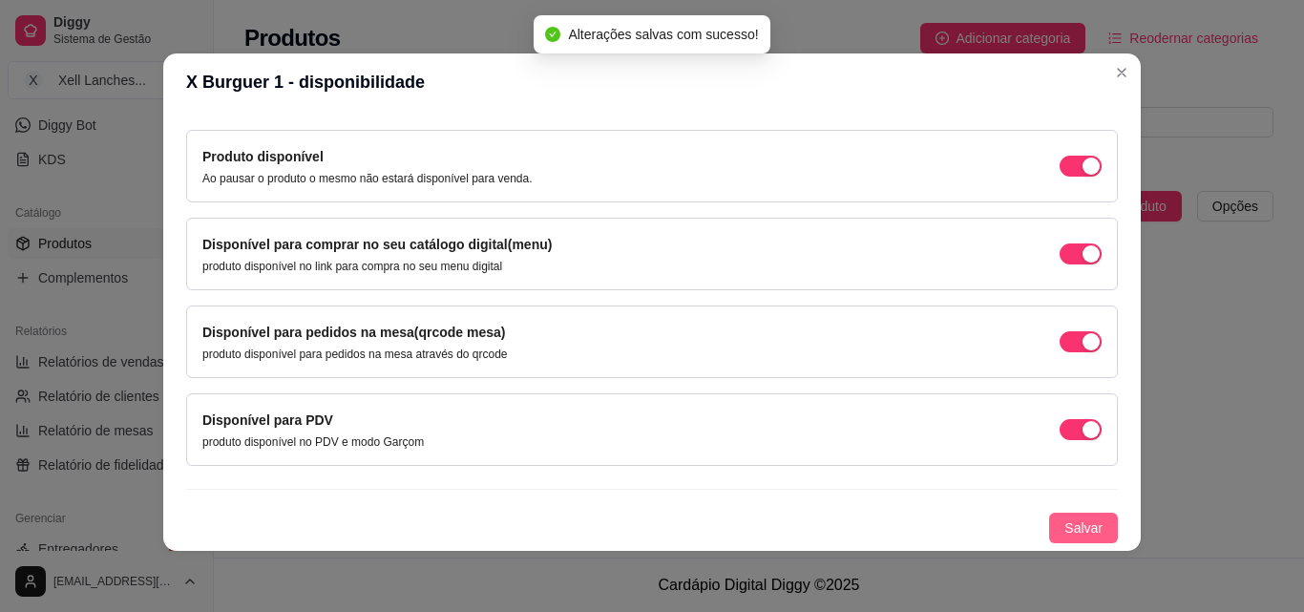
click at [1064, 526] on span "Salvar" at bounding box center [1083, 527] width 38 height 21
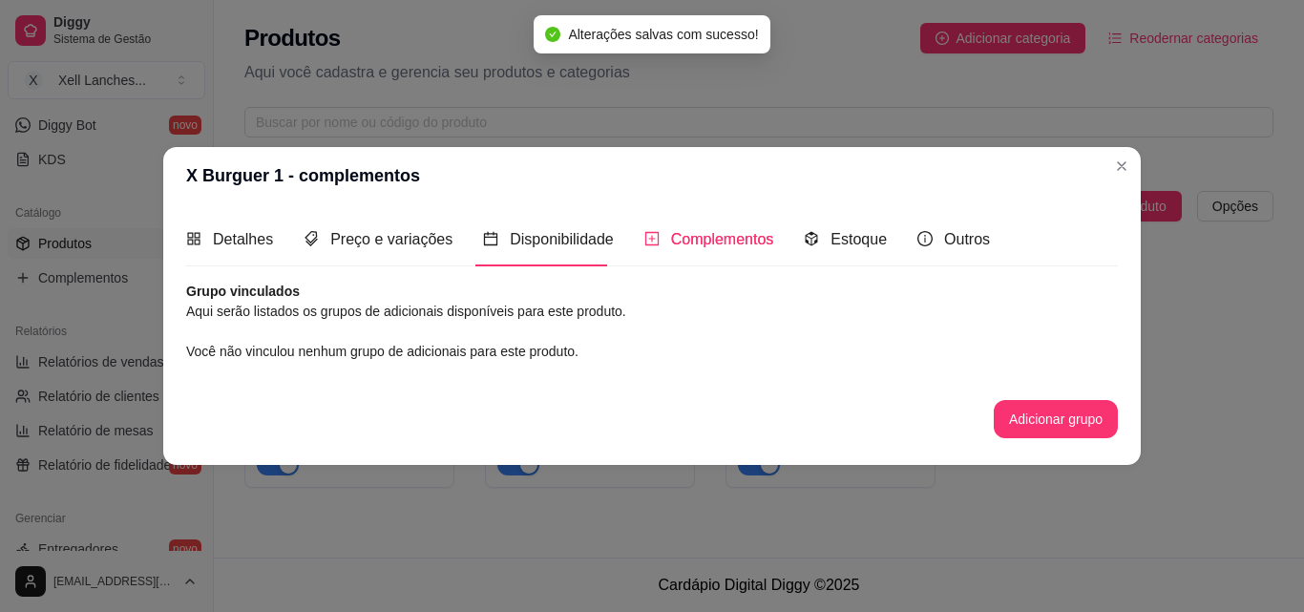
scroll to position [0, 0]
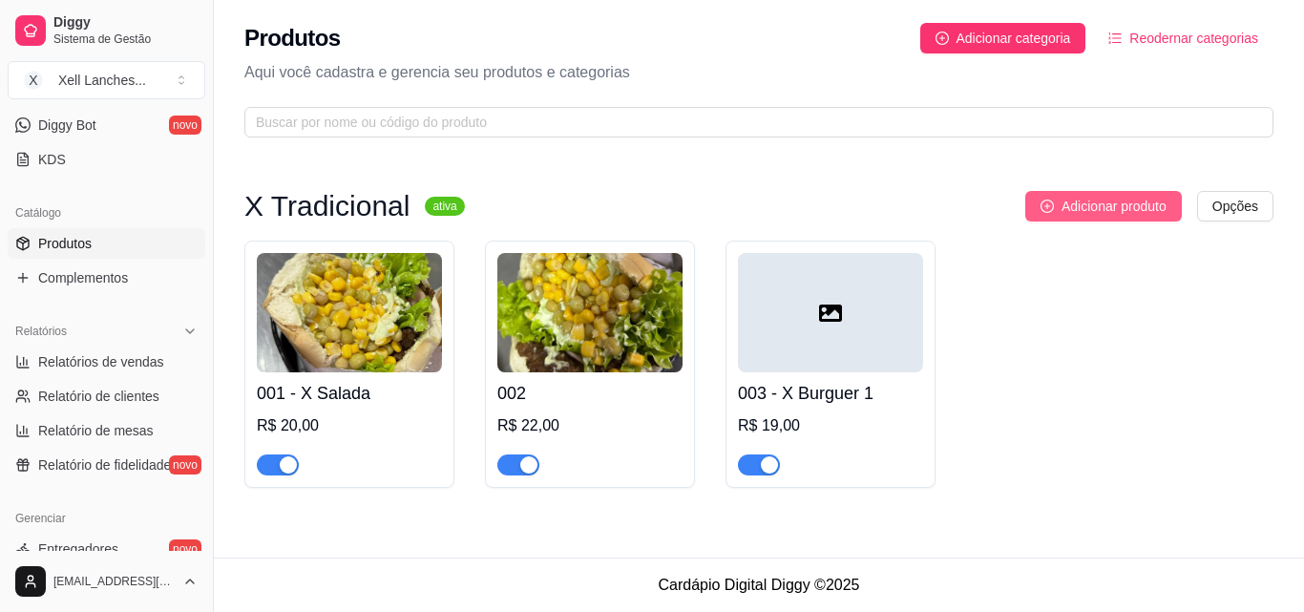
click at [1123, 212] on span "Adicionar produto" at bounding box center [1113, 206] width 105 height 21
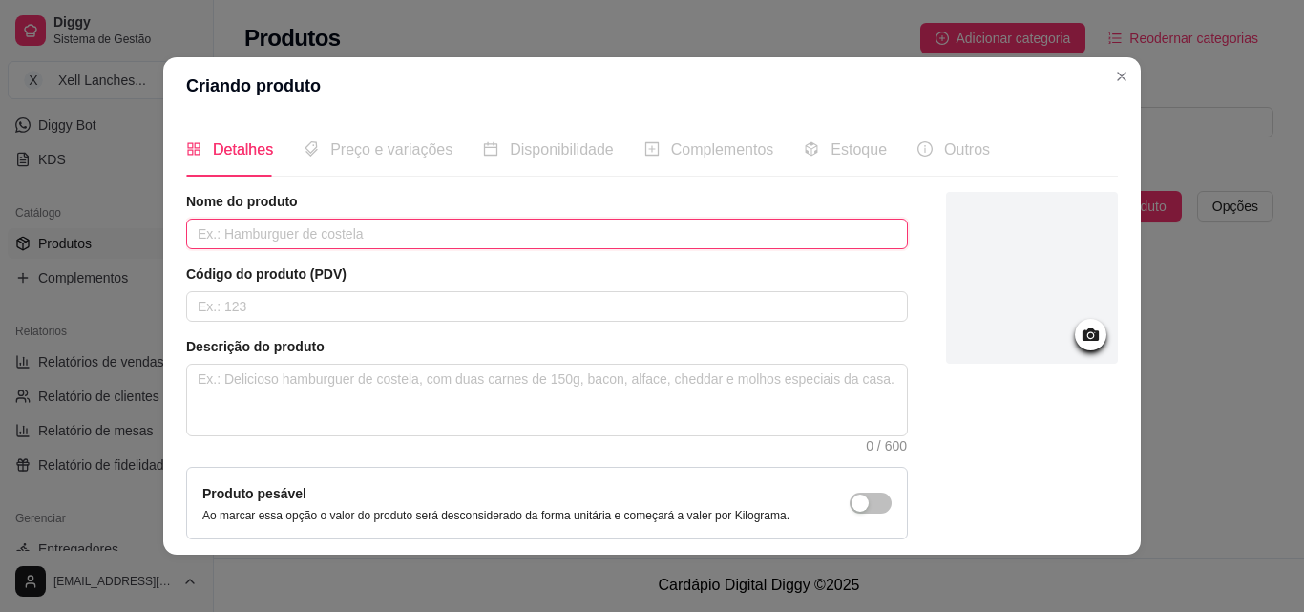
click at [283, 240] on input "text" at bounding box center [546, 234] width 721 height 31
type input "X Burguer 2"
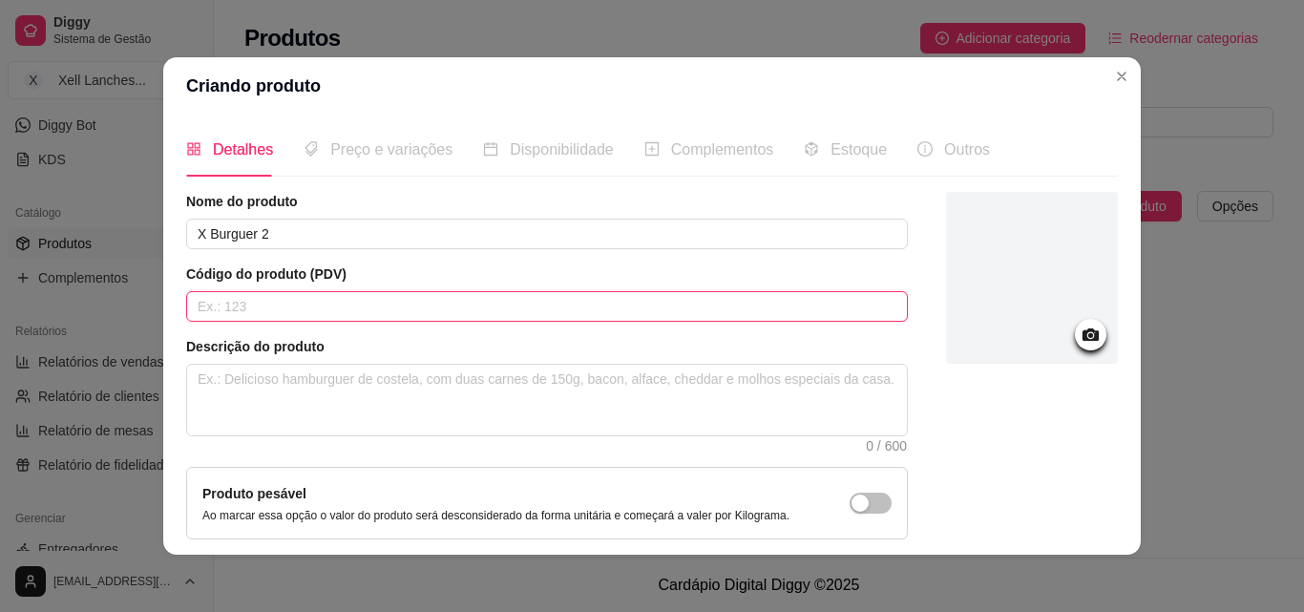
click at [280, 307] on input "text" at bounding box center [546, 306] width 721 height 31
type input "004"
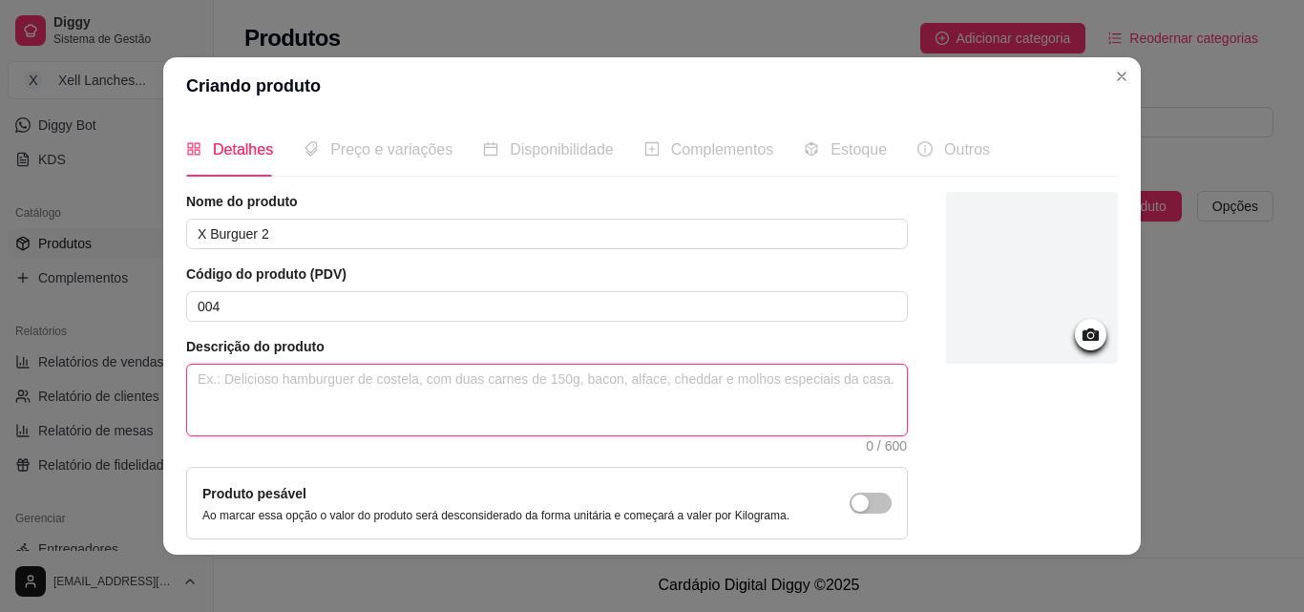
click at [316, 409] on textarea at bounding box center [547, 400] width 720 height 71
paste textarea "Pão, 2 hambúrgueres, [GEOGRAPHIC_DATA], [GEOGRAPHIC_DATA], maionese caseira."
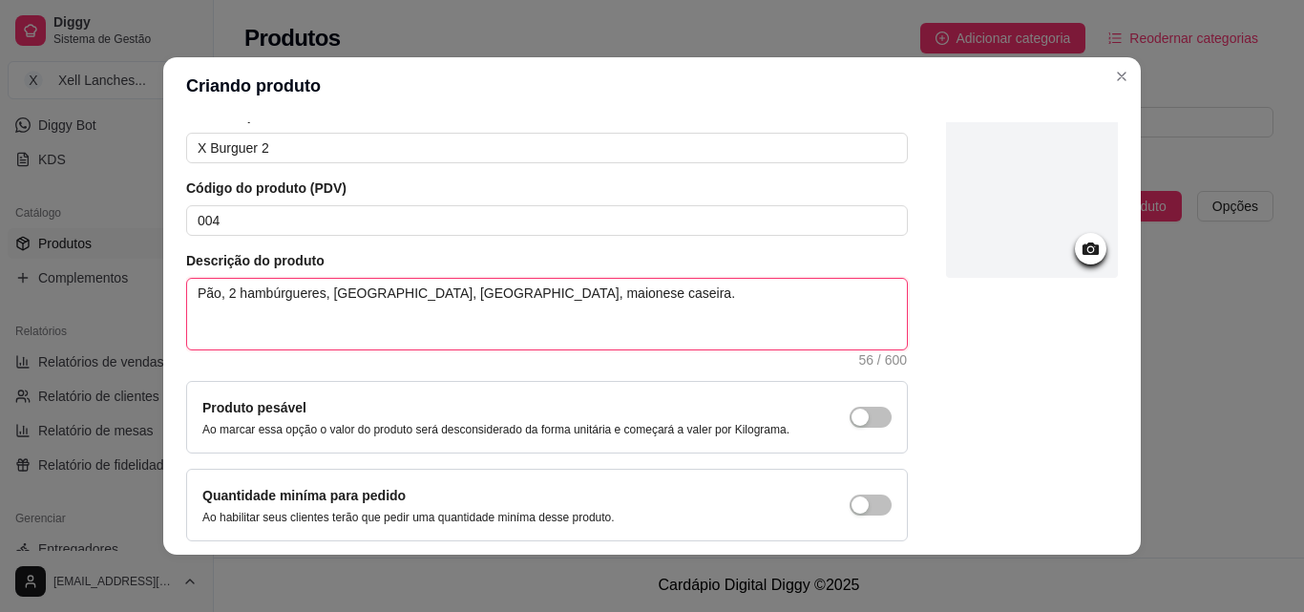
scroll to position [165, 0]
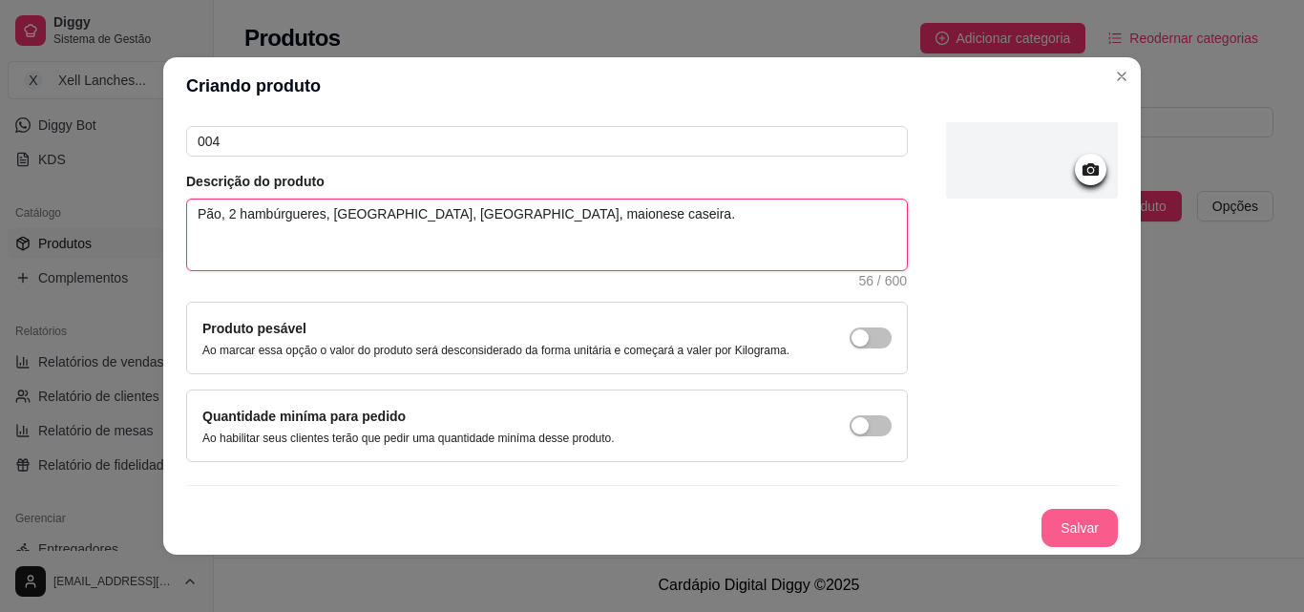
type textarea "Pão, 2 hambúrgueres, [GEOGRAPHIC_DATA], [GEOGRAPHIC_DATA], maionese caseira."
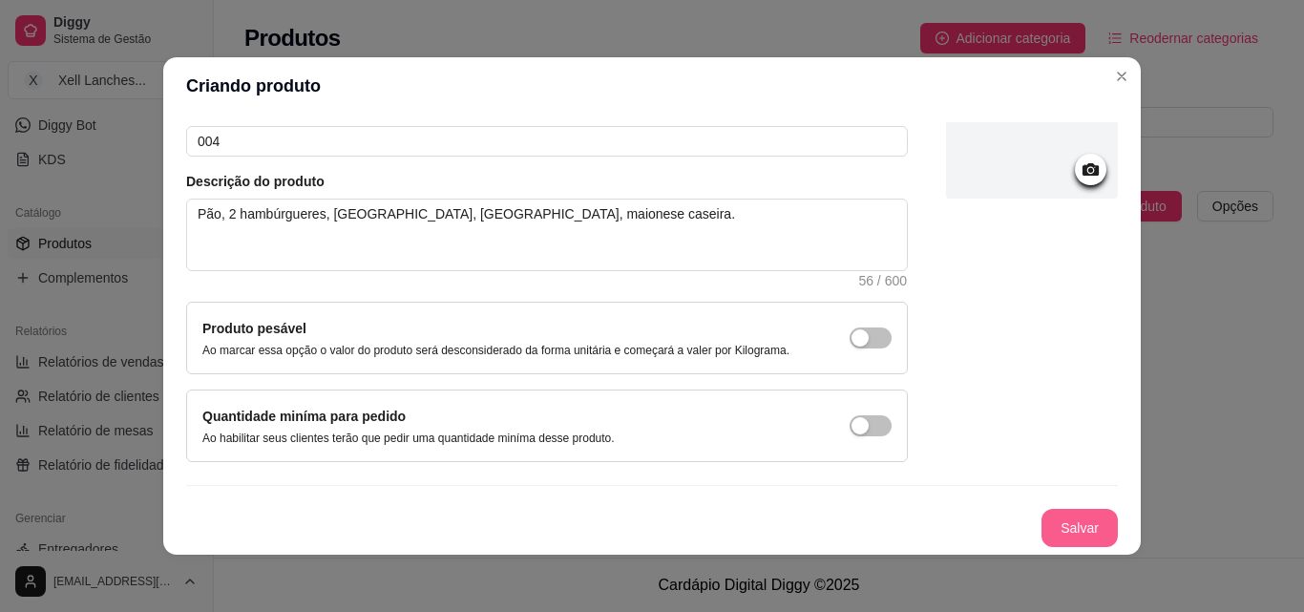
click at [1064, 527] on button "Salvar" at bounding box center [1079, 528] width 76 height 38
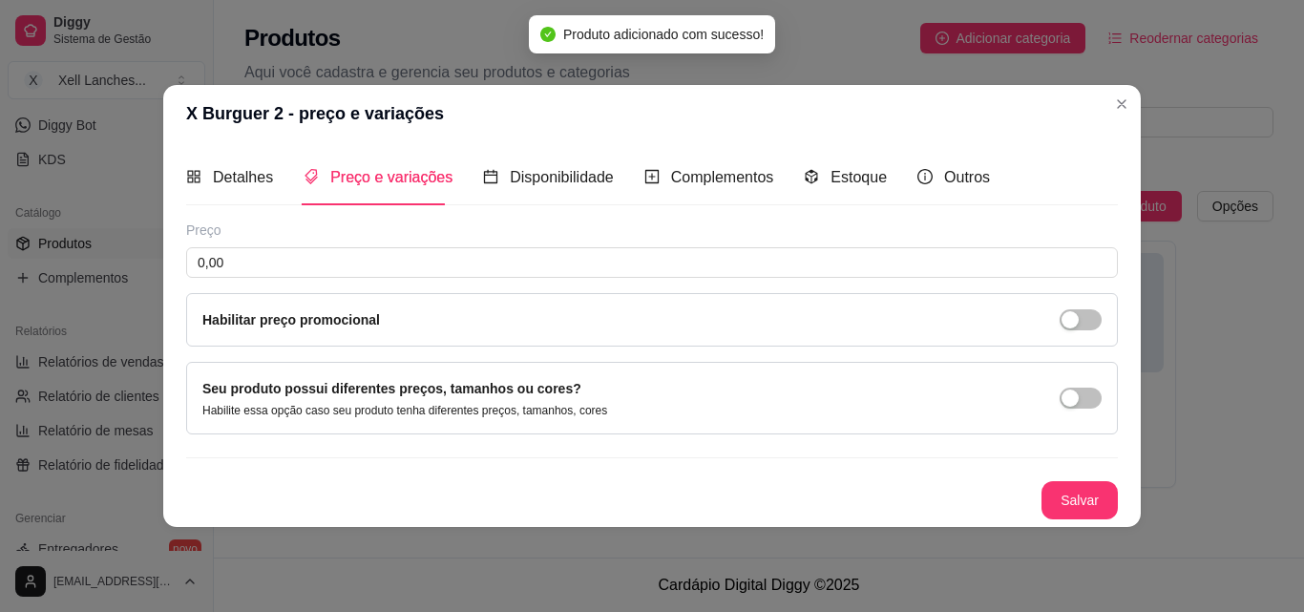
scroll to position [0, 0]
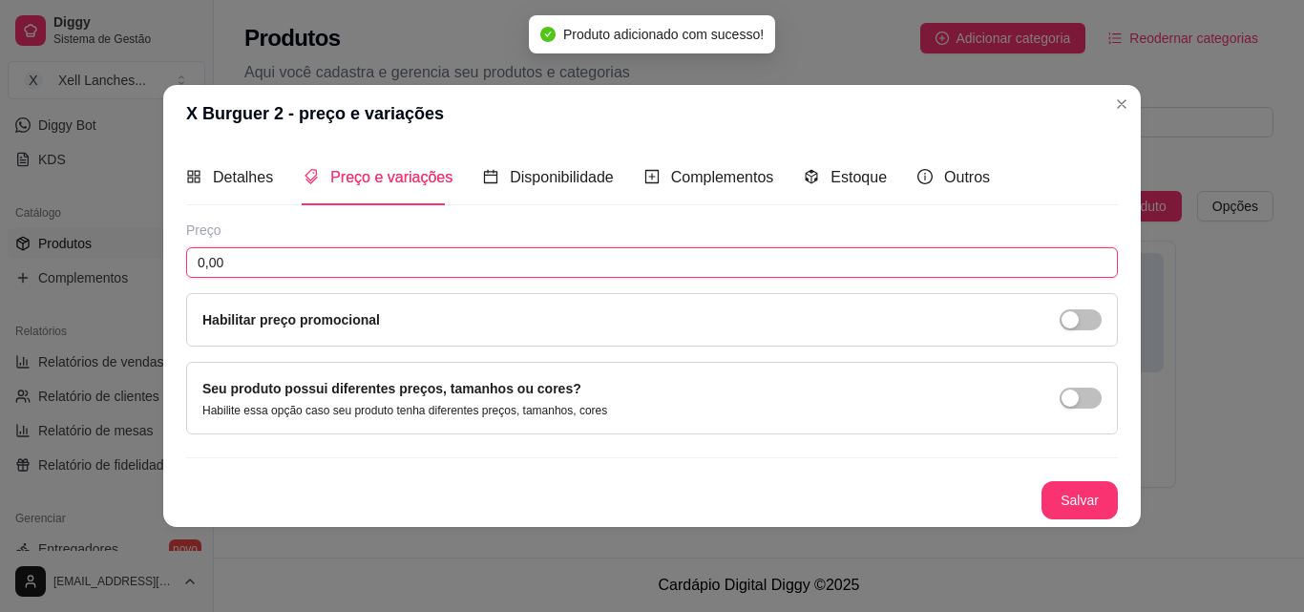
click at [232, 262] on input "0,00" at bounding box center [651, 262] width 931 height 31
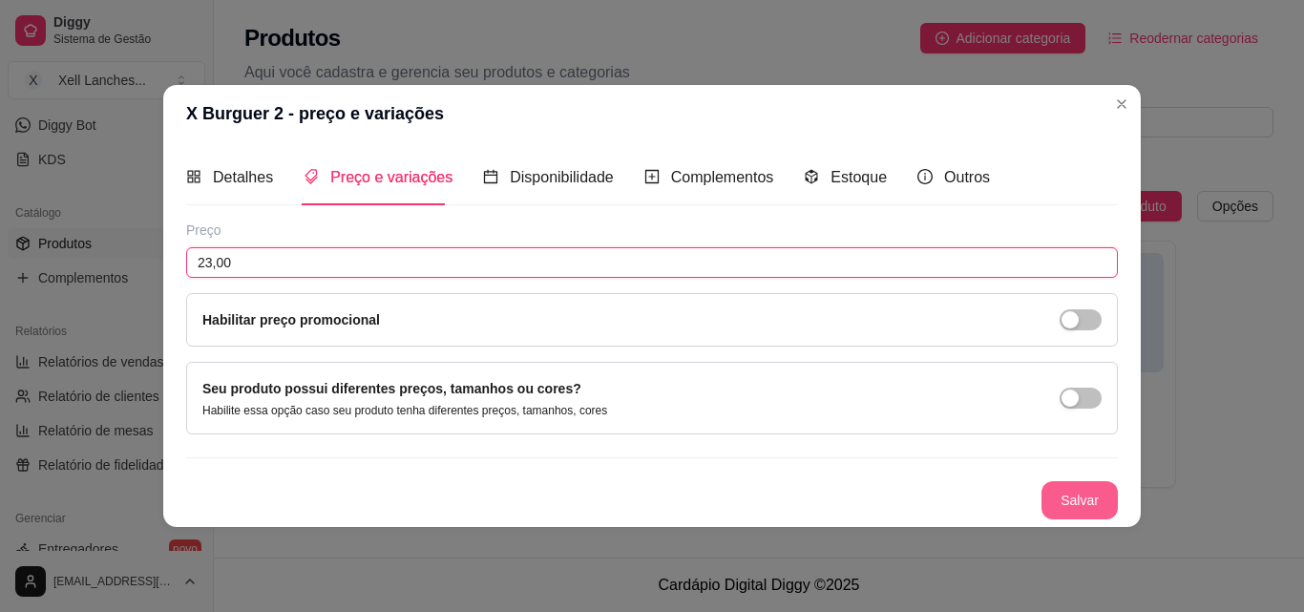
type input "23,00"
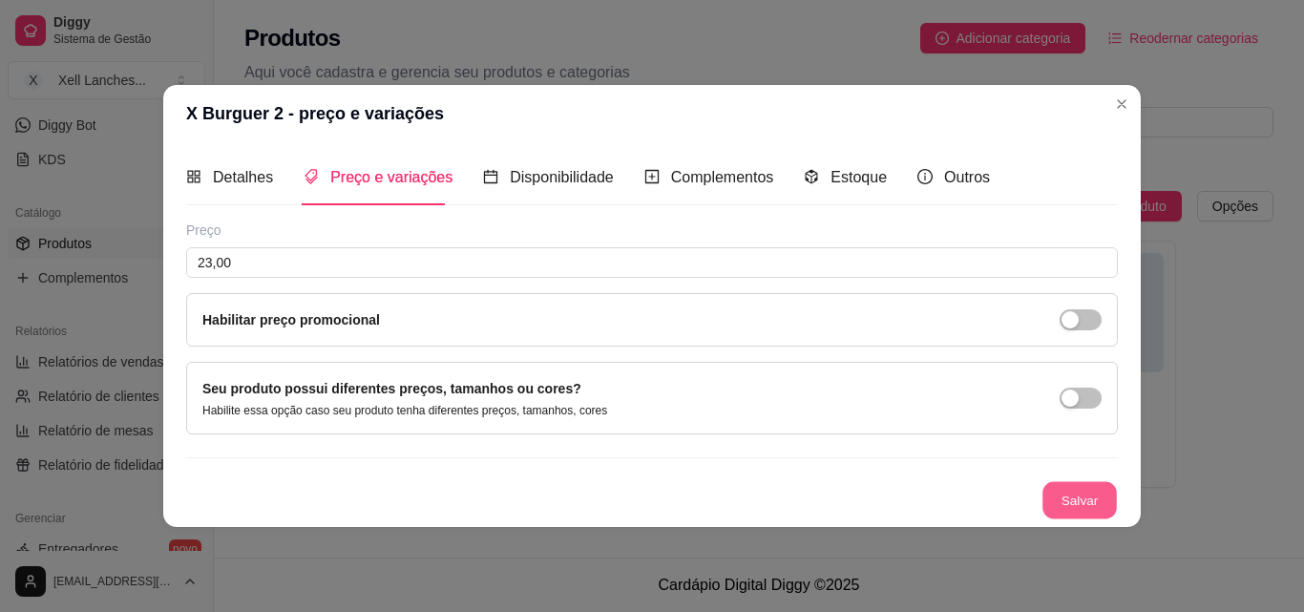
click at [1081, 505] on button "Salvar" at bounding box center [1079, 499] width 74 height 37
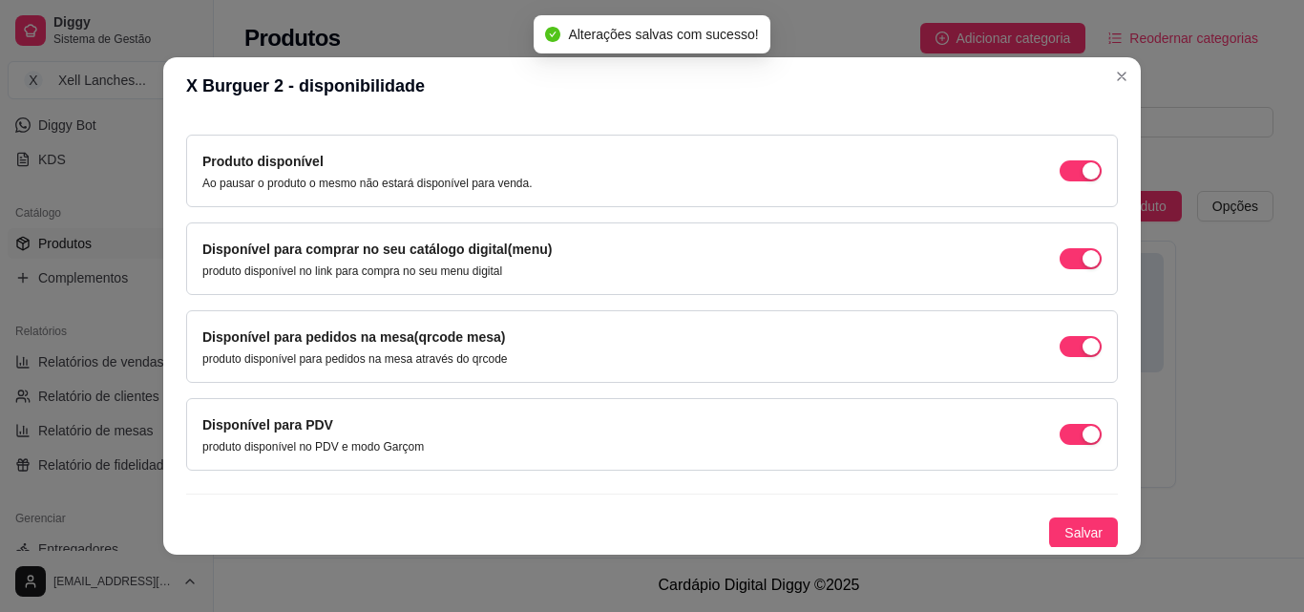
scroll to position [173, 0]
click at [1064, 531] on span "Salvar" at bounding box center [1083, 531] width 38 height 21
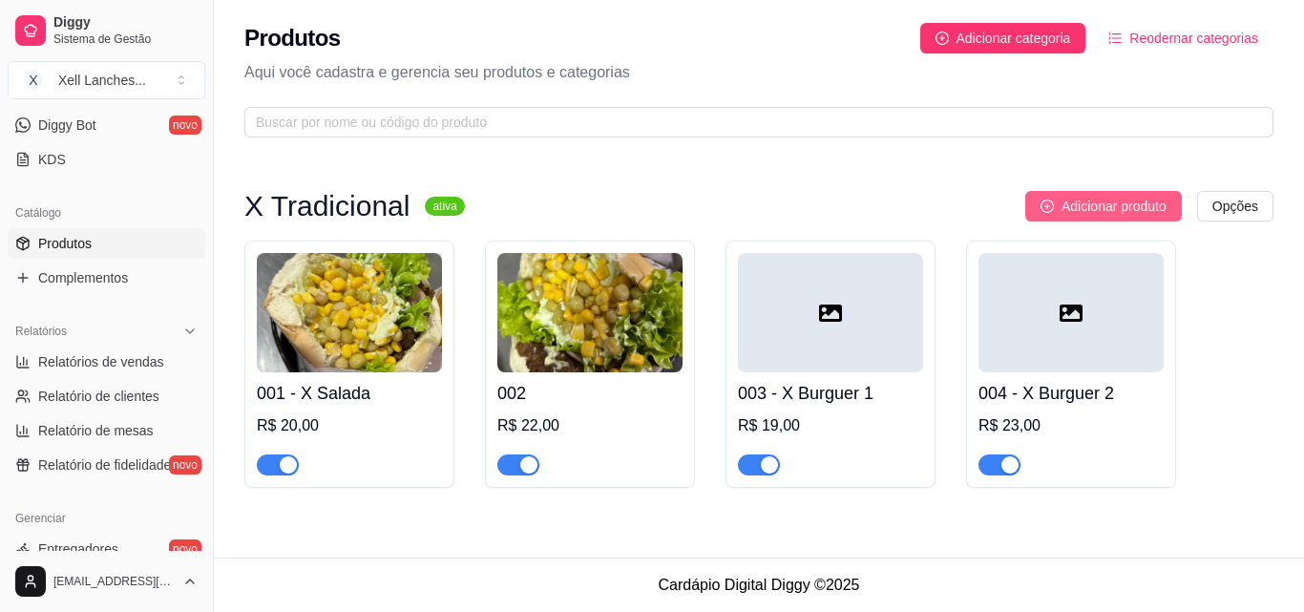
click at [1101, 198] on span "Adicionar produto" at bounding box center [1113, 206] width 105 height 21
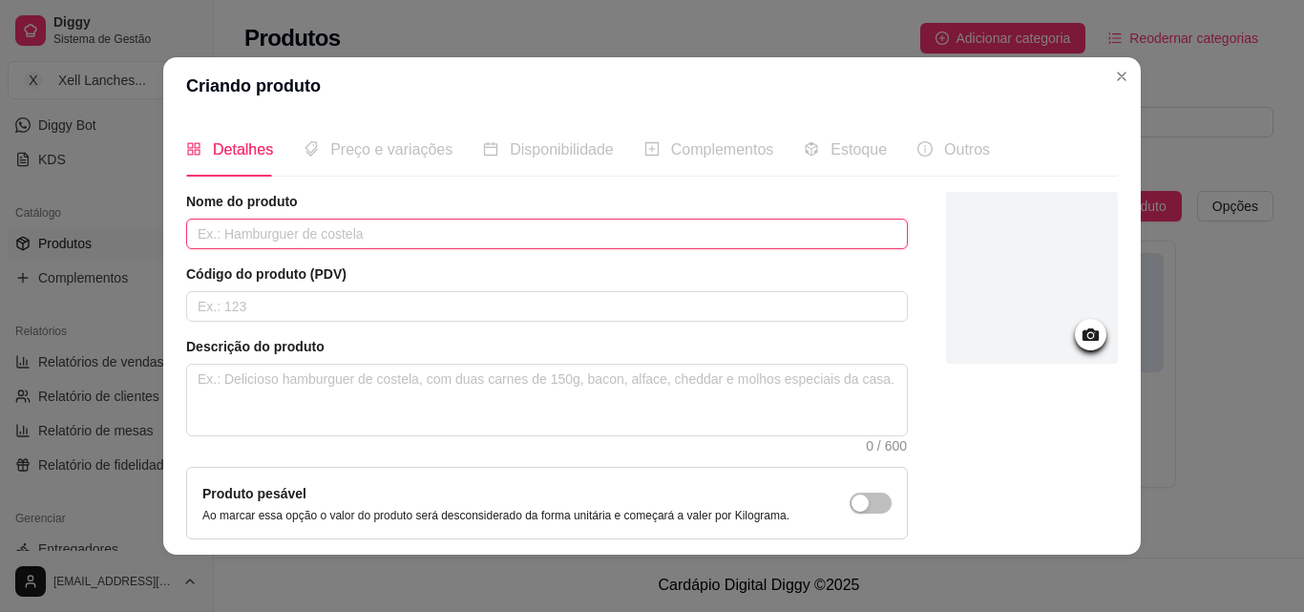
click at [266, 239] on input "text" at bounding box center [546, 234] width 721 height 31
type input "X Burguer 3"
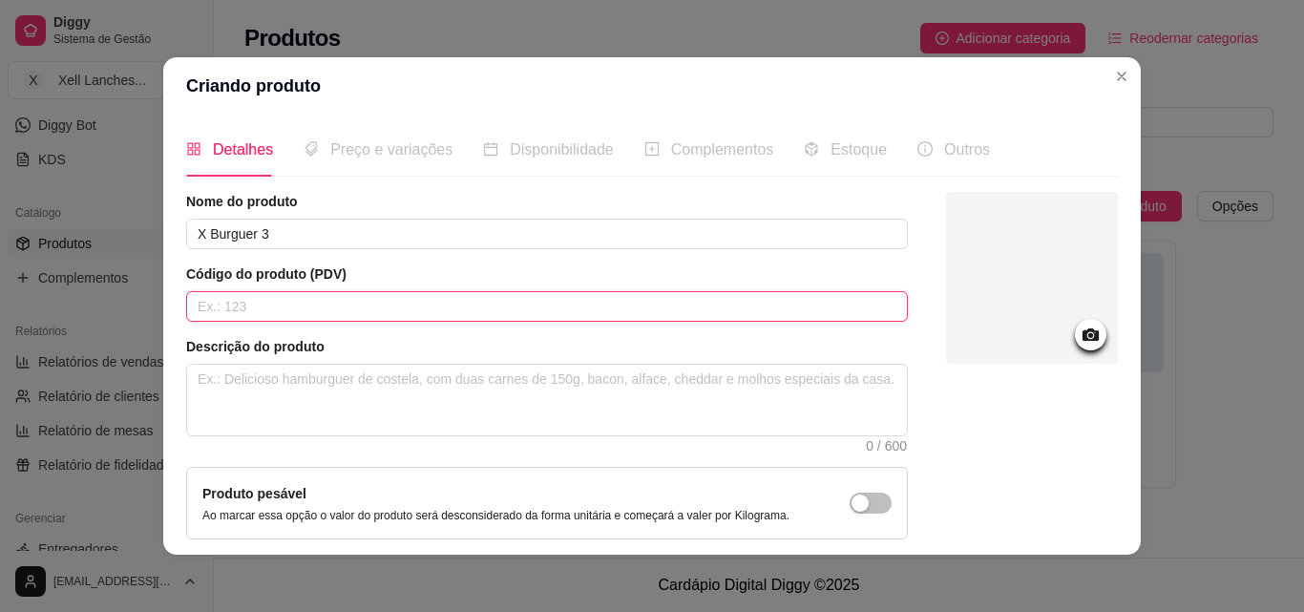
click at [247, 303] on input "text" at bounding box center [546, 306] width 721 height 31
type input "004"
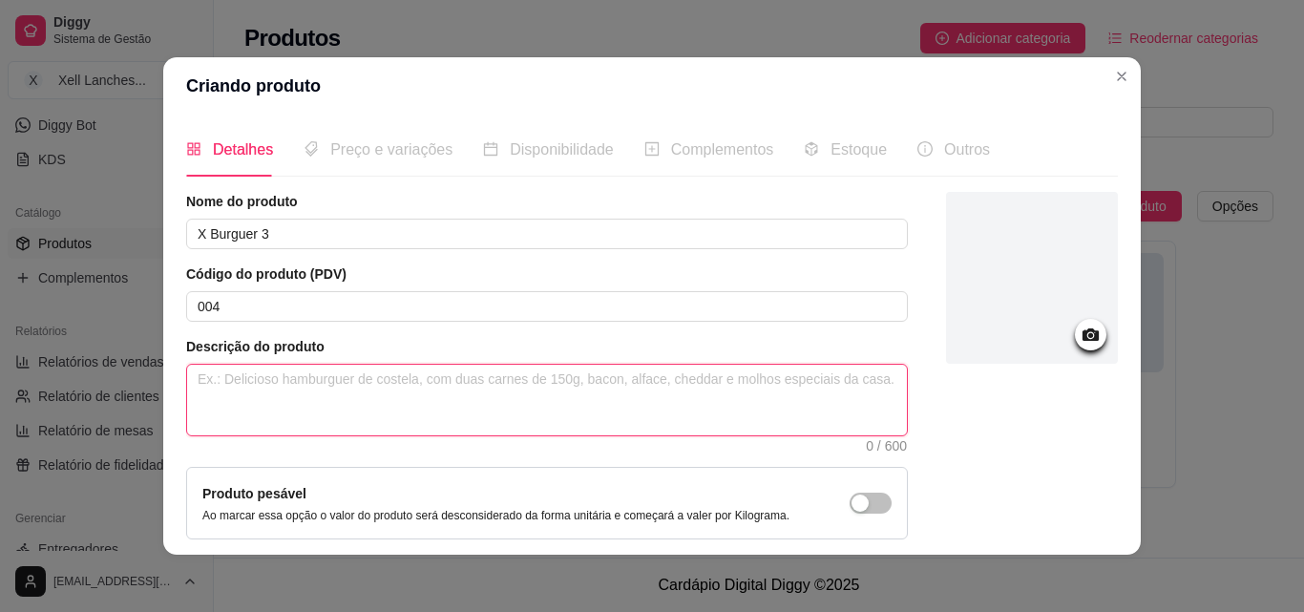
click at [291, 387] on textarea at bounding box center [547, 400] width 720 height 71
click at [364, 389] on textarea at bounding box center [547, 400] width 720 height 71
paste textarea "Pão, 2 hambúrgueres, ovo, [GEOGRAPHIC_DATA], queijo, maionese caseira."
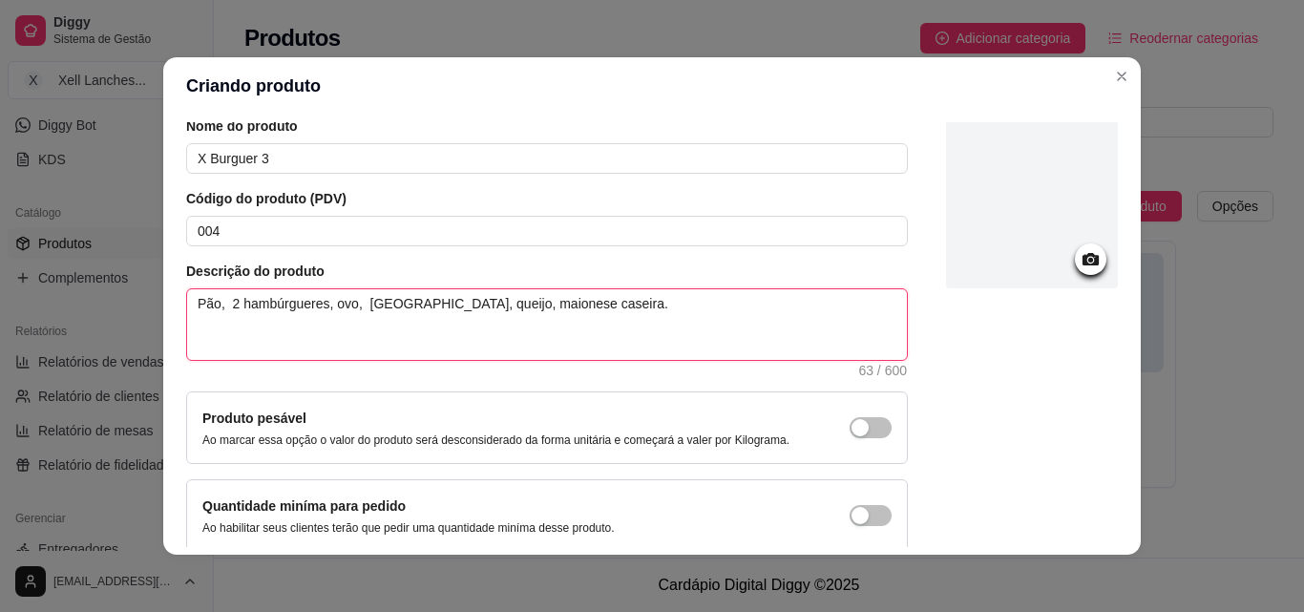
scroll to position [165, 0]
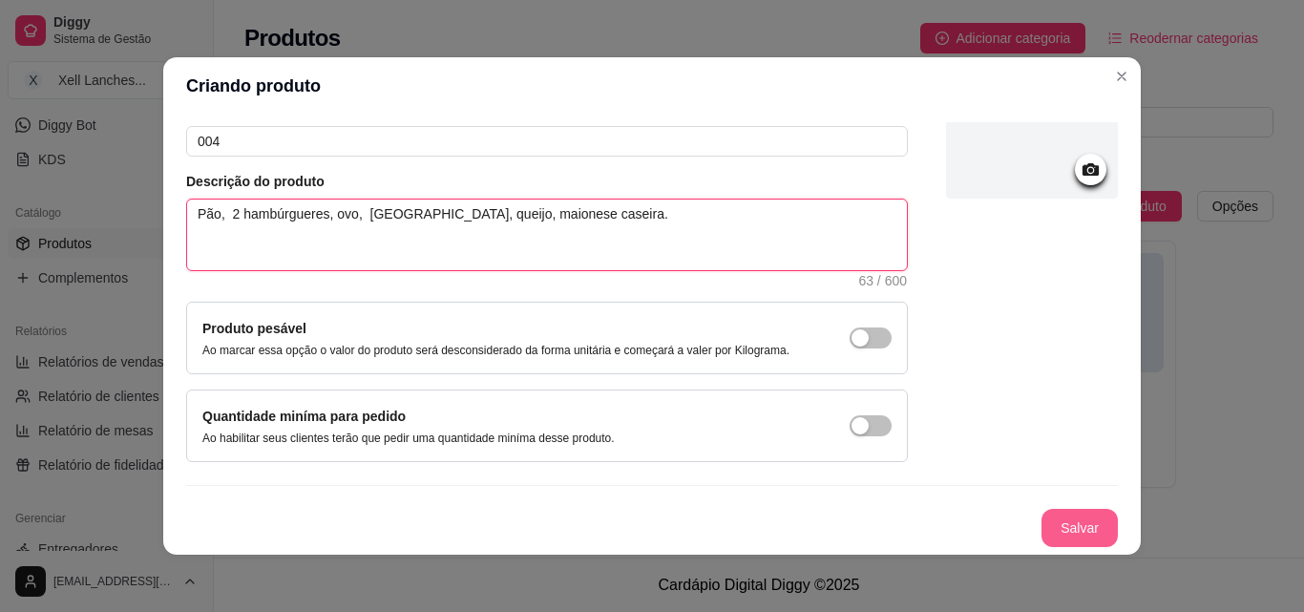
type textarea "Pão, 2 hambúrgueres, ovo, [GEOGRAPHIC_DATA], queijo, maionese caseira."
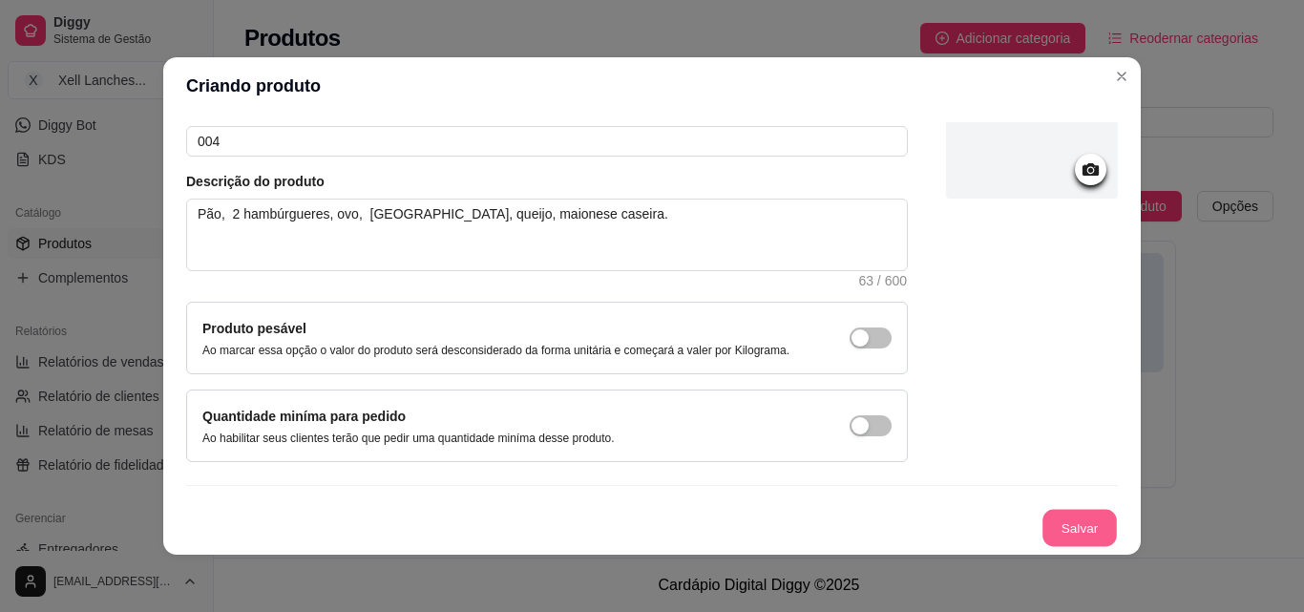
click at [1069, 524] on button "Salvar" at bounding box center [1079, 528] width 74 height 37
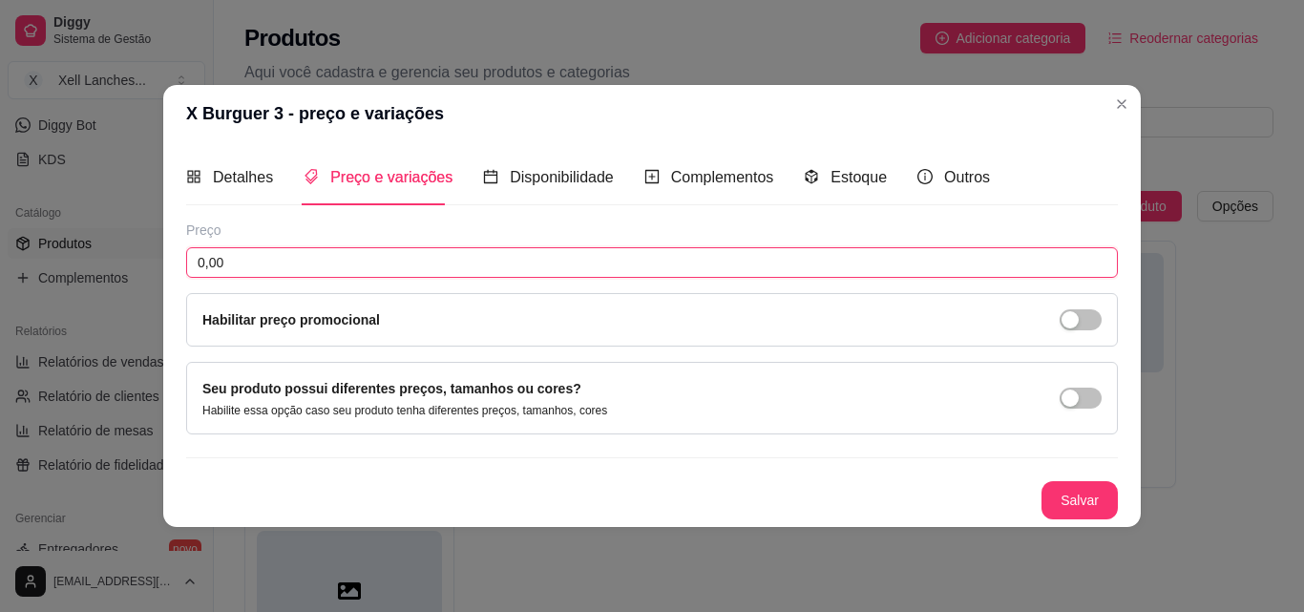
click at [263, 258] on input "0,00" at bounding box center [651, 262] width 931 height 31
type input "25,00"
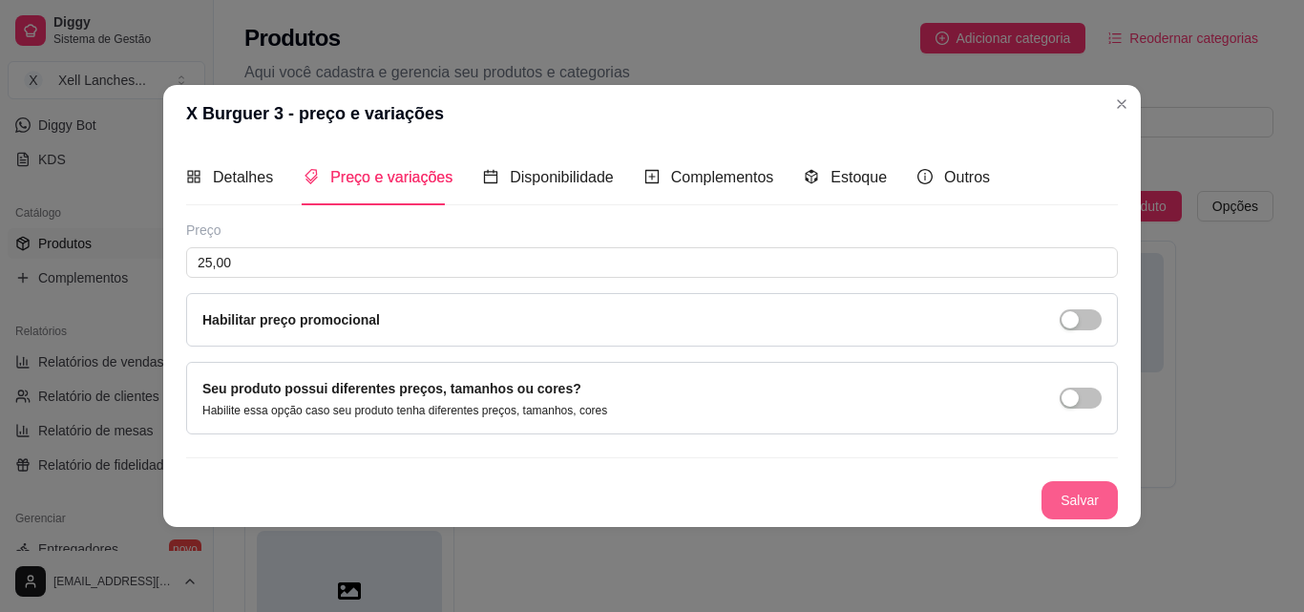
click at [1091, 511] on button "Salvar" at bounding box center [1079, 500] width 76 height 38
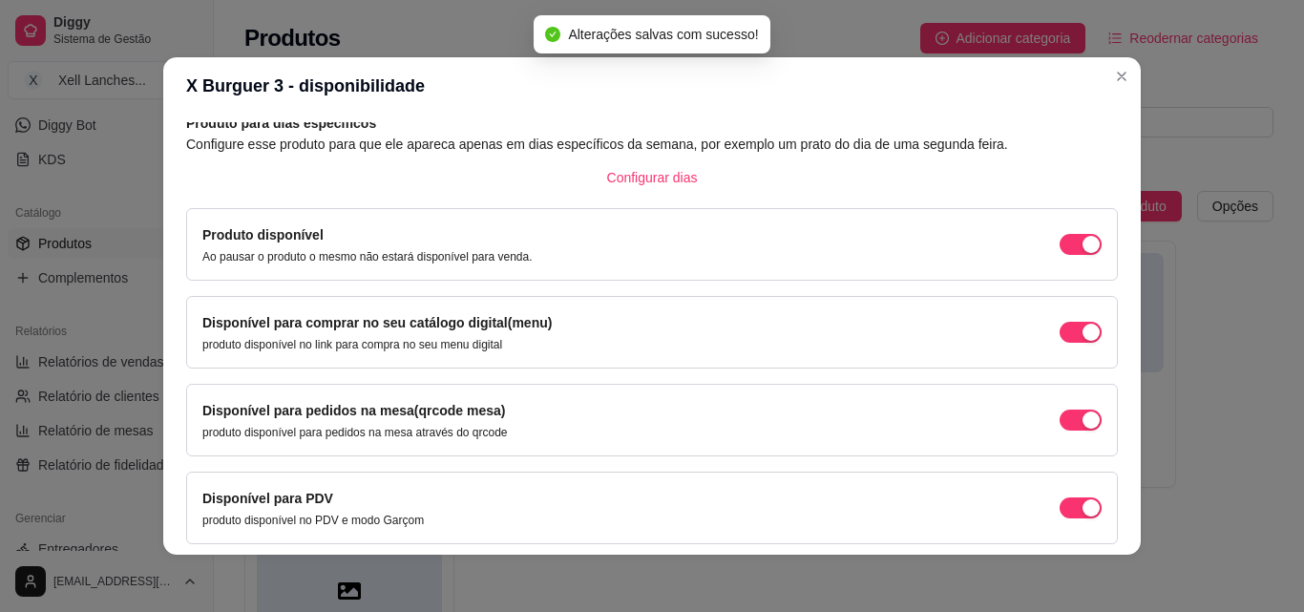
scroll to position [173, 0]
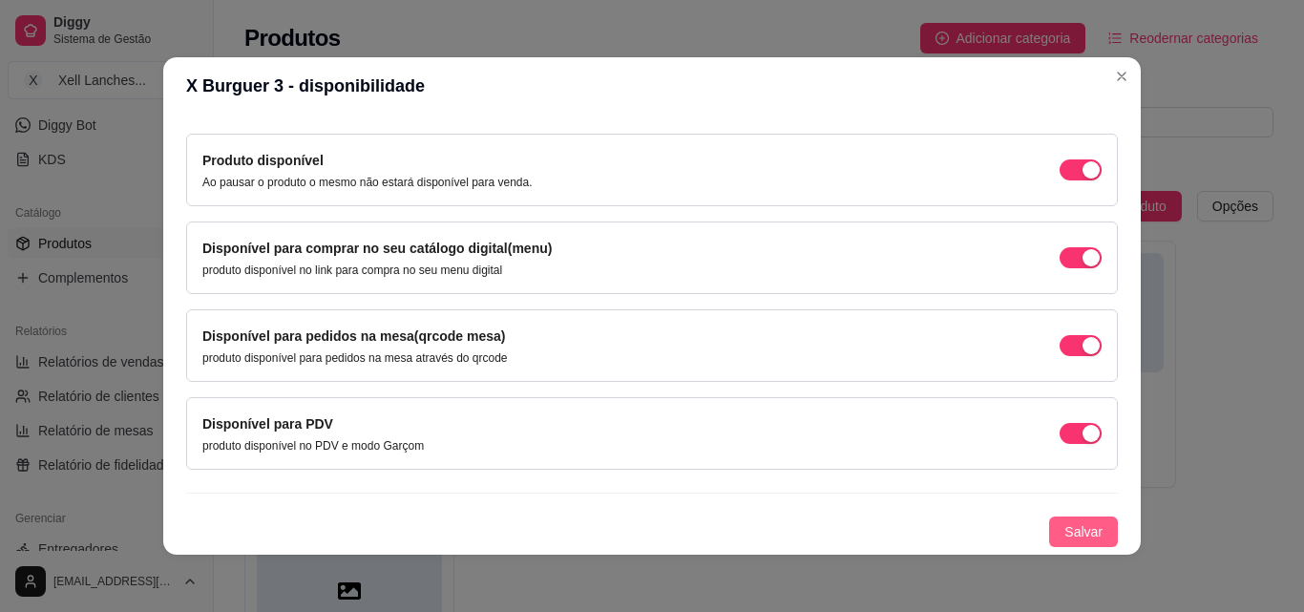
click at [1064, 536] on span "Salvar" at bounding box center [1083, 531] width 38 height 21
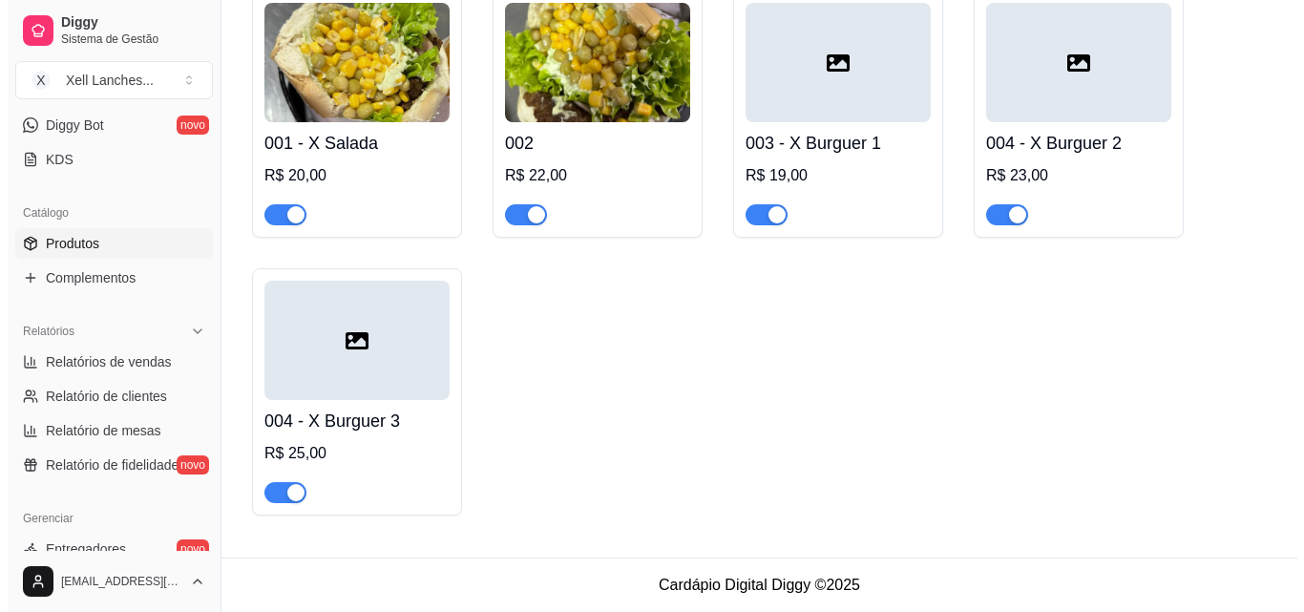
scroll to position [157, 0]
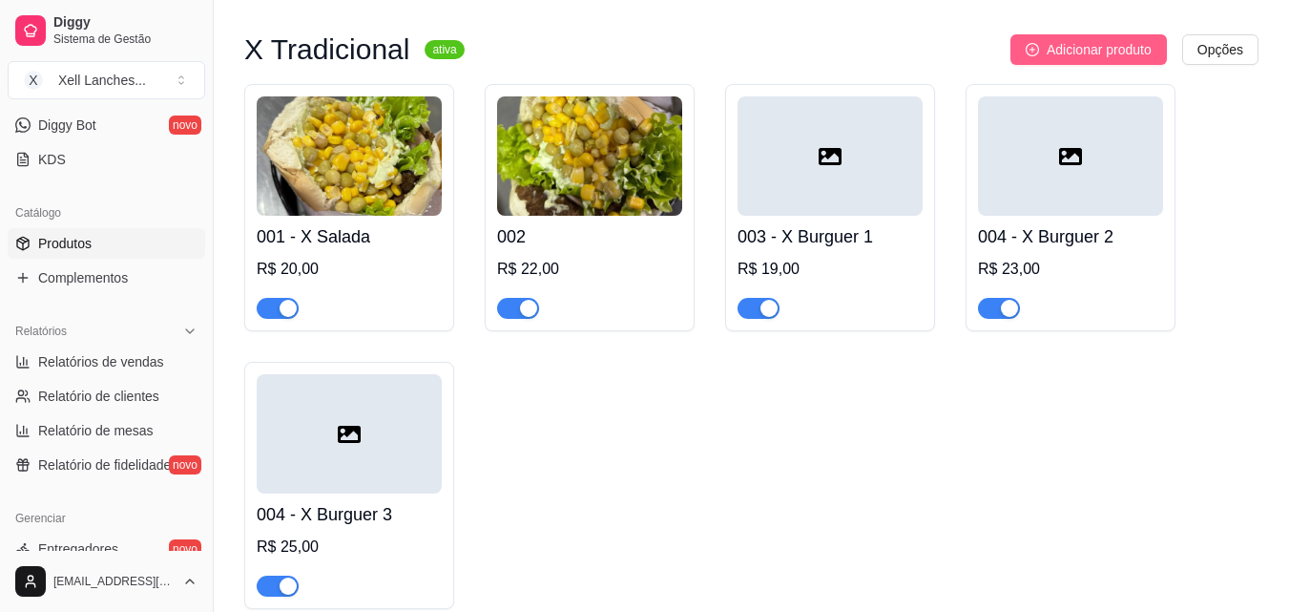
click at [1088, 47] on span "Adicionar produto" at bounding box center [1099, 49] width 105 height 21
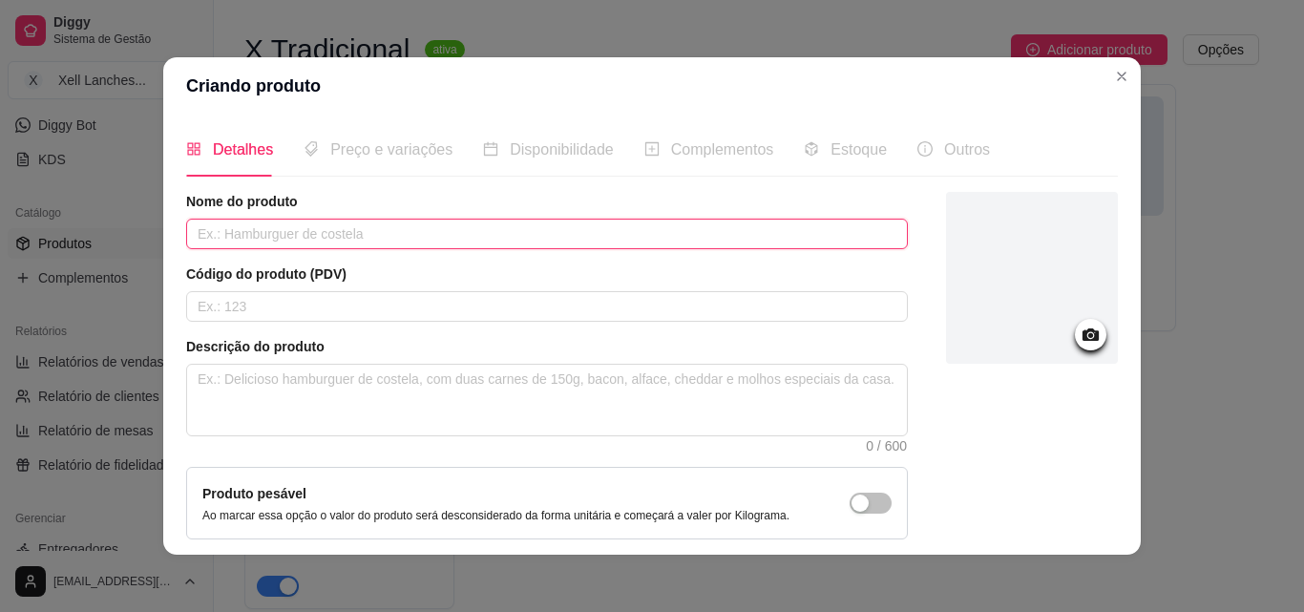
click at [314, 245] on input "text" at bounding box center [546, 234] width 721 height 31
type input "X Bacon"
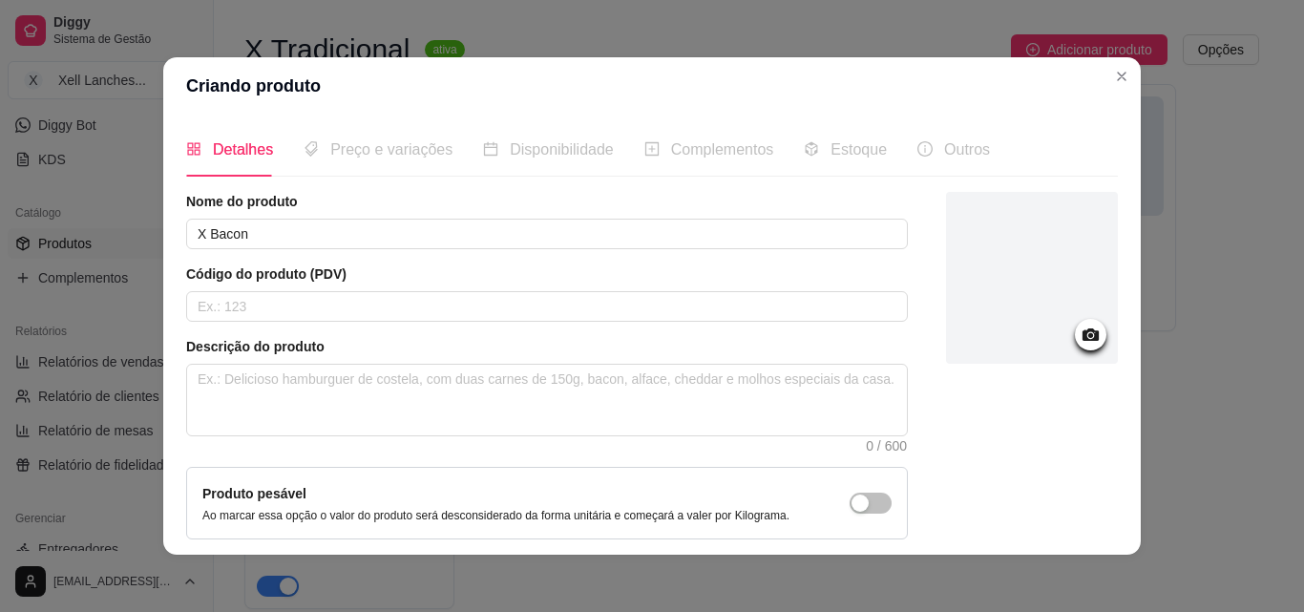
click at [1029, 85] on header "Criando produto" at bounding box center [651, 85] width 977 height 57
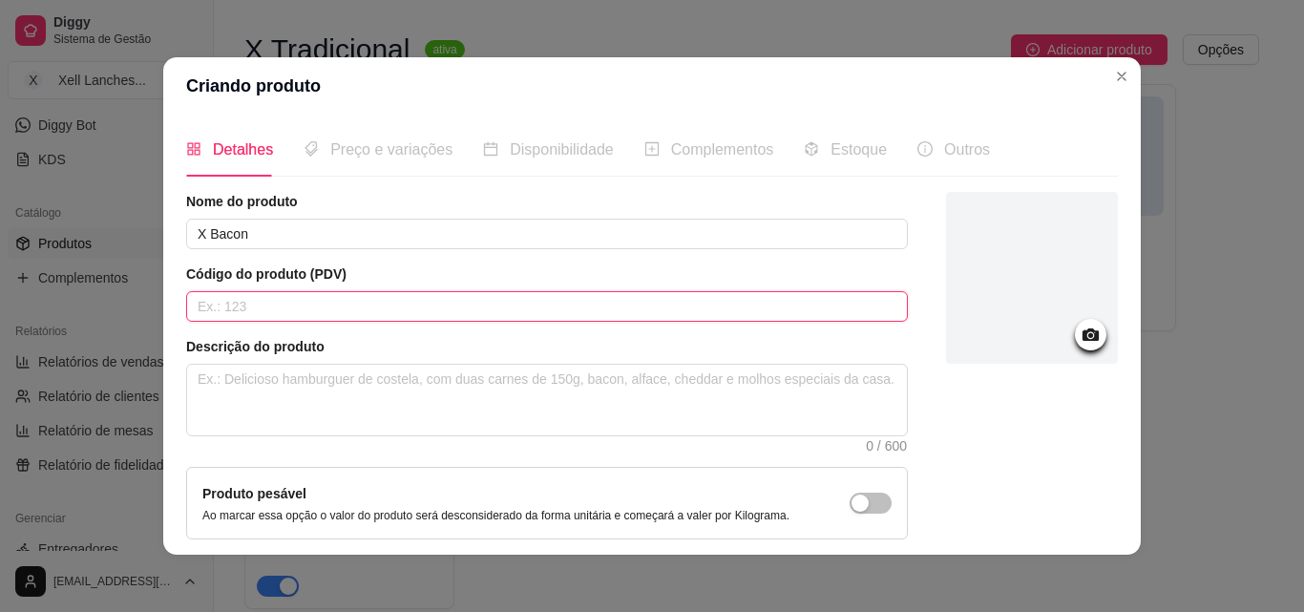
click at [257, 317] on input "text" at bounding box center [546, 306] width 721 height 31
type input "006"
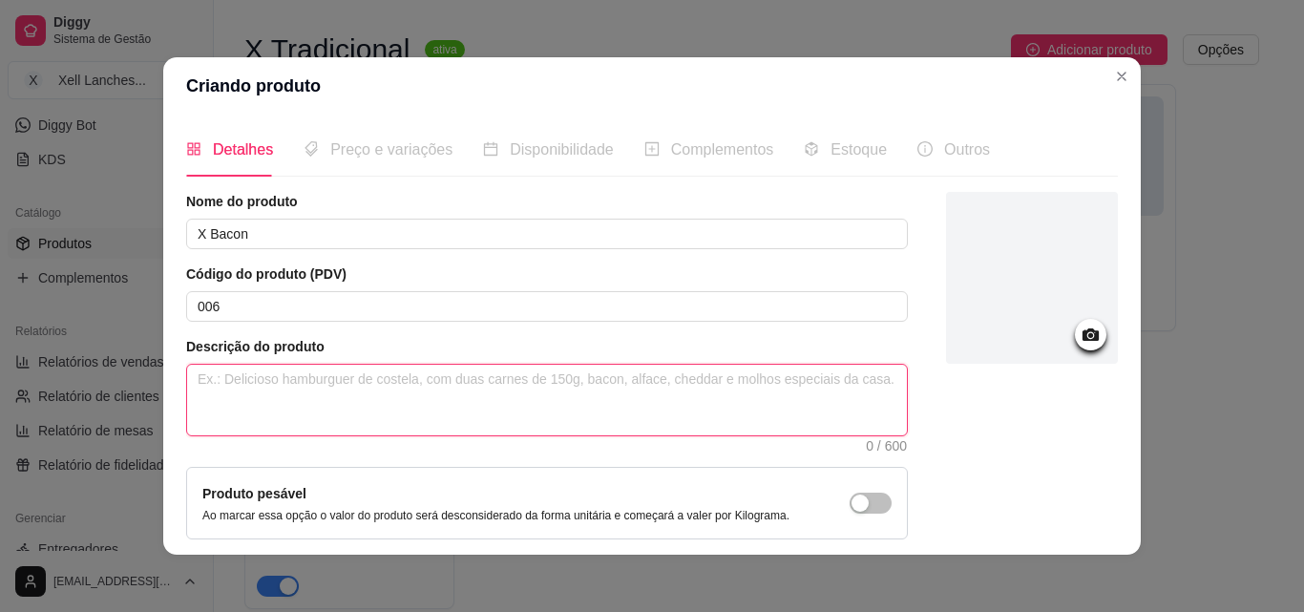
click at [368, 394] on textarea at bounding box center [547, 400] width 720 height 71
paste textarea "Pão, hambúrguer,[PERSON_NAME], presunto, queijo, milho, ervilha, alface, tomate…"
type textarea "Pão, hambúrguer,[PERSON_NAME], presunto, queijo, milho, ervilha, alface, tomate…"
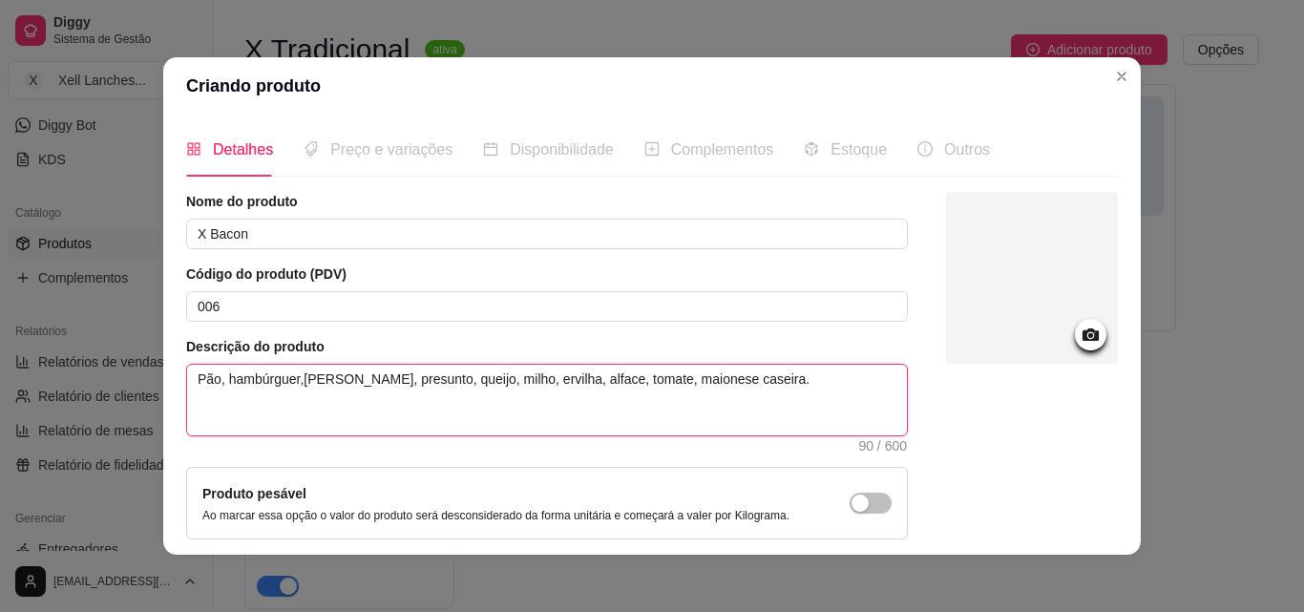
click at [292, 382] on textarea "Pão, hambúrguer,[PERSON_NAME], presunto, queijo, milho, ervilha, alface, tomate…" at bounding box center [547, 400] width 720 height 71
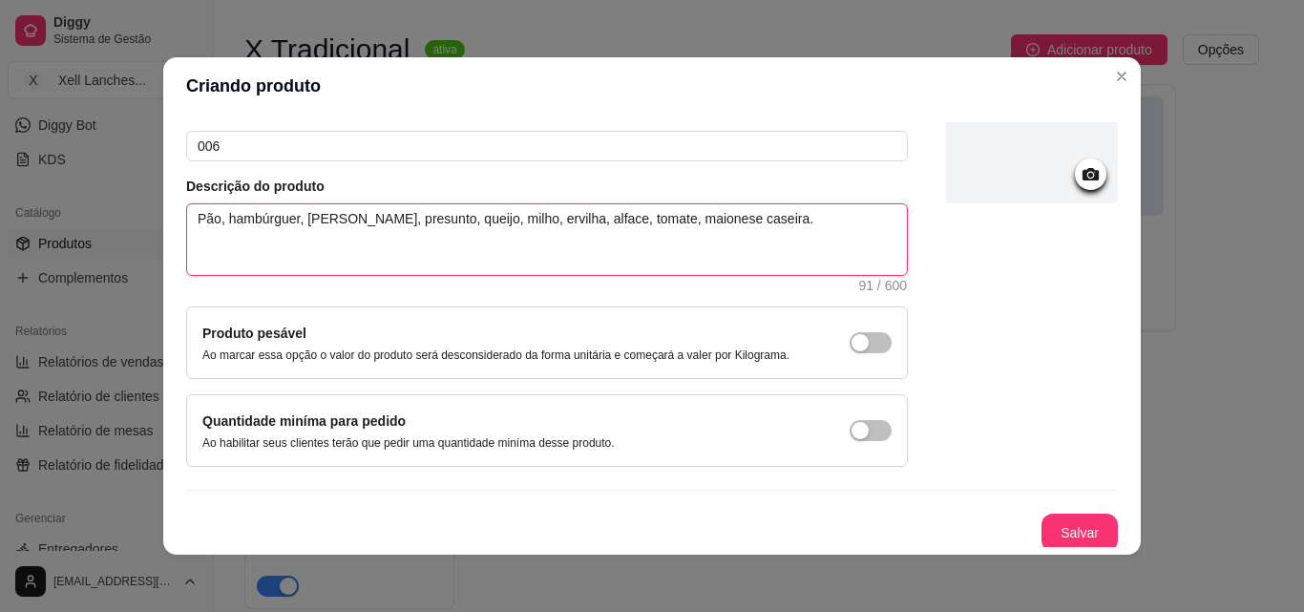
scroll to position [165, 0]
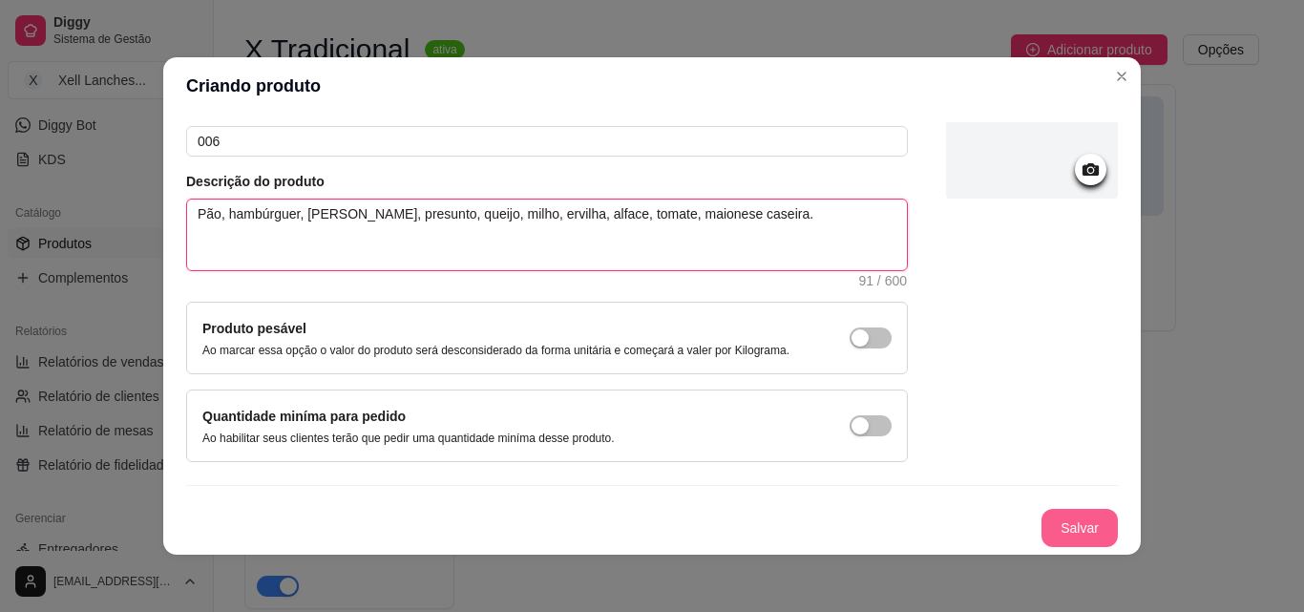
type textarea "Pão, hambúrguer, [PERSON_NAME], presunto, queijo, milho, ervilha, alface, tomat…"
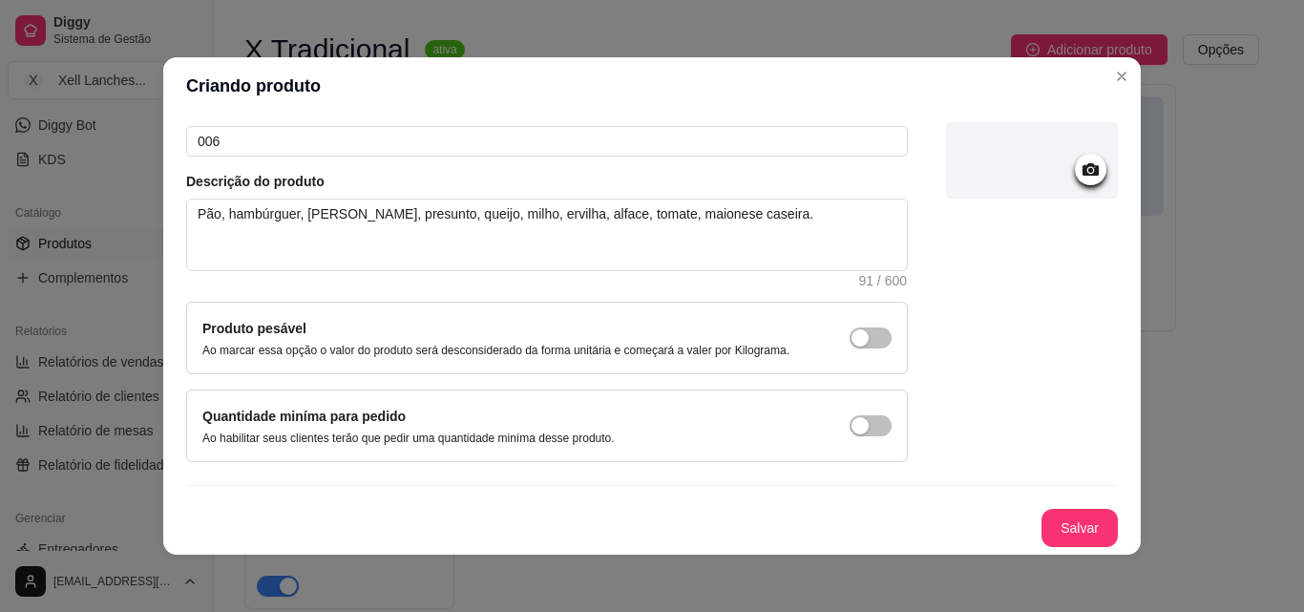
click at [1018, 323] on div "Nome do produto X Bacon Código do produto (PDV) 006 Descrição do produto Pão, h…" at bounding box center [651, 287] width 931 height 520
click at [1082, 165] on icon at bounding box center [1090, 169] width 16 height 12
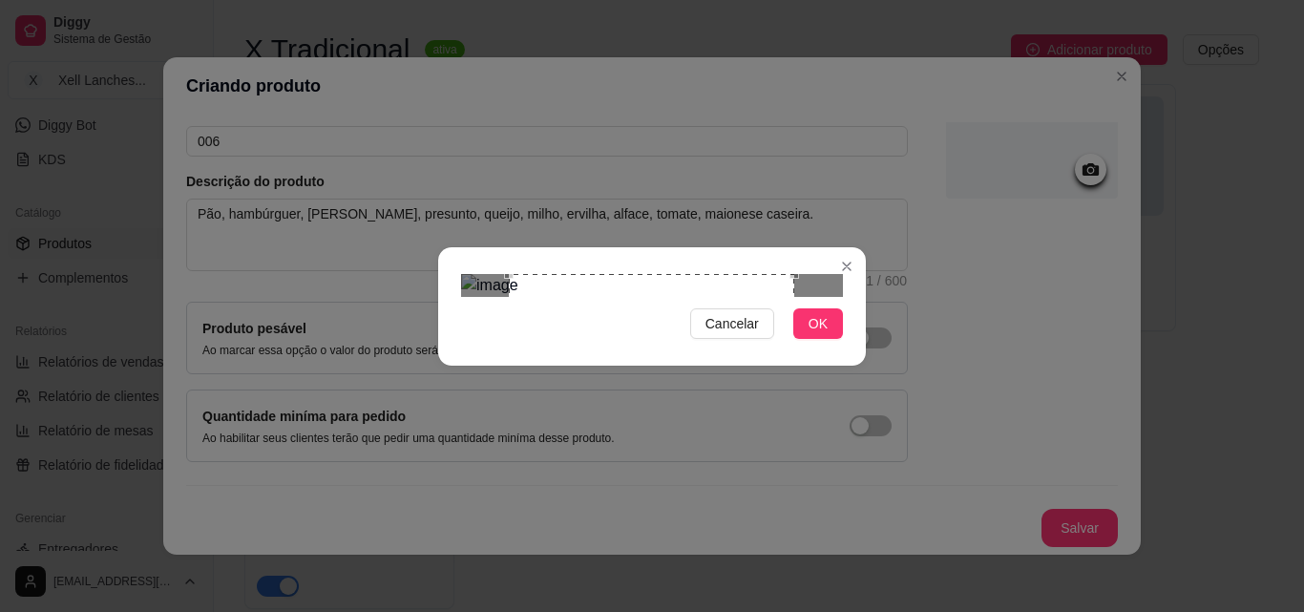
click at [799, 564] on div "Use the arrow keys to move the south east drag handle to change the crop select…" at bounding box center [799, 564] width 0 height 0
click at [821, 334] on span "OK" at bounding box center [817, 323] width 19 height 21
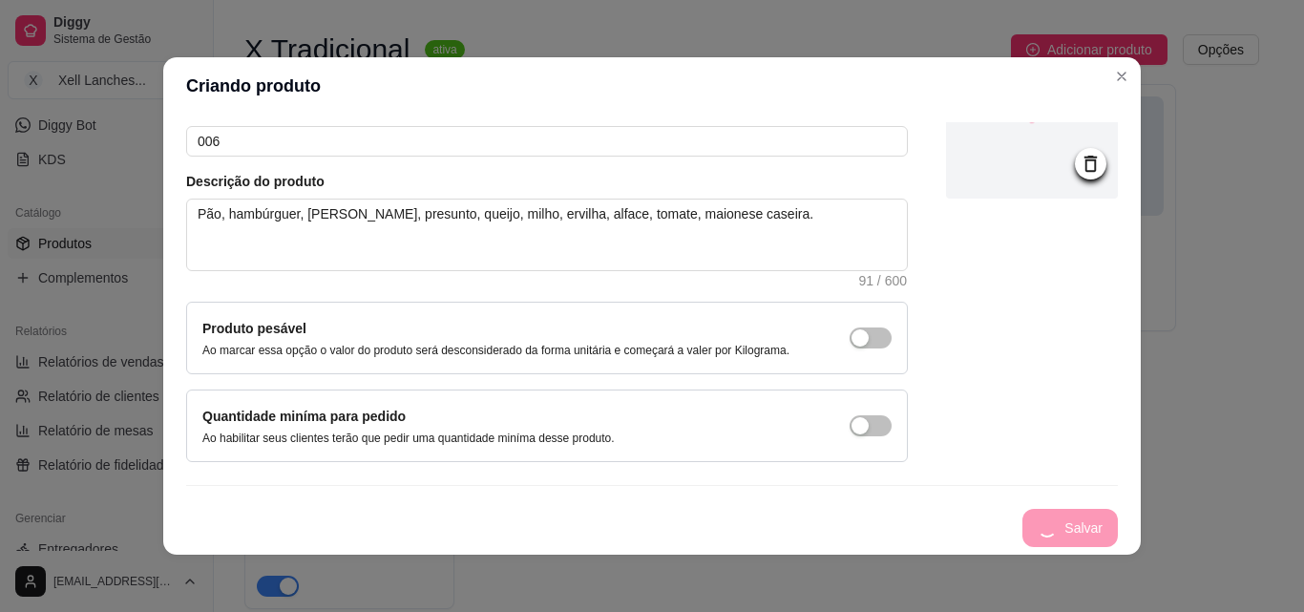
scroll to position [4, 0]
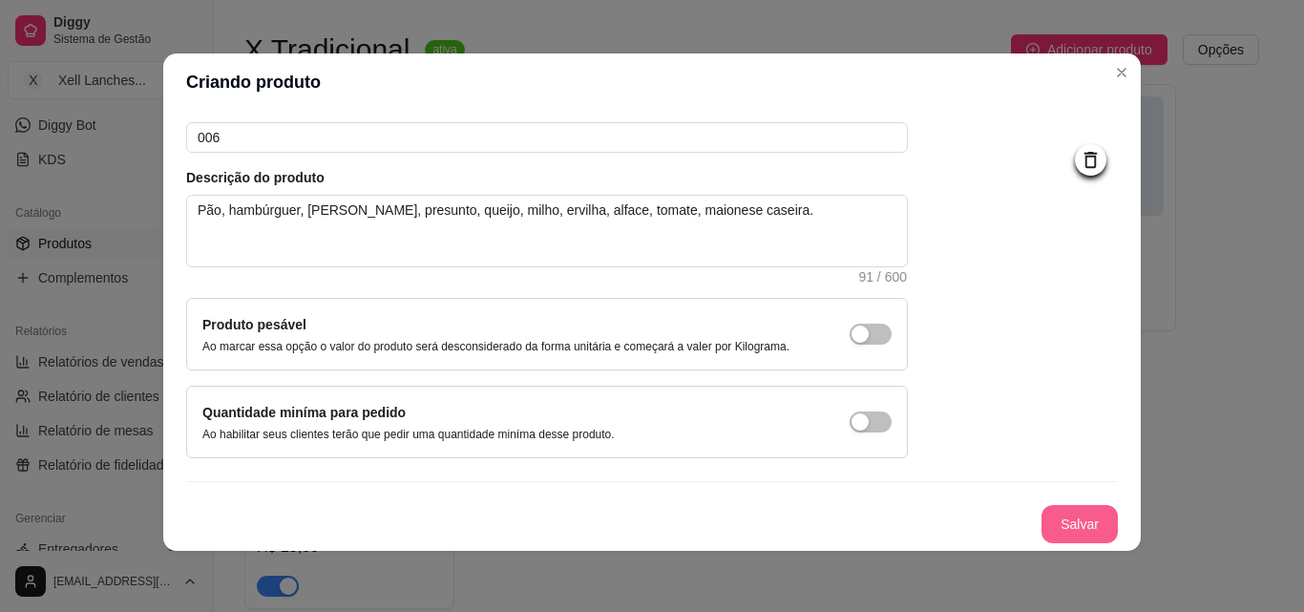
click at [1063, 524] on button "Salvar" at bounding box center [1079, 524] width 76 height 38
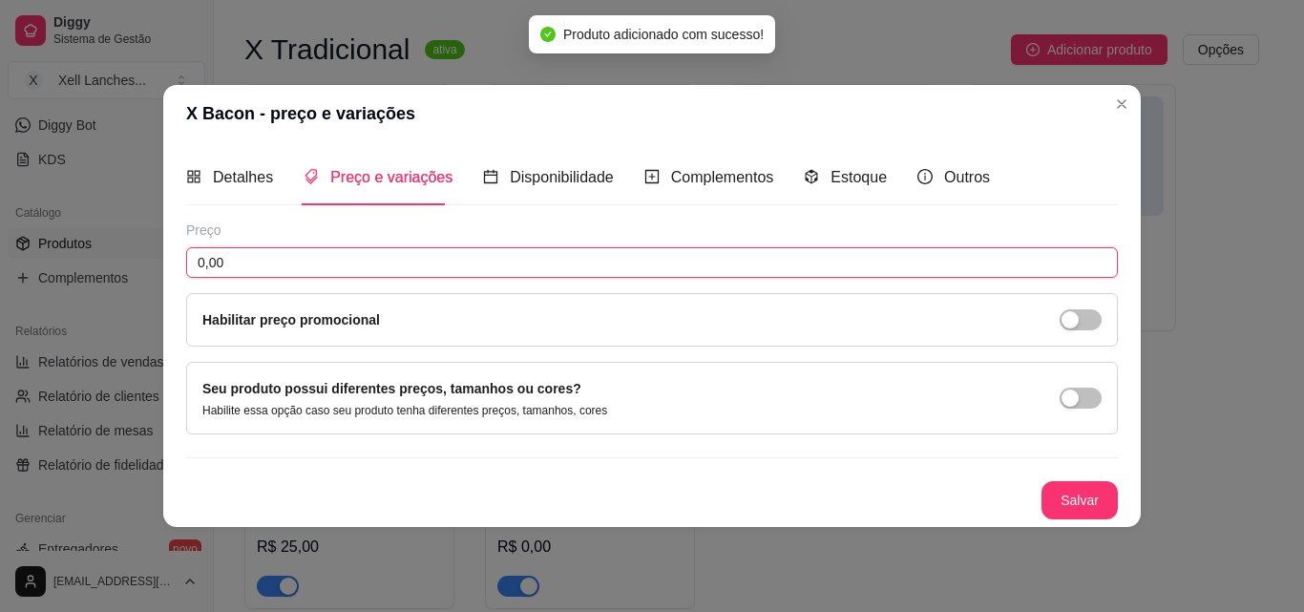
click at [370, 261] on input "0,00" at bounding box center [651, 262] width 931 height 31
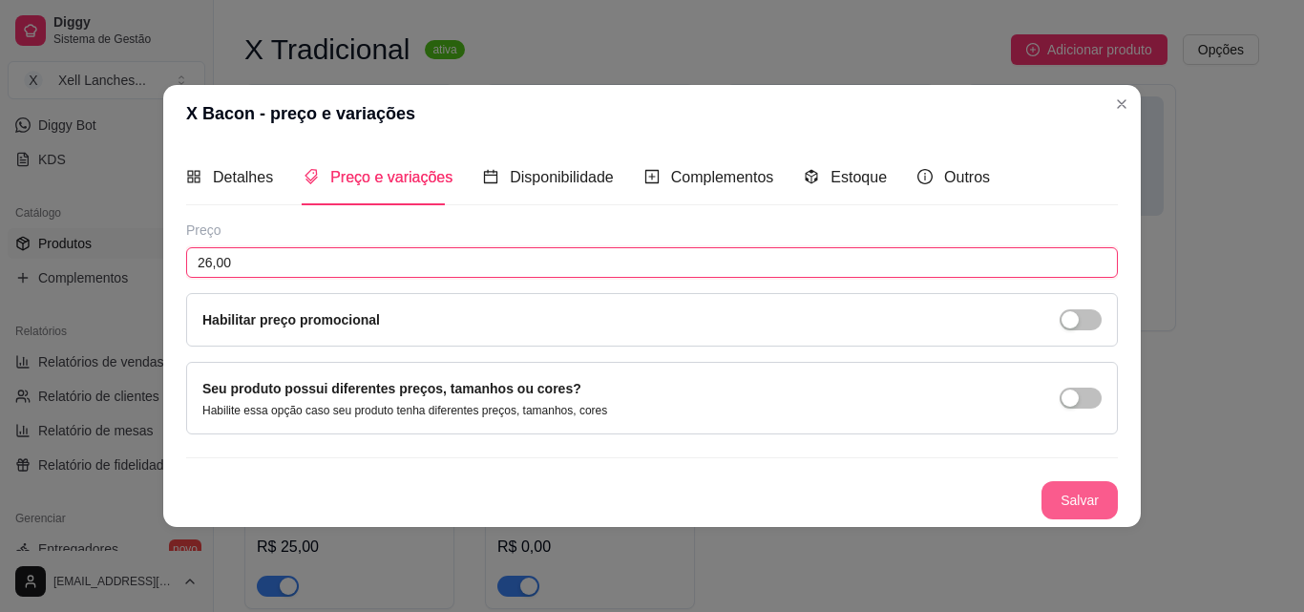
type input "26,00"
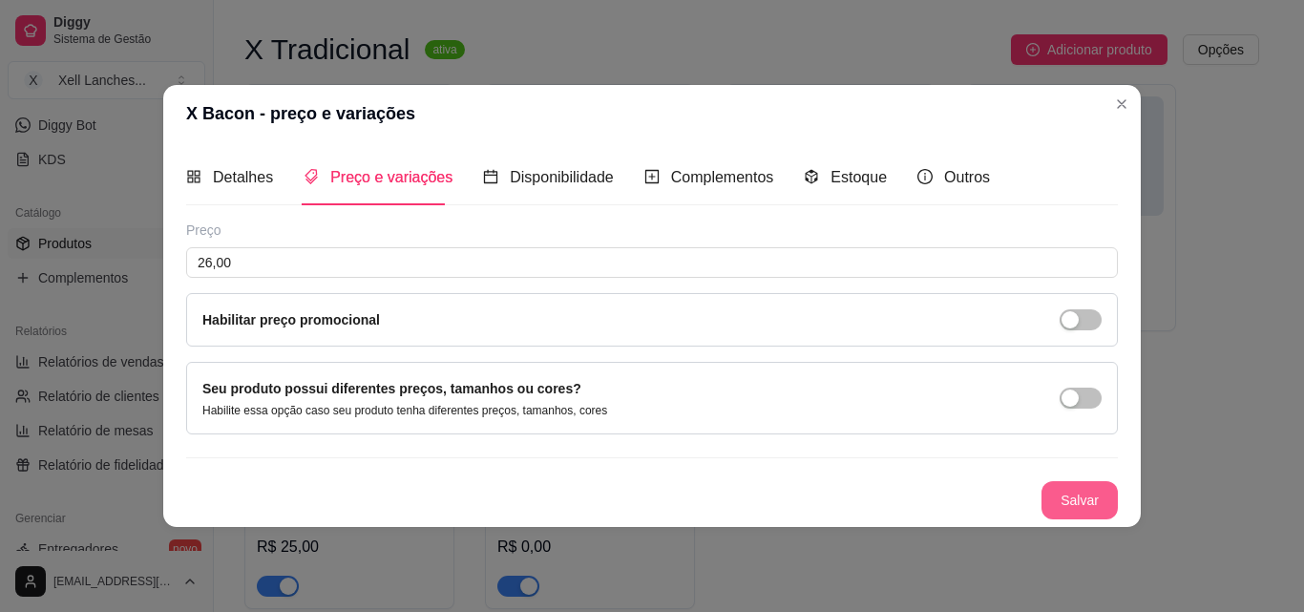
click at [1081, 496] on button "Salvar" at bounding box center [1079, 500] width 76 height 38
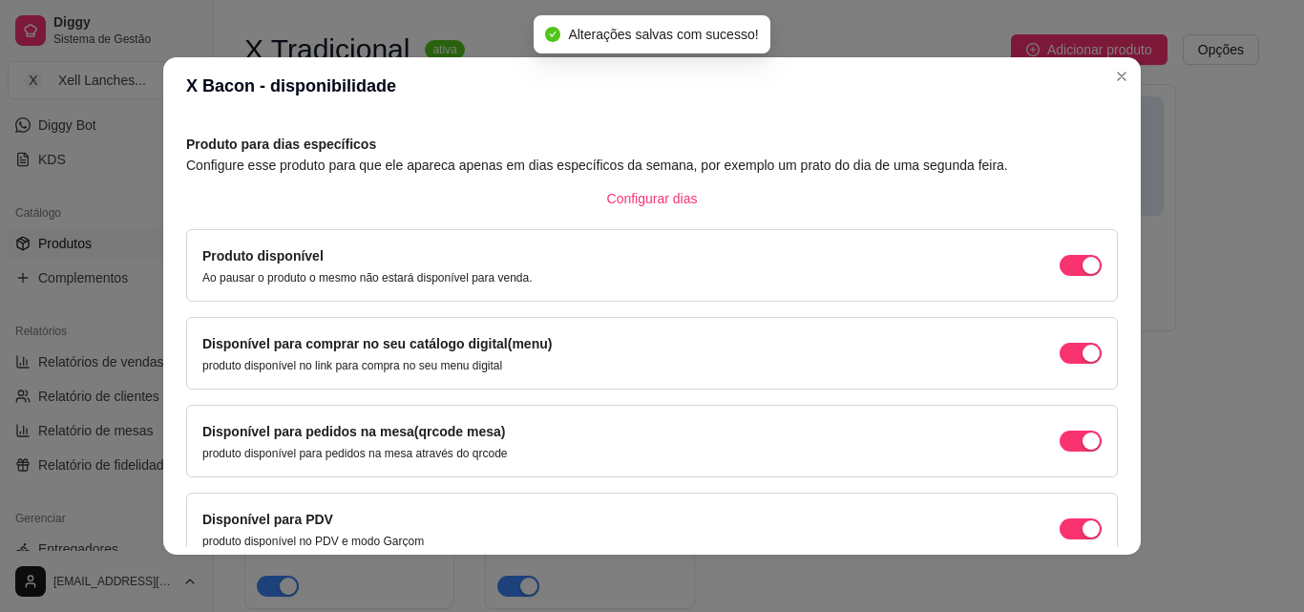
scroll to position [173, 0]
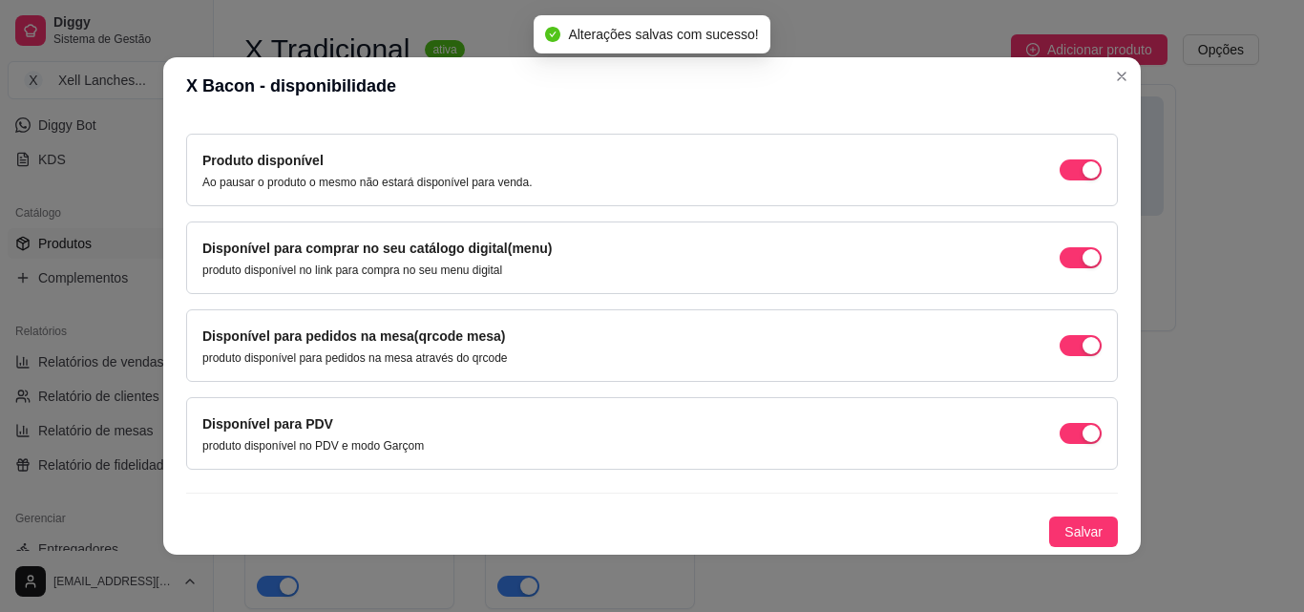
click at [1081, 509] on div "Produto para dias específicos Configure esse produto para que ele apareca apena…" at bounding box center [651, 292] width 931 height 509
click at [1082, 527] on button "Salvar" at bounding box center [1083, 531] width 69 height 31
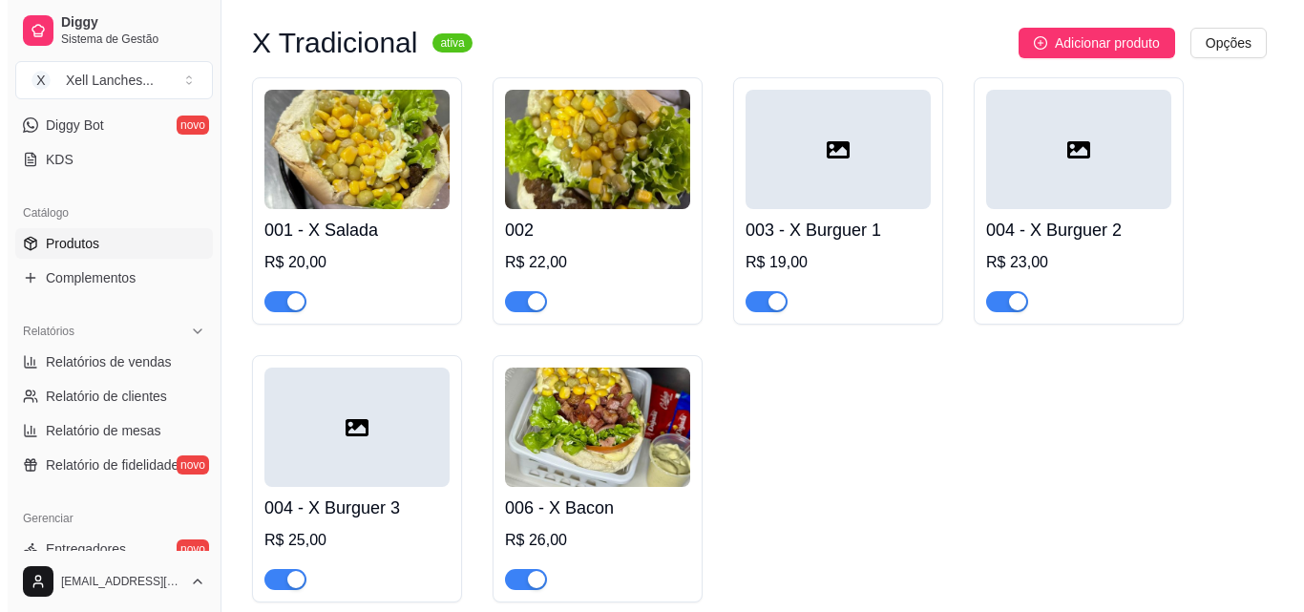
scroll to position [61, 0]
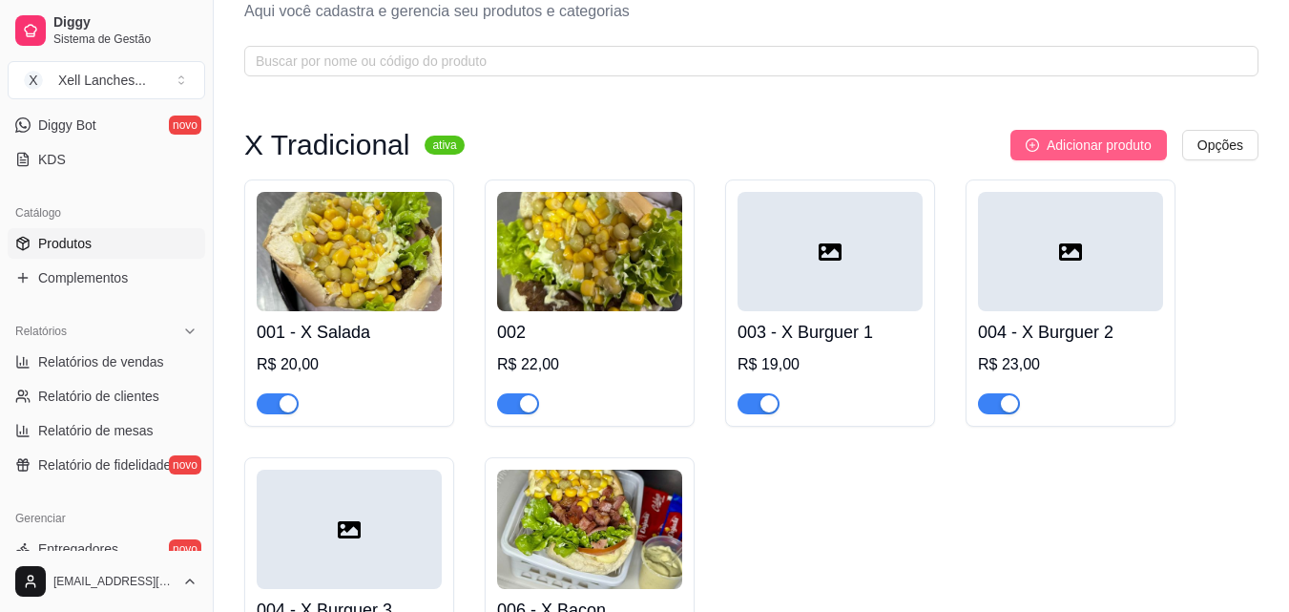
click at [1091, 154] on span "Adicionar produto" at bounding box center [1099, 145] width 105 height 21
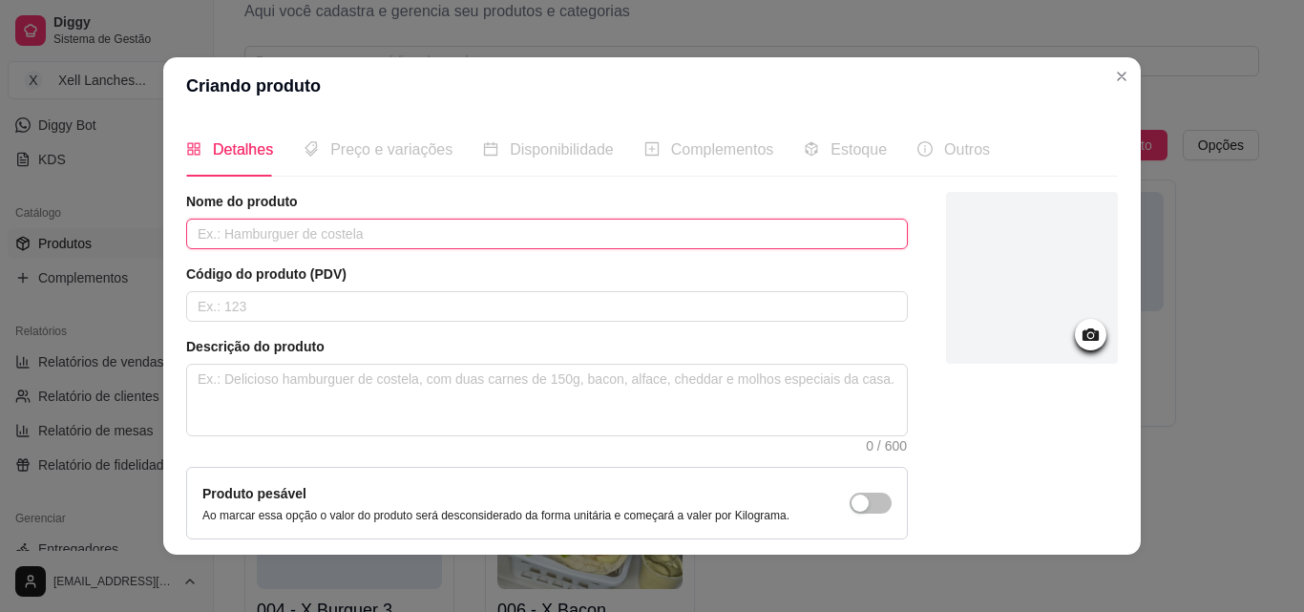
click at [328, 241] on input "text" at bounding box center [546, 234] width 721 height 31
click at [391, 232] on input "text" at bounding box center [546, 234] width 721 height 31
type input "X Calabresa"
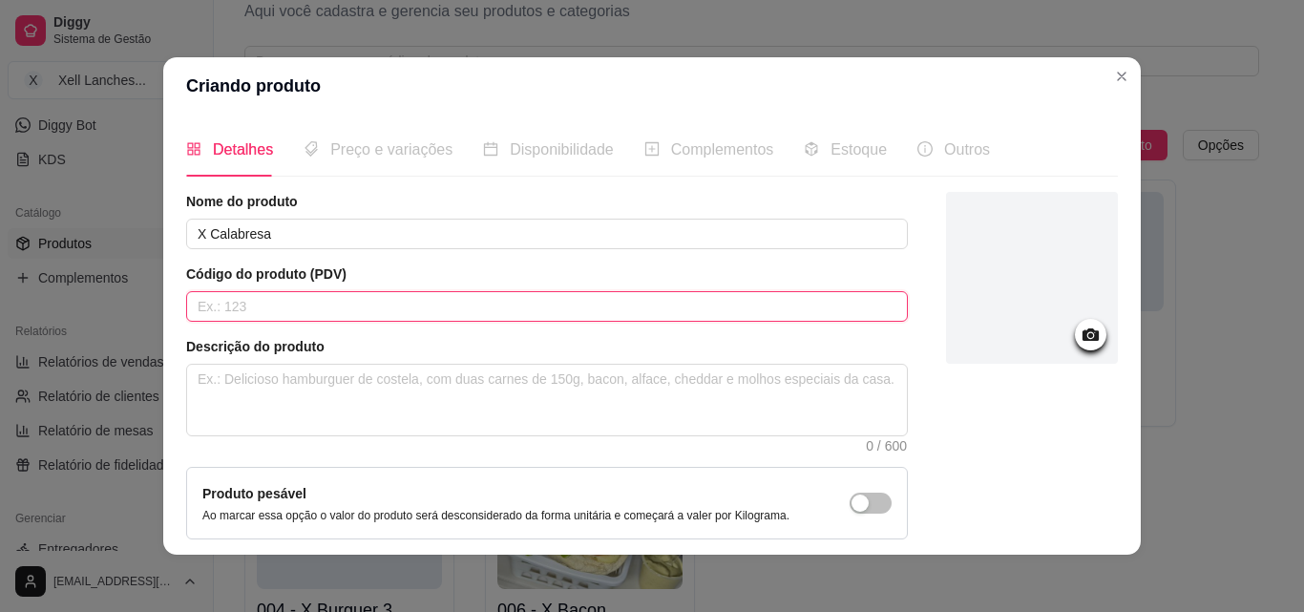
click at [324, 312] on input "text" at bounding box center [546, 306] width 721 height 31
type input "007"
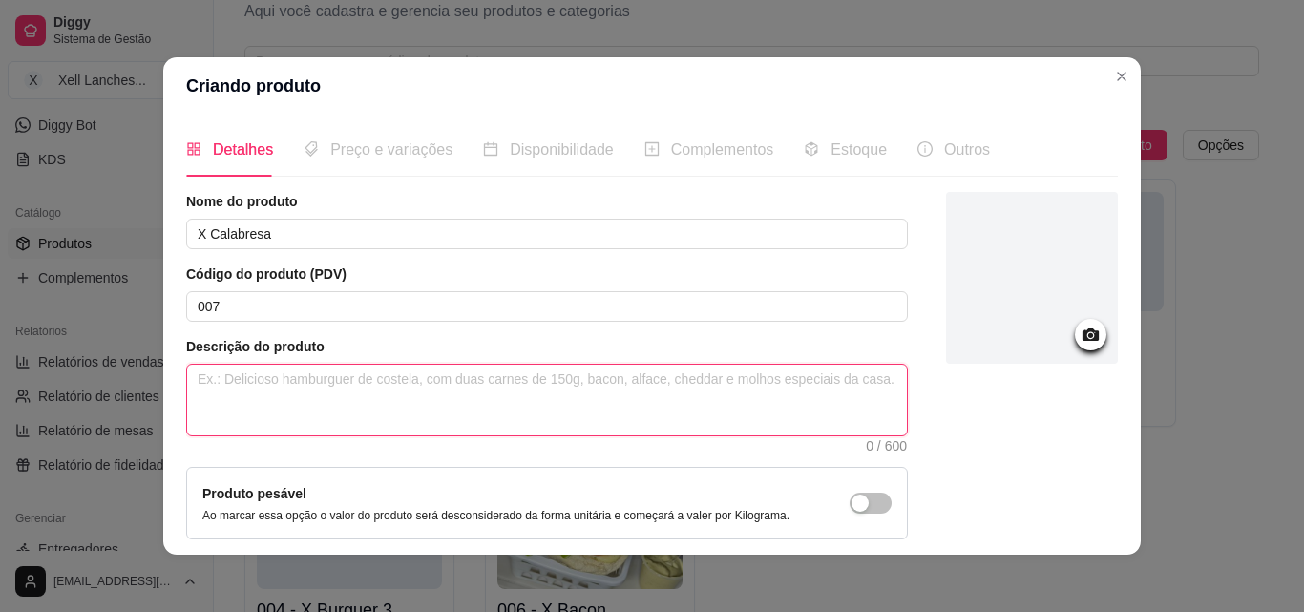
click at [331, 378] on textarea at bounding box center [547, 400] width 720 height 71
paste textarea "Pão, calabresa, presunto, queijo, milho, ervilha, alface, tomate, maionese case…"
type textarea "Pão, calabresa, presunto, queijo, milho, ervilha, alface, tomate, maionese case…"
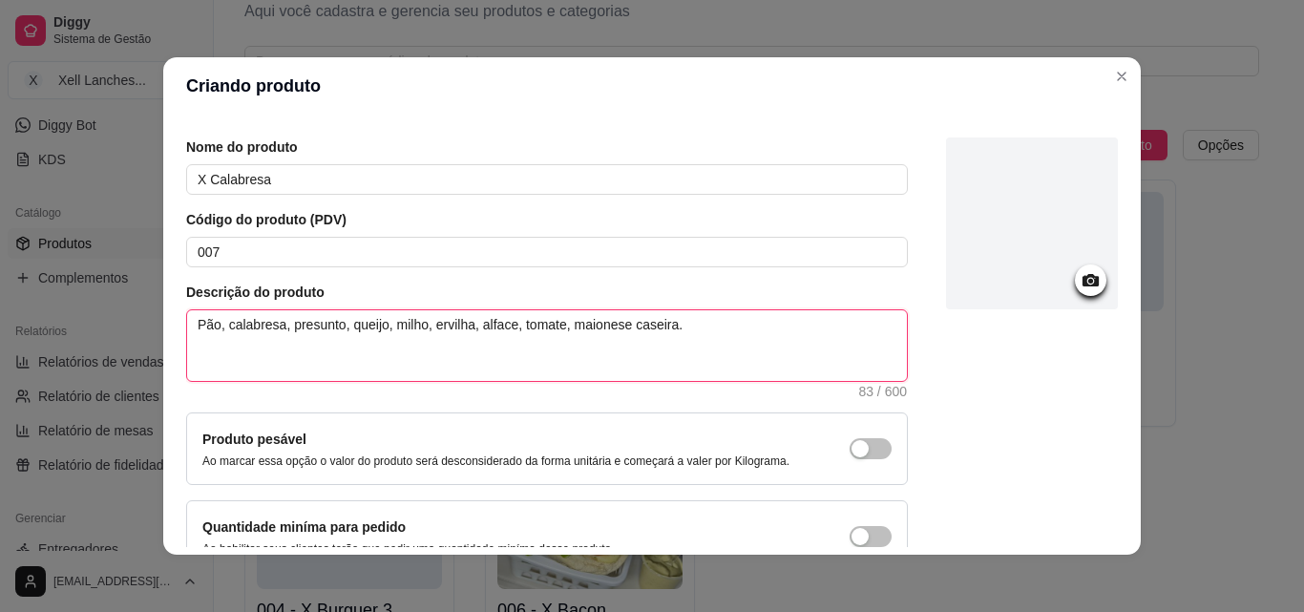
scroll to position [165, 0]
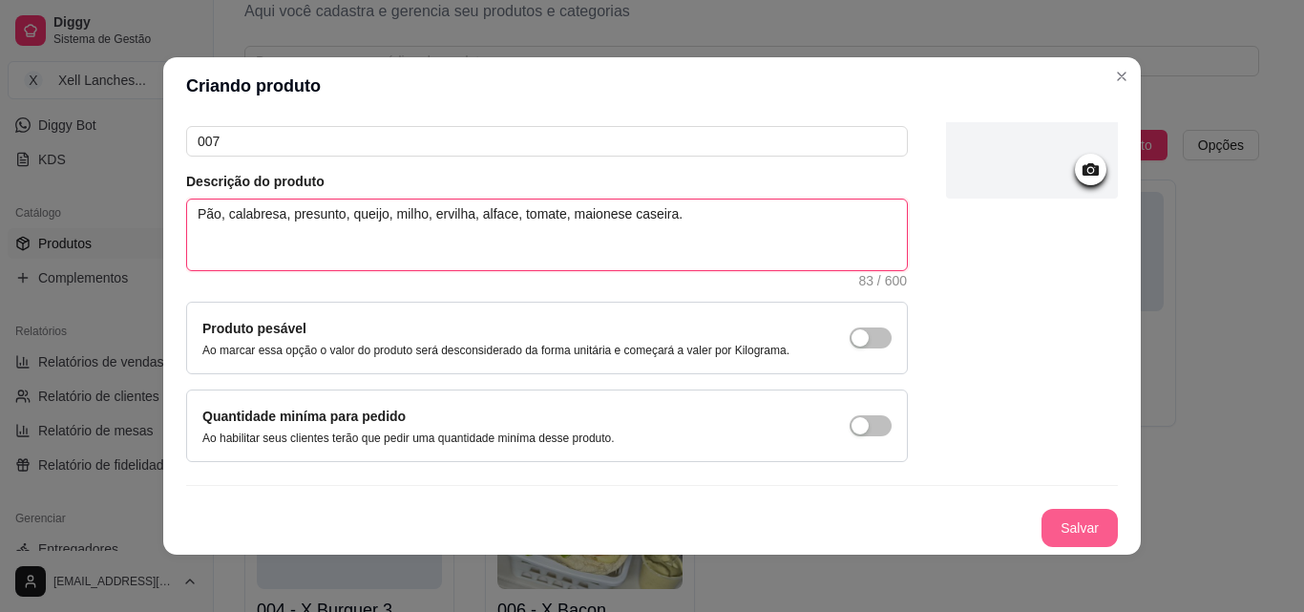
type textarea "Pão, calabresa, presunto, queijo, milho, ervilha, alface, tomate, maionese case…"
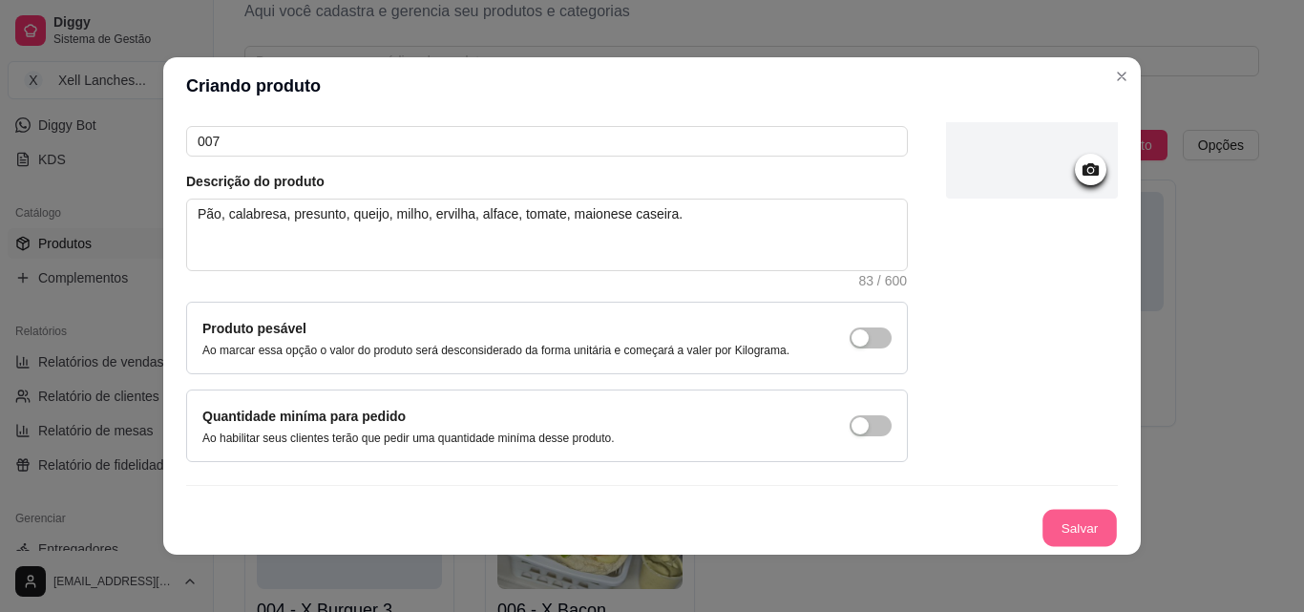
click at [1053, 522] on button "Salvar" at bounding box center [1079, 528] width 74 height 37
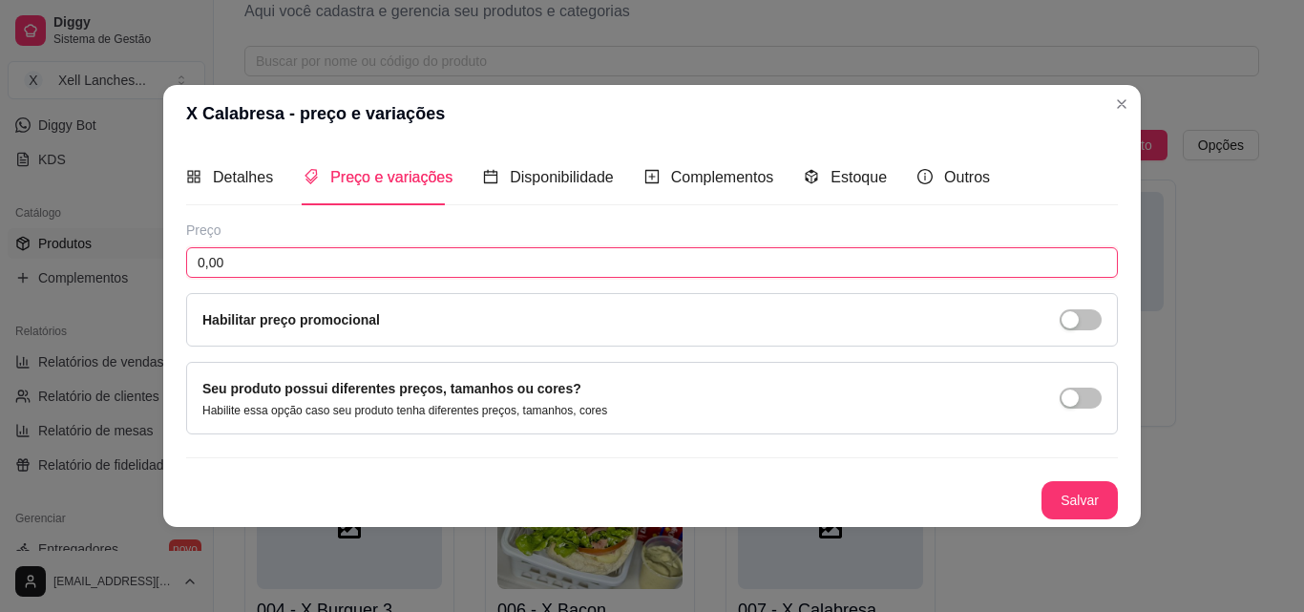
click at [188, 257] on input "0,00" at bounding box center [651, 262] width 931 height 31
drag, startPoint x: 305, startPoint y: 263, endPoint x: 0, endPoint y: 274, distance: 305.6
click at [0, 274] on div "X Calabresa - preço e variações Detalhes Preço e variações Disponibilidade Comp…" at bounding box center [652, 306] width 1304 height 612
type input "24,00"
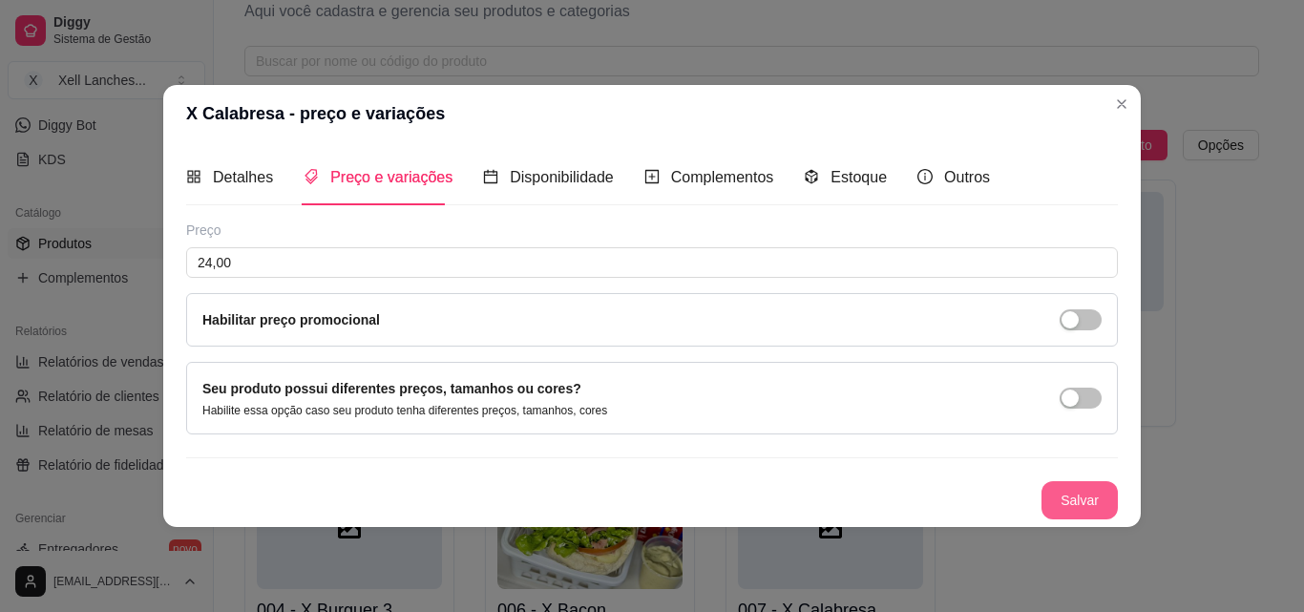
click at [1096, 496] on button "Salvar" at bounding box center [1079, 500] width 76 height 38
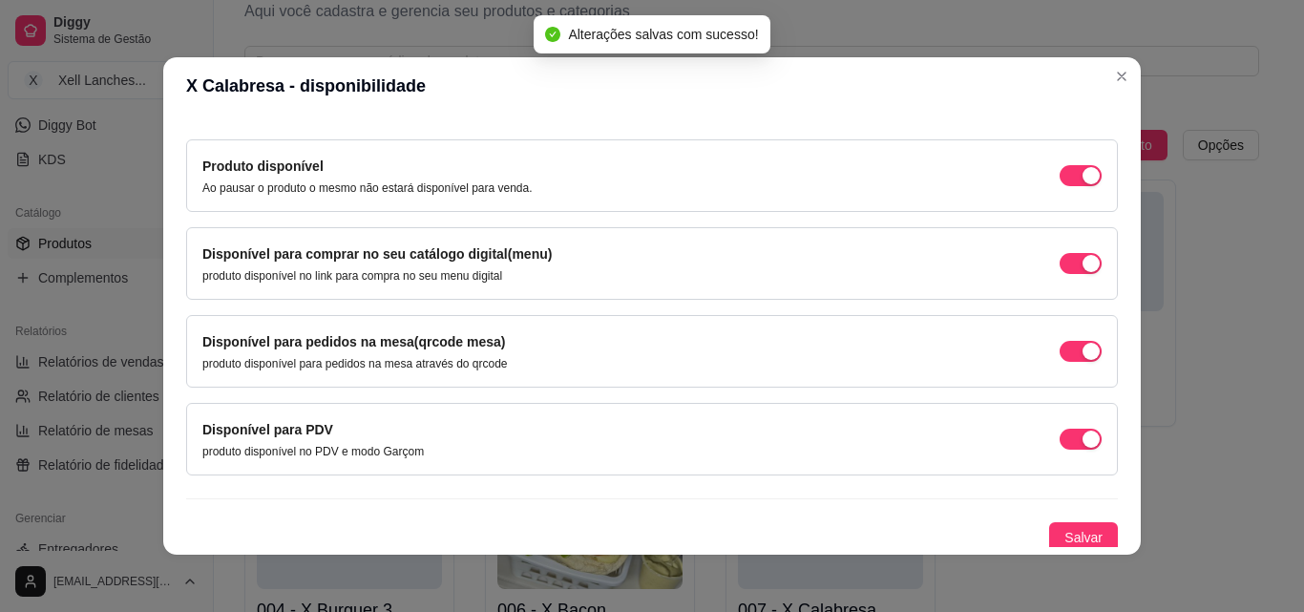
scroll to position [173, 0]
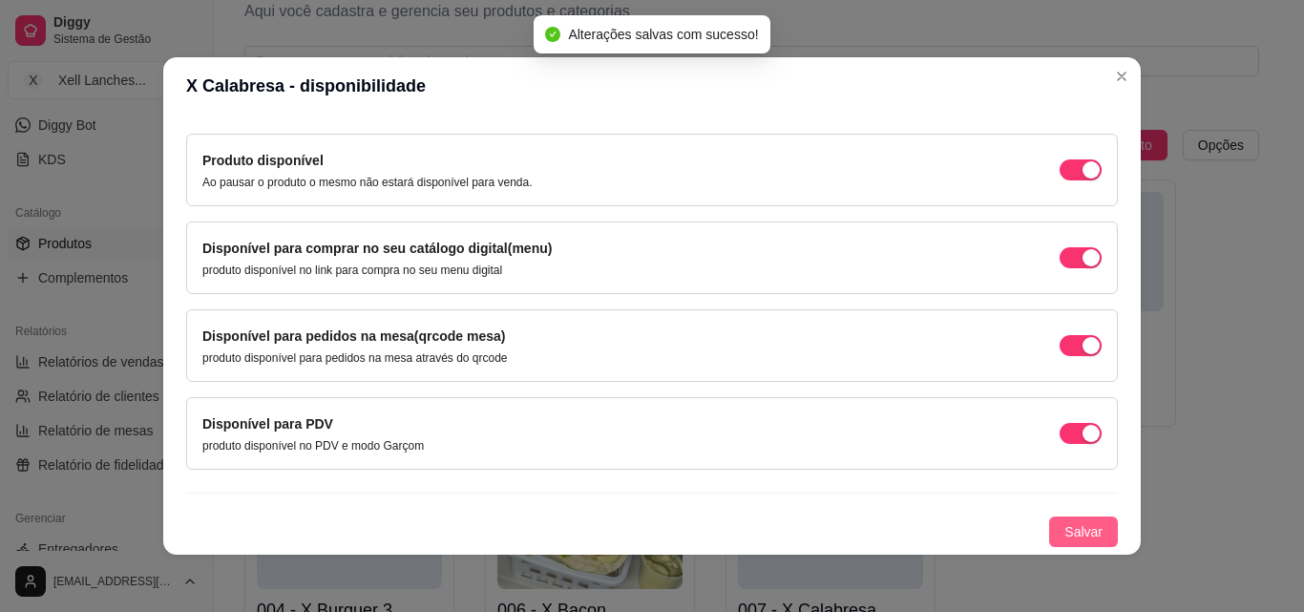
click at [1064, 535] on span "Salvar" at bounding box center [1083, 531] width 38 height 21
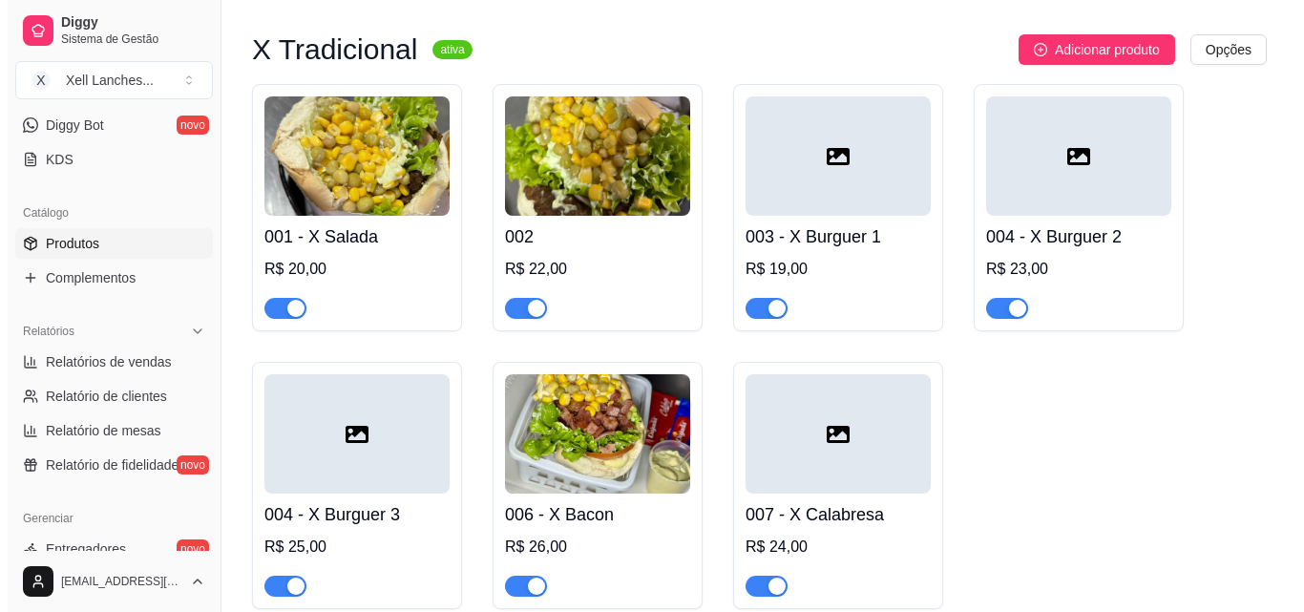
scroll to position [252, 0]
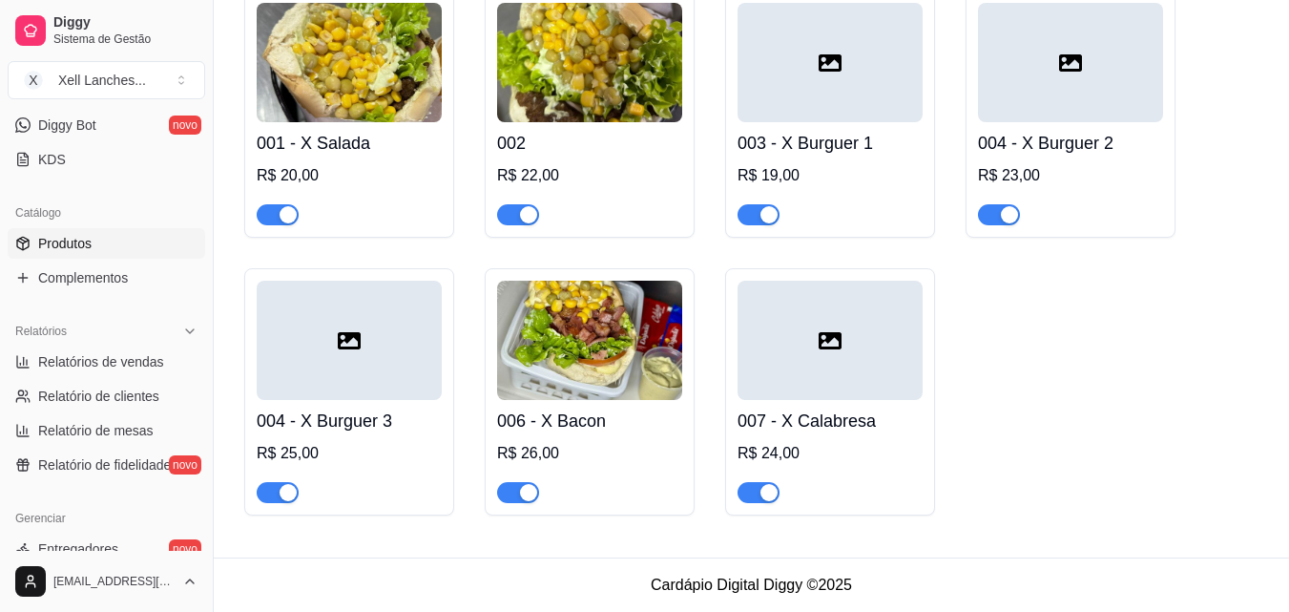
click at [343, 404] on div "004 - X Burguer 3 R$ 25,00" at bounding box center [349, 451] width 185 height 103
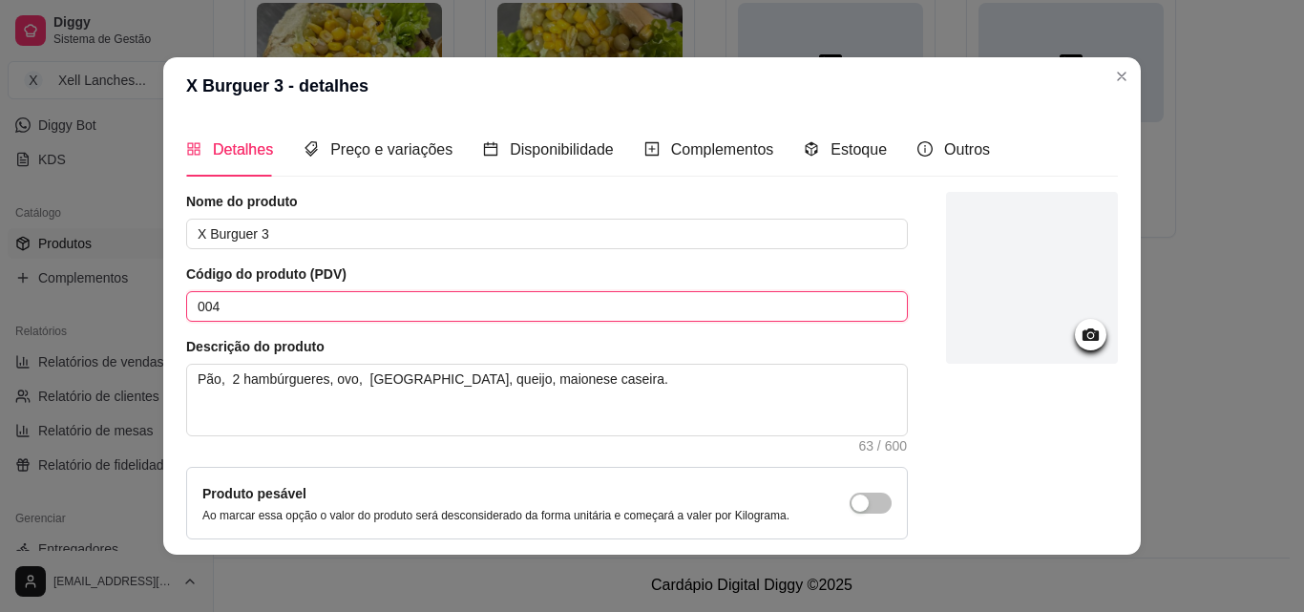
click at [249, 308] on input "004" at bounding box center [546, 306] width 721 height 31
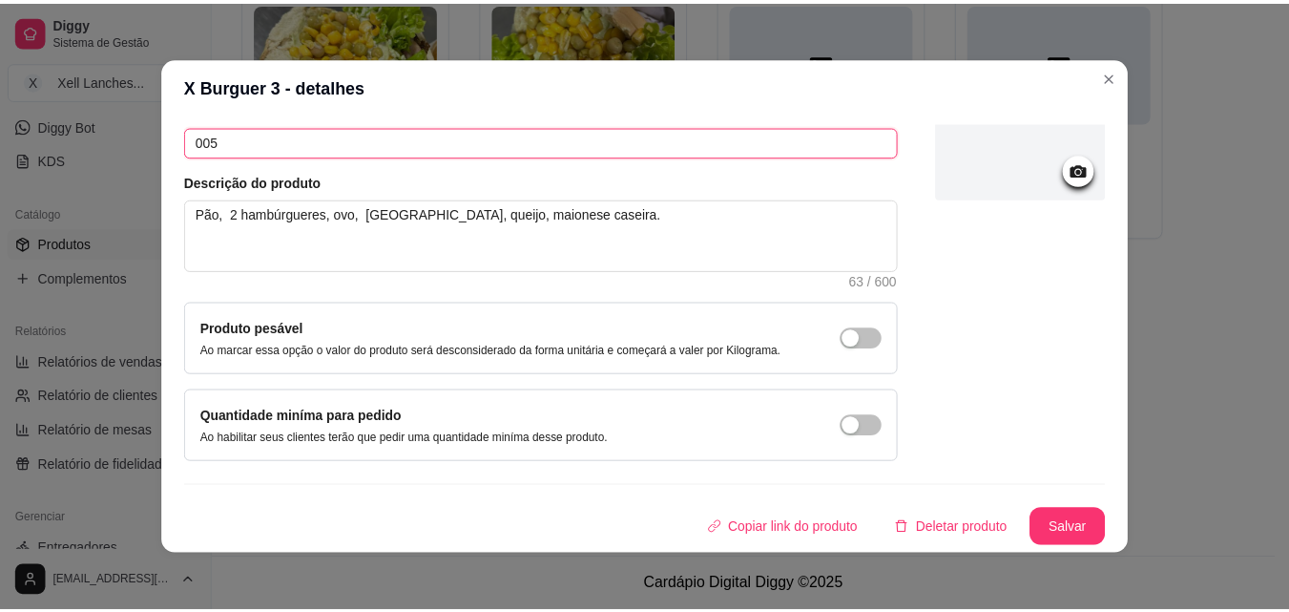
scroll to position [4, 0]
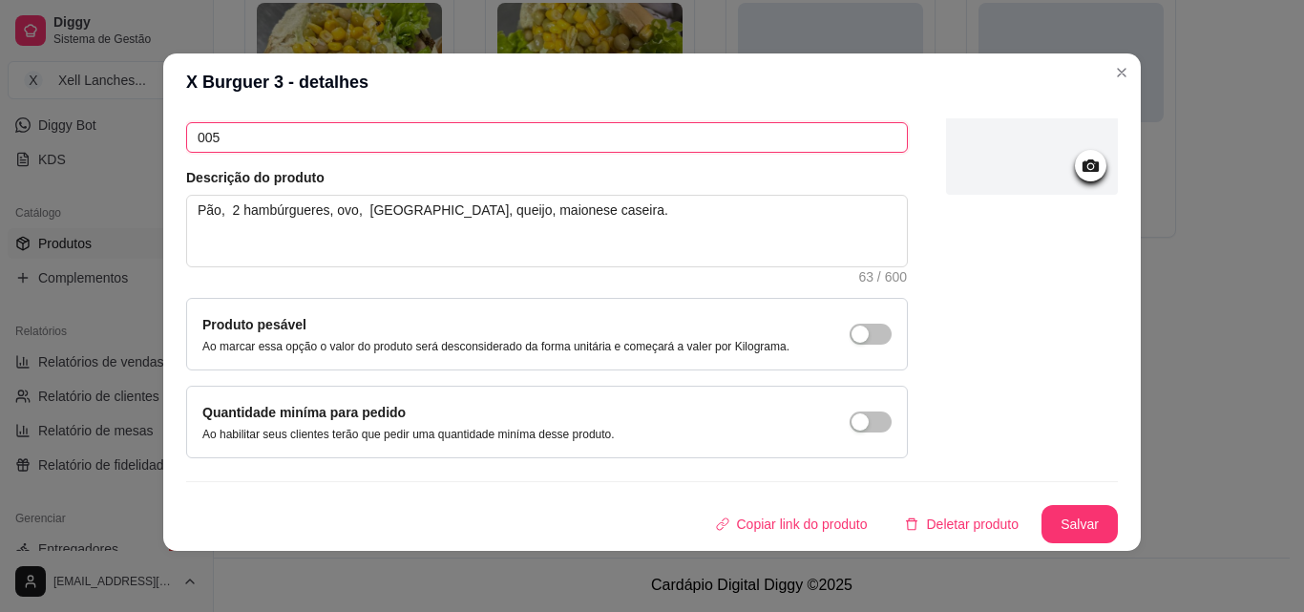
type input "005"
click at [1072, 543] on div "Detalhes Preço e variações Disponibilidade Complementos Estoque Outros Nome do …" at bounding box center [651, 331] width 977 height 440
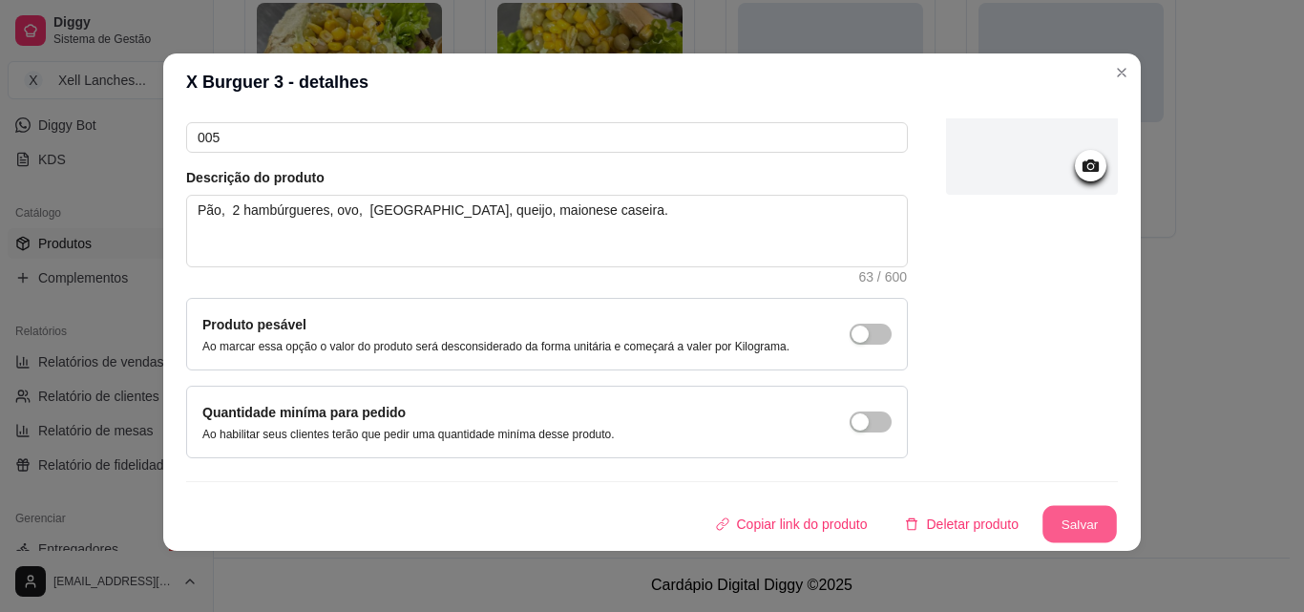
click at [1071, 533] on button "Salvar" at bounding box center [1079, 524] width 74 height 37
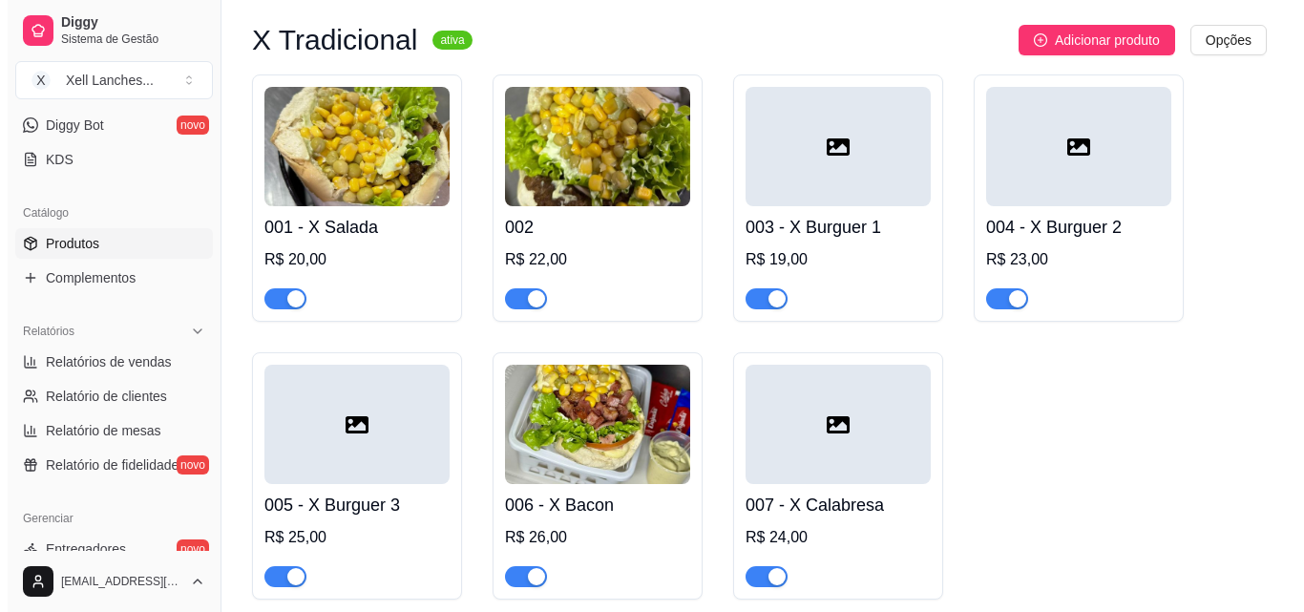
scroll to position [61, 0]
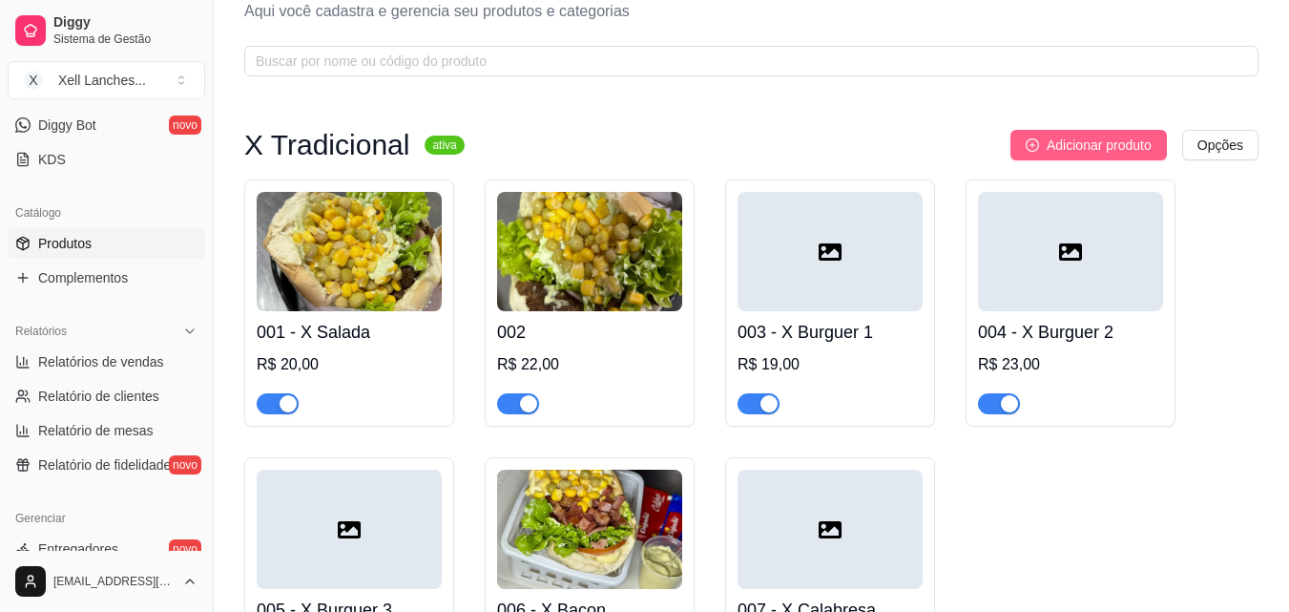
click at [1062, 148] on span "Adicionar produto" at bounding box center [1099, 145] width 105 height 21
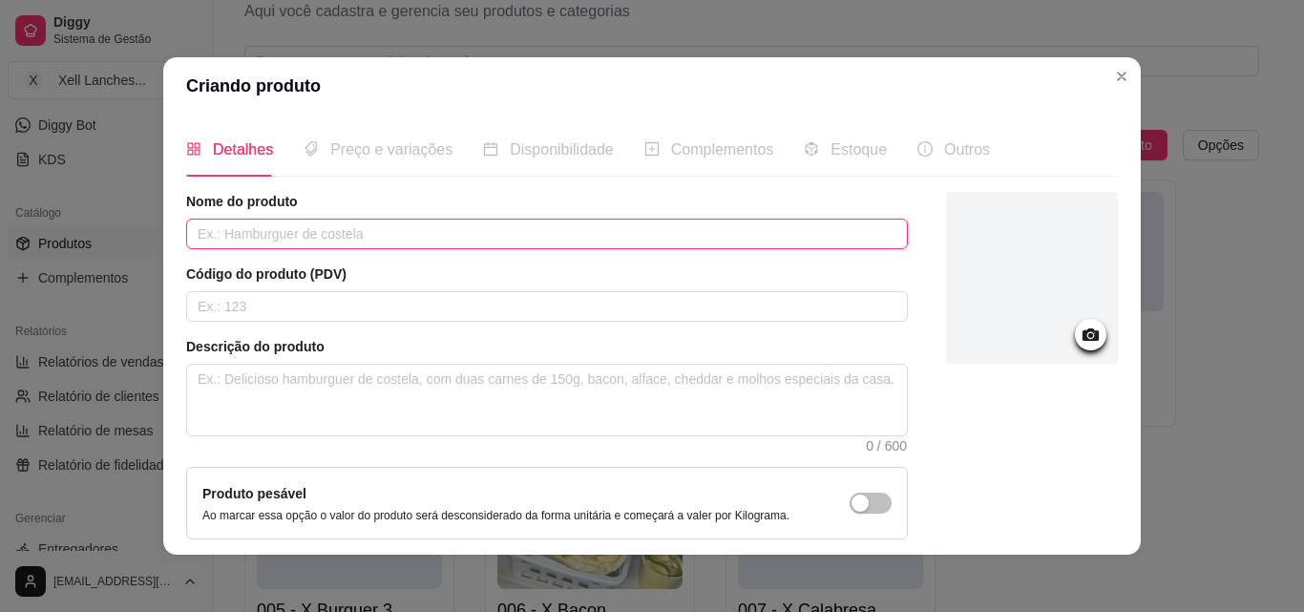
click at [358, 236] on input "text" at bounding box center [546, 234] width 721 height 31
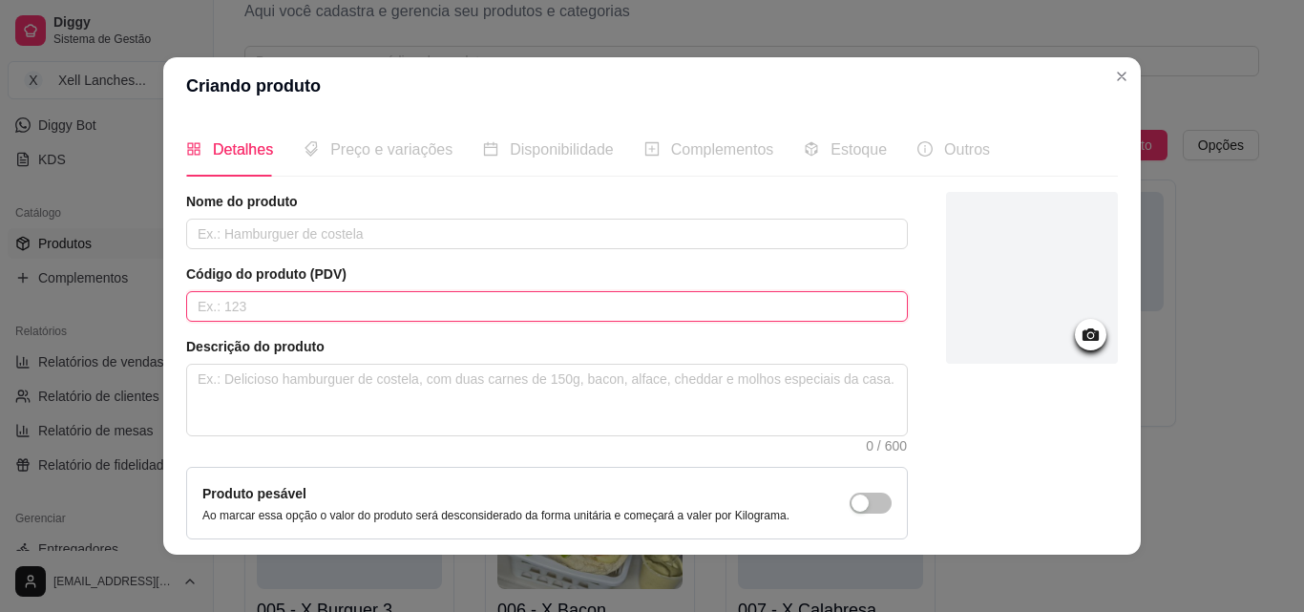
click at [434, 317] on input "text" at bounding box center [546, 306] width 721 height 31
type input "008"
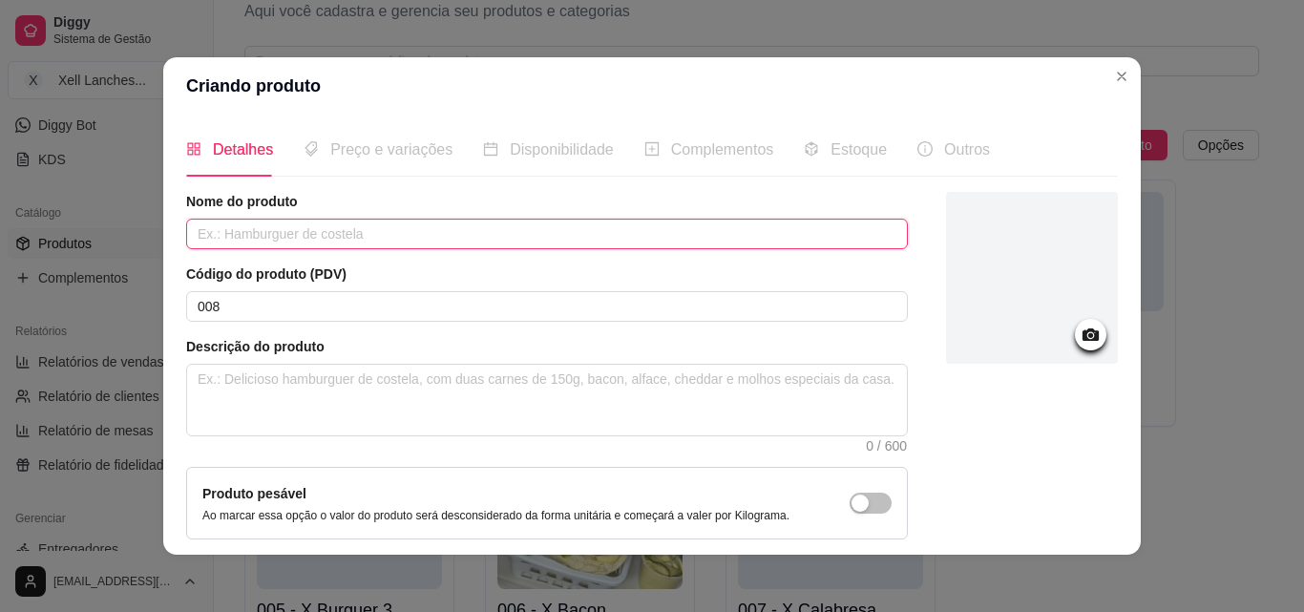
click at [383, 232] on input "text" at bounding box center [546, 234] width 721 height 31
type input "X Coração"
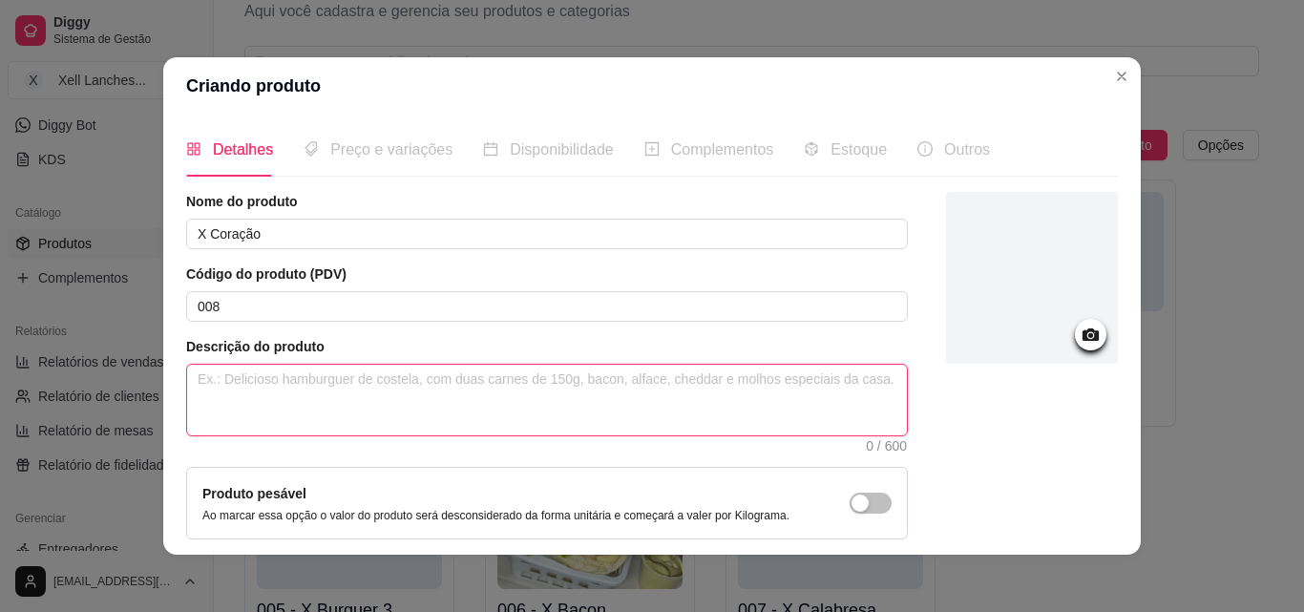
click at [288, 387] on textarea at bounding box center [547, 400] width 720 height 71
paste textarea "Pão, coração, presunto, [PERSON_NAME], milho, ervilha, alface, tomate, maionese…"
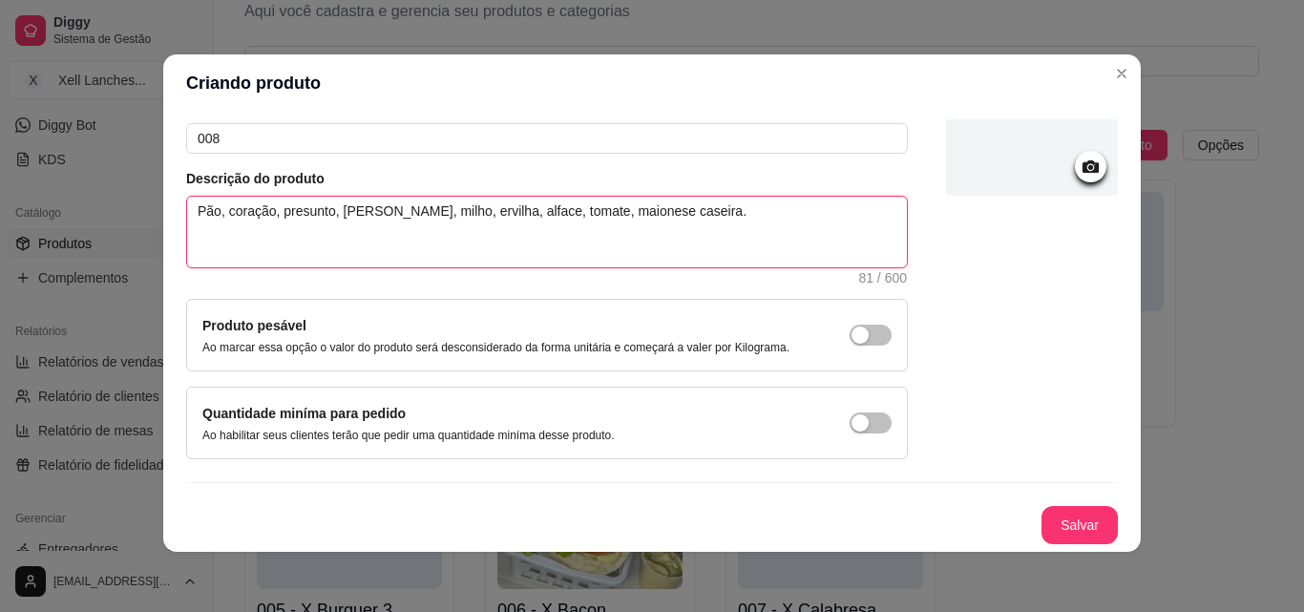
scroll to position [4, 0]
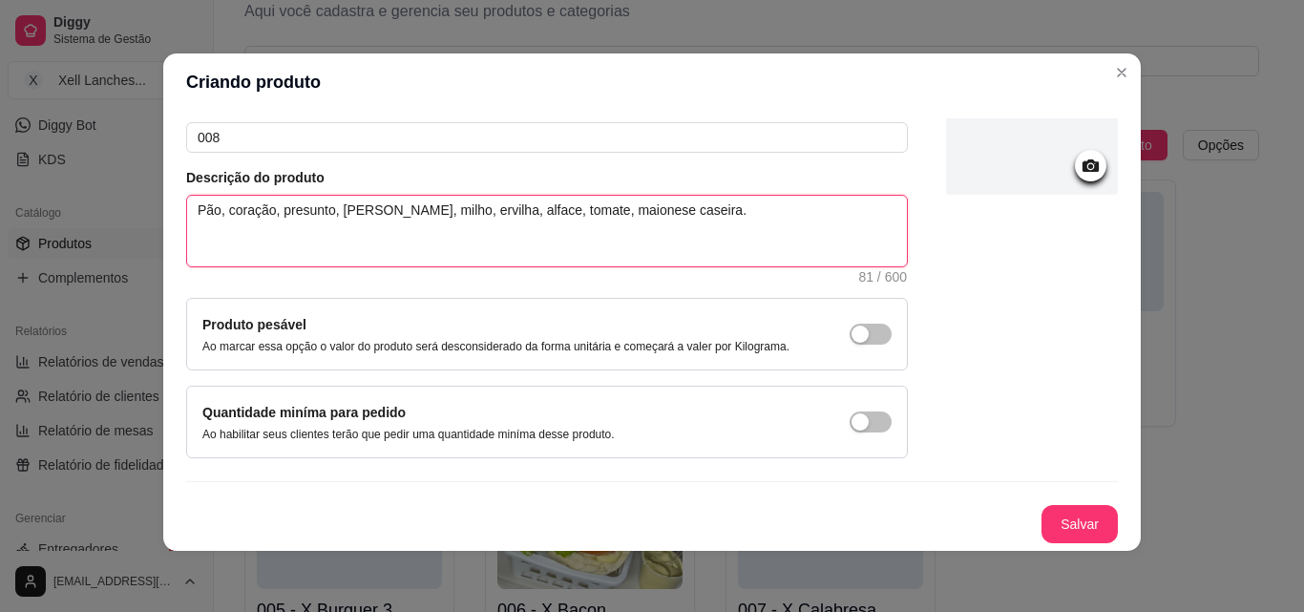
type textarea "Pão, coração, presunto, [PERSON_NAME], milho, ervilha, alface, tomate, maionese…"
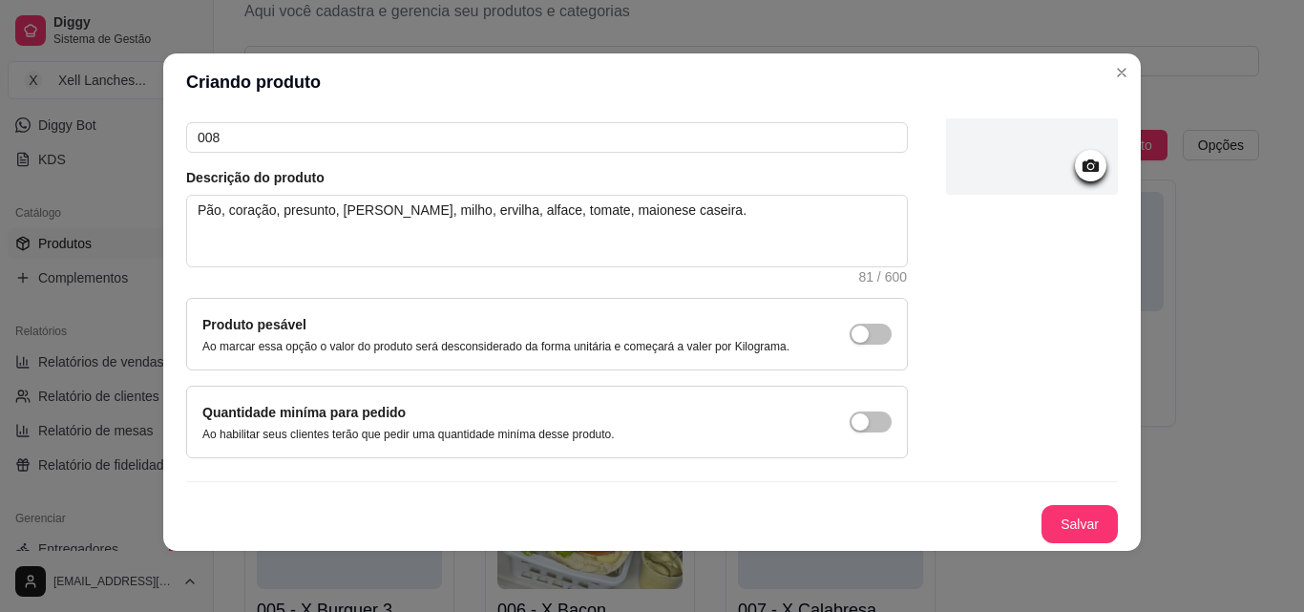
click at [1082, 166] on icon at bounding box center [1090, 165] width 16 height 12
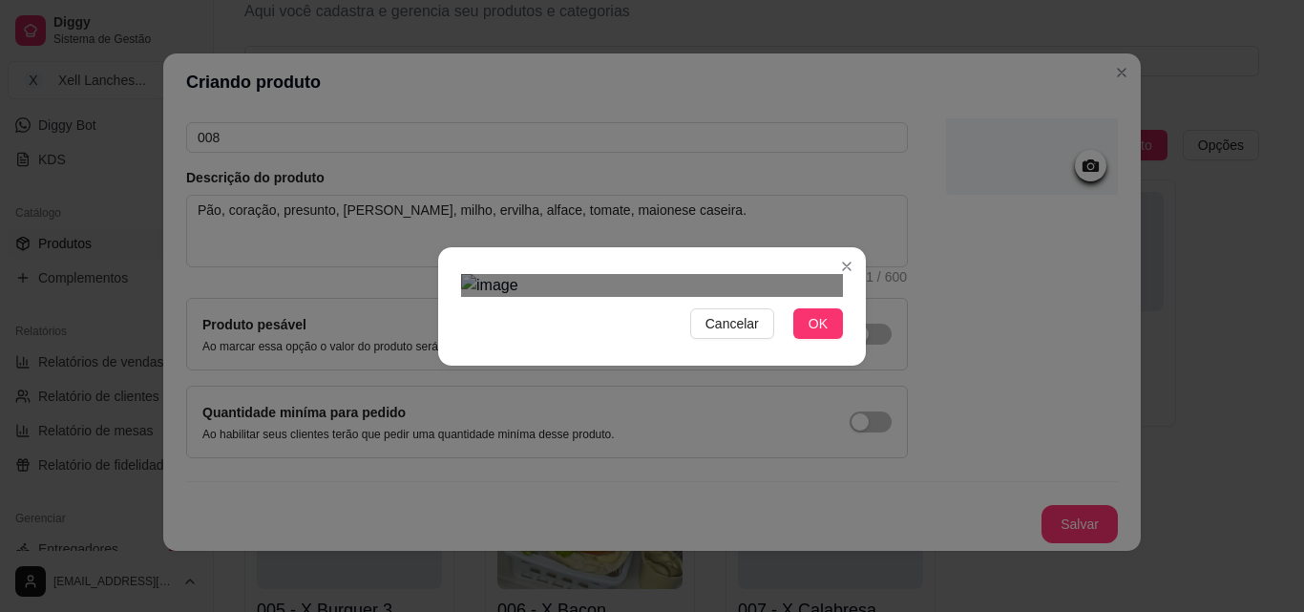
click at [767, 274] on div at bounding box center [652, 285] width 382 height 23
click at [809, 334] on span "OK" at bounding box center [817, 323] width 19 height 21
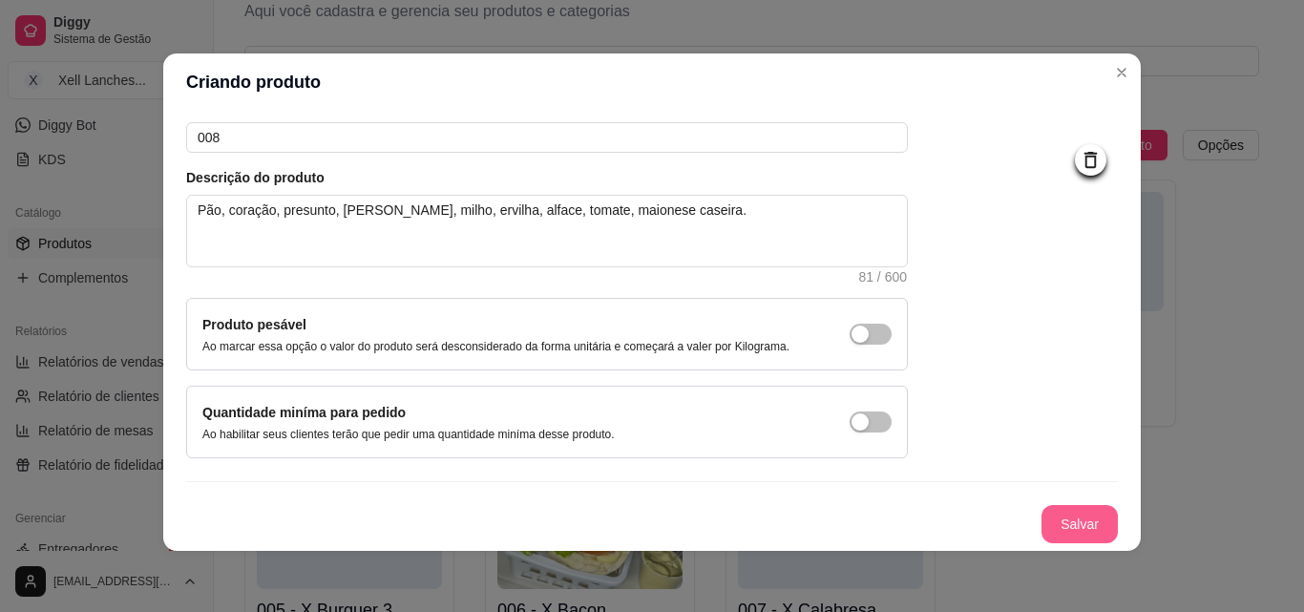
click at [1043, 527] on button "Salvar" at bounding box center [1079, 524] width 76 height 38
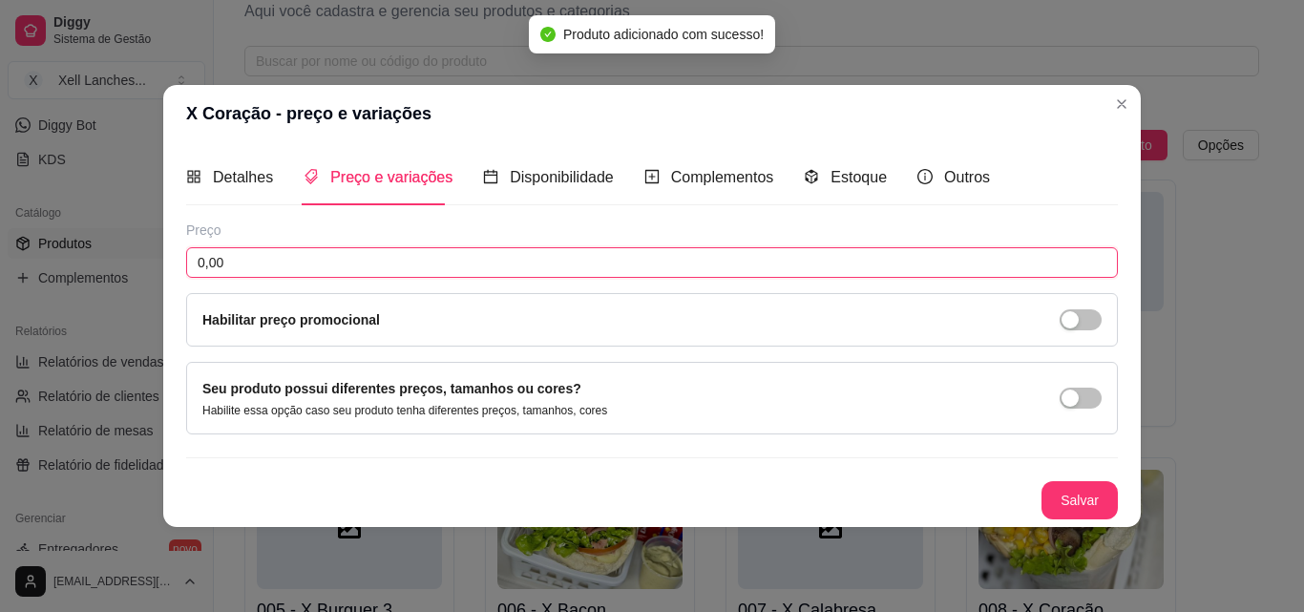
click at [301, 261] on input "0,00" at bounding box center [651, 262] width 931 height 31
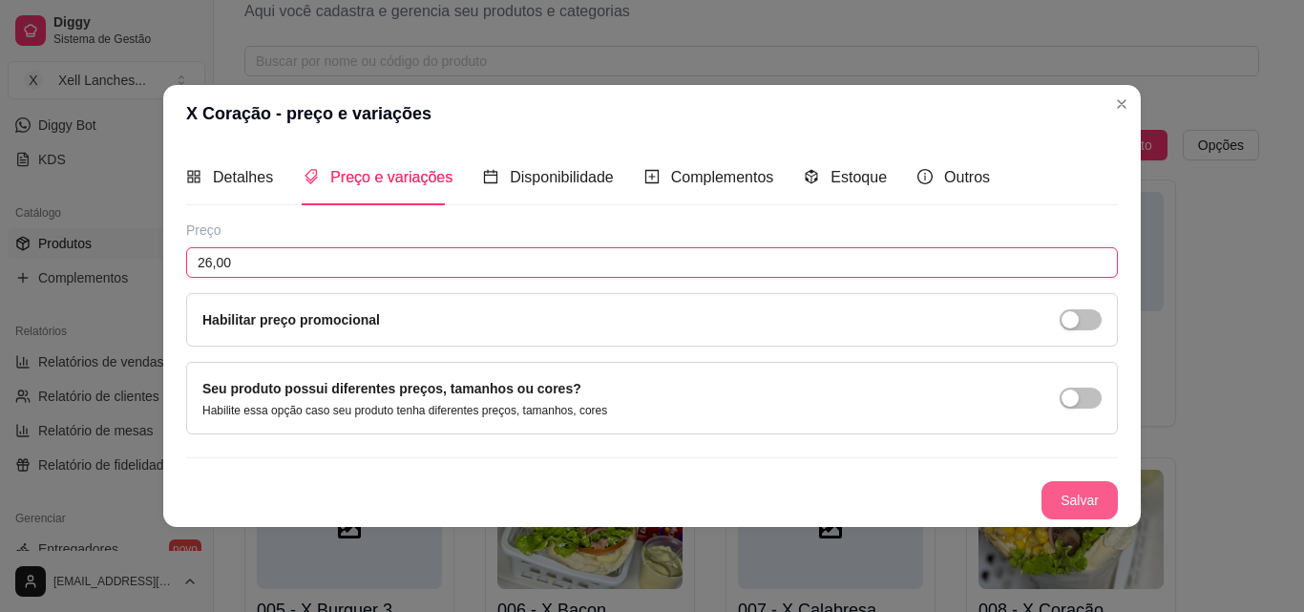
type input "26,00"
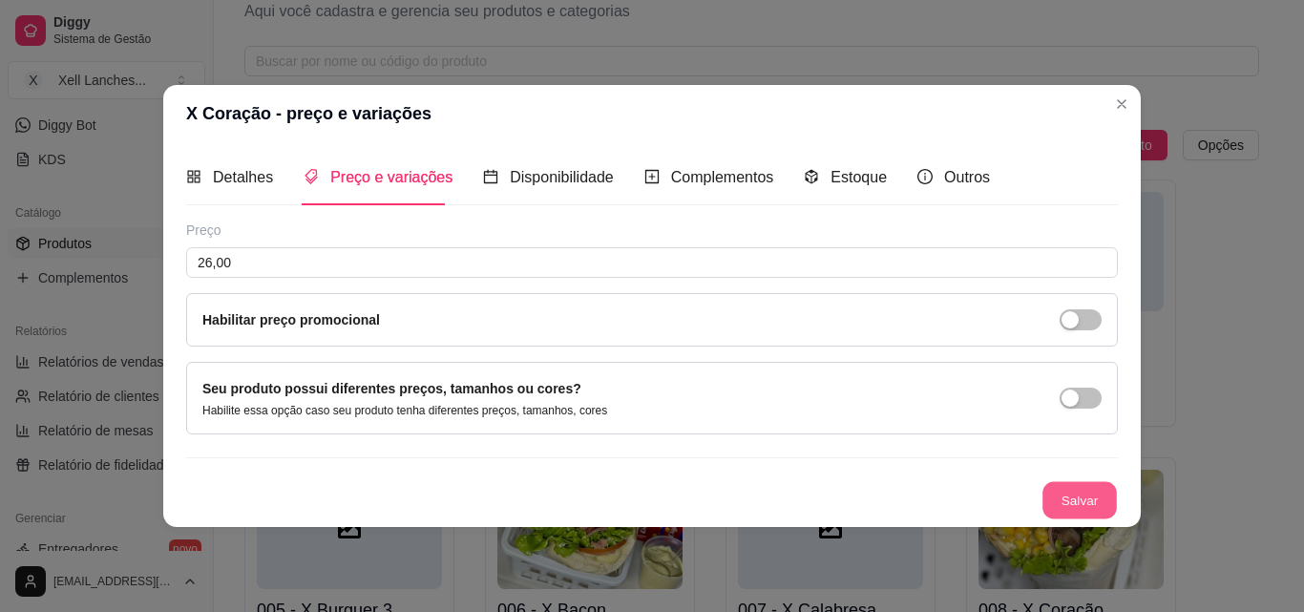
click at [1098, 501] on button "Salvar" at bounding box center [1079, 499] width 74 height 37
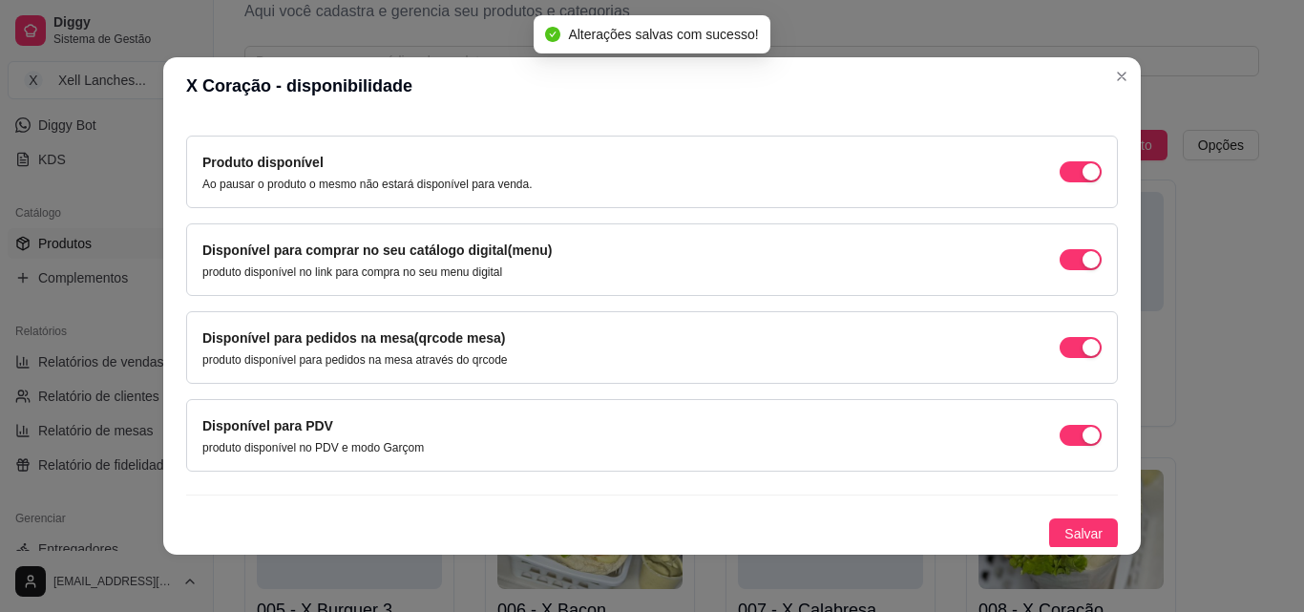
scroll to position [173, 0]
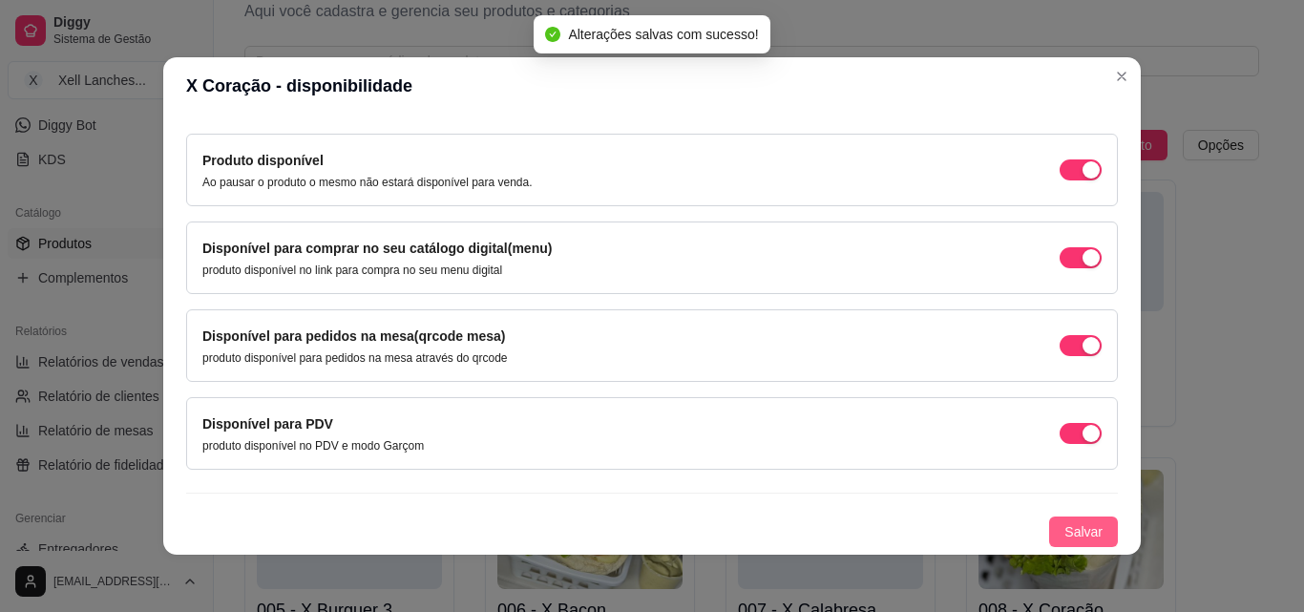
click at [1064, 521] on span "Salvar" at bounding box center [1083, 531] width 38 height 21
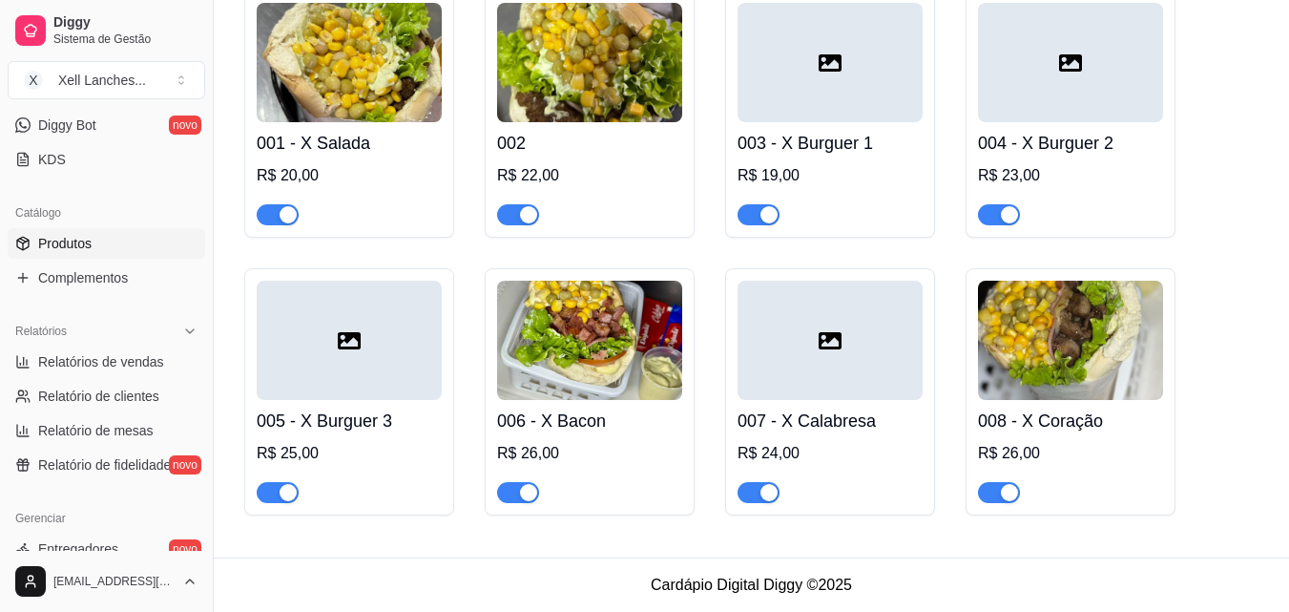
scroll to position [157, 0]
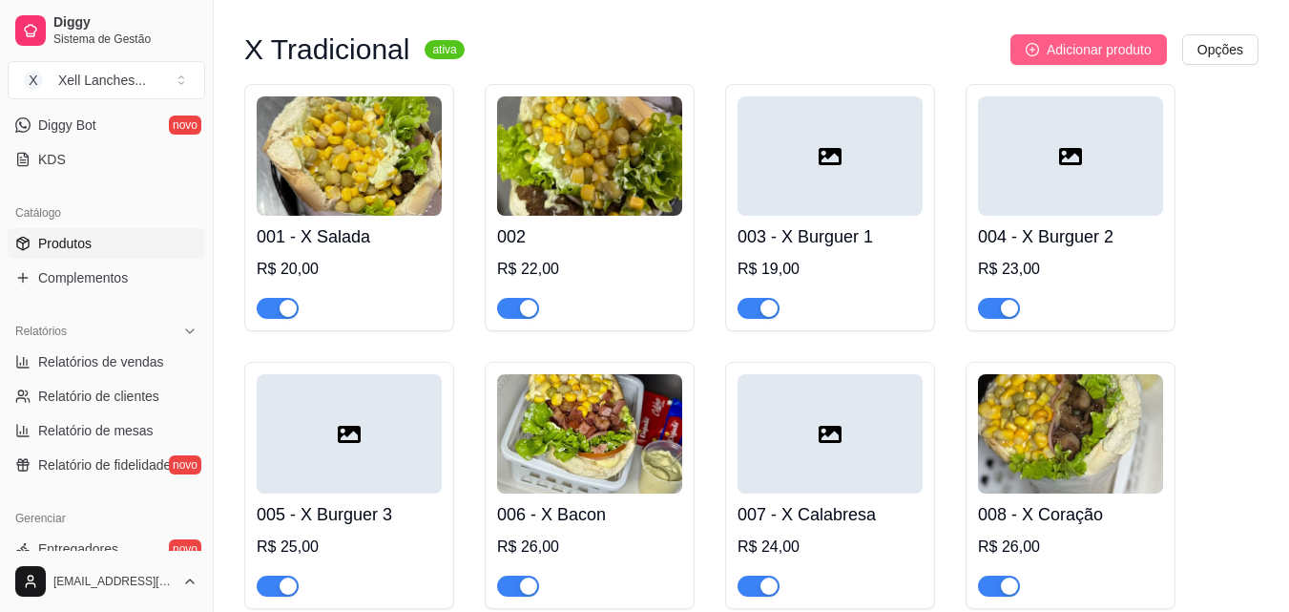
click at [1108, 52] on span "Adicionar produto" at bounding box center [1099, 49] width 105 height 21
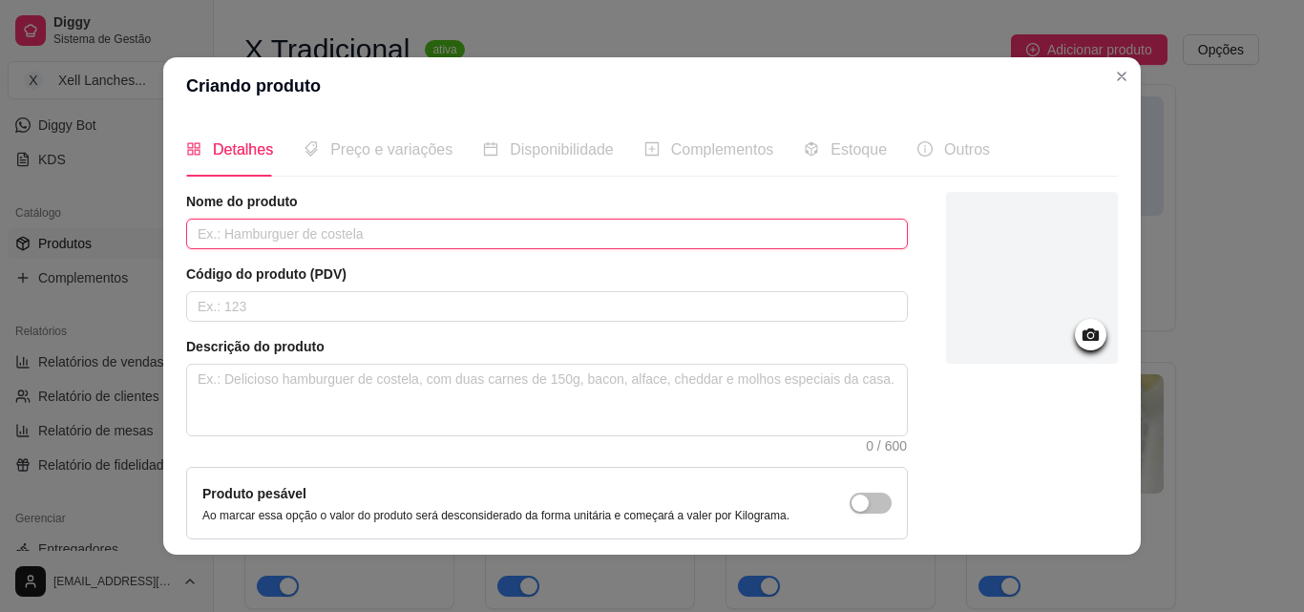
click at [299, 233] on input "text" at bounding box center [546, 234] width 721 height 31
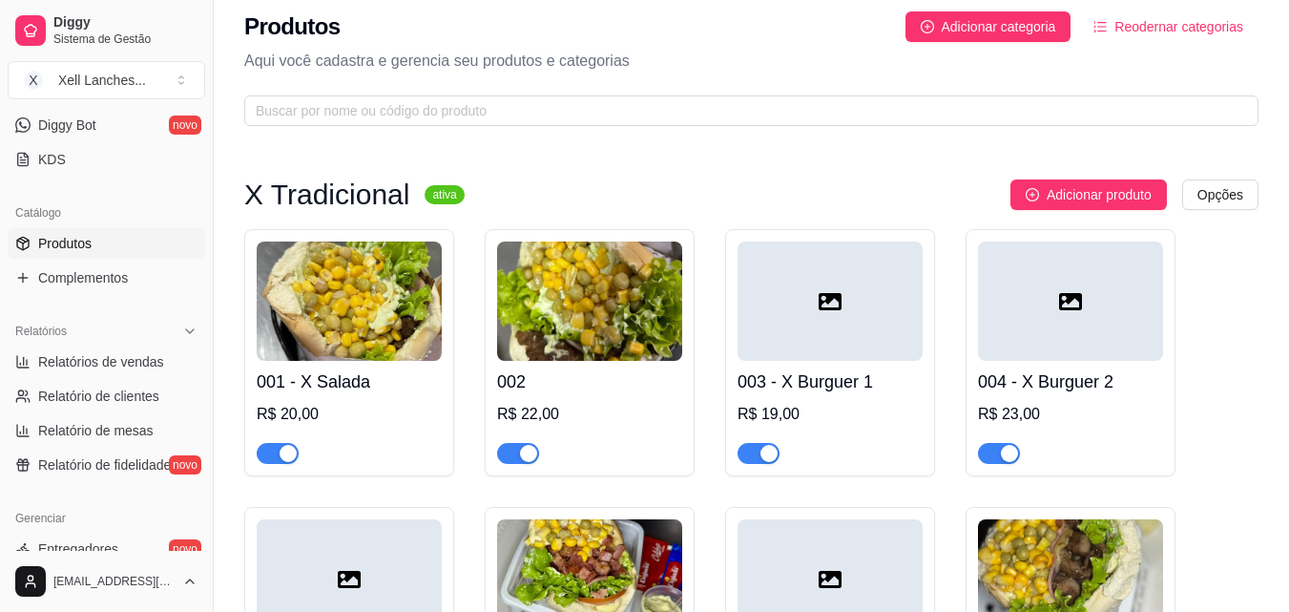
scroll to position [0, 0]
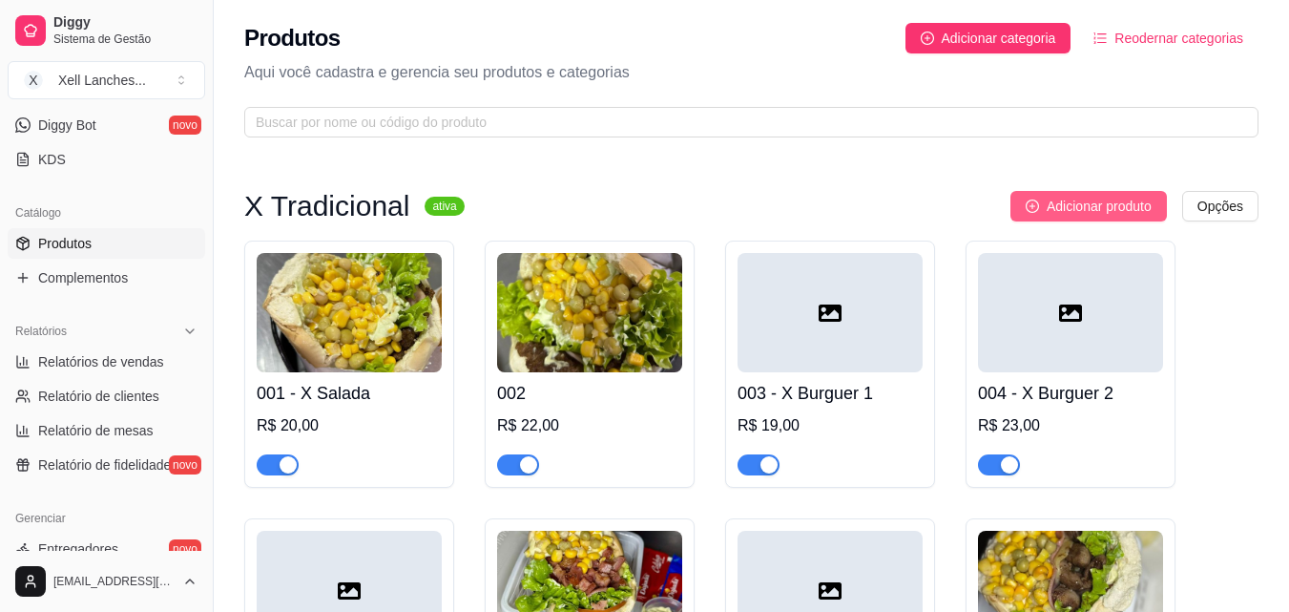
click at [1065, 205] on span "Adicionar produto" at bounding box center [1099, 206] width 105 height 21
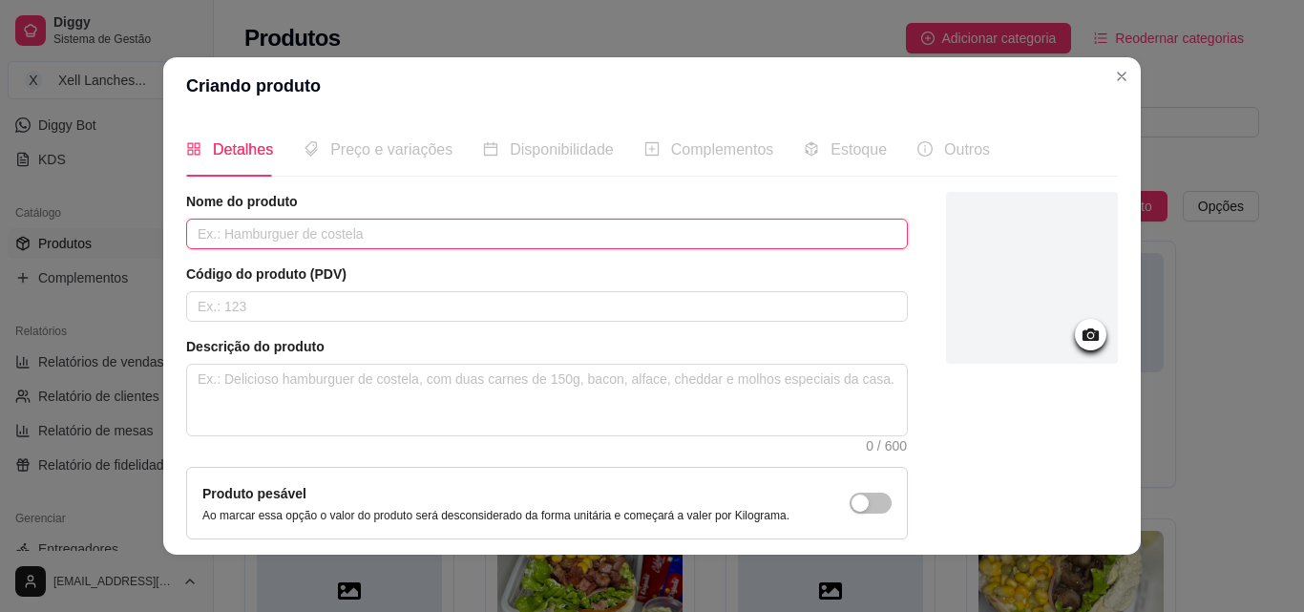
click at [324, 239] on input "text" at bounding box center [546, 234] width 721 height 31
click at [382, 232] on input "text" at bounding box center [546, 234] width 721 height 31
type input "X"
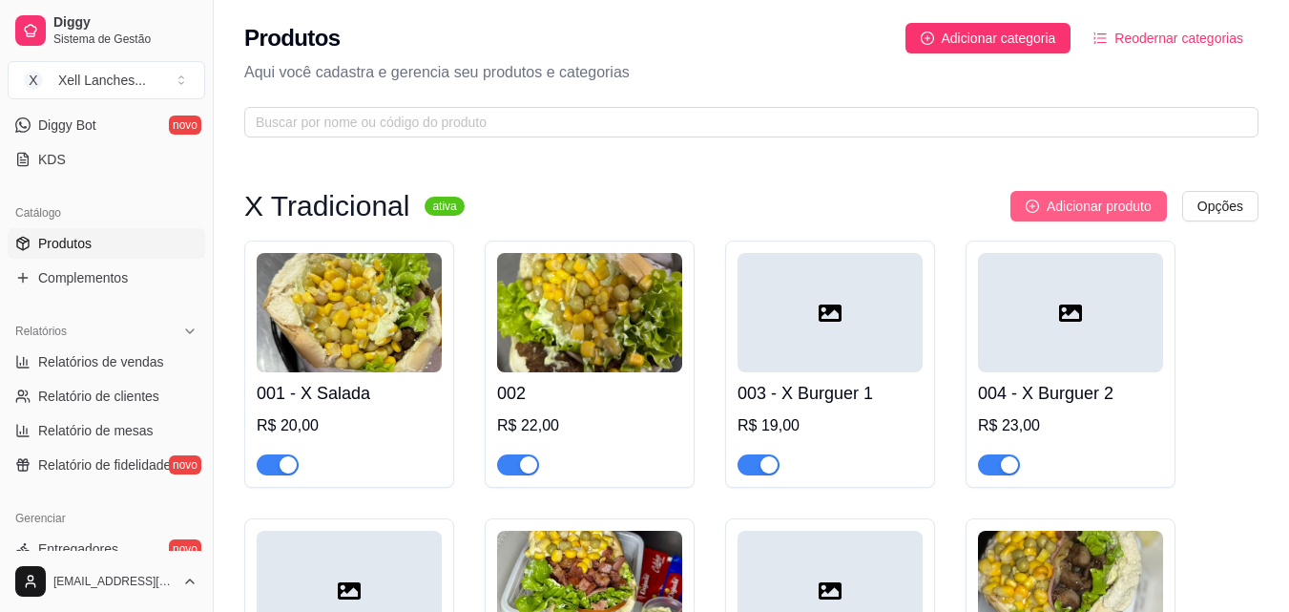
click at [1096, 202] on span "Adicionar produto" at bounding box center [1099, 206] width 105 height 21
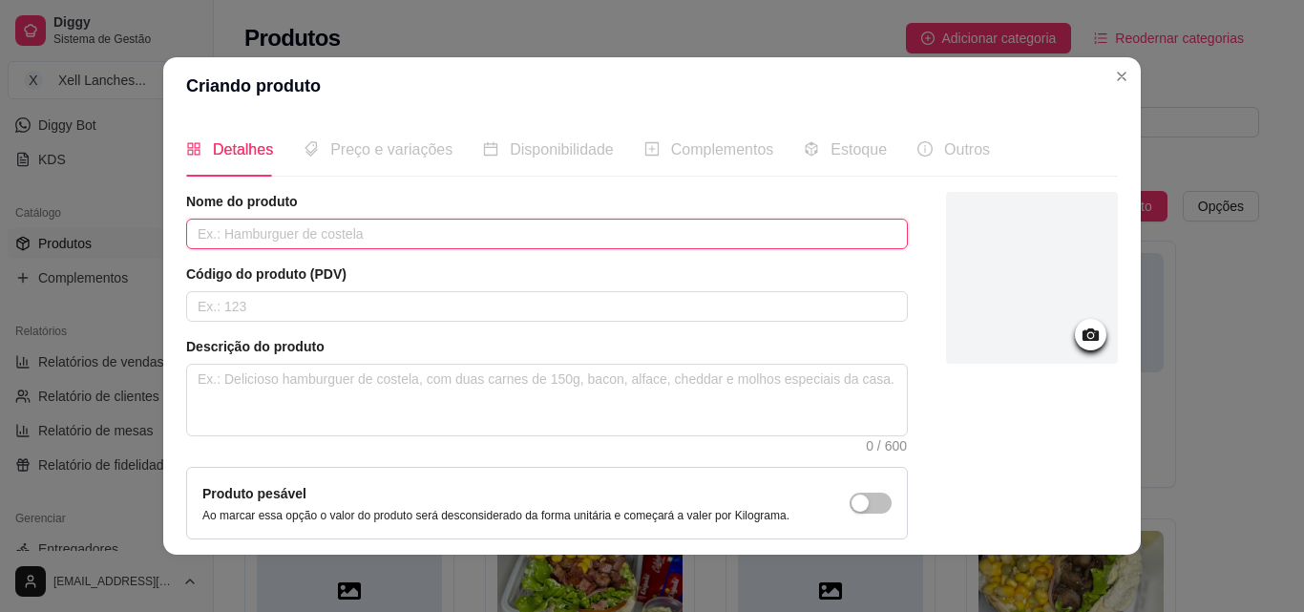
drag, startPoint x: 436, startPoint y: 219, endPoint x: 424, endPoint y: 232, distance: 17.5
click at [435, 219] on input "text" at bounding box center [546, 234] width 721 height 31
click at [424, 232] on input "text" at bounding box center [546, 234] width 721 height 31
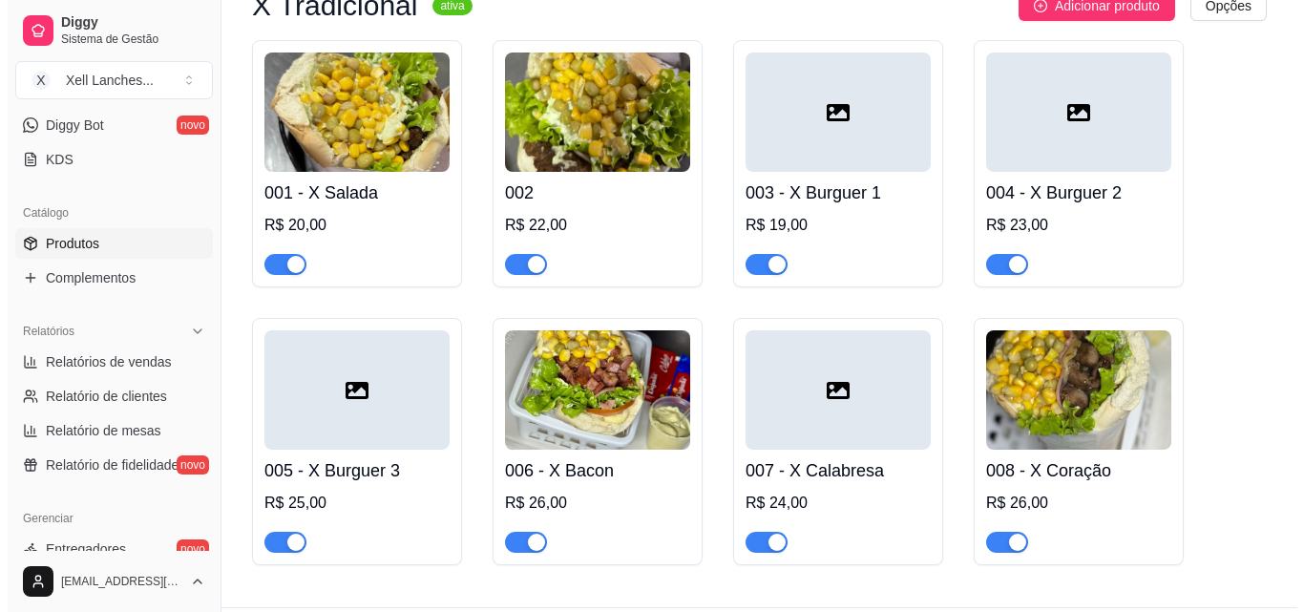
scroll to position [157, 0]
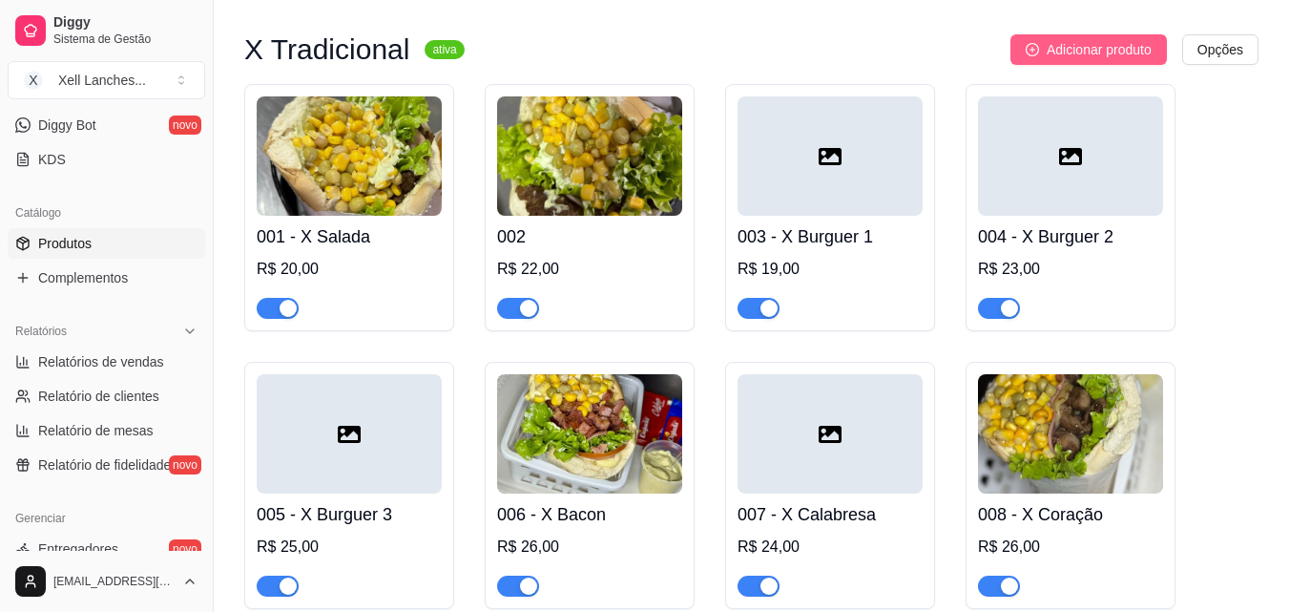
click at [1075, 48] on span "Adicionar produto" at bounding box center [1099, 49] width 105 height 21
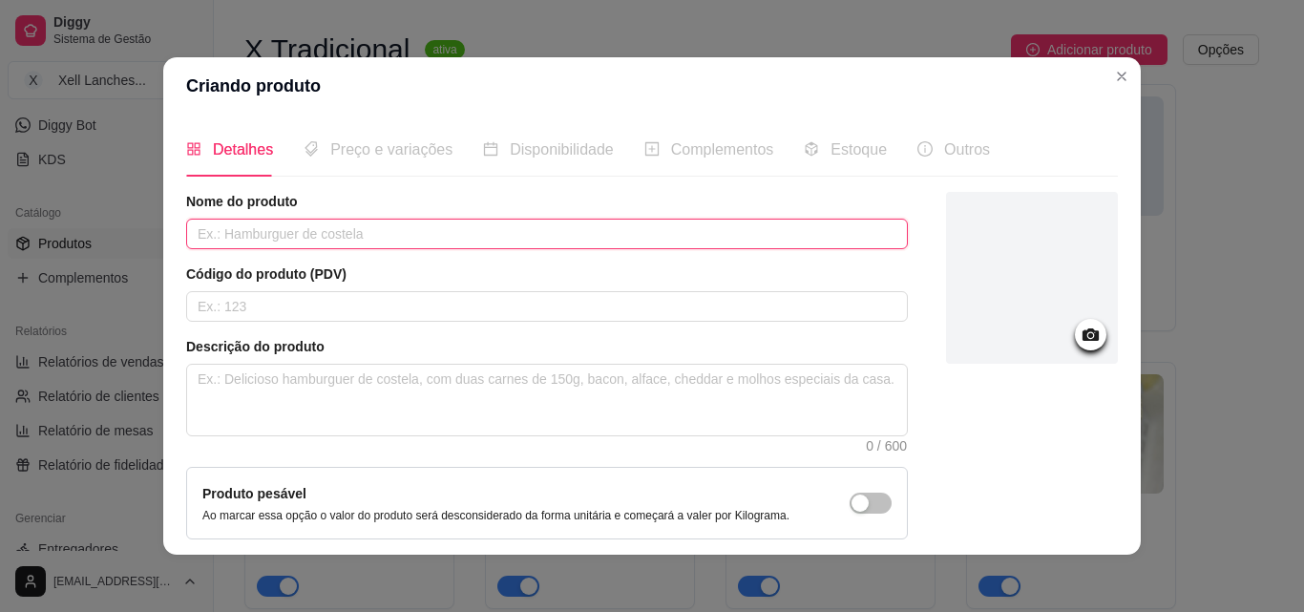
click at [506, 233] on input "text" at bounding box center [546, 234] width 721 height 31
type input "X Frango"
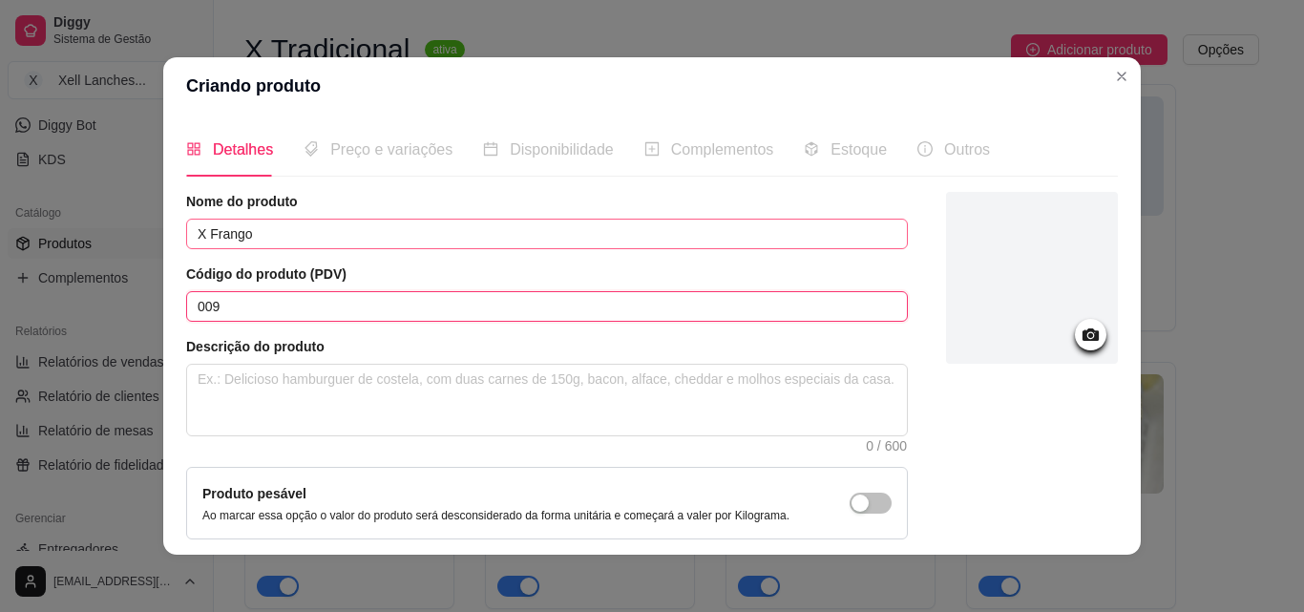
type input "009"
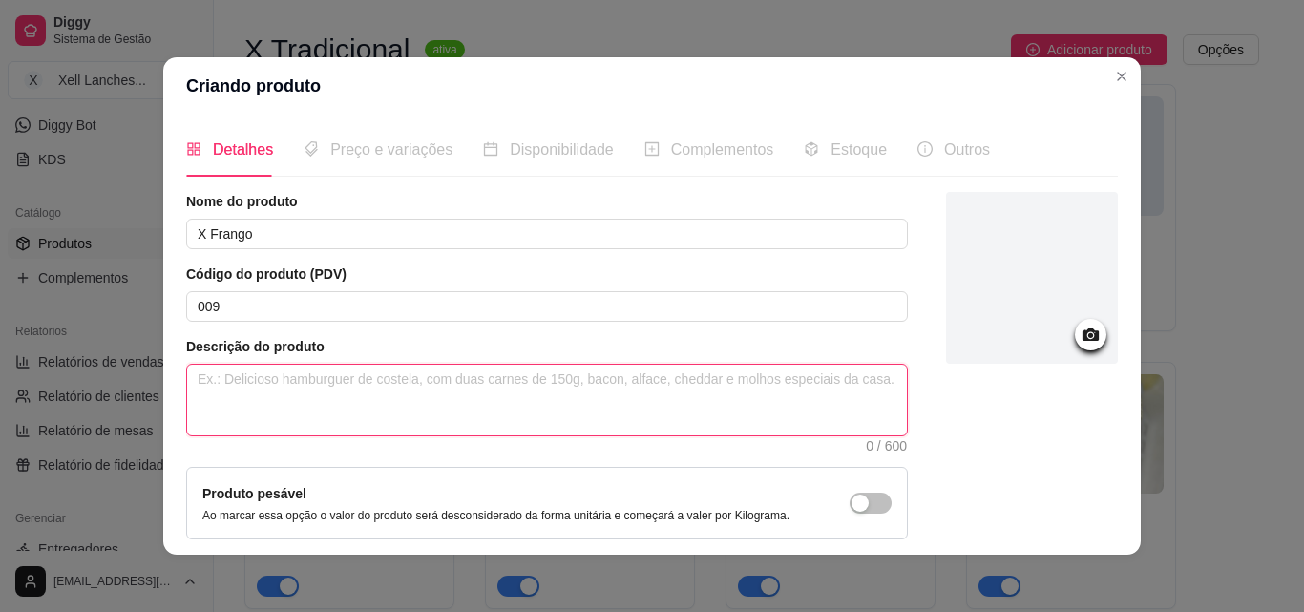
paste textarea "Pão, frango ,presunto, queijo, milho, ervilha, alface, tomate, maionese caseira."
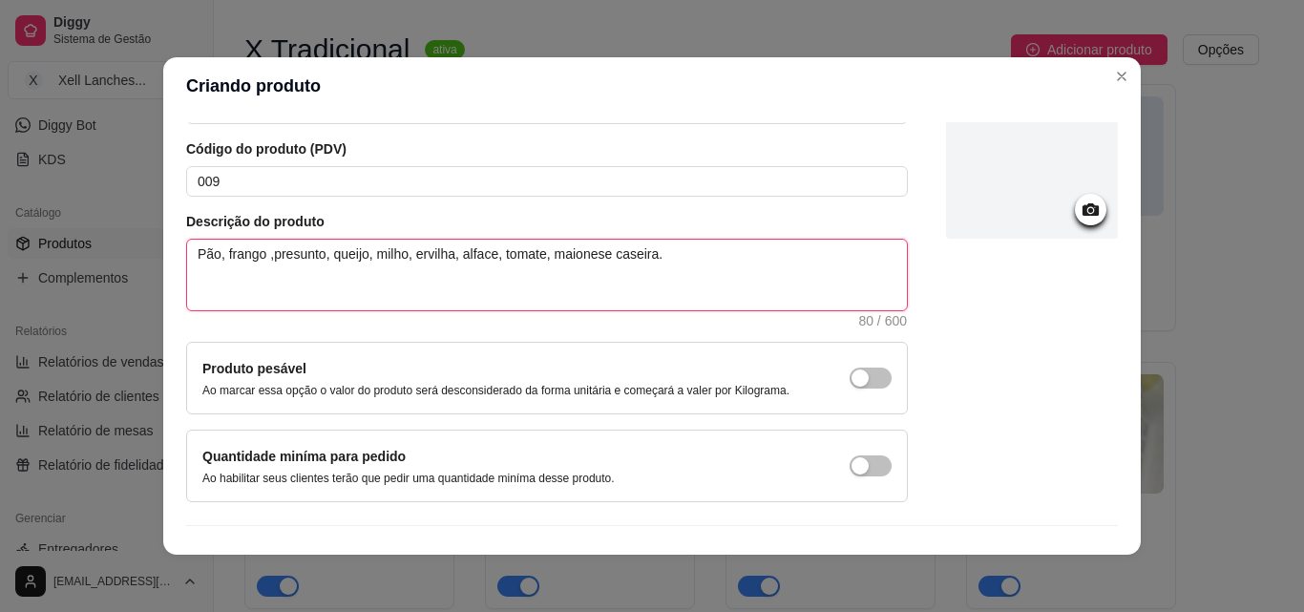
scroll to position [165, 0]
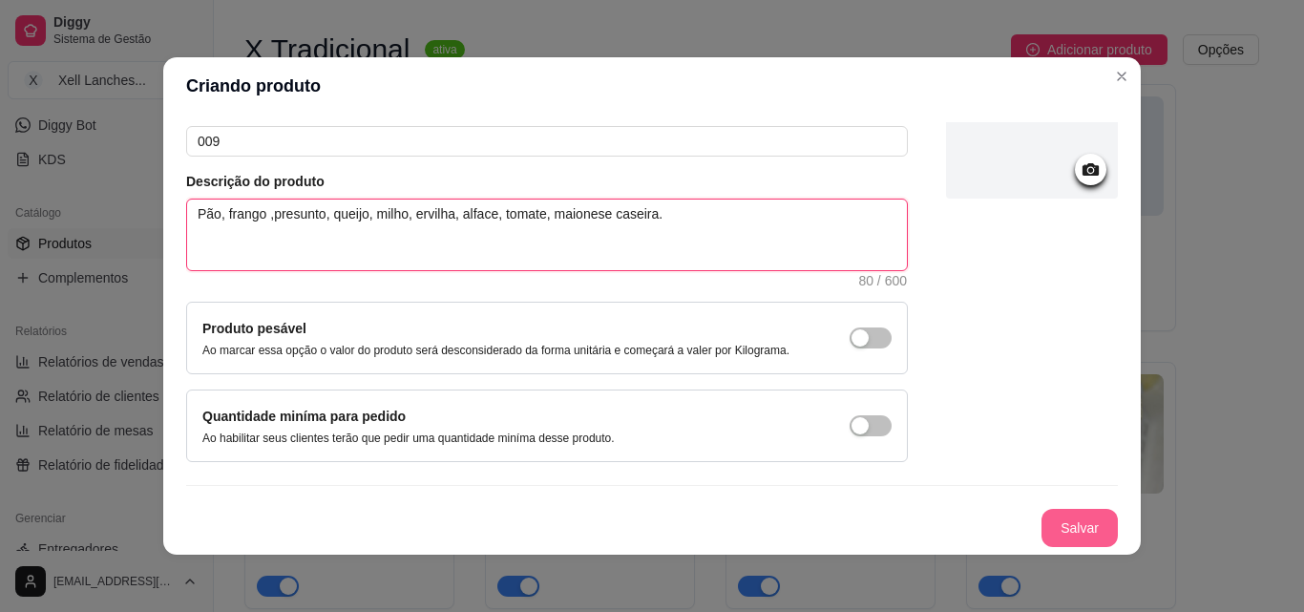
type textarea "Pão, frango ,presunto, queijo, milho, ervilha, alface, tomate, maionese caseira."
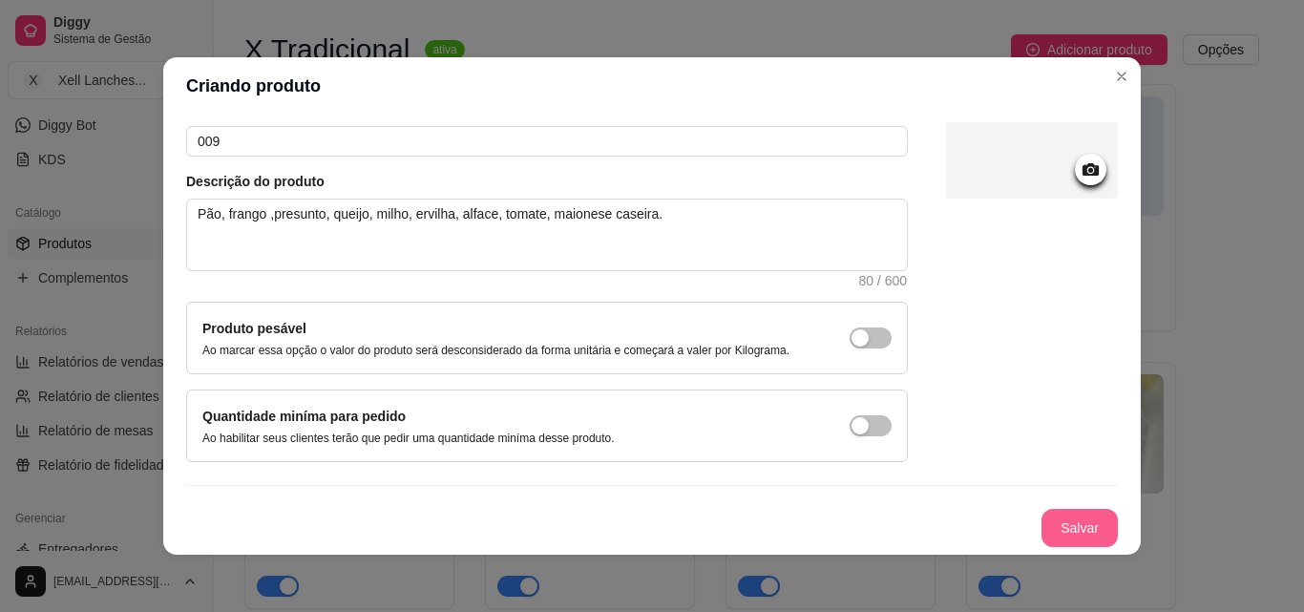
click at [1064, 524] on button "Salvar" at bounding box center [1079, 528] width 76 height 38
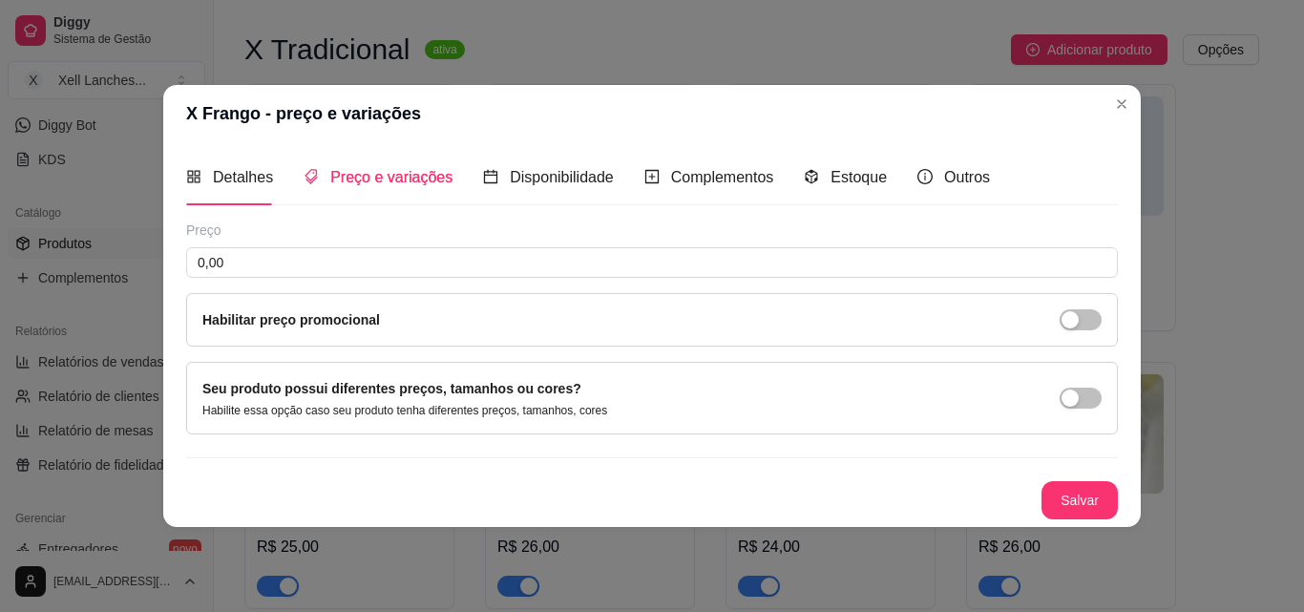
scroll to position [0, 0]
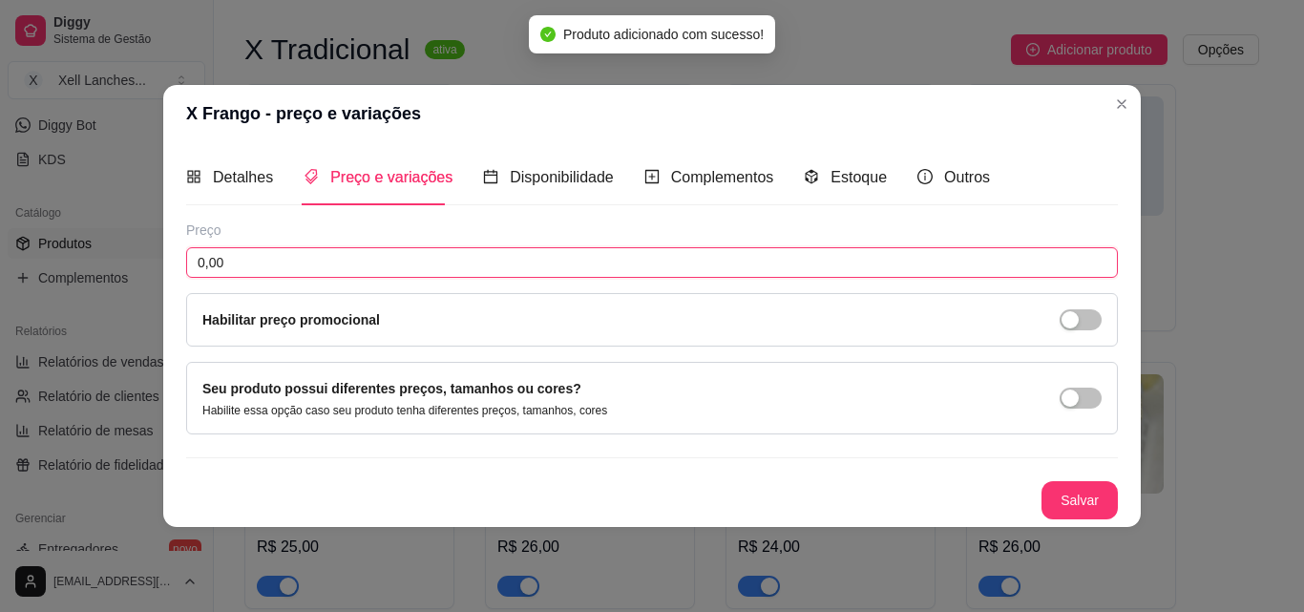
click at [241, 273] on input "0,00" at bounding box center [651, 262] width 931 height 31
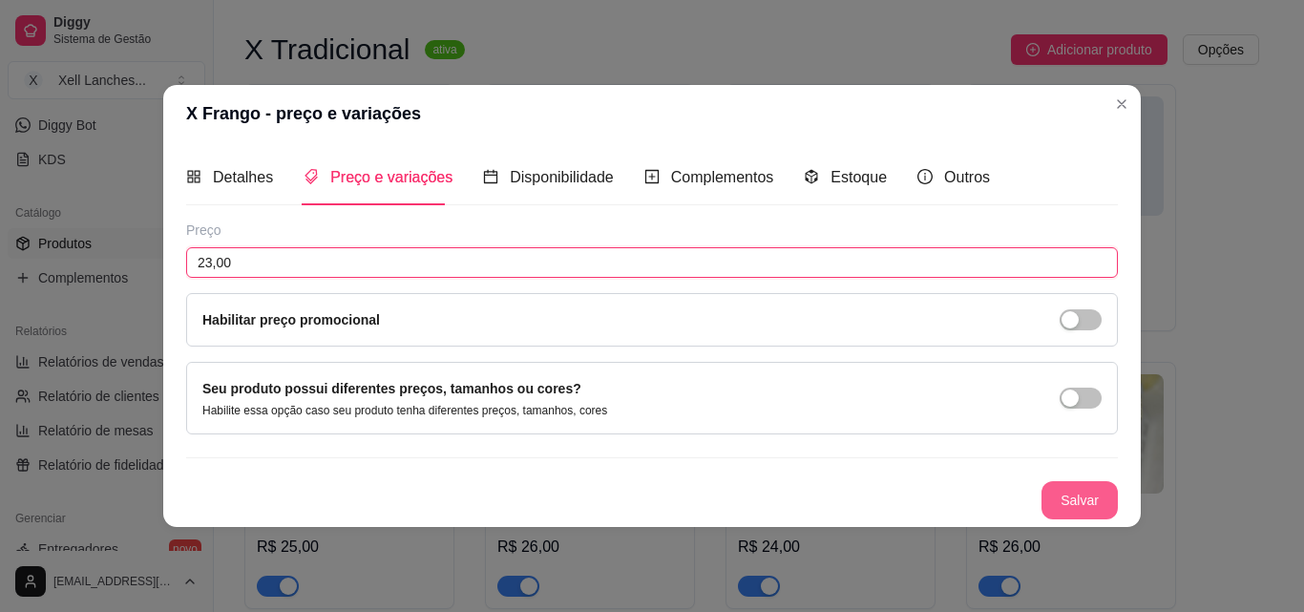
type input "23,00"
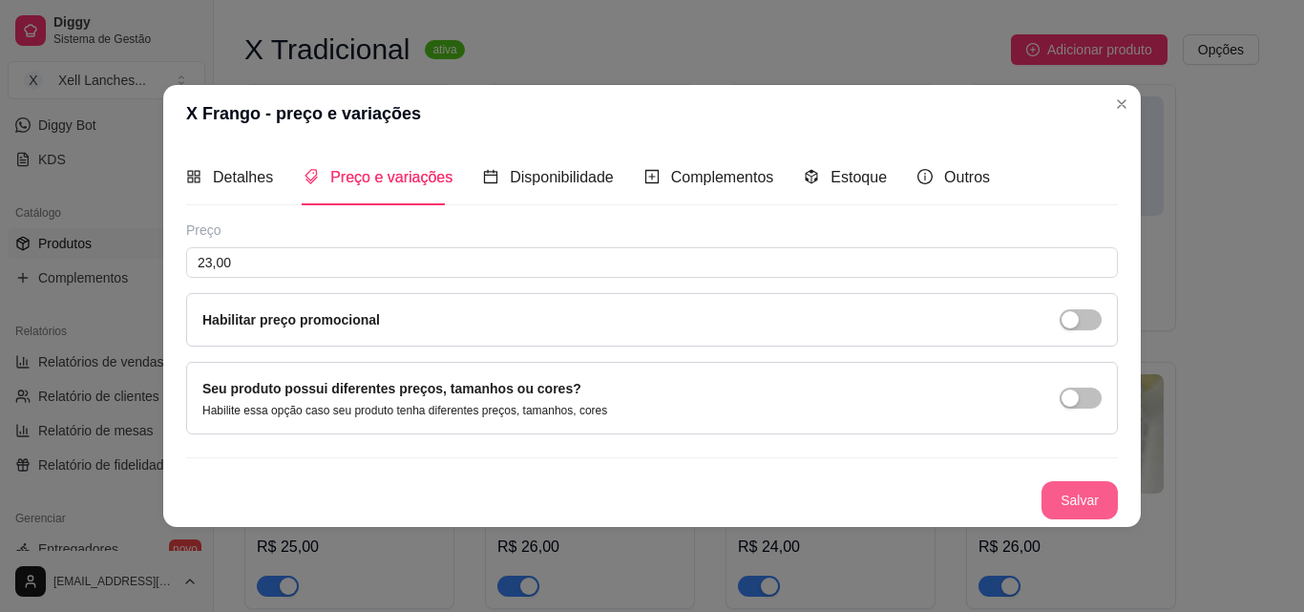
click at [1088, 496] on button "Salvar" at bounding box center [1079, 500] width 76 height 38
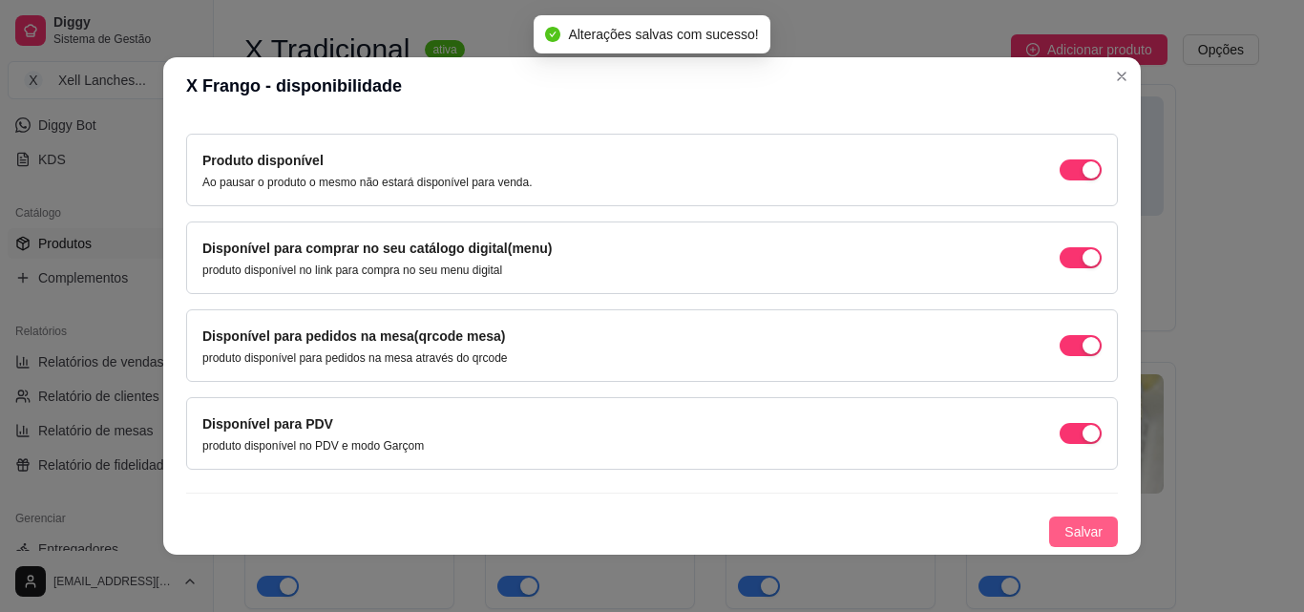
scroll to position [4, 0]
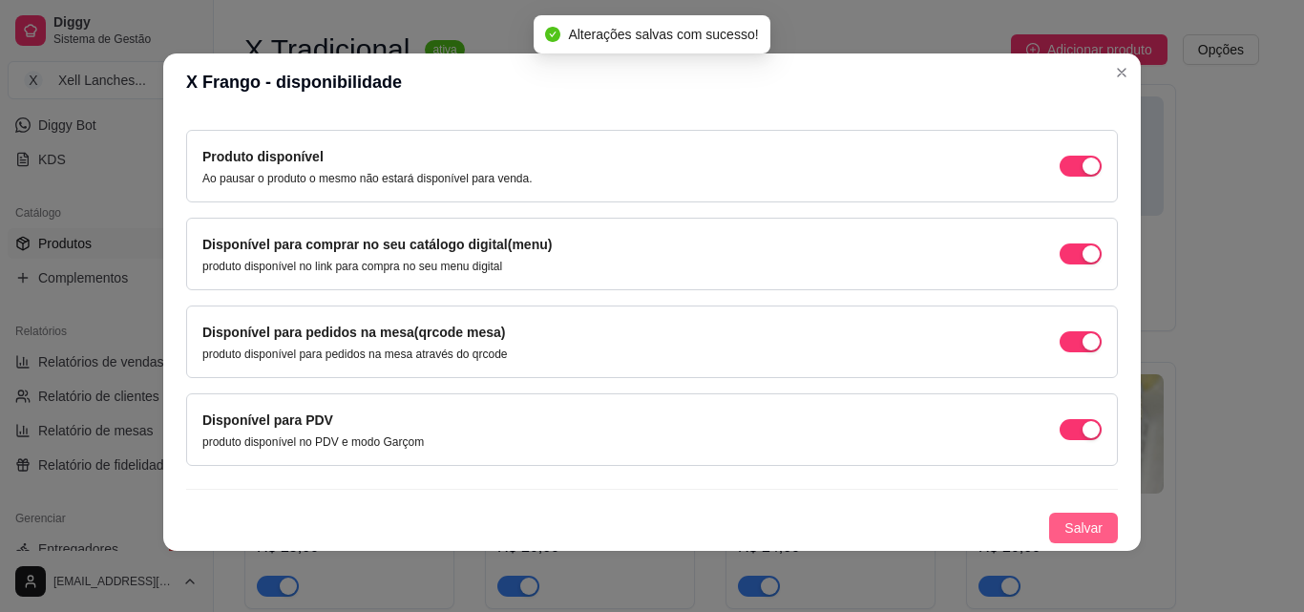
click at [1066, 528] on span "Salvar" at bounding box center [1083, 527] width 38 height 21
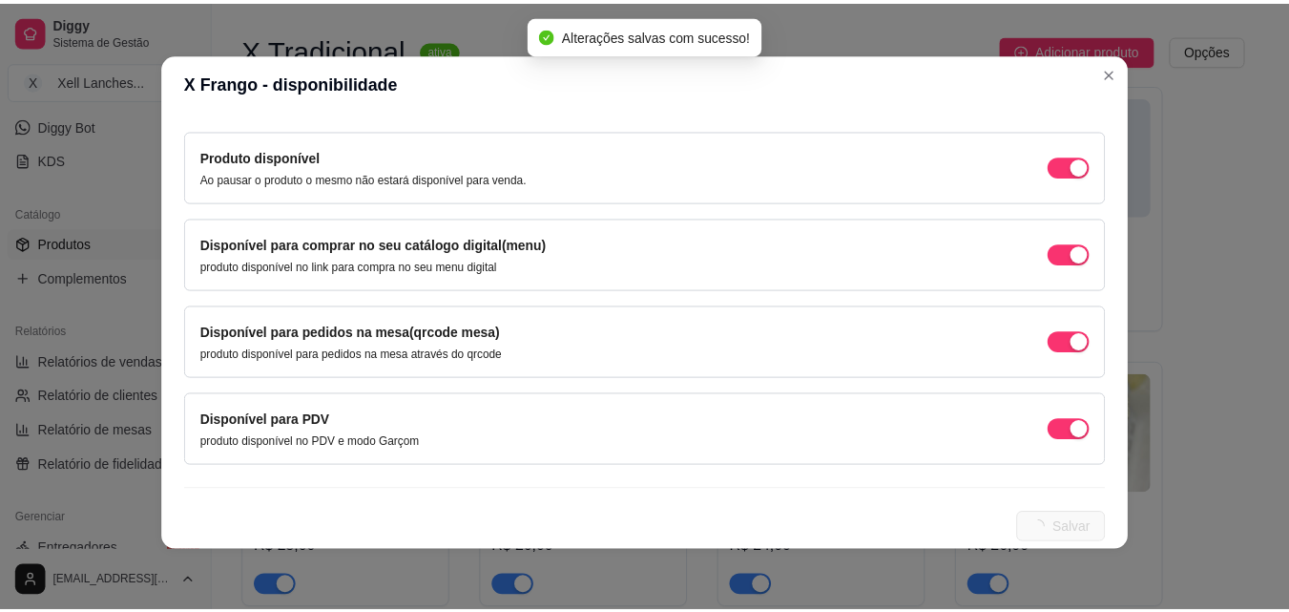
scroll to position [0, 0]
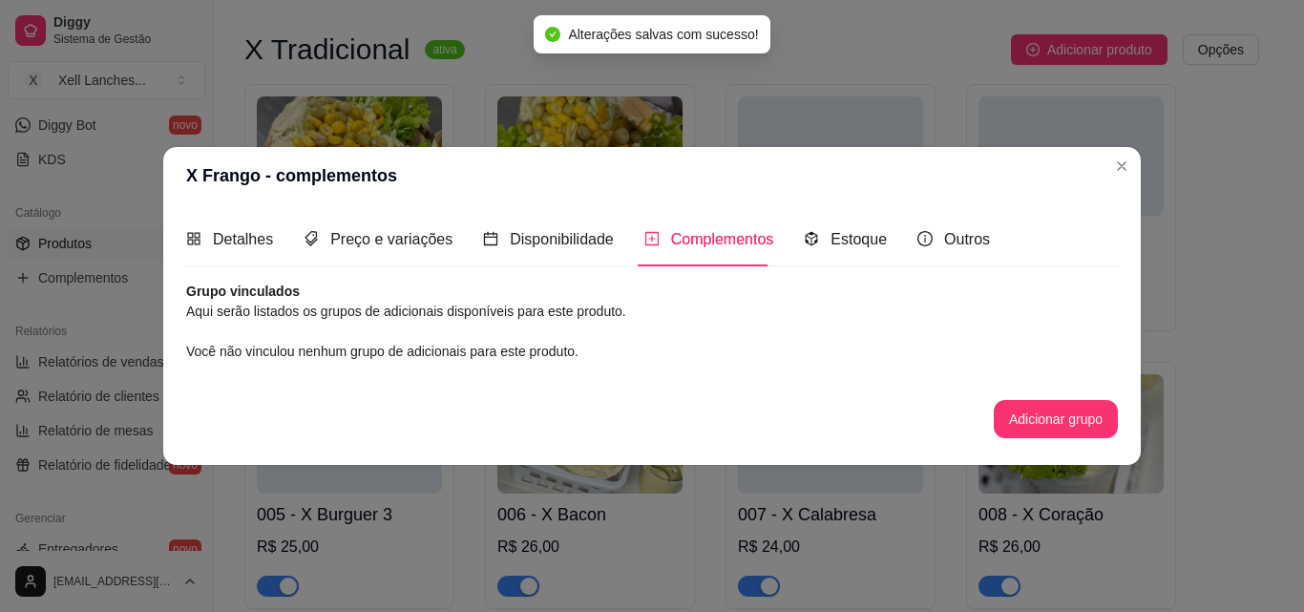
click at [1126, 149] on header "X Frango - complementos" at bounding box center [651, 175] width 977 height 57
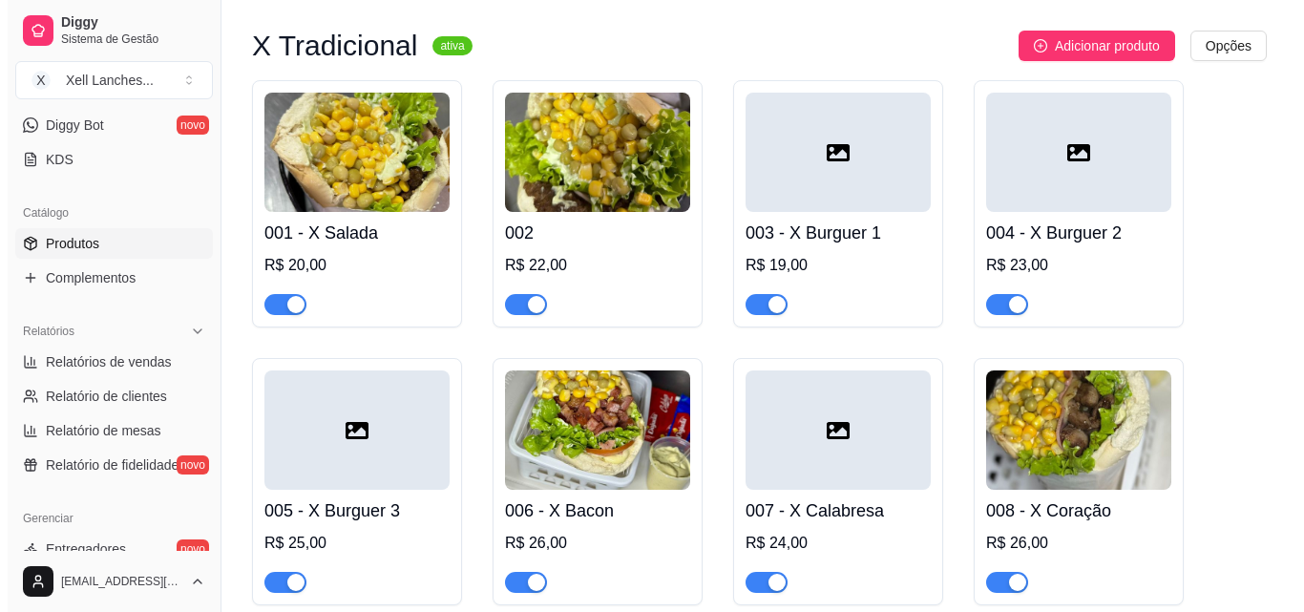
scroll to position [157, 0]
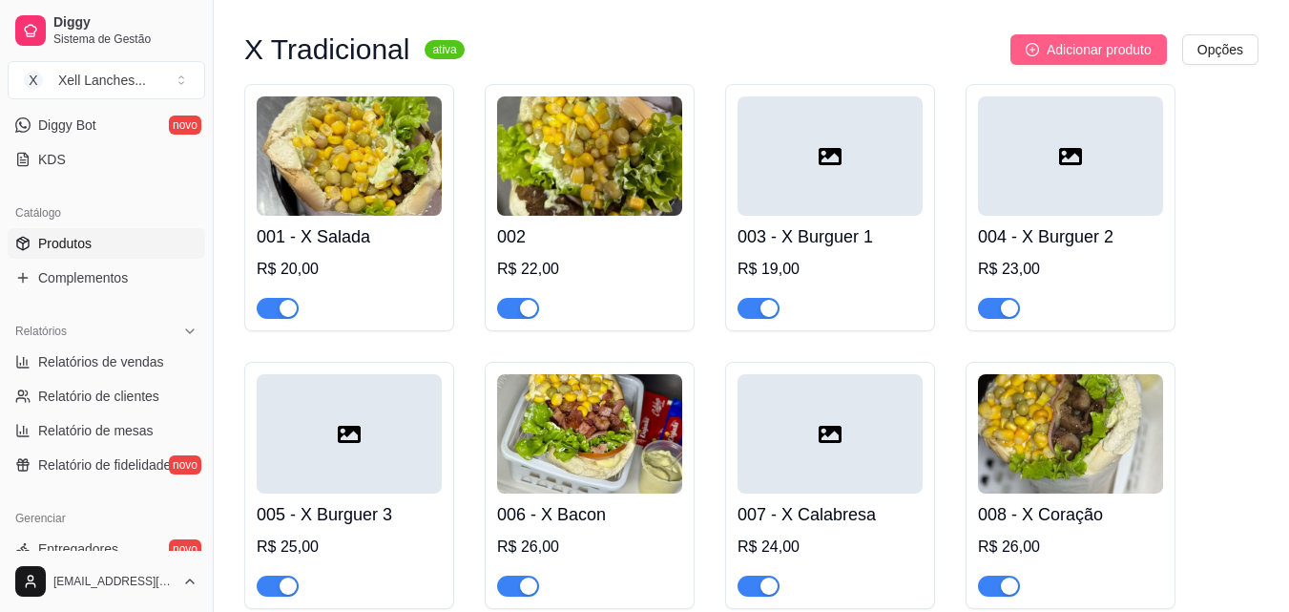
click at [1090, 51] on span "Adicionar produto" at bounding box center [1099, 49] width 105 height 21
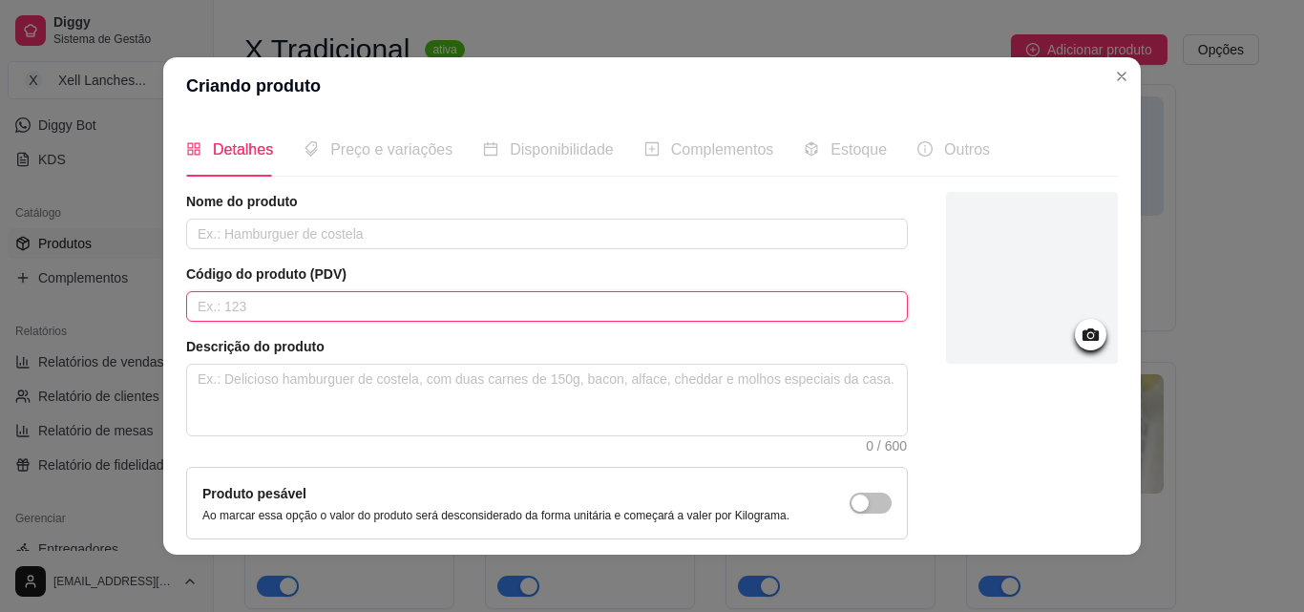
click at [272, 303] on input "text" at bounding box center [546, 306] width 721 height 31
type input "010"
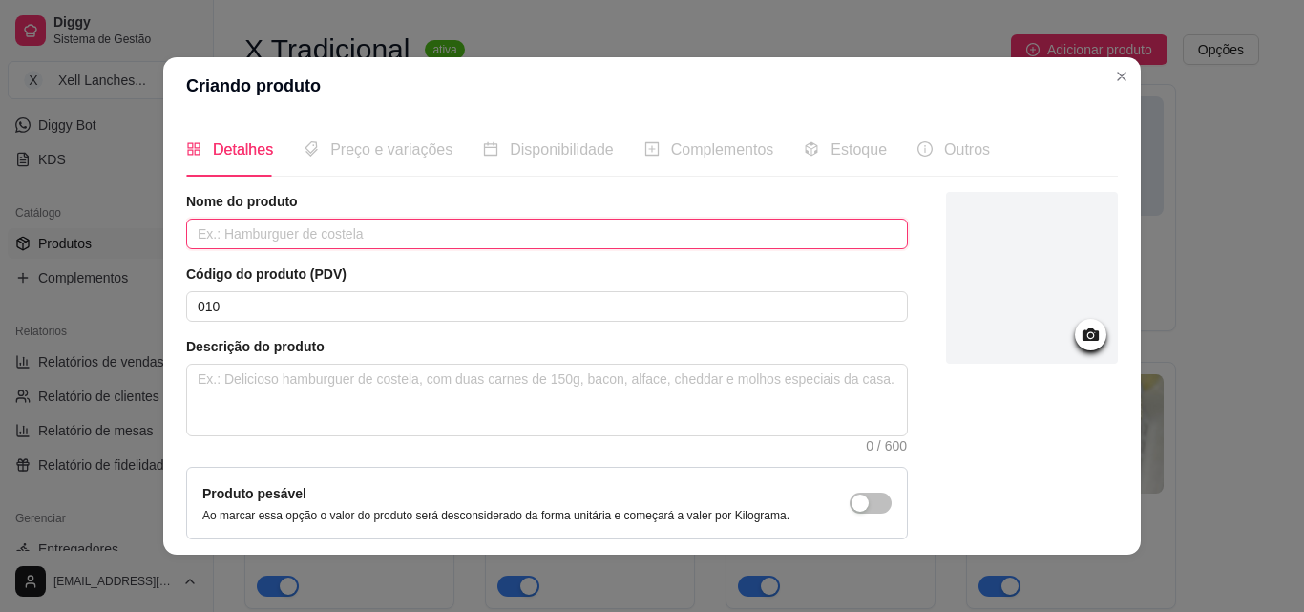
click at [300, 240] on input "text" at bounding box center [546, 234] width 721 height 31
type input "X da Casa"
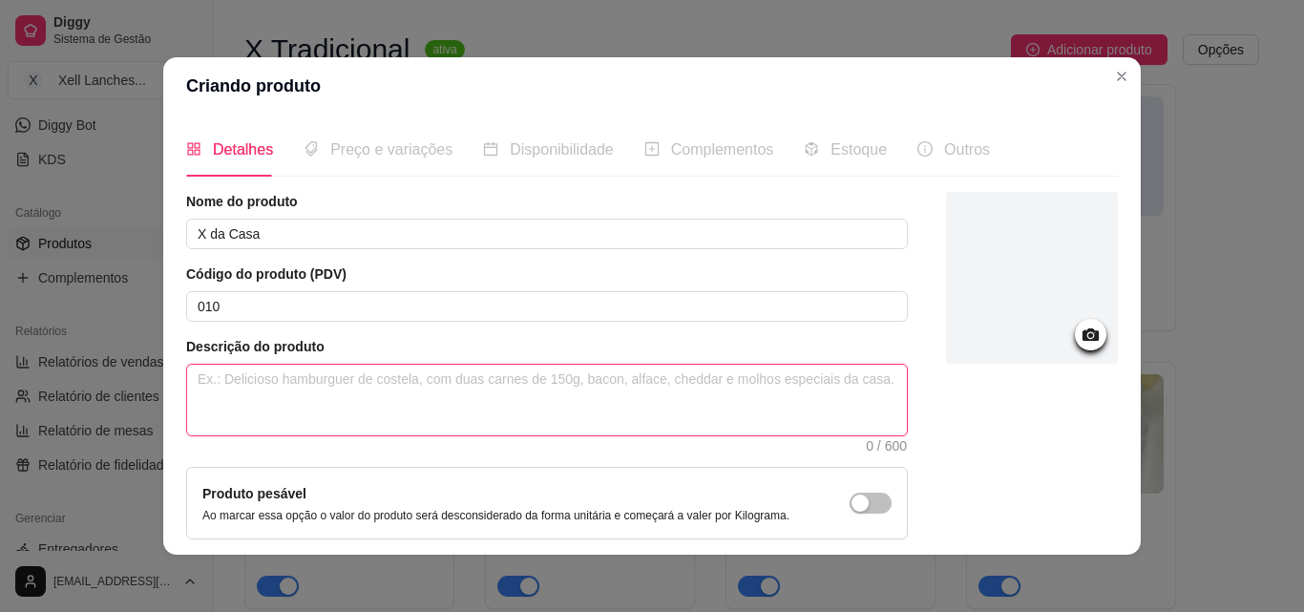
click at [268, 380] on textarea at bounding box center [547, 400] width 720 height 71
paste textarea "Pão, hambúrguer,calabresa,frango, [GEOGRAPHIC_DATA], batata palha, [GEOGRAPHIC_…"
type textarea "Pão, hambúrguer,calabresa,frango, [GEOGRAPHIC_DATA], batata palha, [GEOGRAPHIC_…"
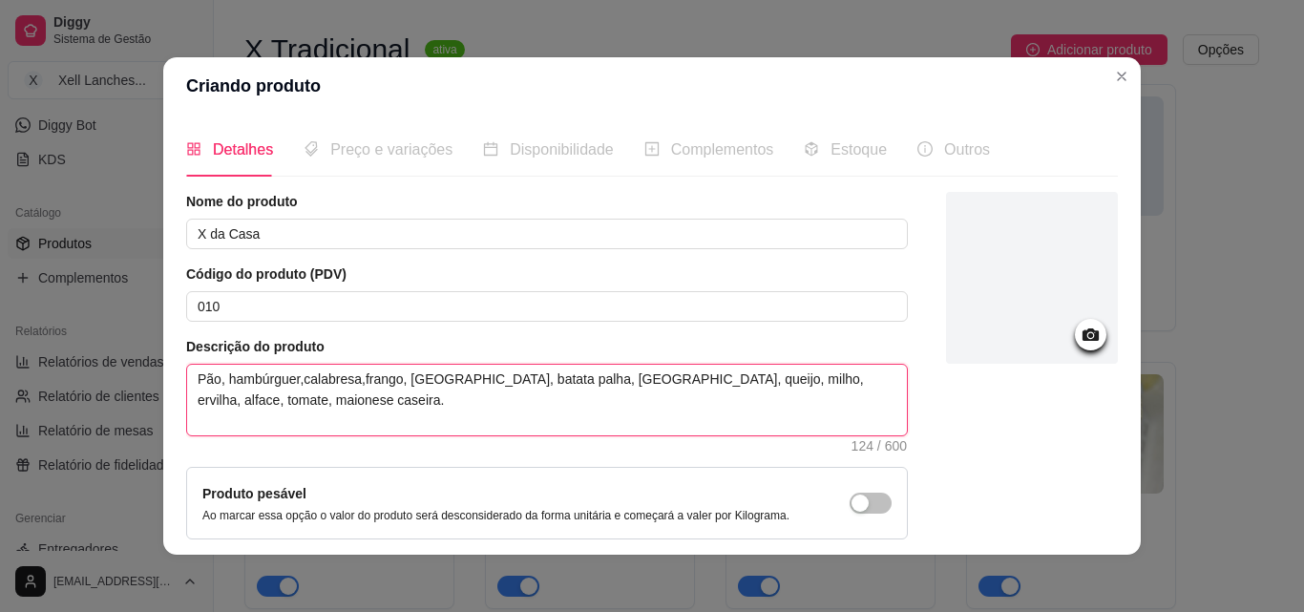
click at [292, 381] on textarea "Pão, hambúrguer,calabresa,frango, [GEOGRAPHIC_DATA], batata palha, [GEOGRAPHIC_…" at bounding box center [547, 400] width 720 height 71
click at [299, 376] on textarea "Pão, hambúrguer,calabresa,frango, [GEOGRAPHIC_DATA], batata palha, [GEOGRAPHIC_…" at bounding box center [547, 400] width 720 height 71
click at [296, 382] on textarea "Pão, hambúrguer,calabresa,frango, [GEOGRAPHIC_DATA], batata palha, [GEOGRAPHIC_…" at bounding box center [547, 400] width 720 height 71
type textarea "Pão, hambúrguer, calabresa,frango, [GEOGRAPHIC_DATA], batata palha, [GEOGRAPHIC…"
click at [356, 376] on textarea "Pão, hambúrguer, calabresa,frango, [GEOGRAPHIC_DATA], batata palha, [GEOGRAPHIC…" at bounding box center [547, 400] width 720 height 71
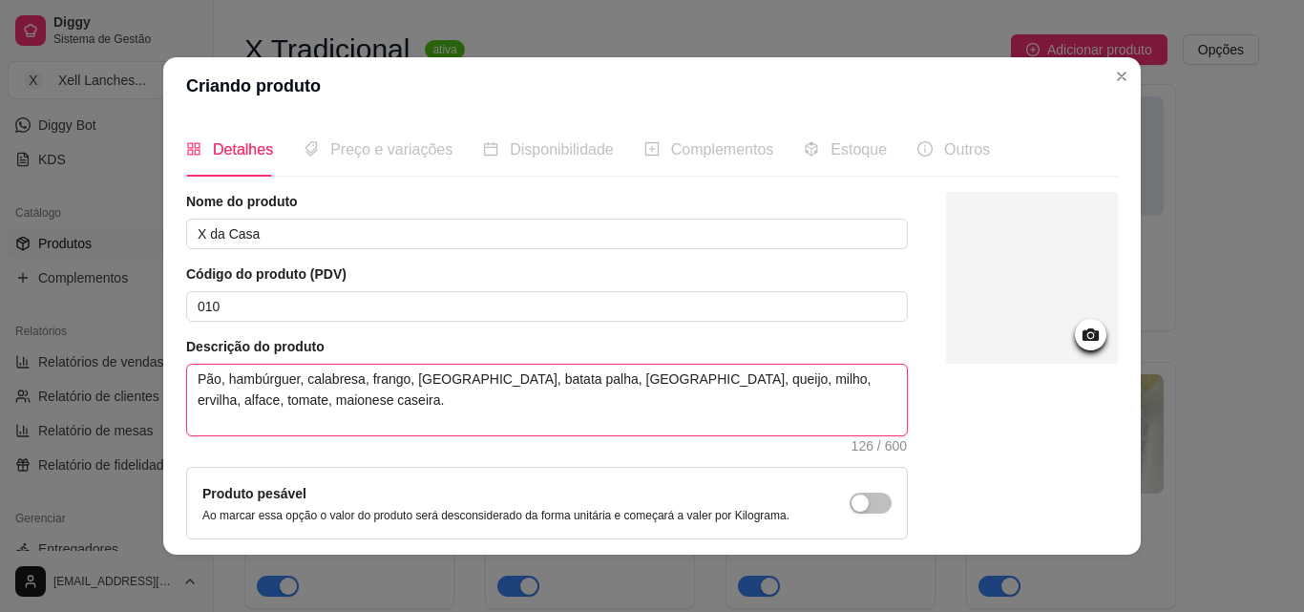
click at [469, 428] on textarea "Pão, hambúrguer, calabresa, frango, [GEOGRAPHIC_DATA], batata palha, [GEOGRAPHI…" at bounding box center [547, 400] width 720 height 71
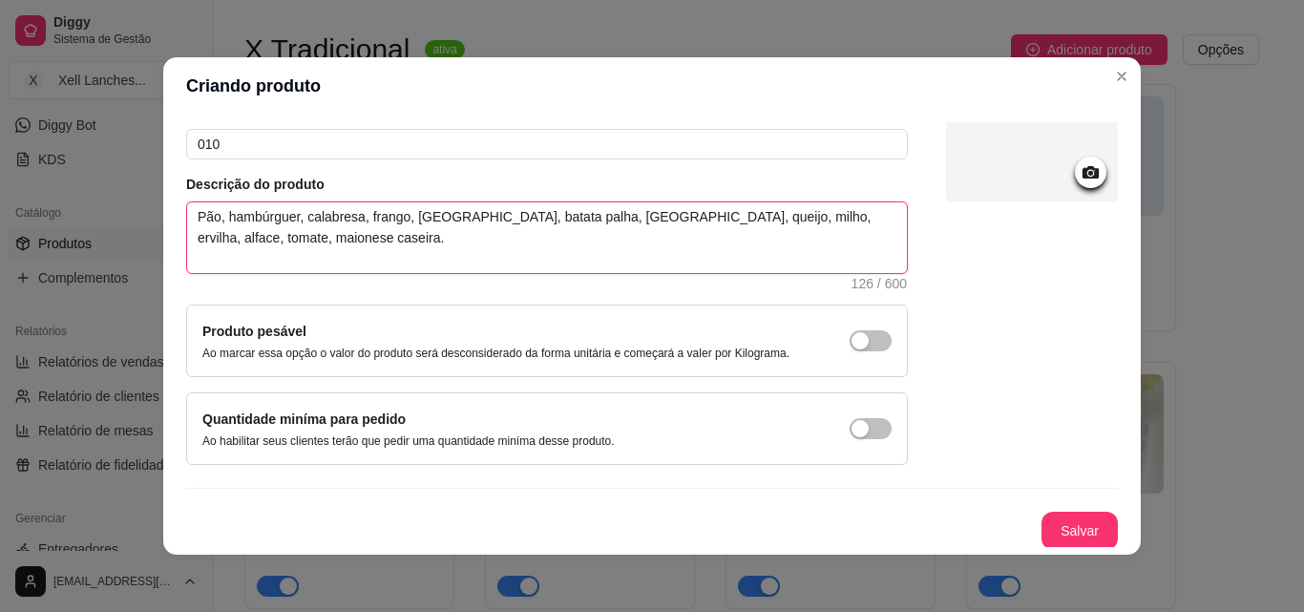
scroll to position [165, 0]
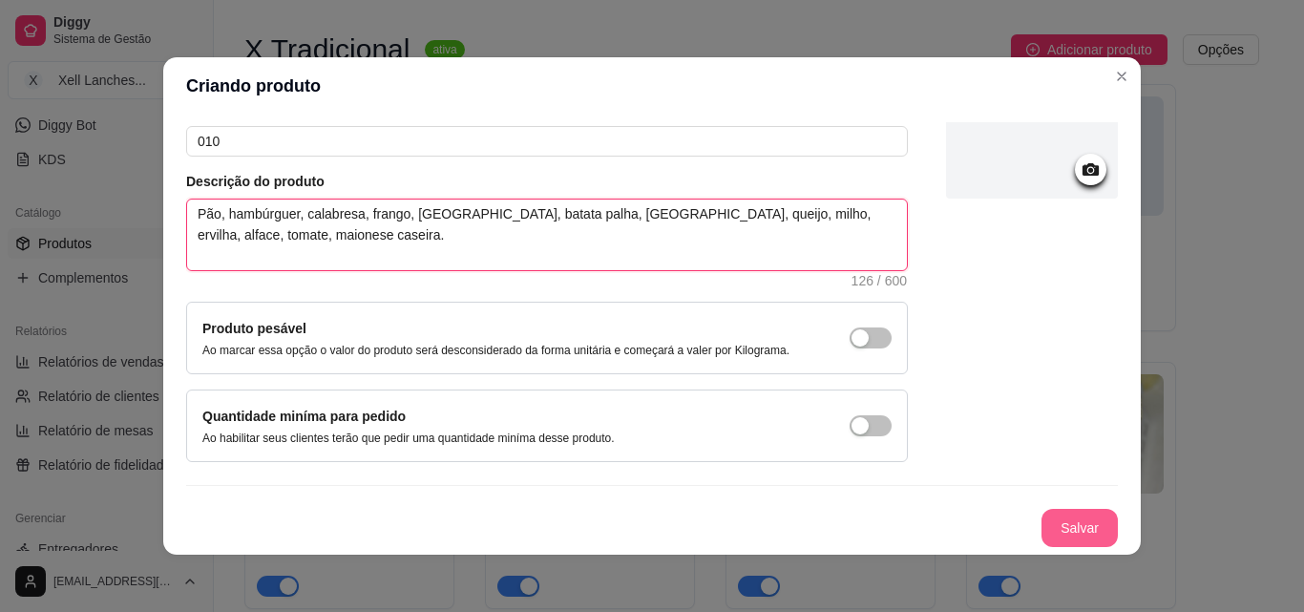
type textarea "Pão, hambúrguer, calabresa, frango, [GEOGRAPHIC_DATA], batata palha, [GEOGRAPHI…"
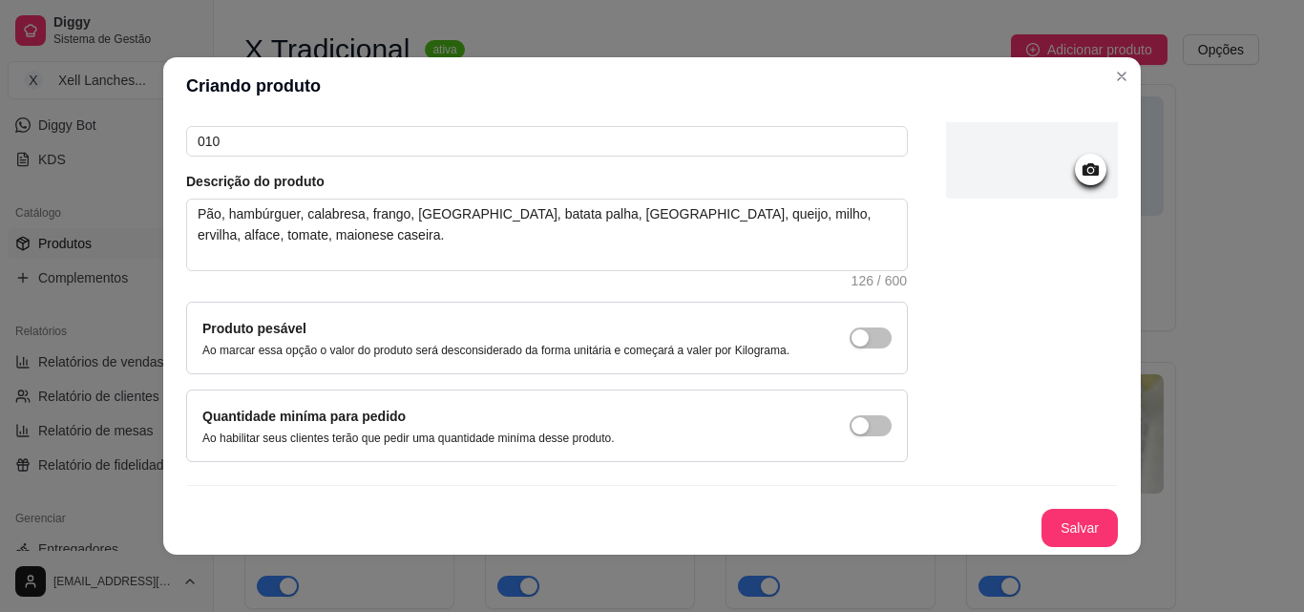
click at [1033, 216] on div "Nome do produto X da Casa Código do produto (PDV) 010 Descrição do produto Pão,…" at bounding box center [651, 287] width 931 height 520
click at [1082, 170] on icon at bounding box center [1090, 169] width 16 height 12
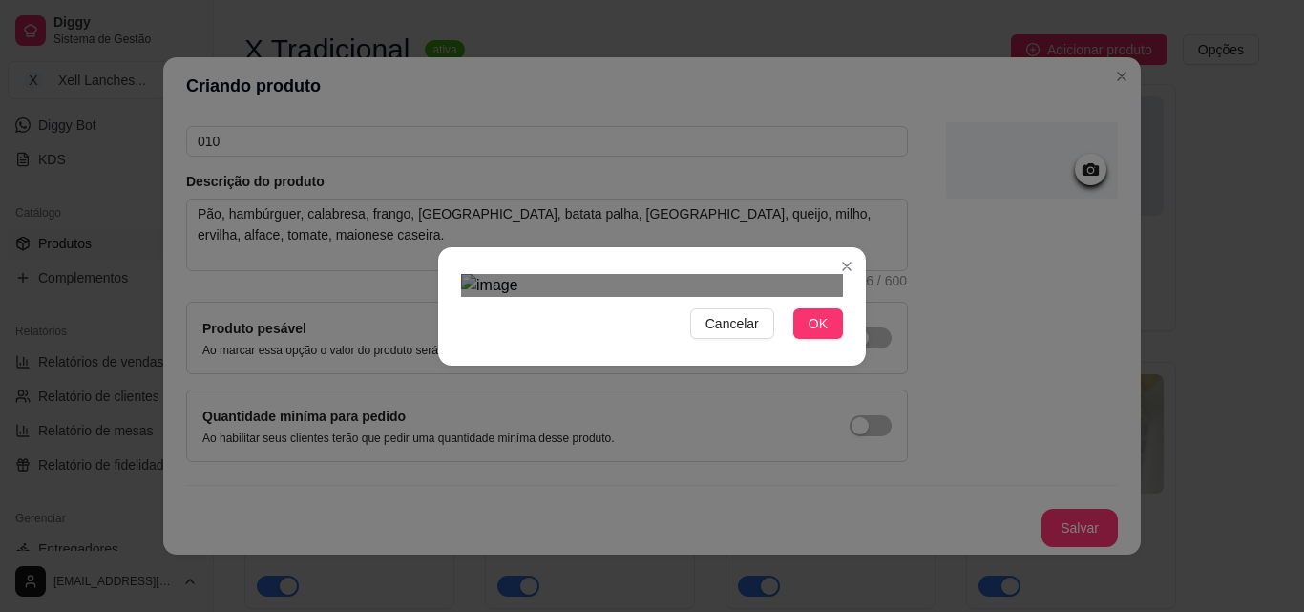
click at [825, 297] on div at bounding box center [652, 285] width 382 height 23
click at [825, 339] on button "OK" at bounding box center [818, 323] width 50 height 31
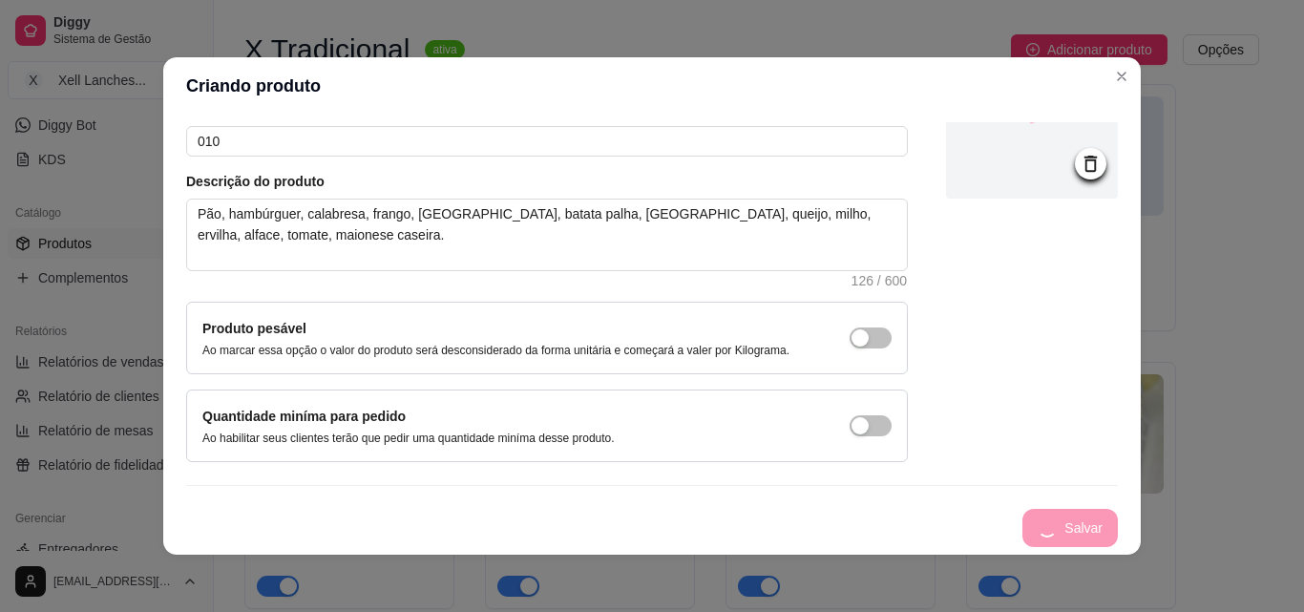
scroll to position [4, 0]
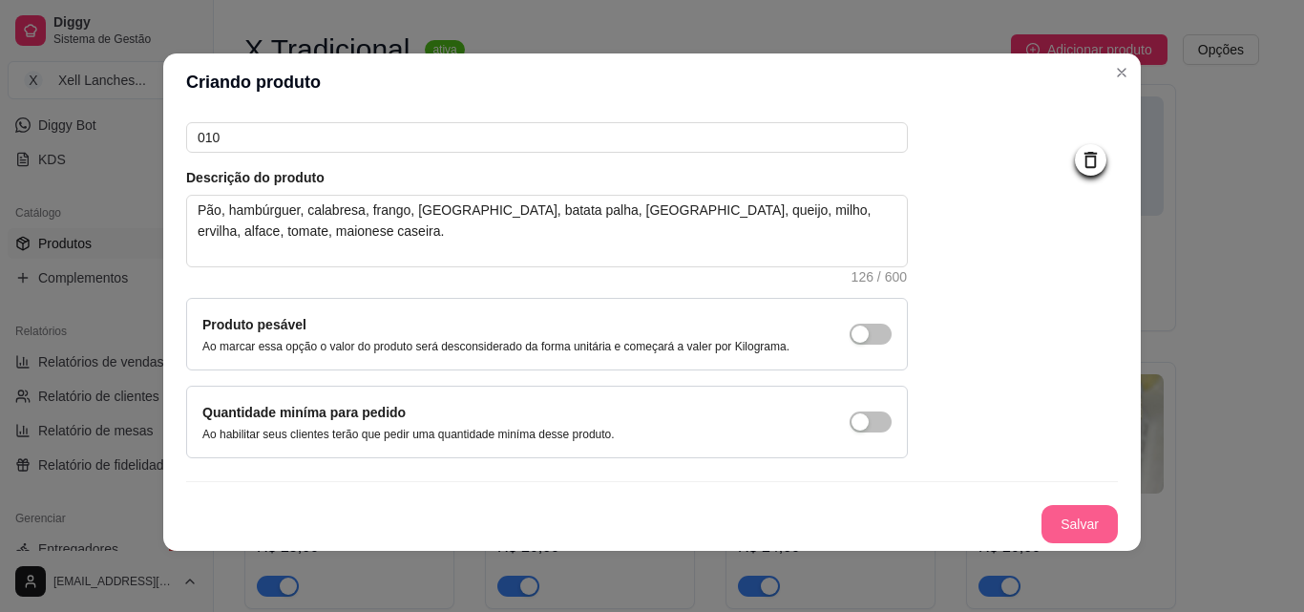
click at [1044, 522] on button "Salvar" at bounding box center [1079, 524] width 76 height 38
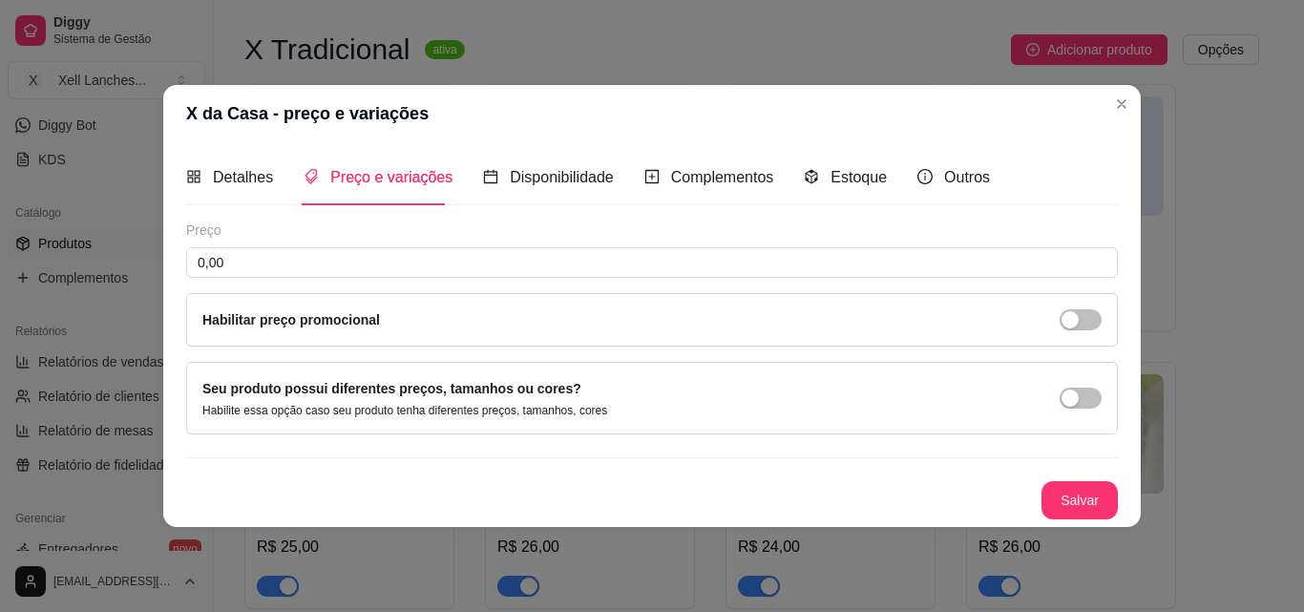
scroll to position [0, 0]
drag, startPoint x: 348, startPoint y: 285, endPoint x: 346, endPoint y: 266, distance: 19.2
click at [347, 283] on div "Preço 0,00 Habilitar preço promocional" at bounding box center [651, 283] width 931 height 126
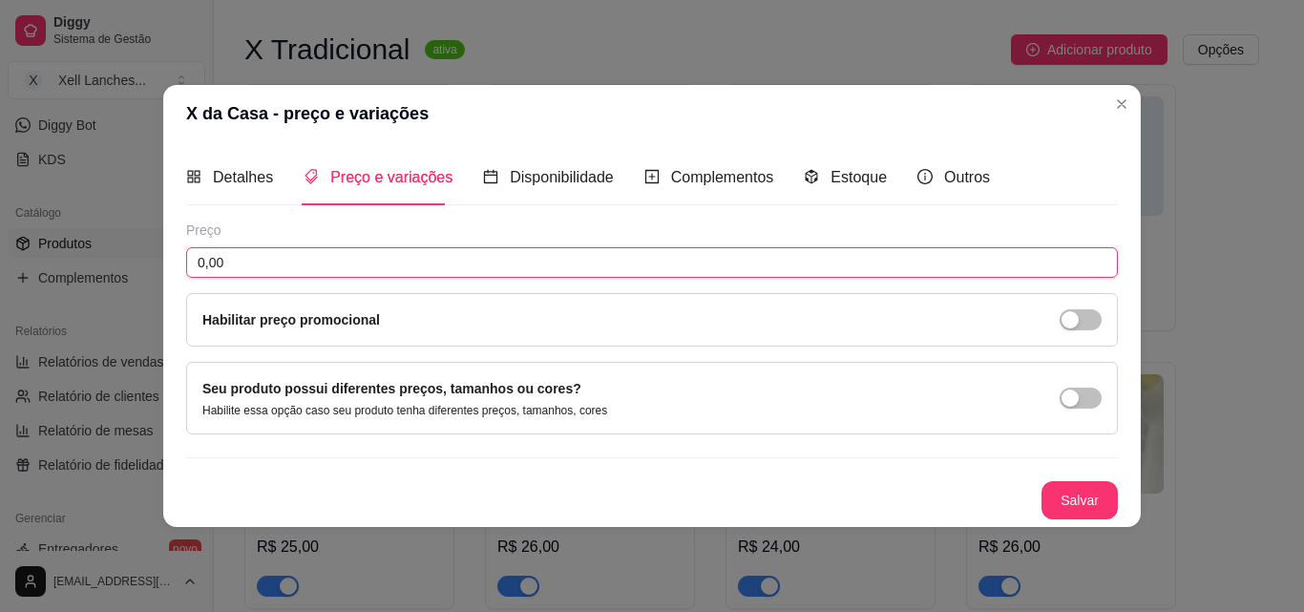
click at [346, 266] on input "0,00" at bounding box center [651, 262] width 931 height 31
type input "28,00"
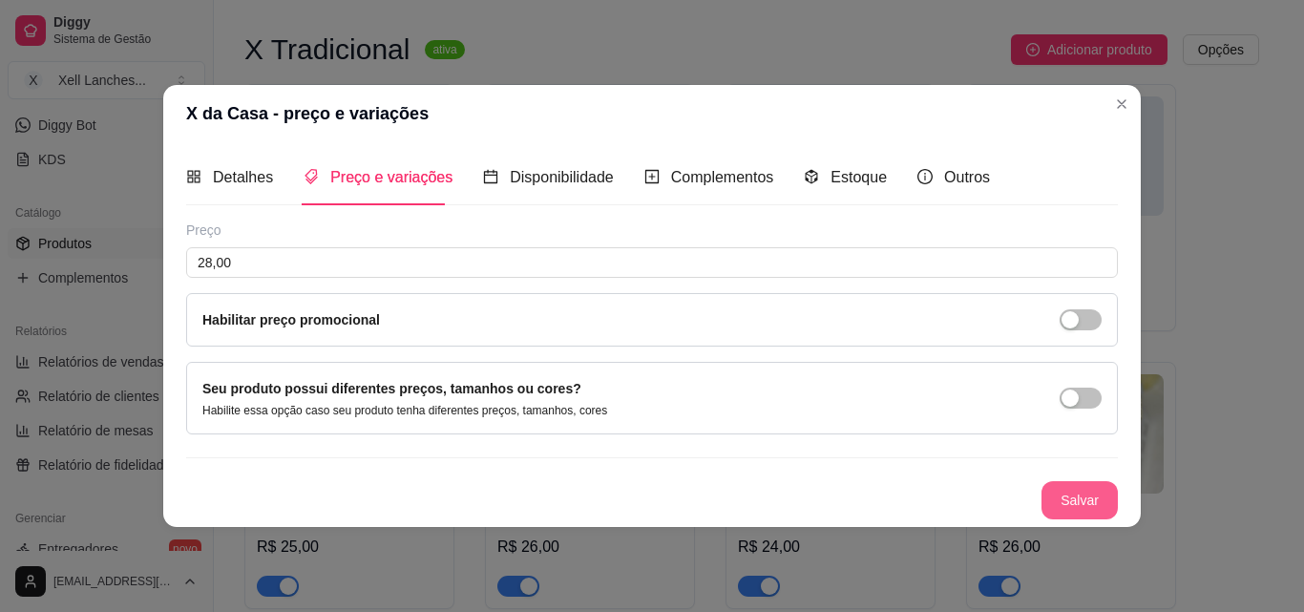
click at [1094, 506] on button "Salvar" at bounding box center [1079, 500] width 76 height 38
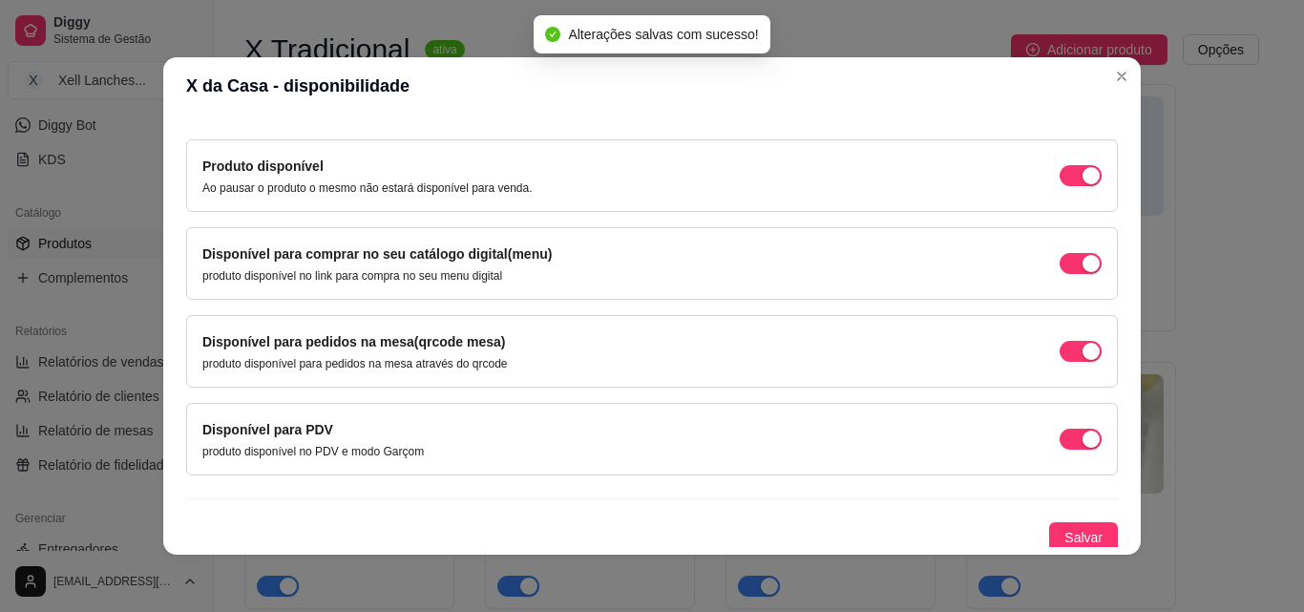
scroll to position [173, 0]
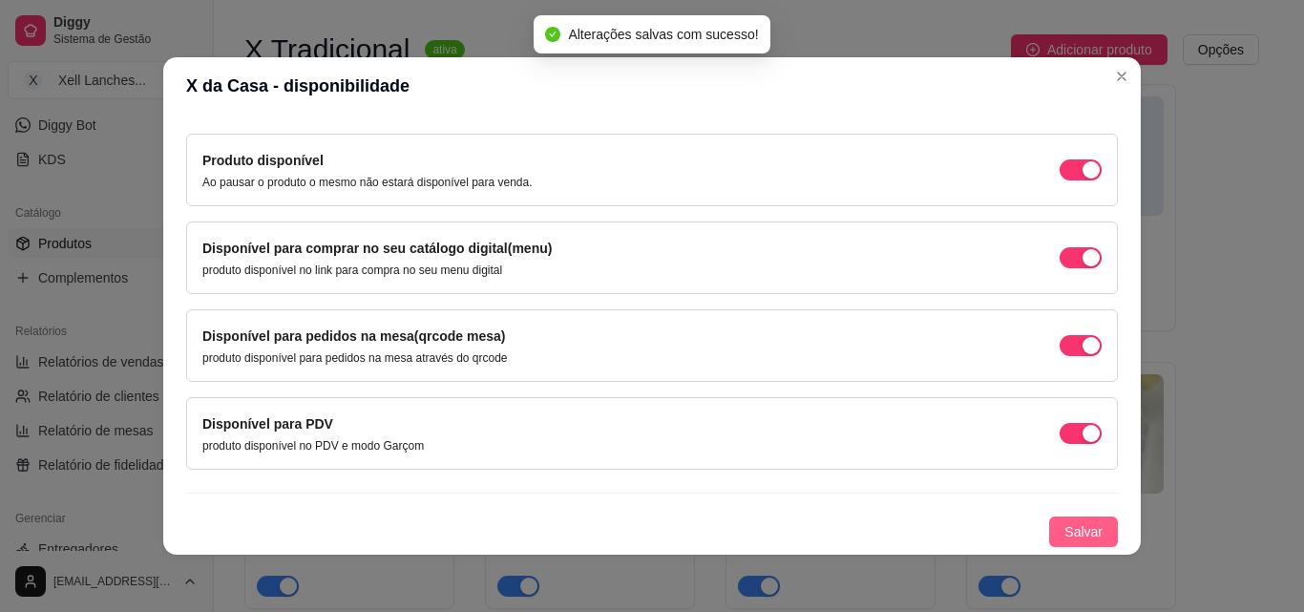
click at [1064, 534] on span "Salvar" at bounding box center [1083, 531] width 38 height 21
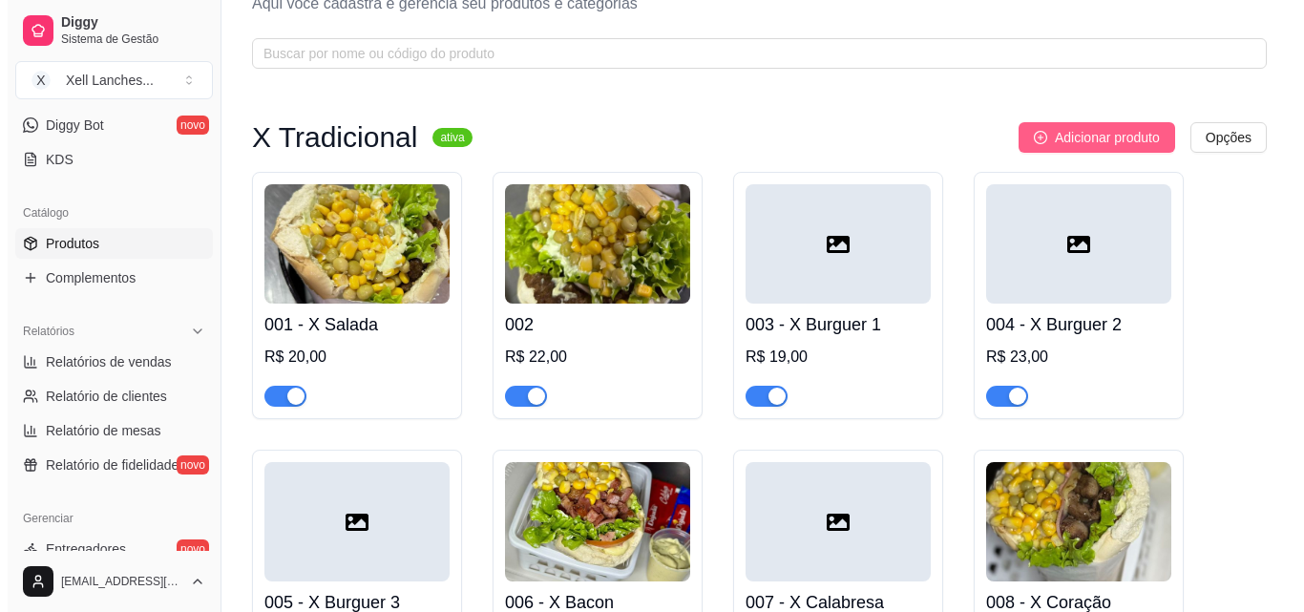
scroll to position [61, 0]
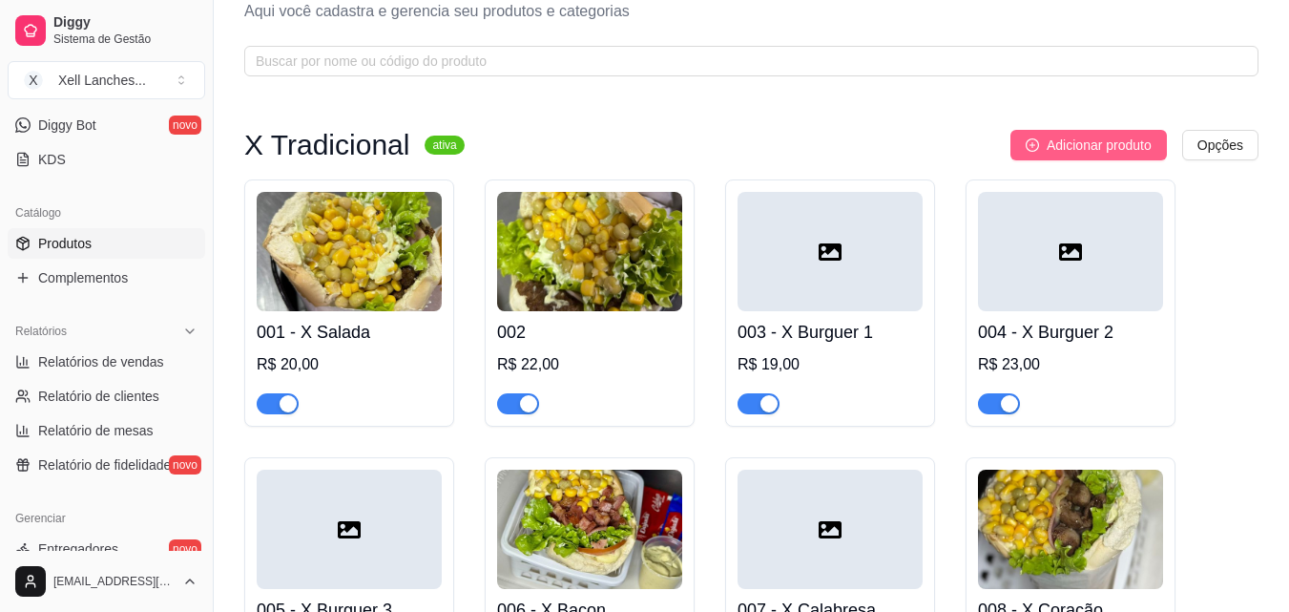
click at [1111, 136] on span "Adicionar produto" at bounding box center [1099, 145] width 105 height 21
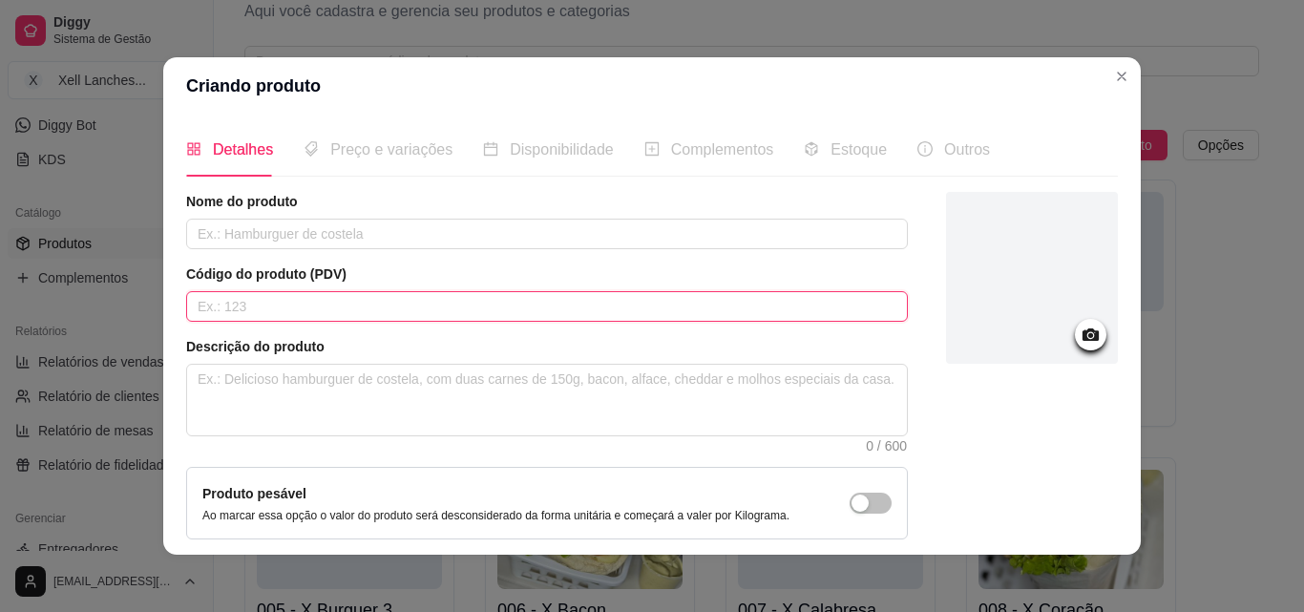
click at [255, 311] on input "text" at bounding box center [546, 306] width 721 height 31
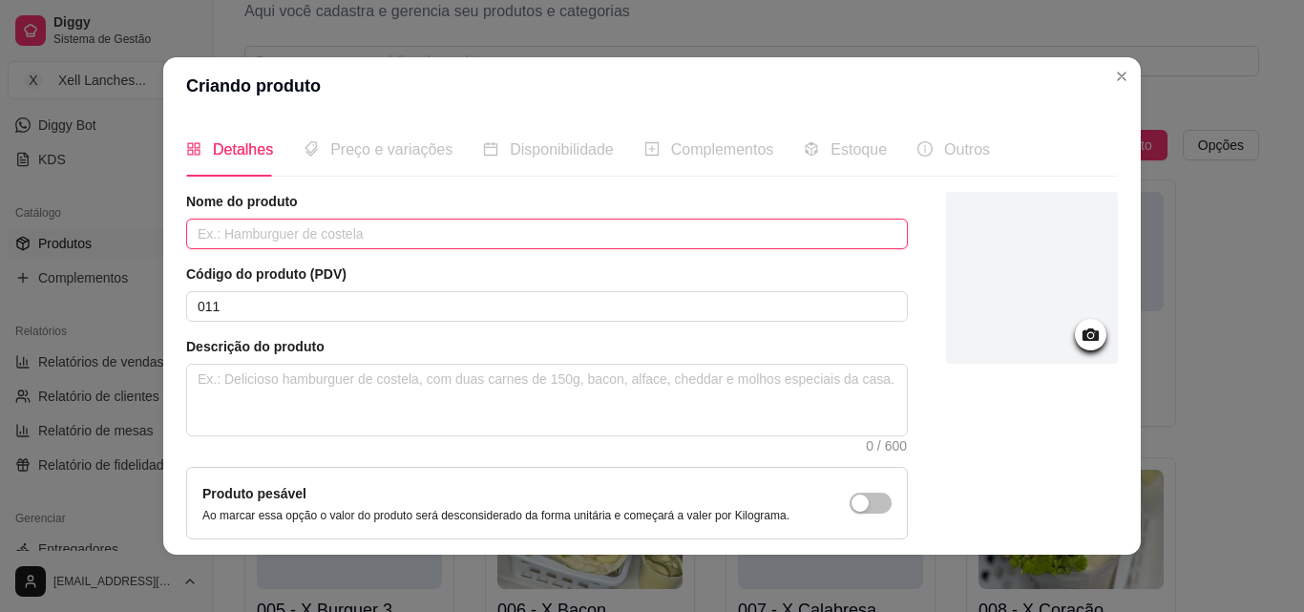
click at [260, 247] on input "text" at bounding box center [546, 234] width 721 height 31
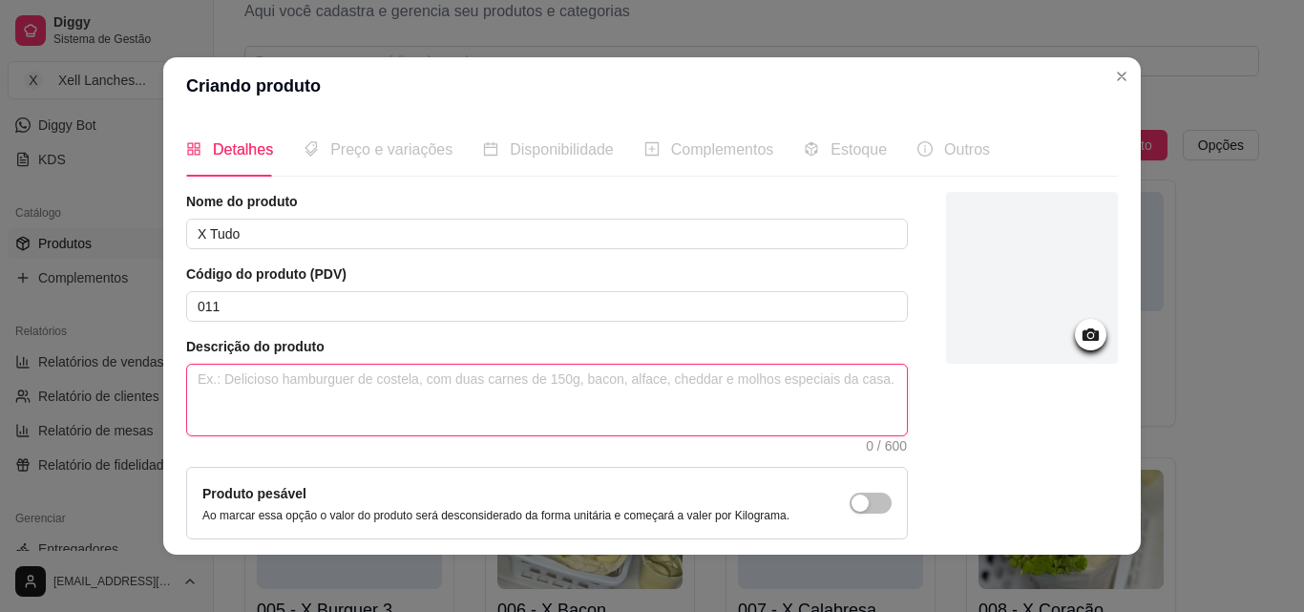
click at [236, 401] on textarea at bounding box center [547, 400] width 720 height 71
paste textarea "Pão, hambúrguer, calabresa,bacon,coração, frango,presunto, queijo, milho, ervil…"
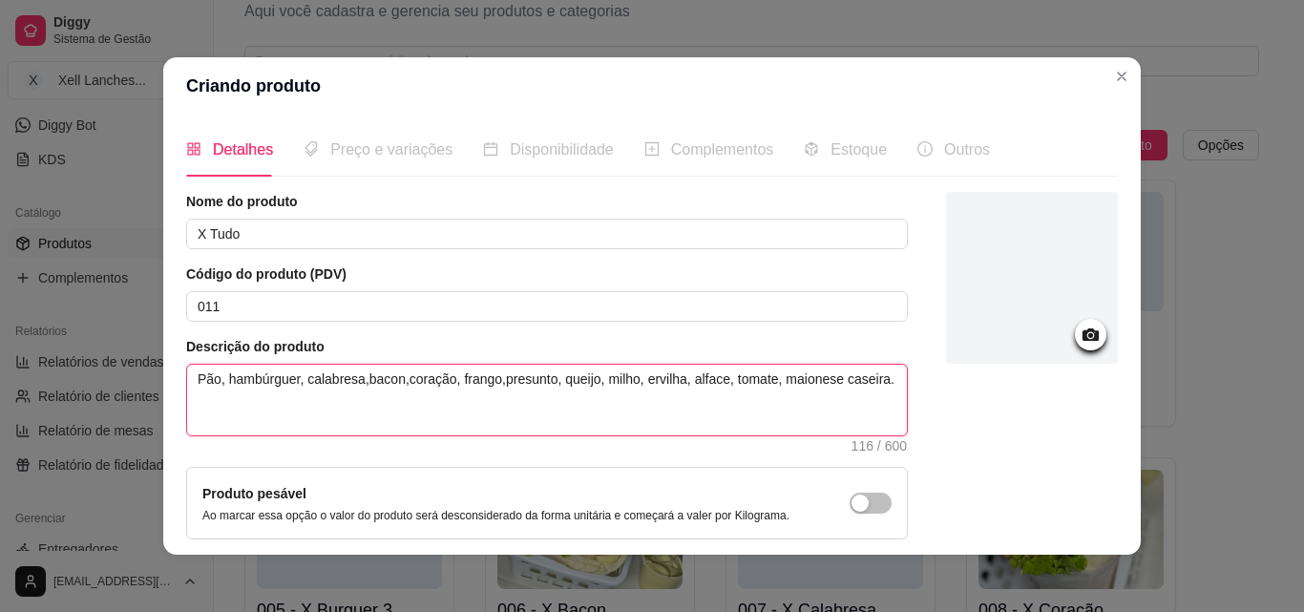
click at [355, 379] on textarea "Pão, hambúrguer, calabresa,bacon,coração, frango,presunto, queijo, milho, ervil…" at bounding box center [547, 400] width 720 height 71
click at [399, 381] on textarea "Pão, hambúrguer, calabresa, bacon,coração, frango,presunto, queijo, milho, ervi…" at bounding box center [547, 400] width 720 height 71
click at [498, 380] on textarea "Pão, hambúrguer, calabresa, bacon, coração, frango,presunto, queijo, milho, erv…" at bounding box center [547, 400] width 720 height 71
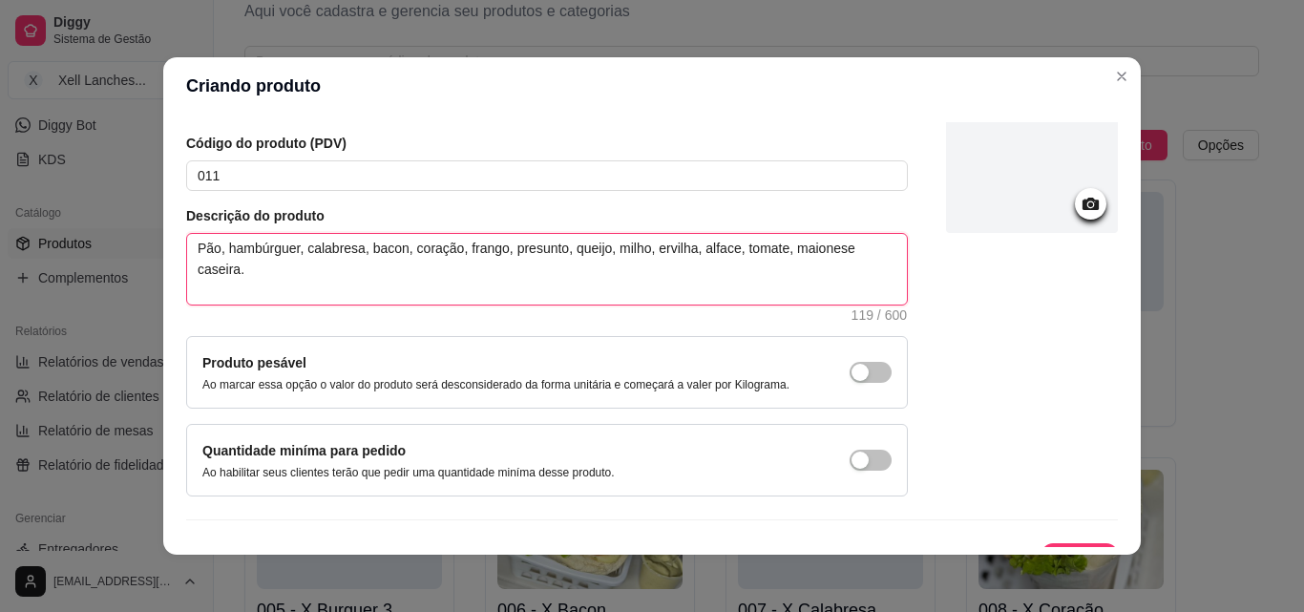
scroll to position [165, 0]
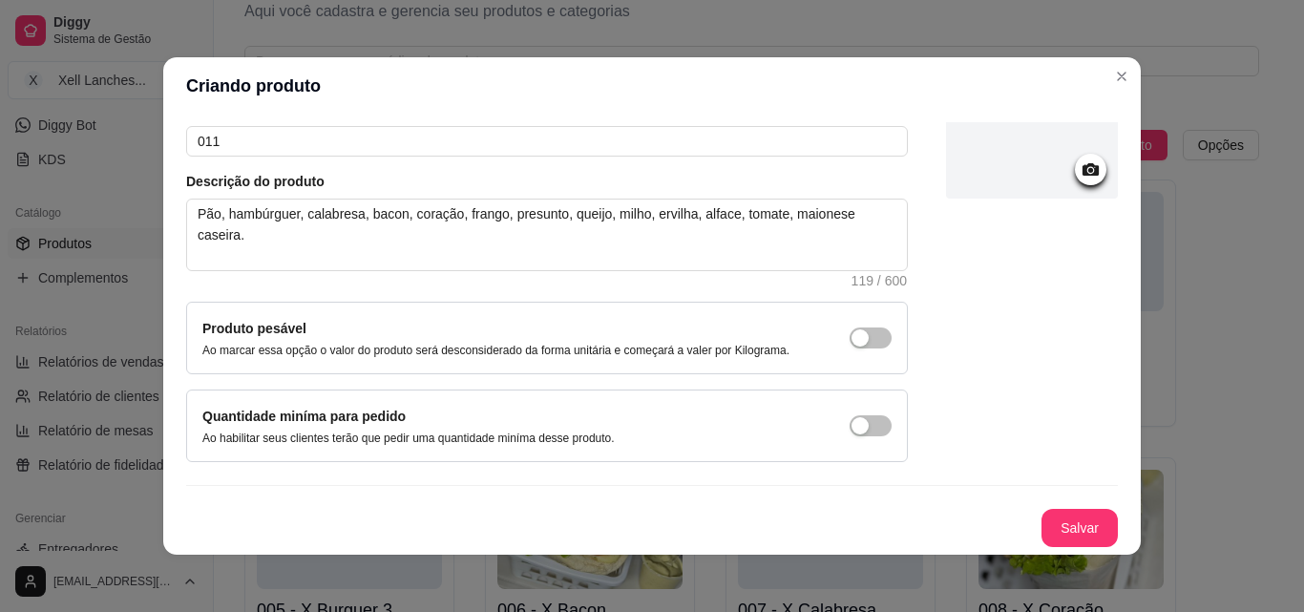
click at [1027, 223] on div "Nome do produto X Tudo Código do produto (PDV) 011 Descrição do produto Pão, ha…" at bounding box center [651, 287] width 931 height 520
click at [1082, 172] on icon at bounding box center [1090, 169] width 16 height 12
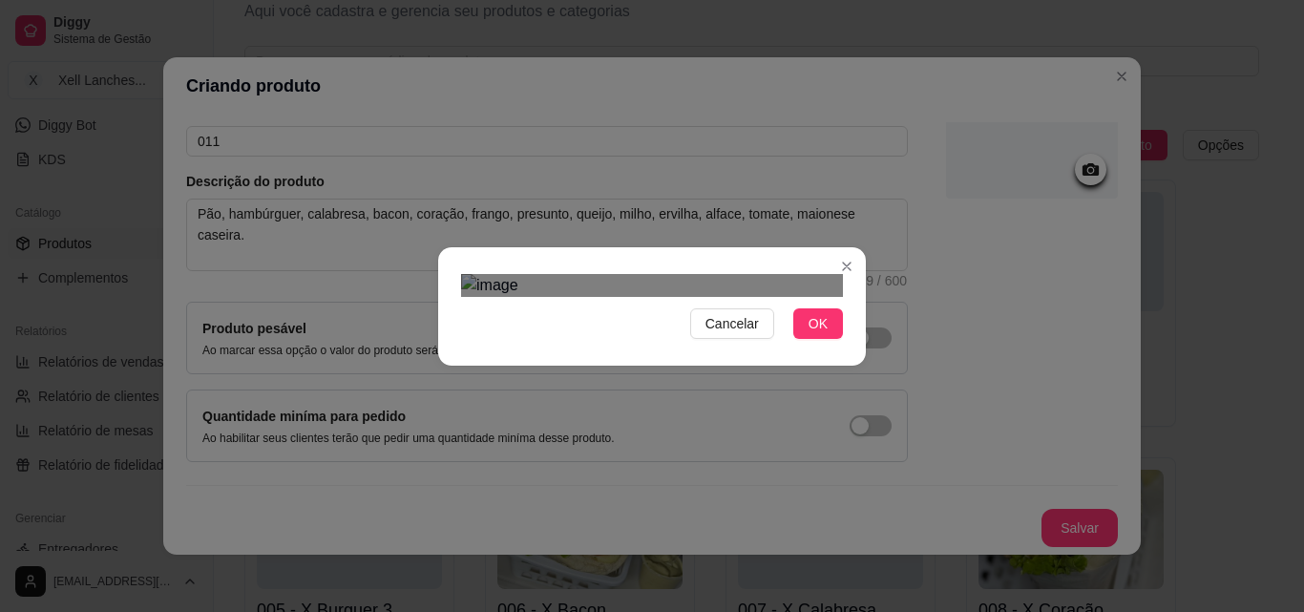
click at [754, 356] on div "Use the arrow keys to move the crop selection area" at bounding box center [622, 498] width 285 height 285
click at [674, 325] on div "Use the arrow keys to move the crop selection area" at bounding box center [621, 467] width 285 height 285
click at [821, 339] on button "OK" at bounding box center [818, 323] width 50 height 31
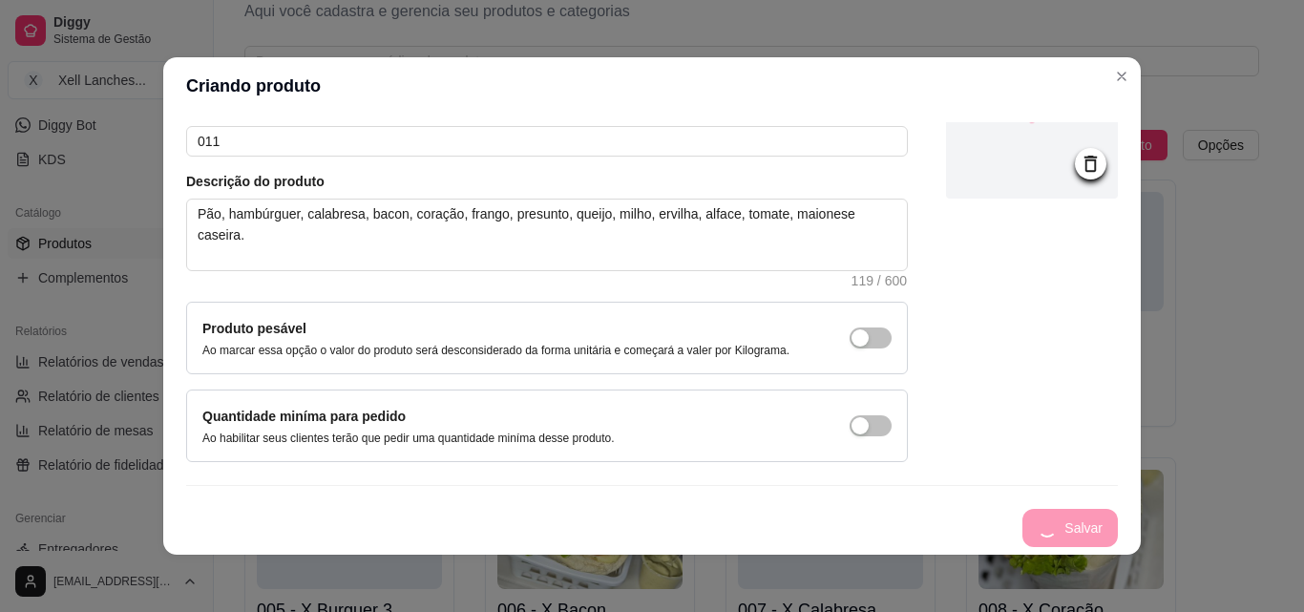
scroll to position [4, 0]
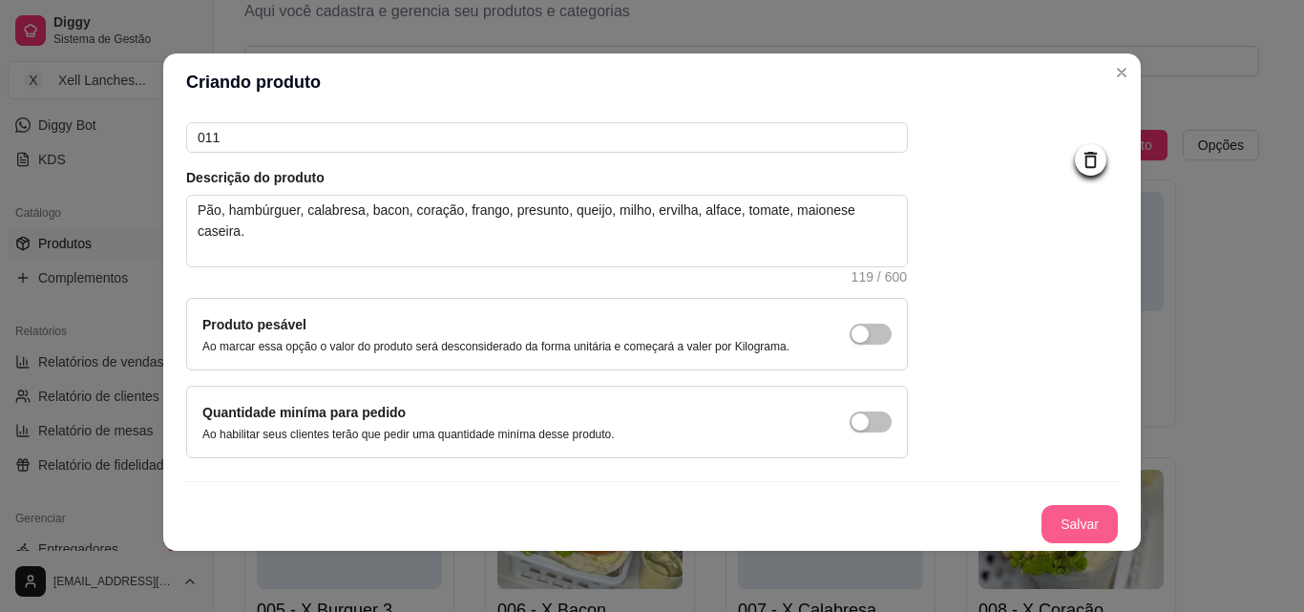
click at [1074, 524] on button "Salvar" at bounding box center [1079, 524] width 76 height 38
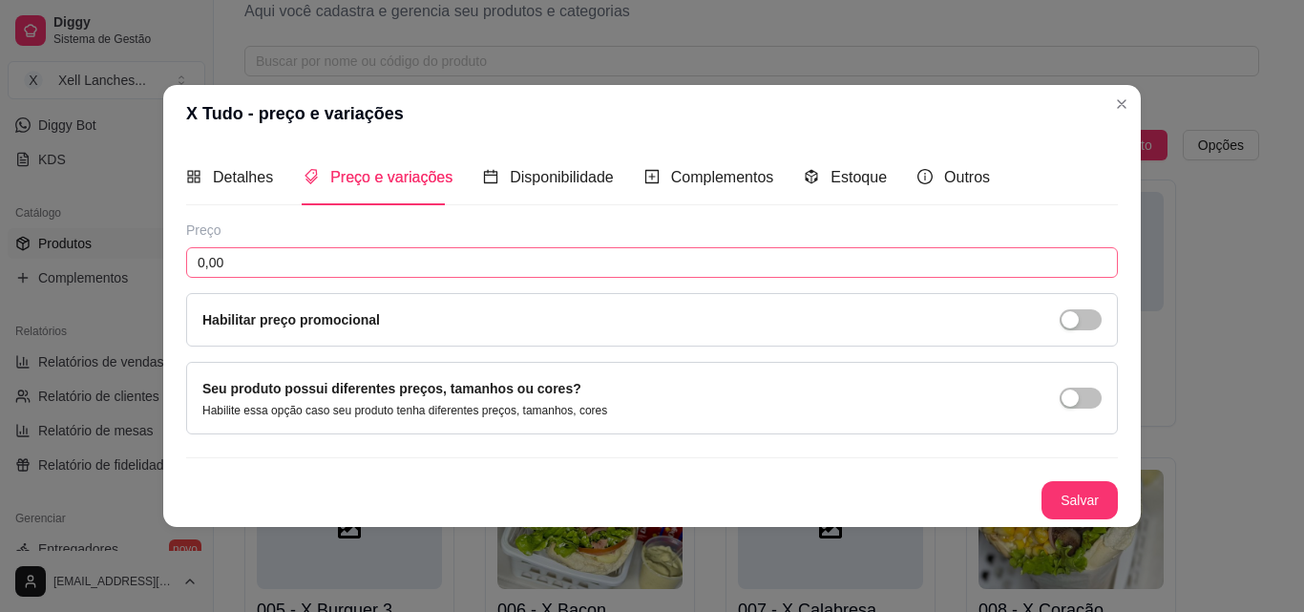
scroll to position [0, 0]
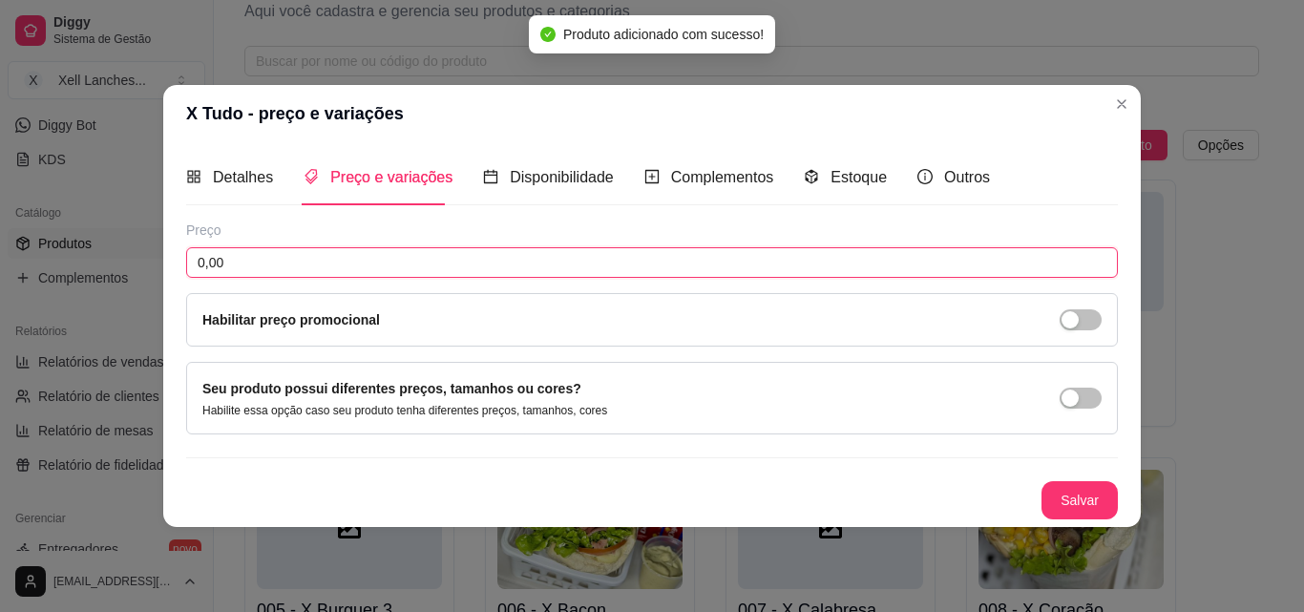
drag, startPoint x: 247, startPoint y: 266, endPoint x: 139, endPoint y: 255, distance: 108.4
click at [139, 255] on div "X Tudo - preço e variações Detalhes Preço e variações Disponibilidade Complemen…" at bounding box center [652, 306] width 1304 height 612
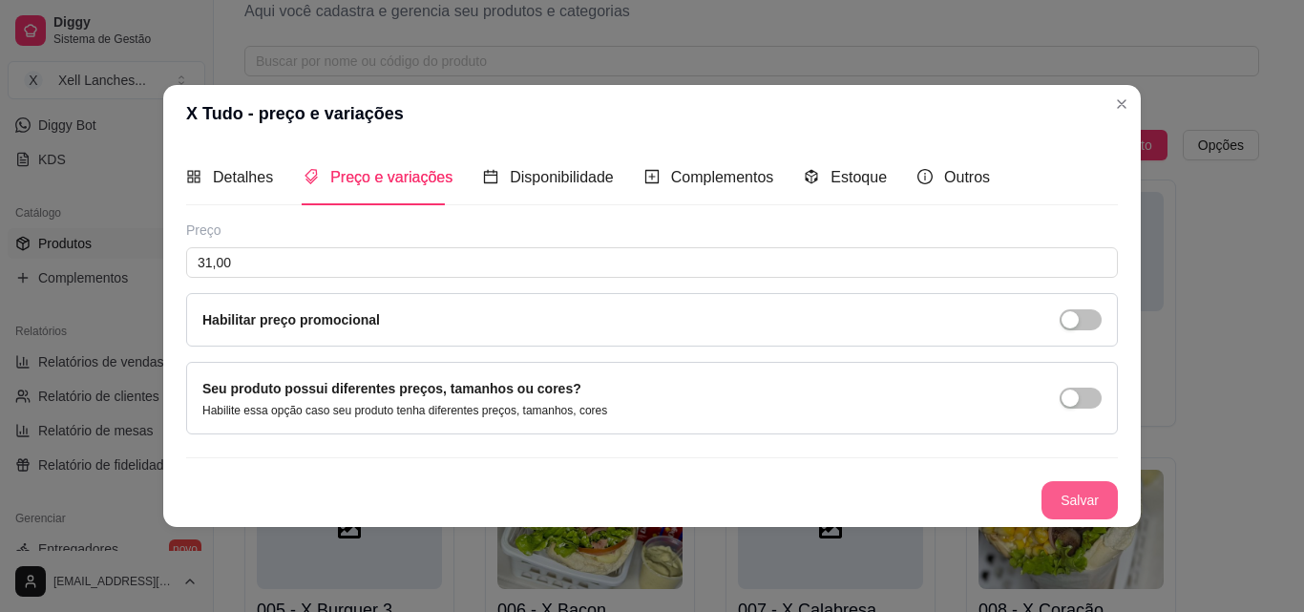
click at [1079, 497] on button "Salvar" at bounding box center [1079, 500] width 76 height 38
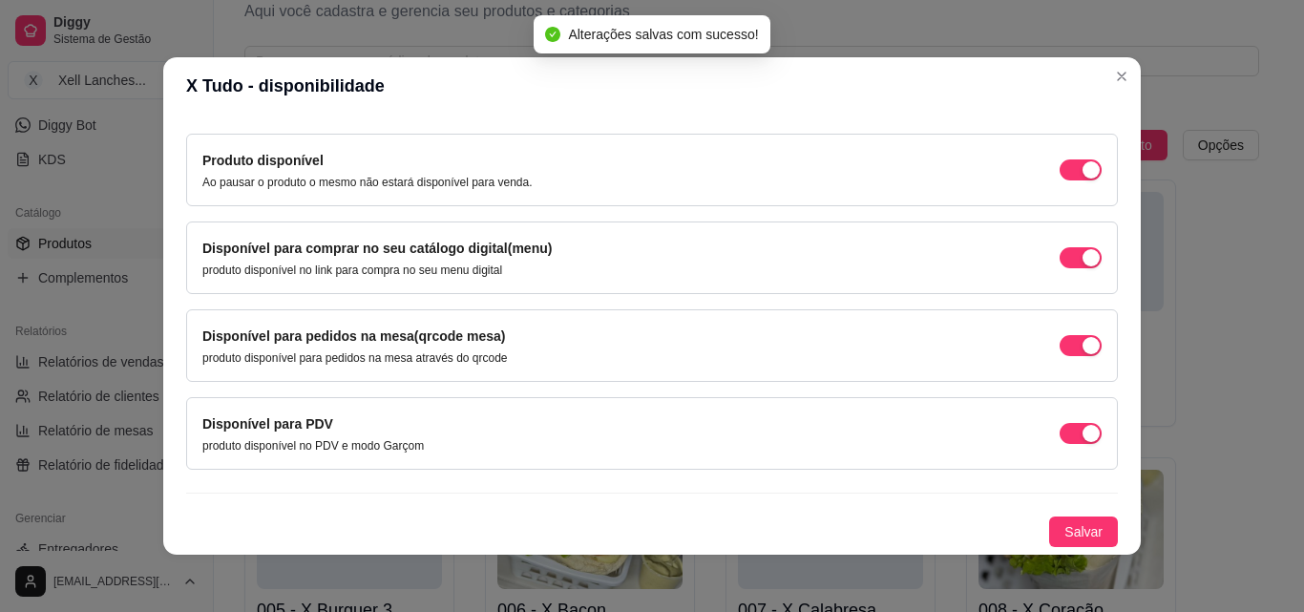
scroll to position [4, 0]
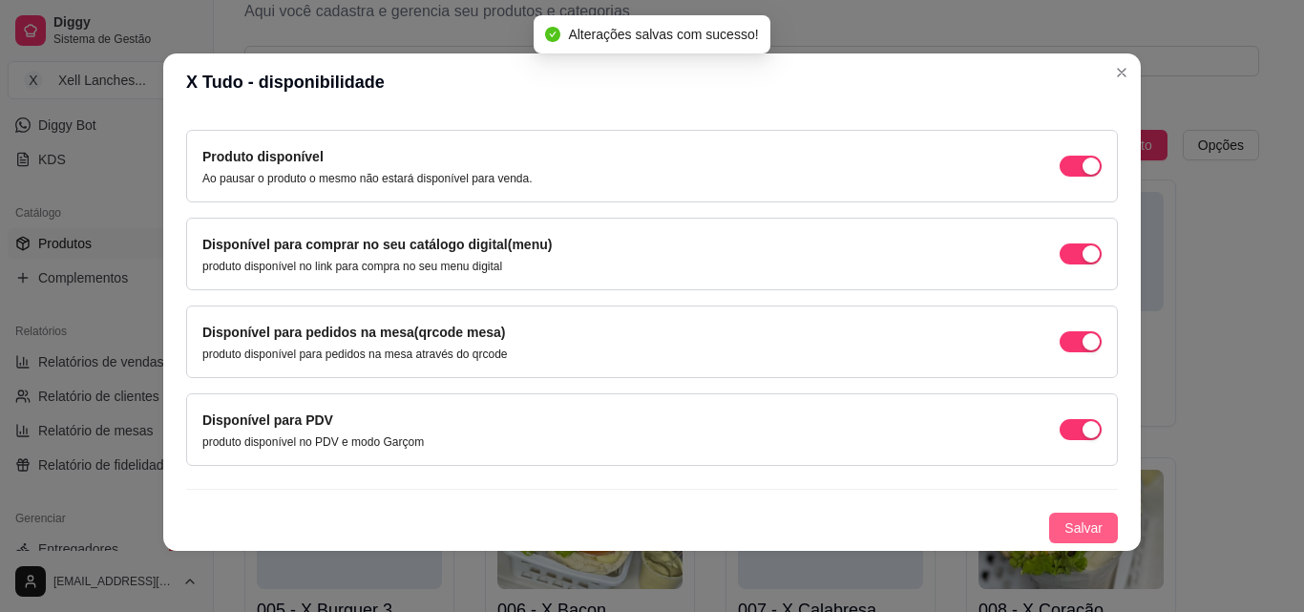
click at [1064, 530] on span "Salvar" at bounding box center [1083, 527] width 38 height 21
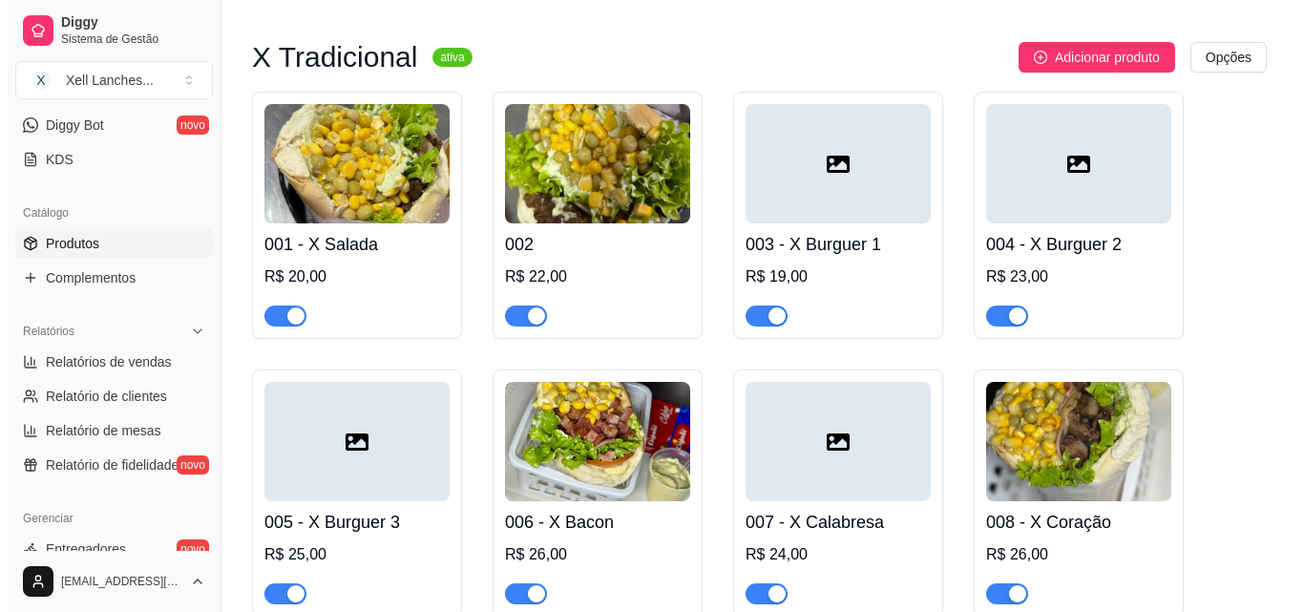
scroll to position [53, 0]
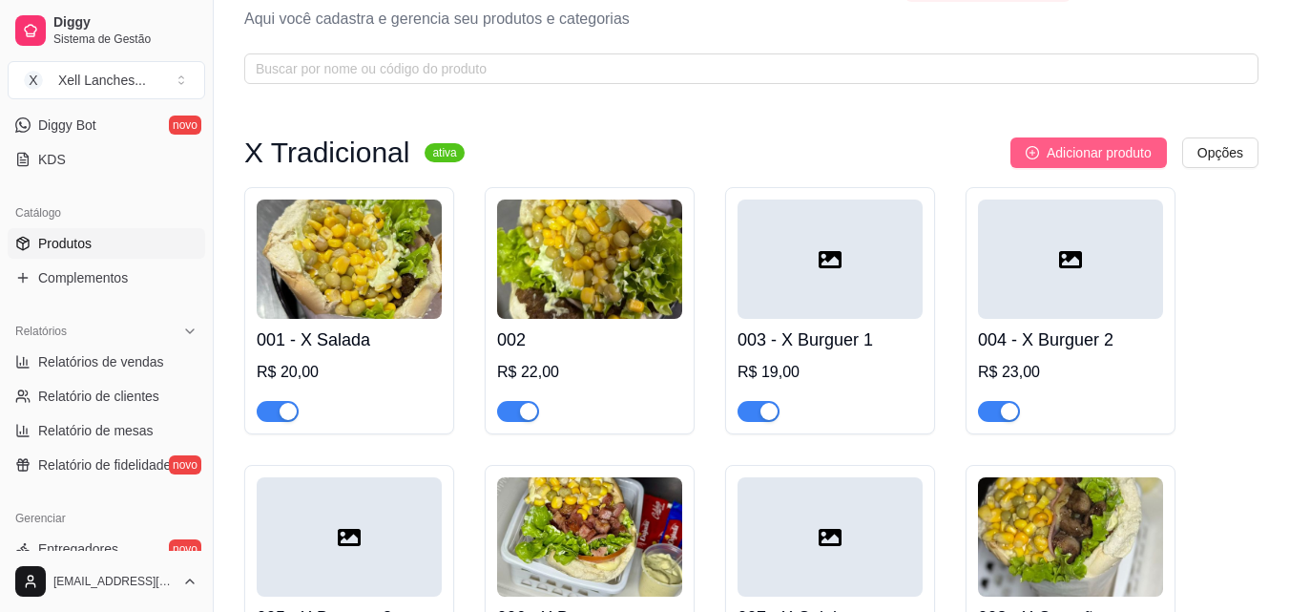
click at [1102, 160] on span "Adicionar produto" at bounding box center [1099, 152] width 105 height 21
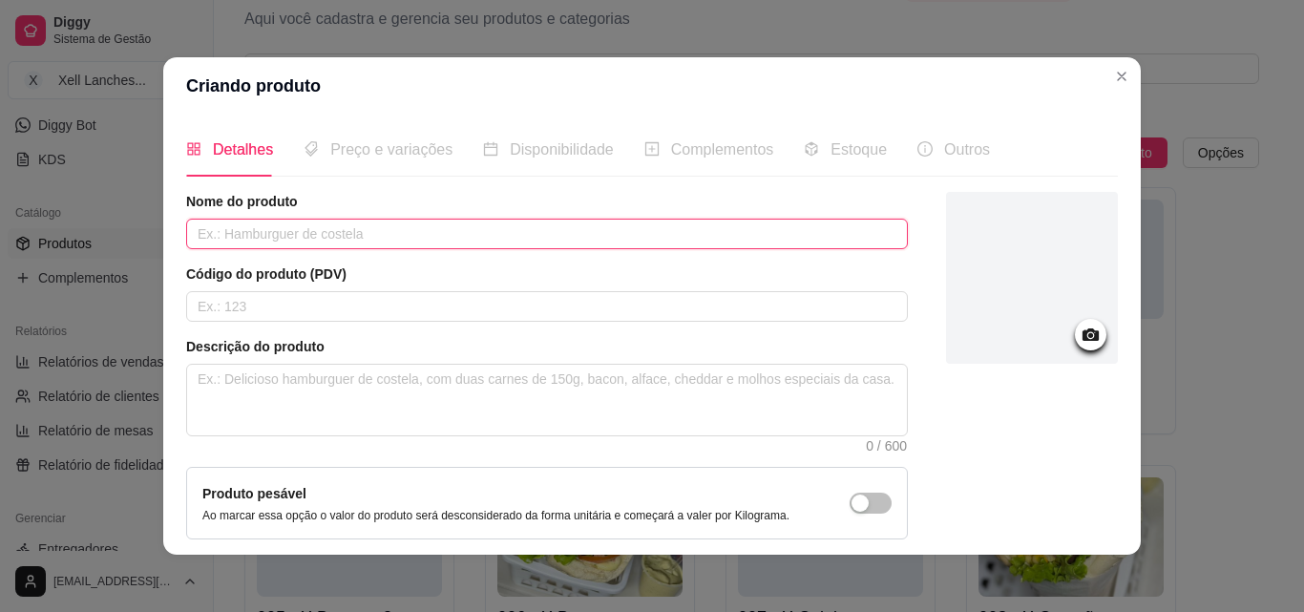
click at [267, 226] on input "text" at bounding box center [546, 234] width 721 height 31
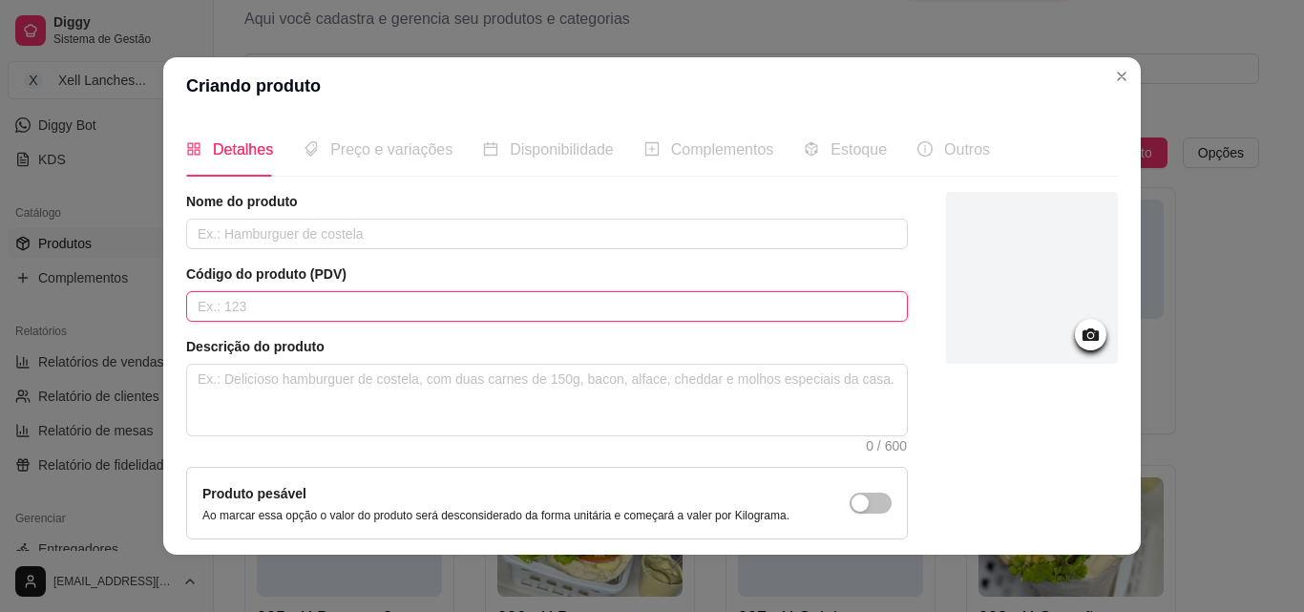
click at [250, 303] on input "text" at bounding box center [546, 306] width 721 height 31
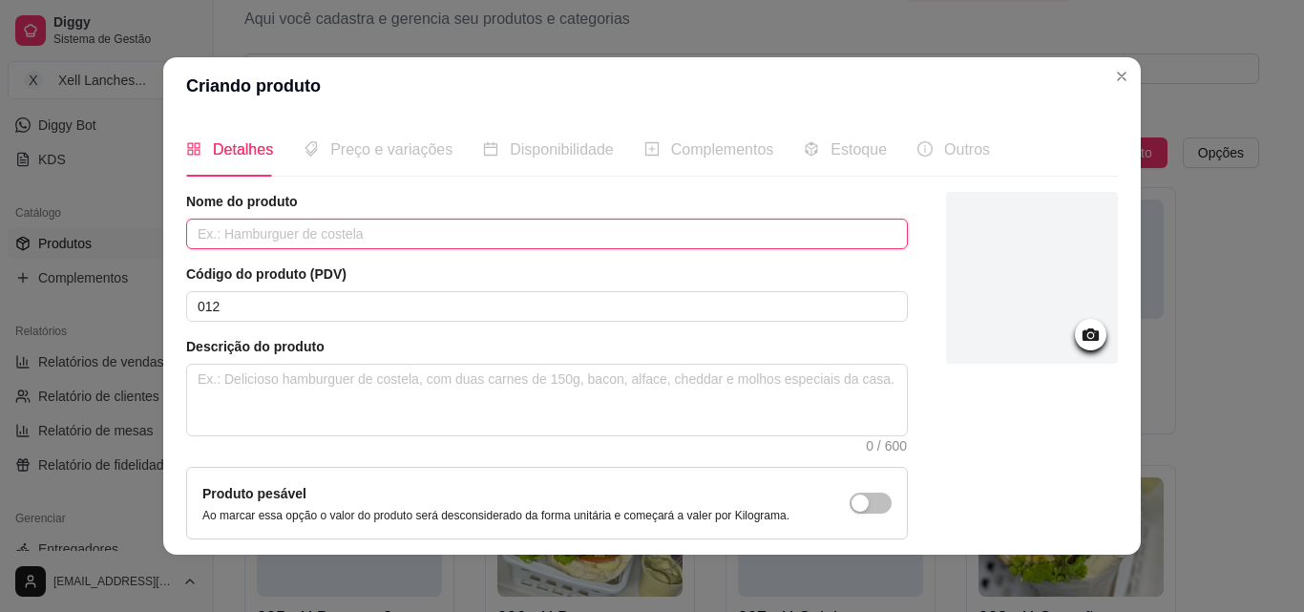
click at [223, 237] on input "text" at bounding box center [546, 234] width 721 height 31
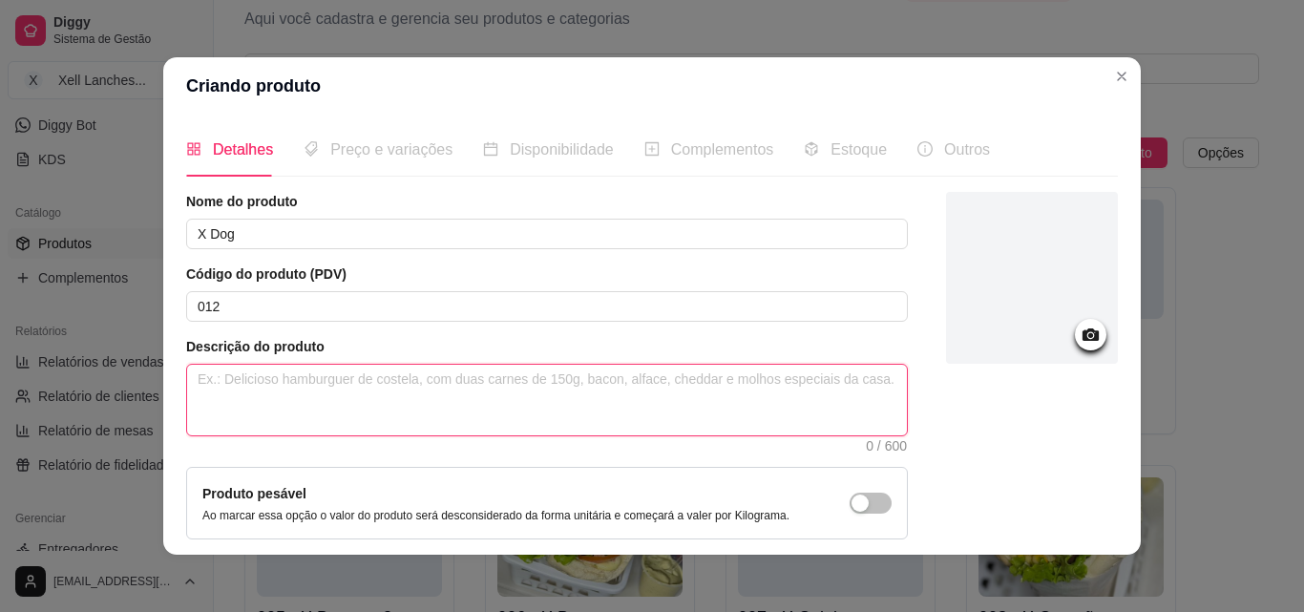
click at [412, 408] on textarea at bounding box center [547, 400] width 720 height 71
paste textarea "Pão, salsicha, bacon, presunto, queijo, milho, ervilha, alface, tomate, maiones…"
